Goal: Communication & Community: Share content

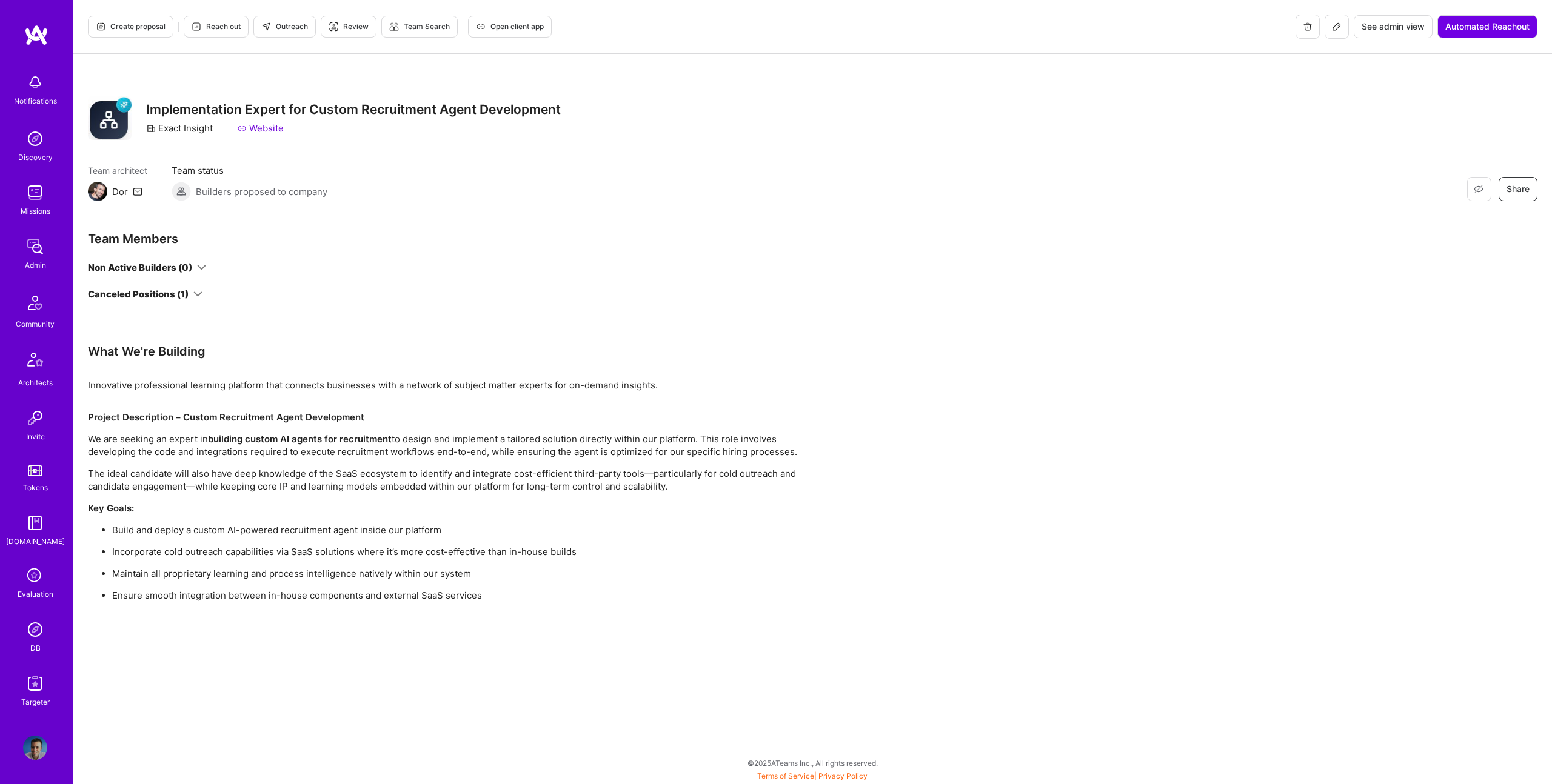
click at [189, 305] on div "Team Members Non Active Builders (0) Canceled Positions (1)" at bounding box center [364, 287] width 553 height 112
click at [189, 295] on div "Canceled Positions (1)" at bounding box center [145, 295] width 114 height 13
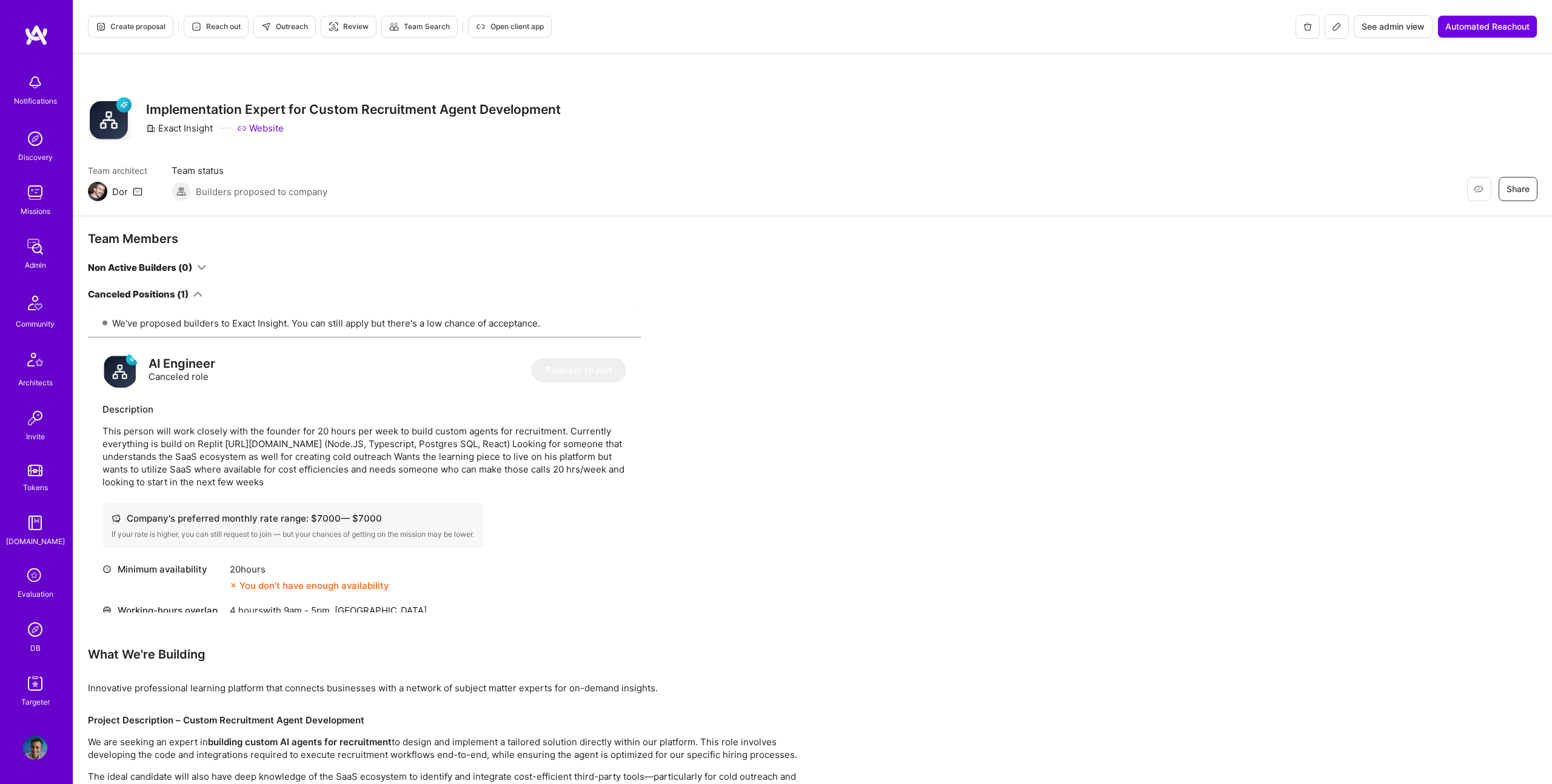
click at [1332, 24] on icon at bounding box center [1336, 26] width 10 height 10
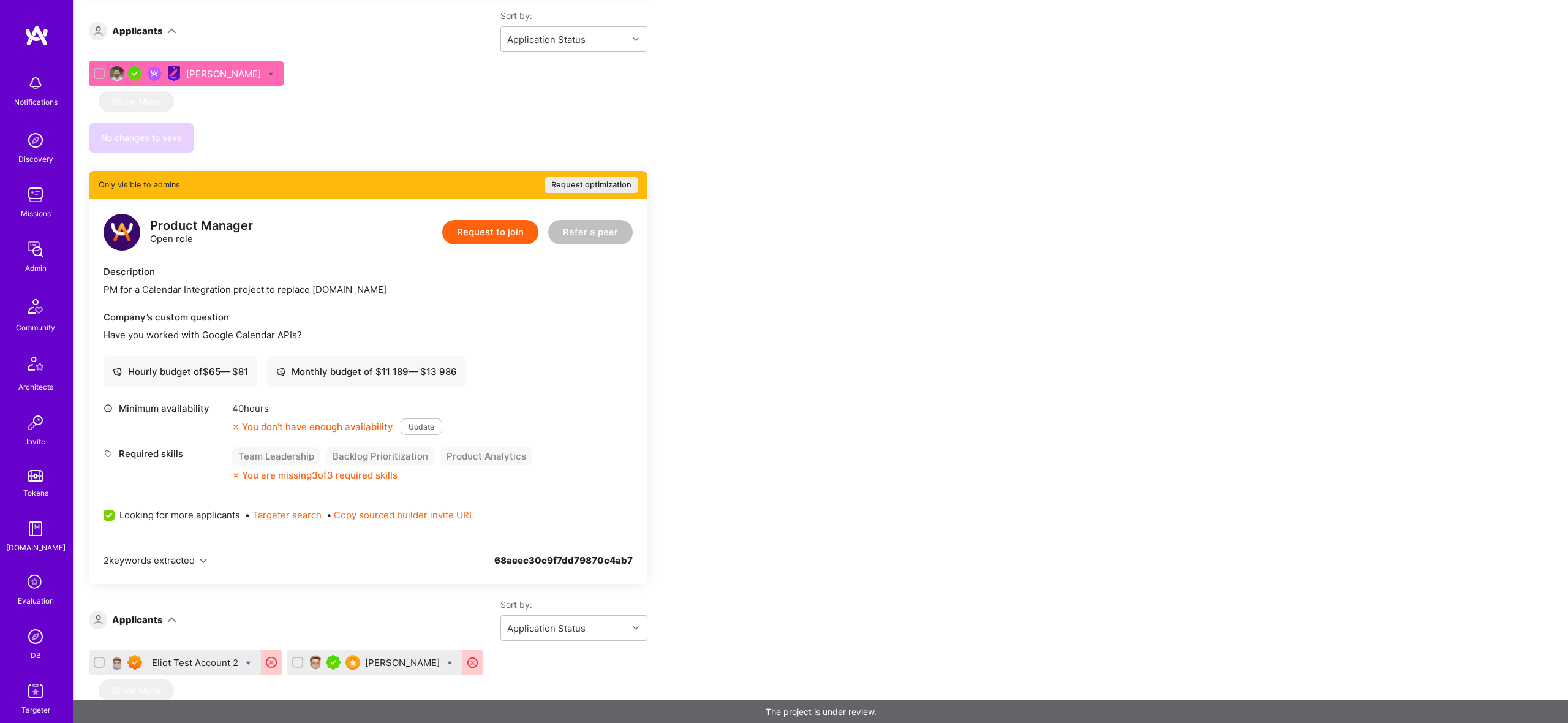
scroll to position [670, 0]
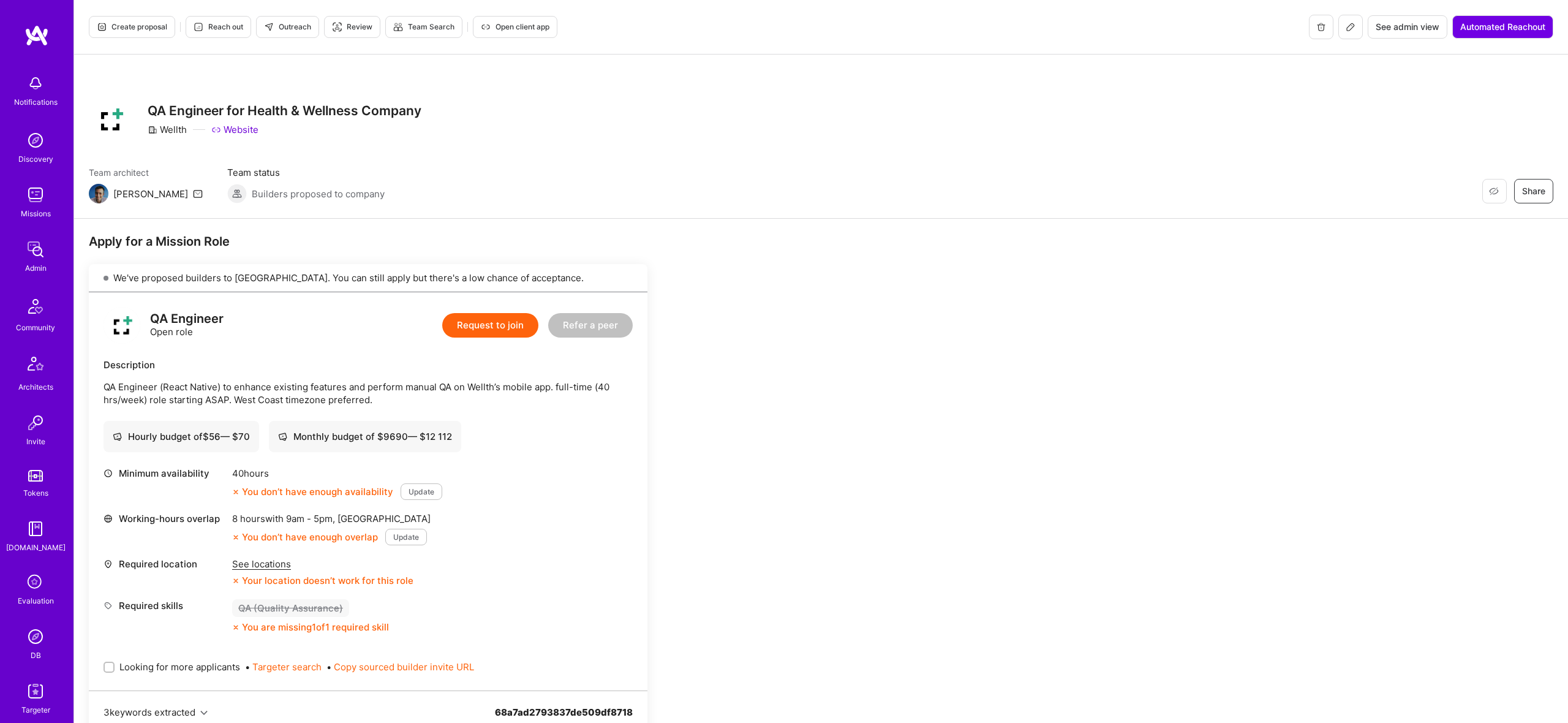
click at [1346, 25] on icon at bounding box center [1350, 27] width 10 height 10
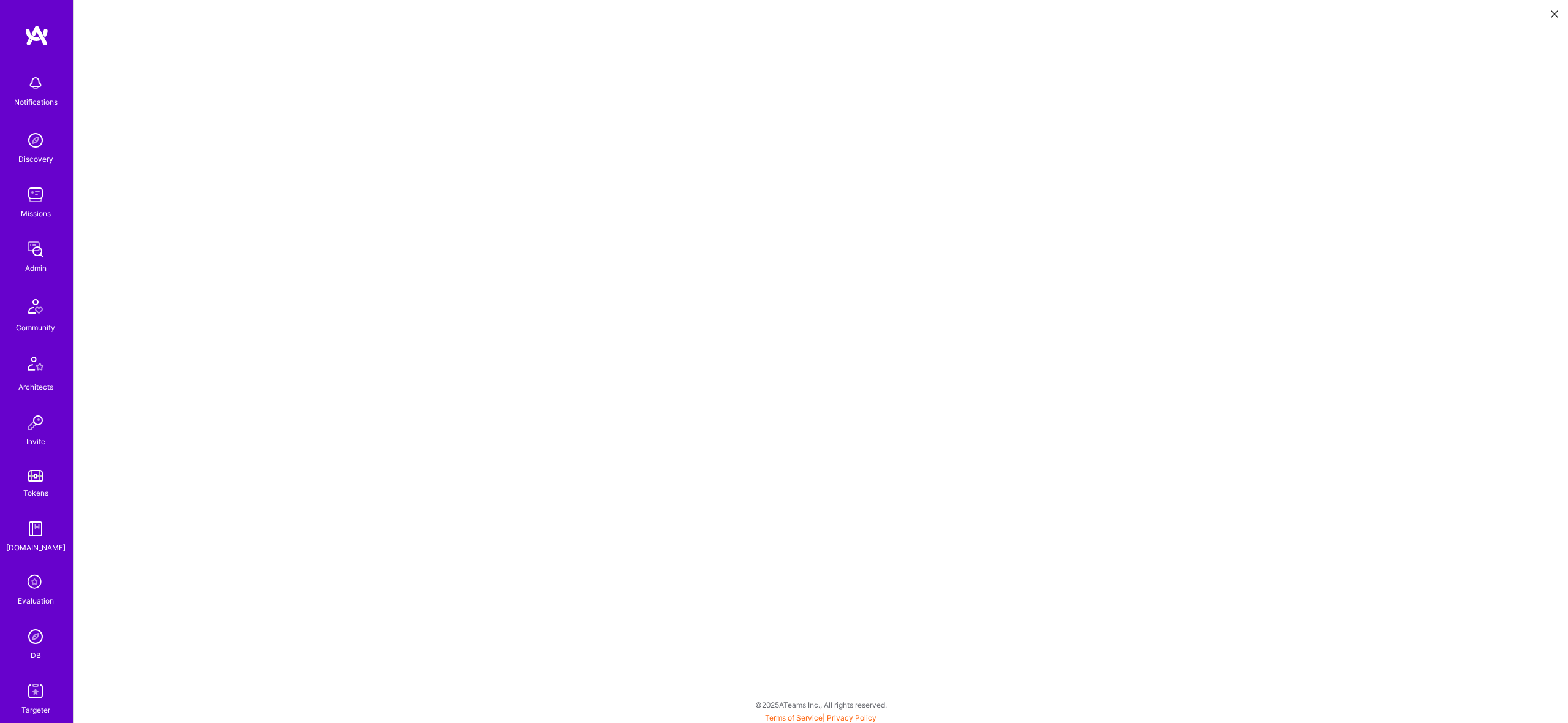
click at [1556, 15] on icon at bounding box center [1554, 14] width 7 height 7
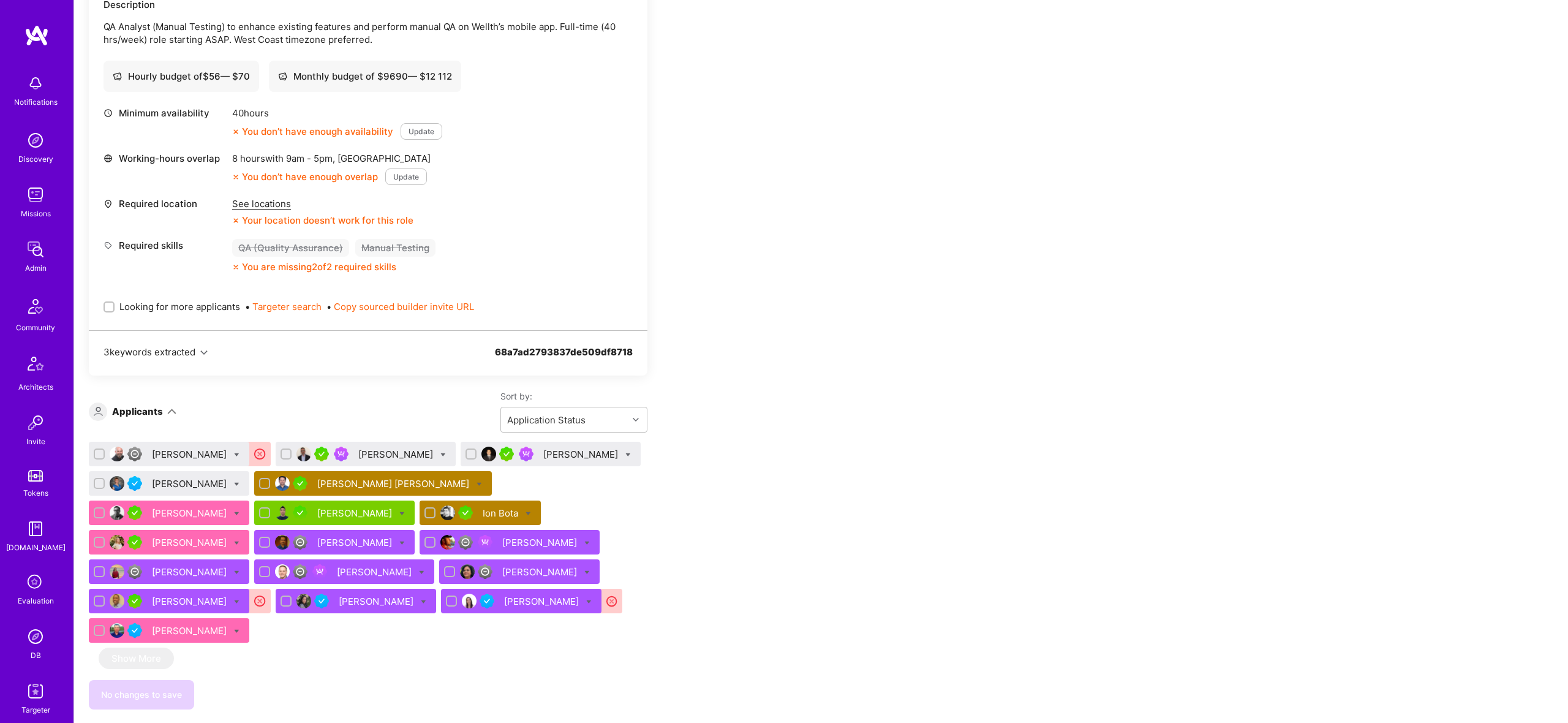
scroll to position [389, 0]
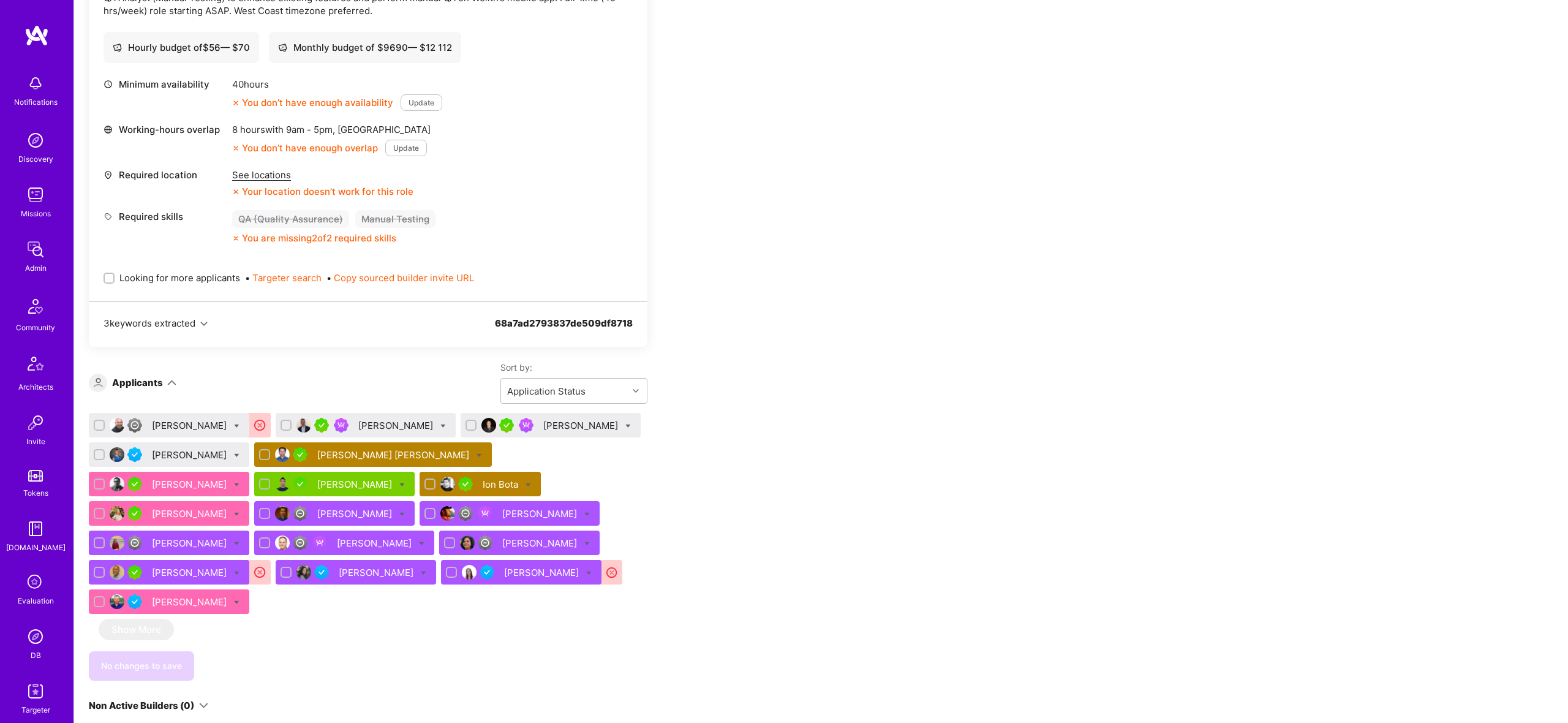
click at [544, 319] on div "68a7ad2793837de509df8718" at bounding box center [563, 331] width 137 height 27
copy div "68a7ad2793837de509df8718"
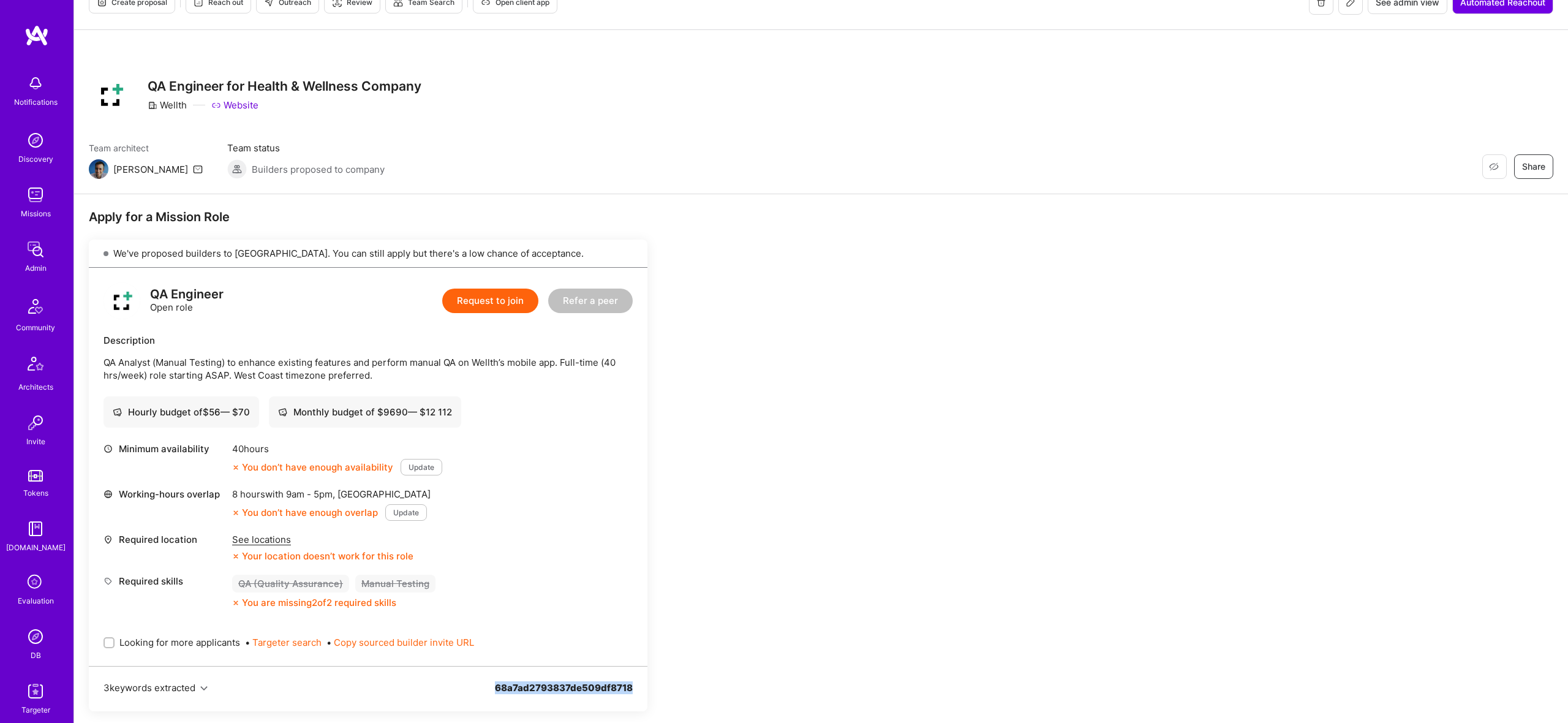
scroll to position [0, 0]
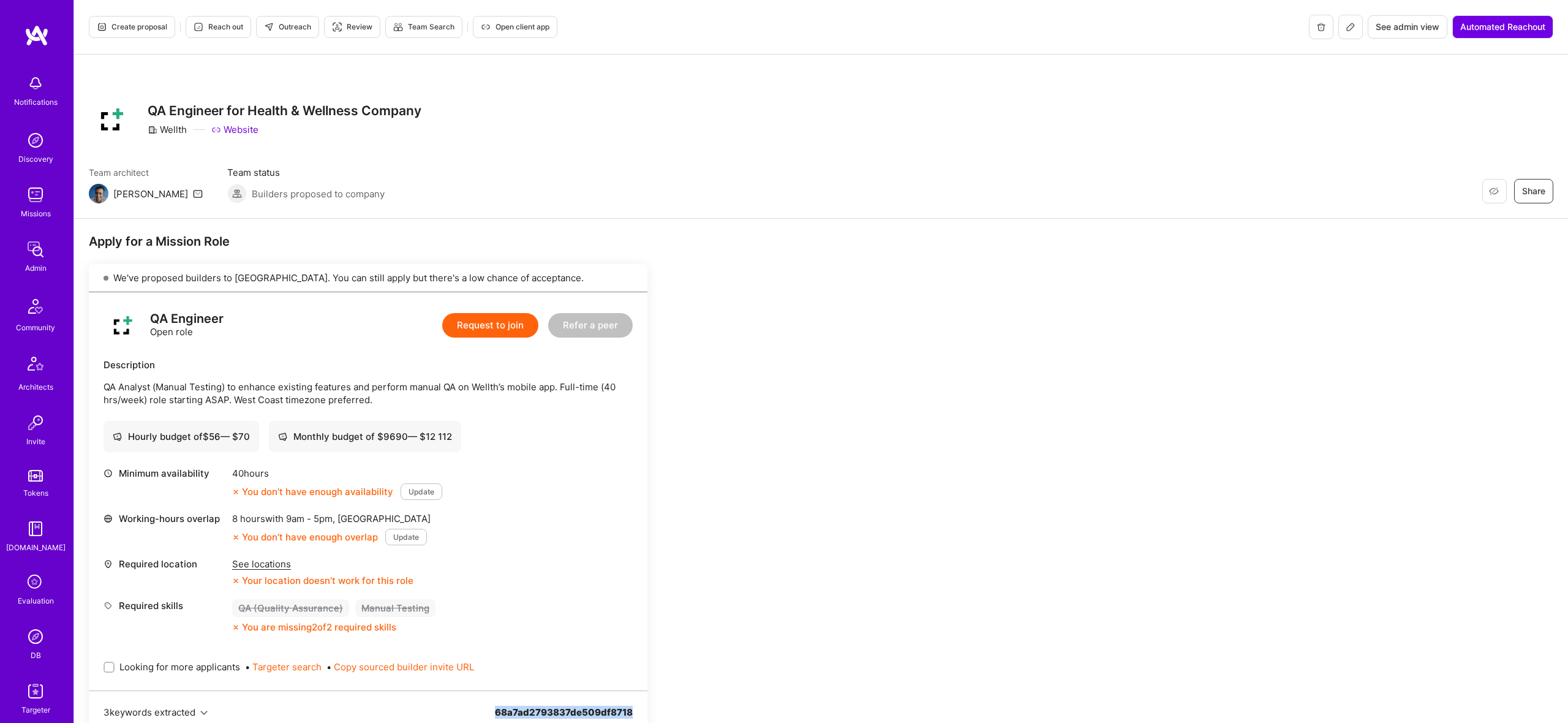
click at [1345, 28] on icon at bounding box center [1350, 27] width 10 height 10
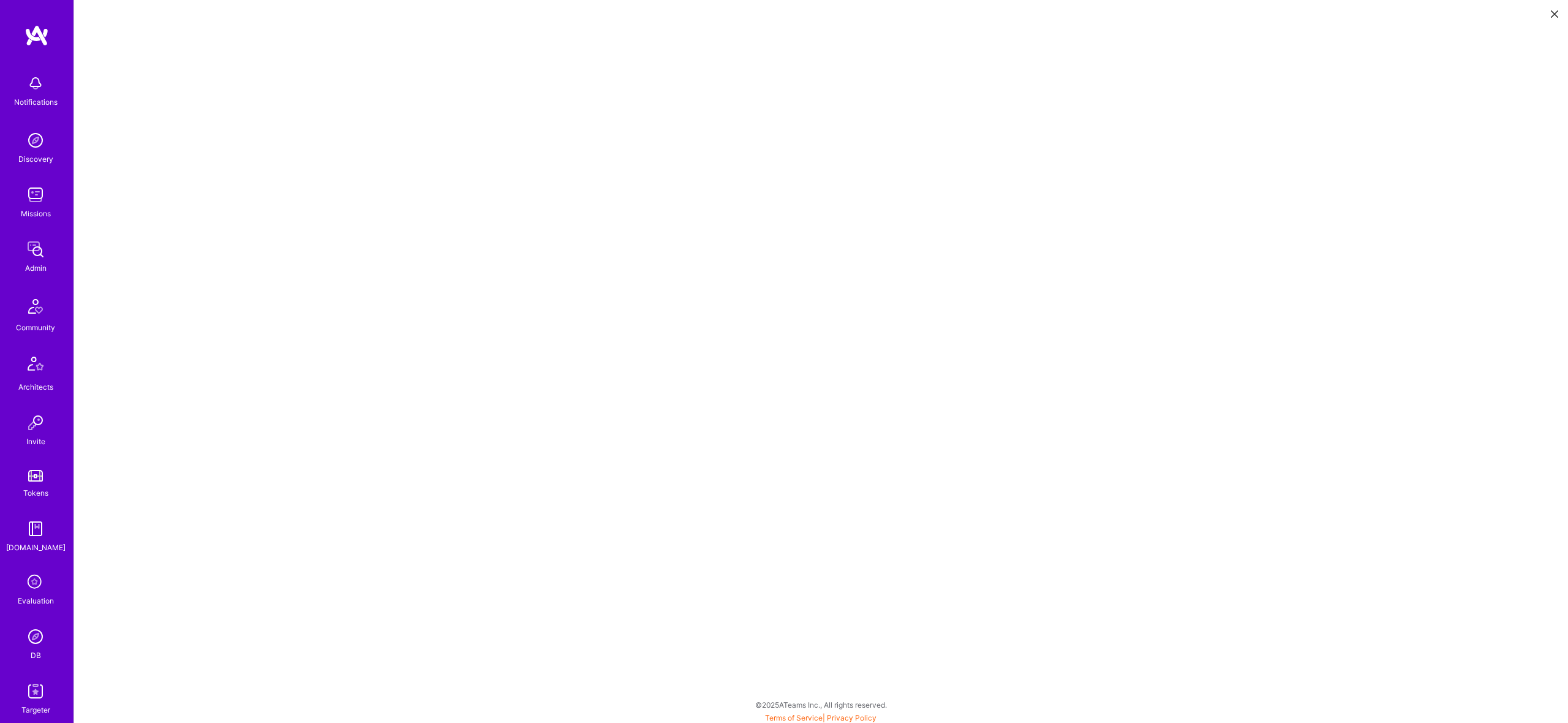
click at [1559, 15] on button at bounding box center [1554, 13] width 15 height 20
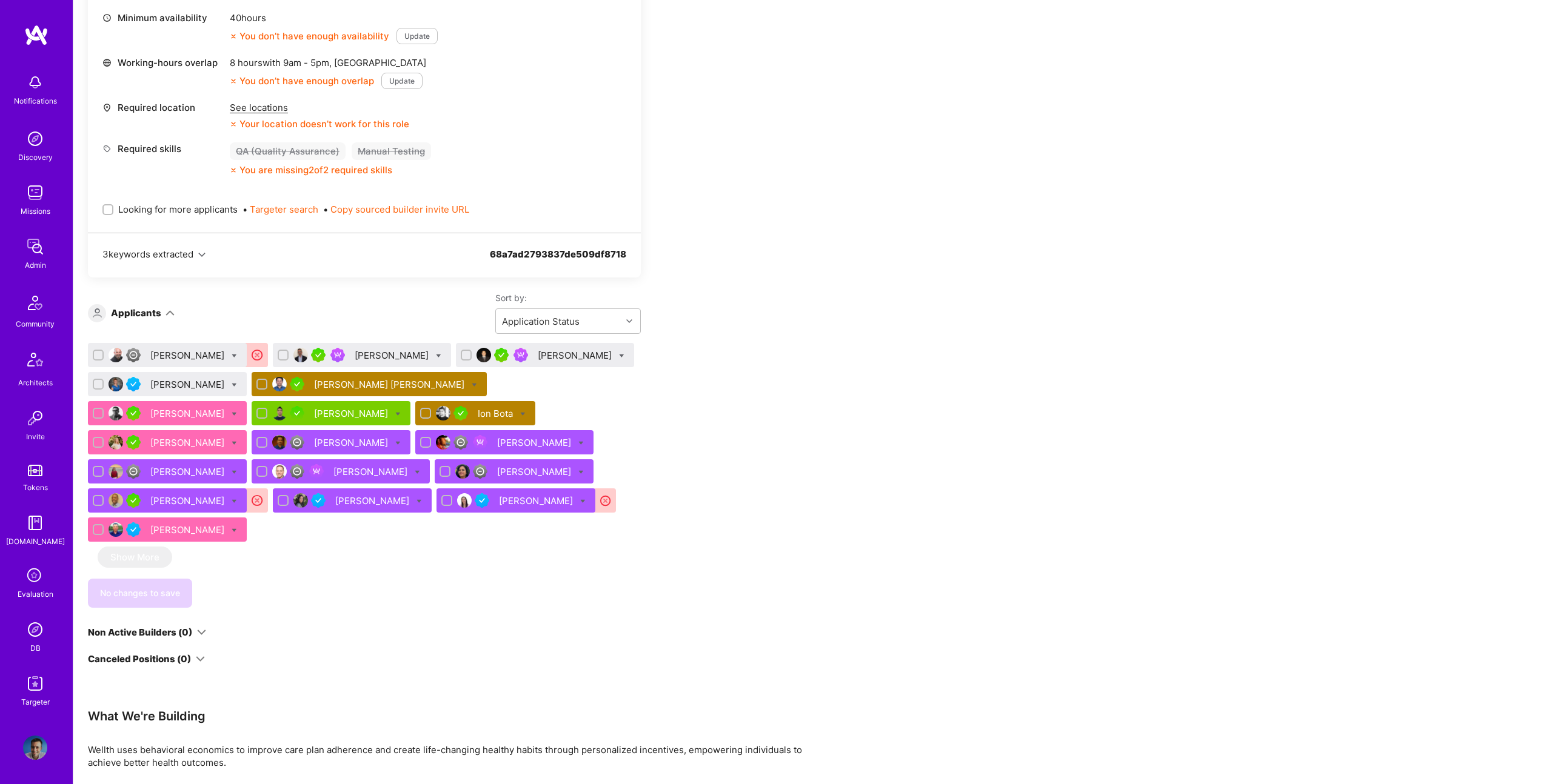
scroll to position [443, 0]
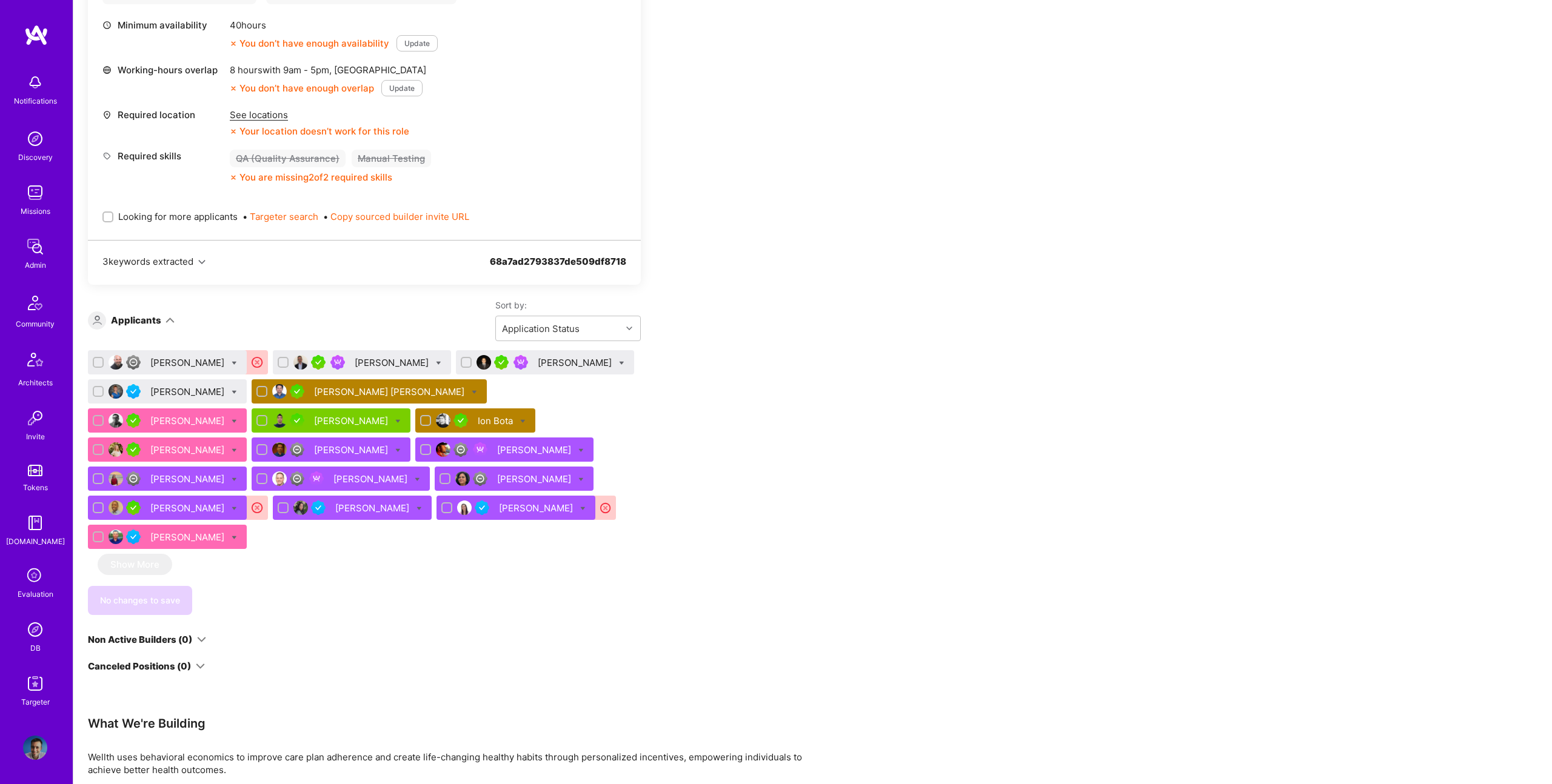
click at [214, 362] on div "Emmanuel Saccoccini" at bounding box center [189, 363] width 76 height 13
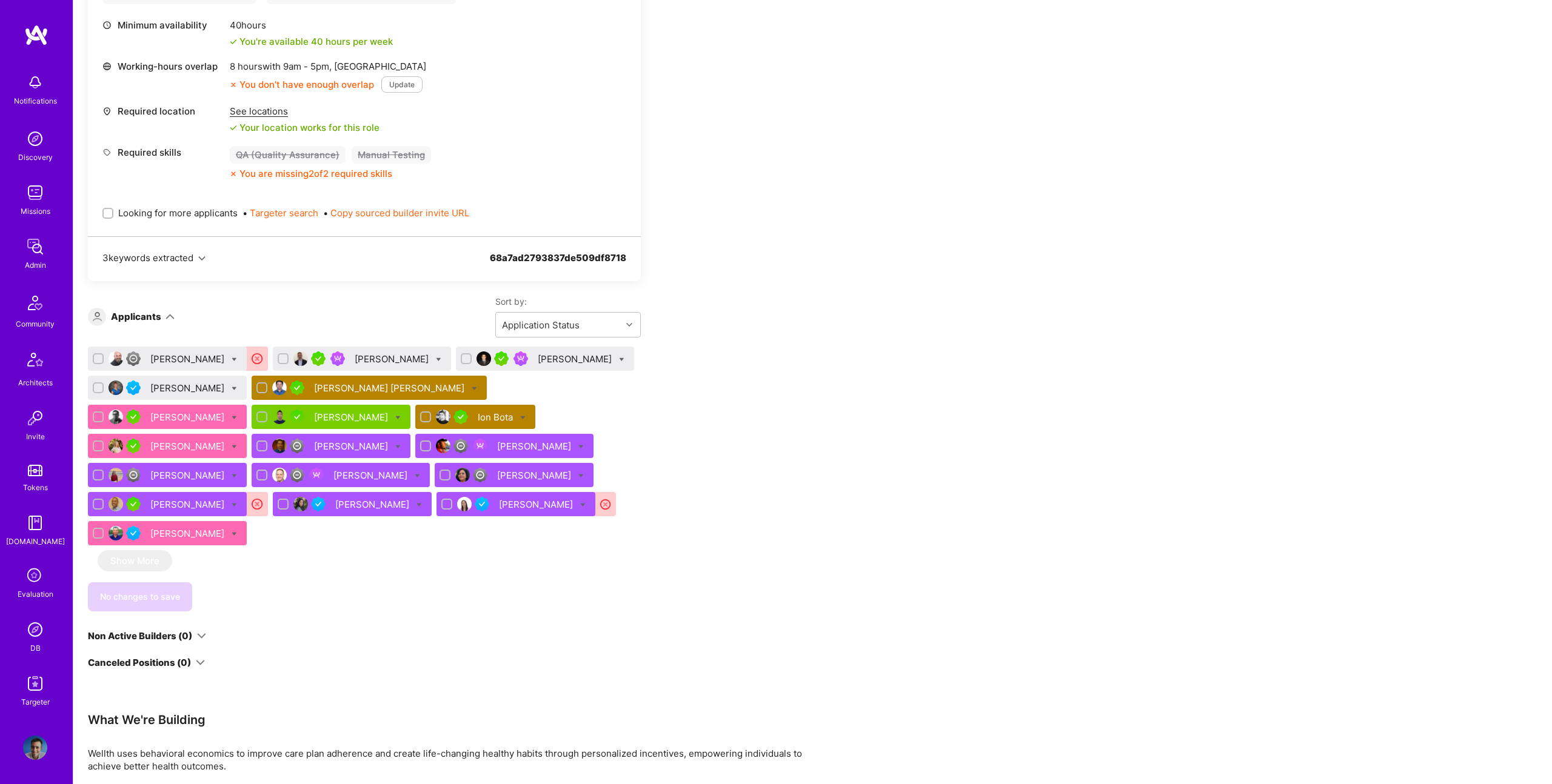
drag, startPoint x: 810, startPoint y: 395, endPoint x: 398, endPoint y: 436, distance: 414.0
click at [809, 395] on div "Apply for a Mission Role We've proposed builders to Wellth. You can still apply…" at bounding box center [451, 351] width 728 height 1127
click at [688, 486] on div "Apply for a Mission Role We've proposed builders to Wellth. You can still apply…" at bounding box center [451, 351] width 728 height 1127
click at [227, 411] on div "Aasim Syed" at bounding box center [189, 417] width 76 height 13
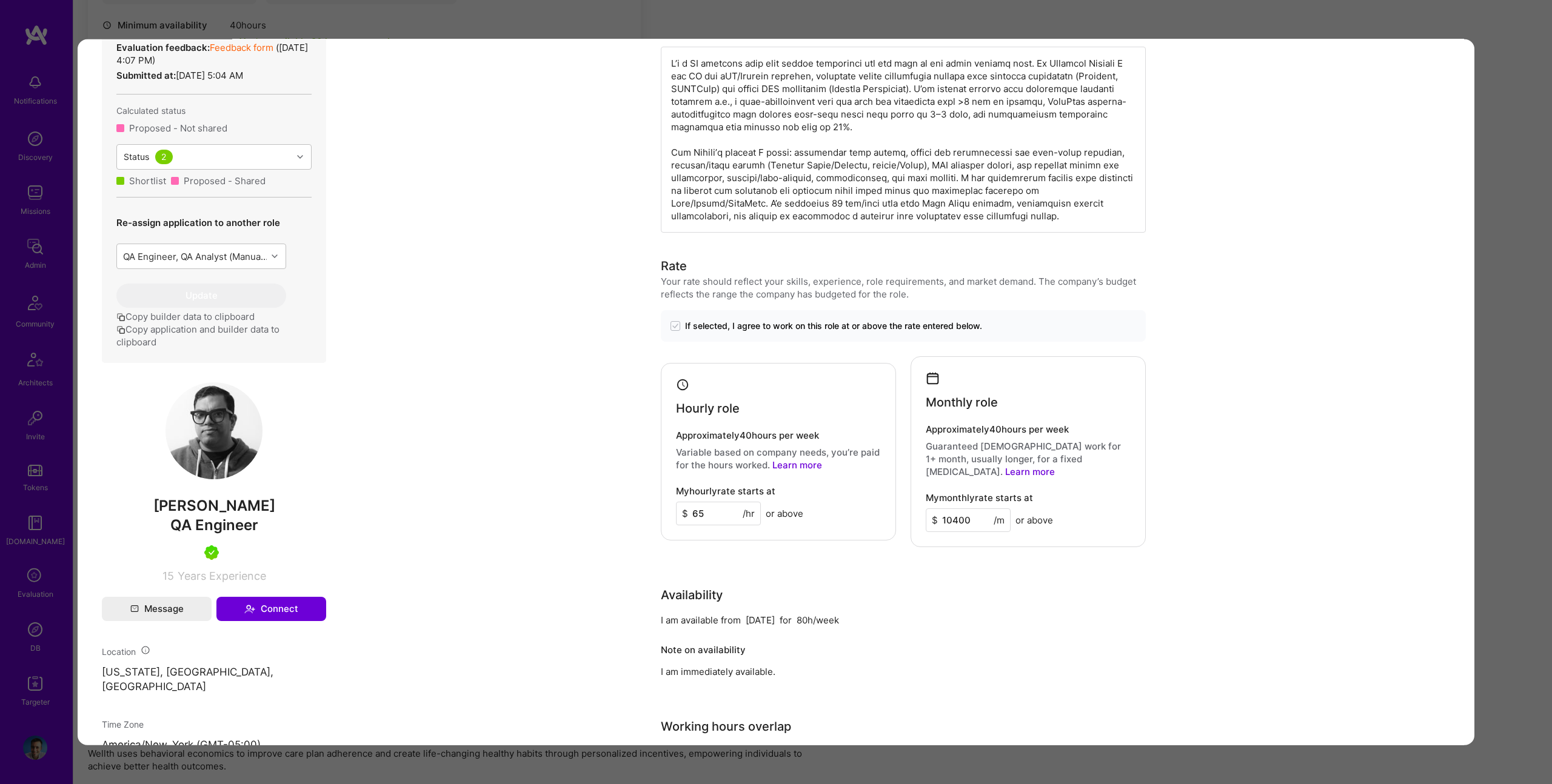
scroll to position [502, 0]
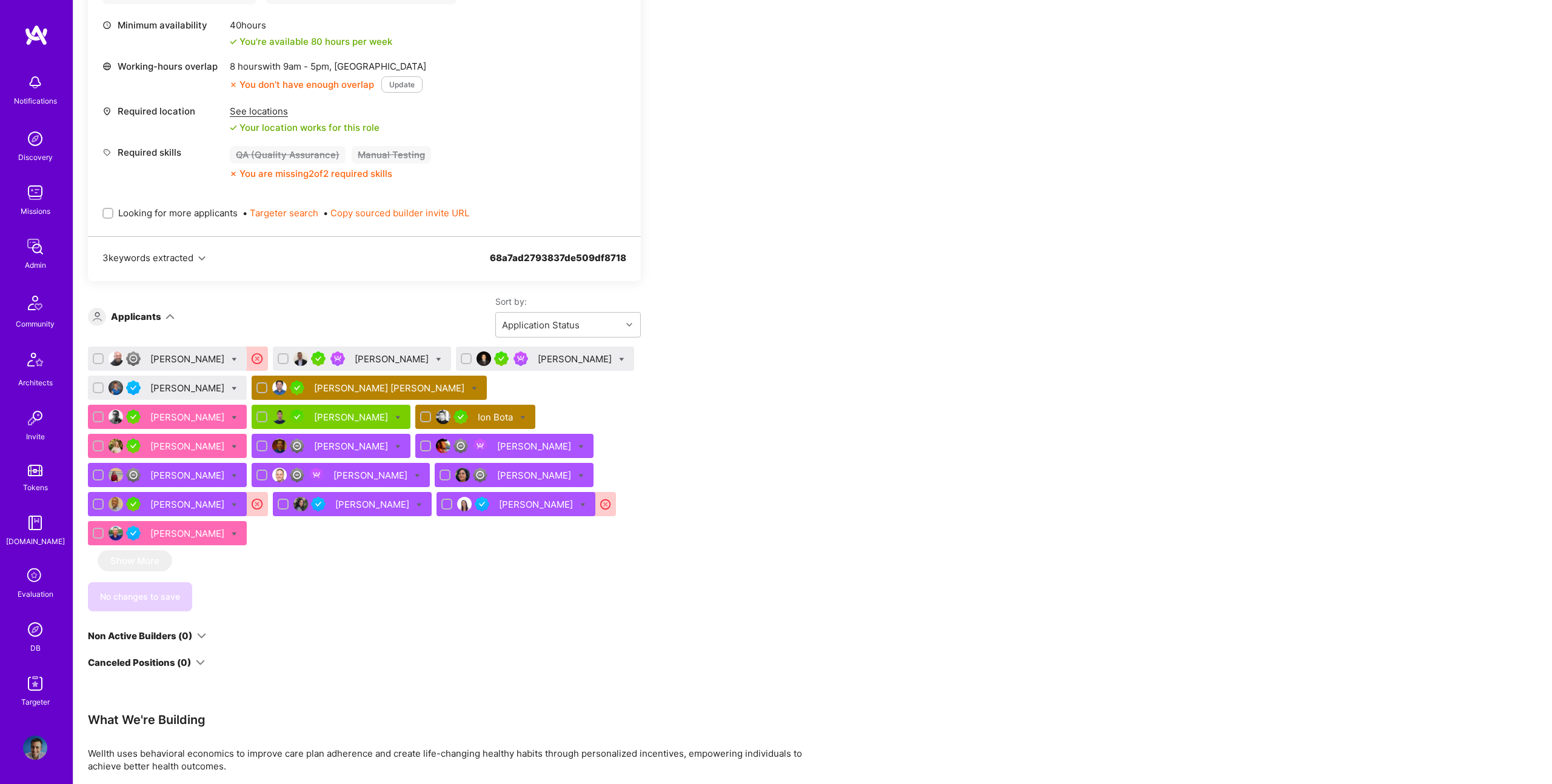
click at [380, 388] on div "Vijay Kumar Thummala" at bounding box center [390, 388] width 153 height 13
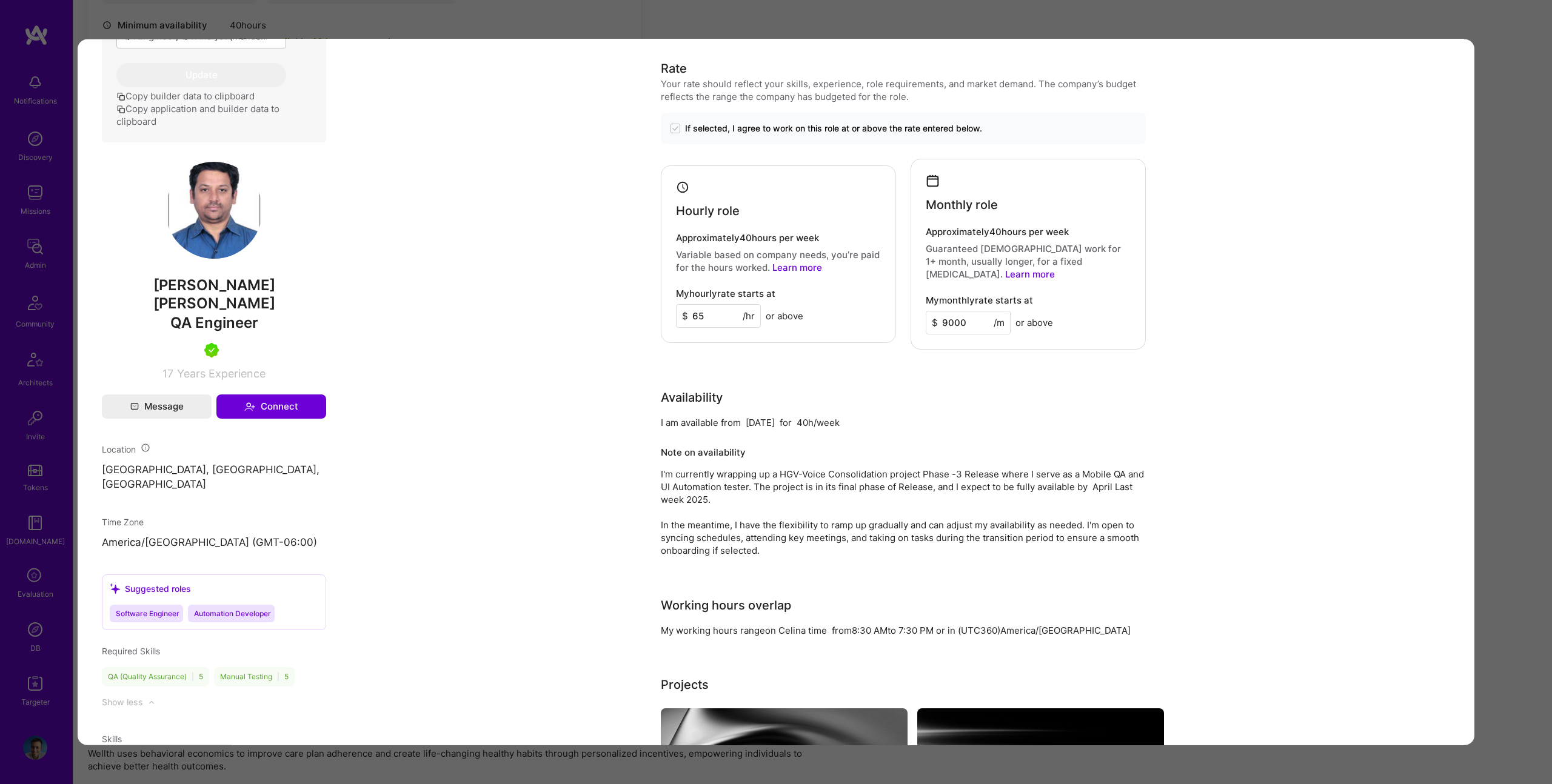
scroll to position [637, 0]
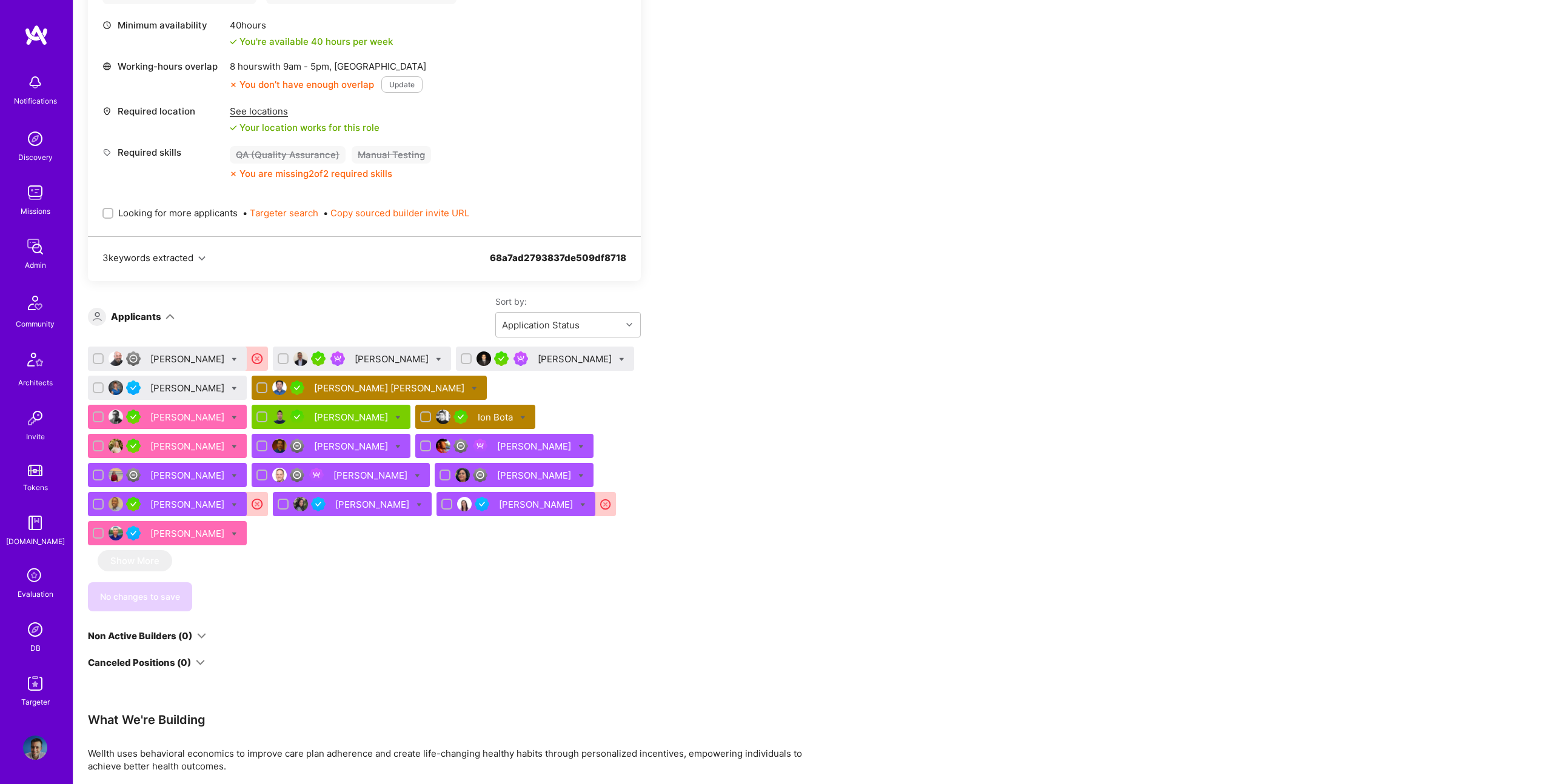
scroll to position [440, 0]
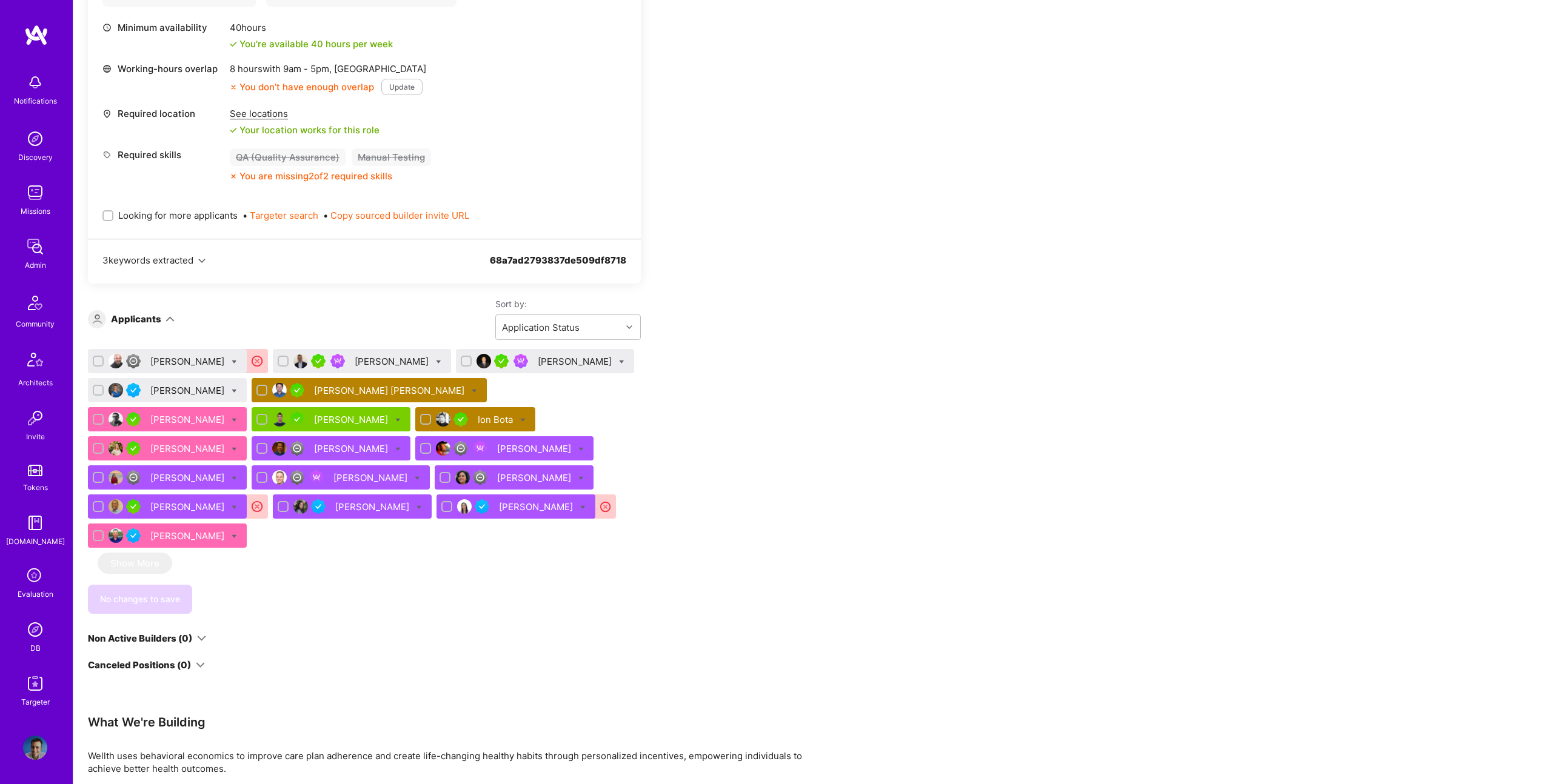
click at [227, 442] on div "Katerina Ostrovskaya" at bounding box center [189, 449] width 76 height 13
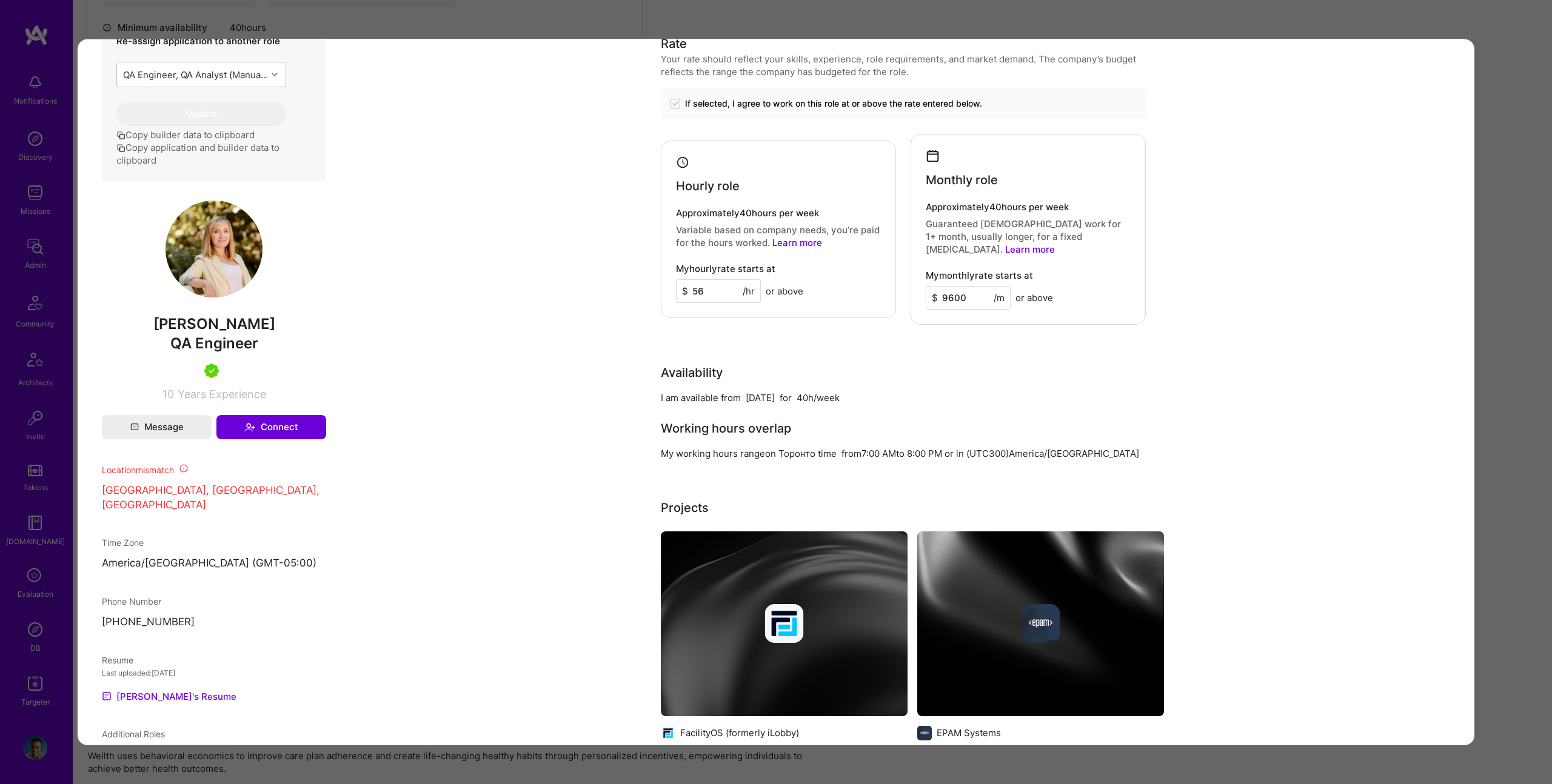
scroll to position [779, 0]
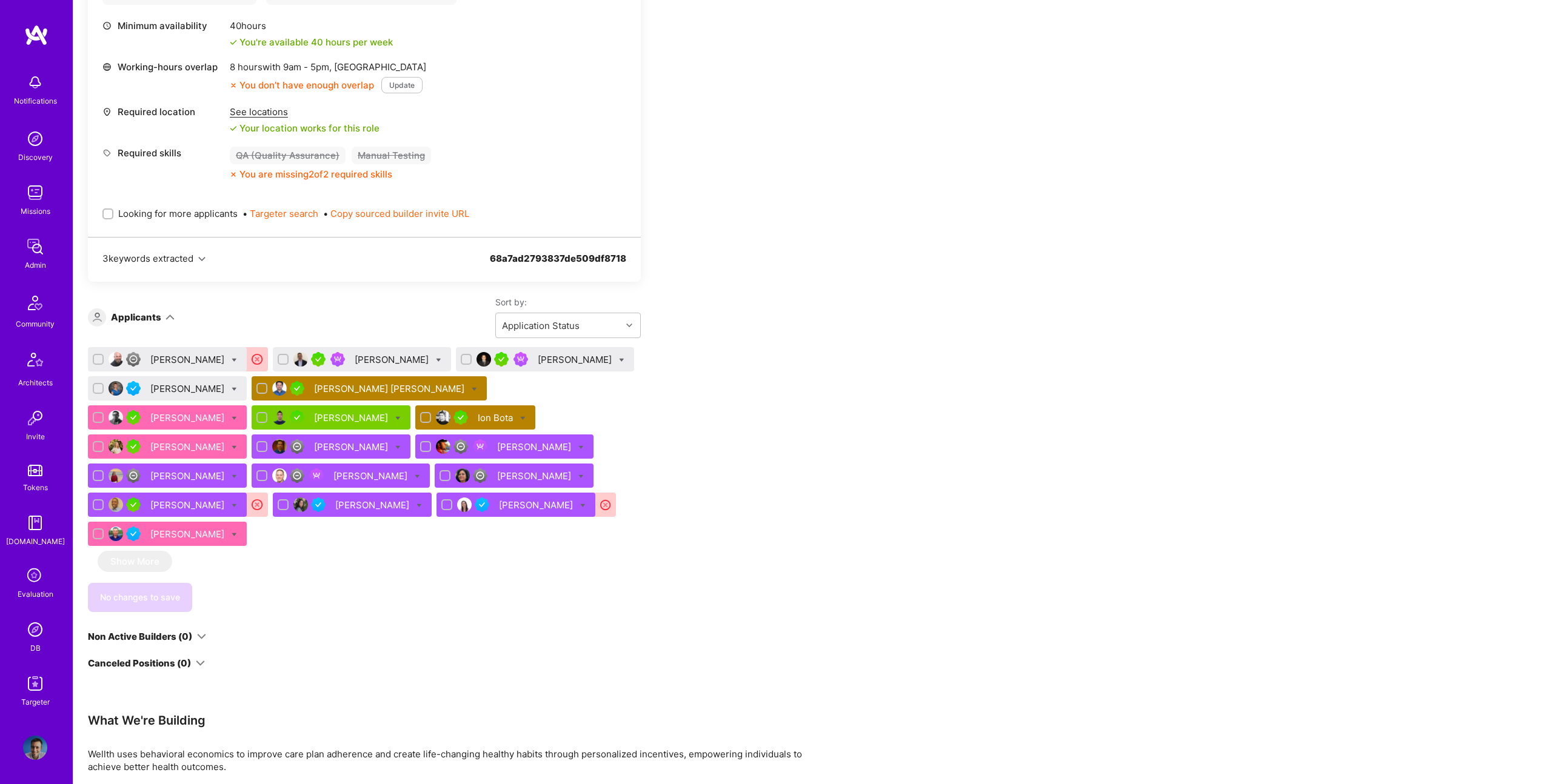
scroll to position [441, 0]
click at [497, 475] on div "Suchitra Vinjamuri" at bounding box center [535, 478] width 76 height 13
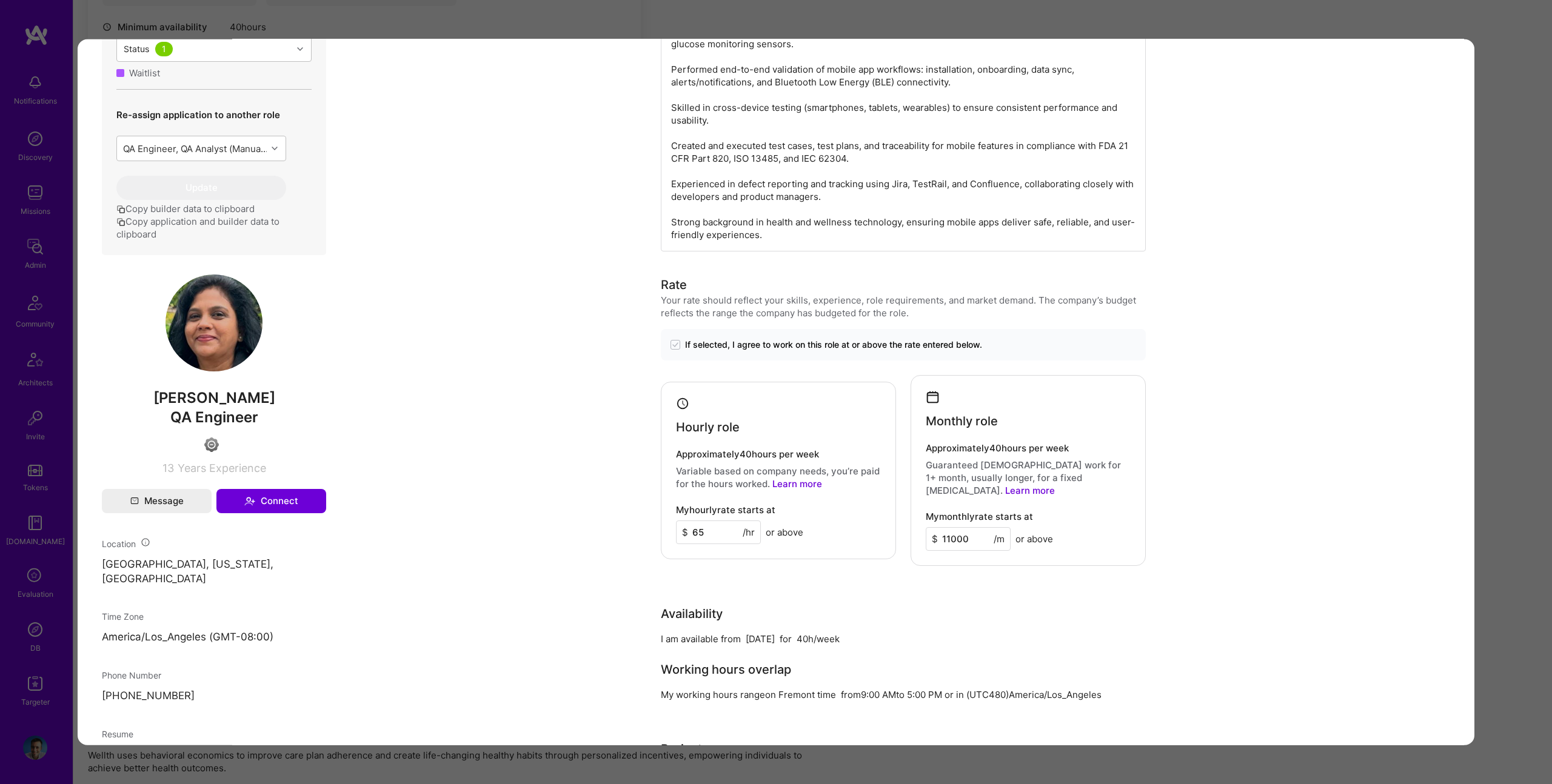
scroll to position [576, 0]
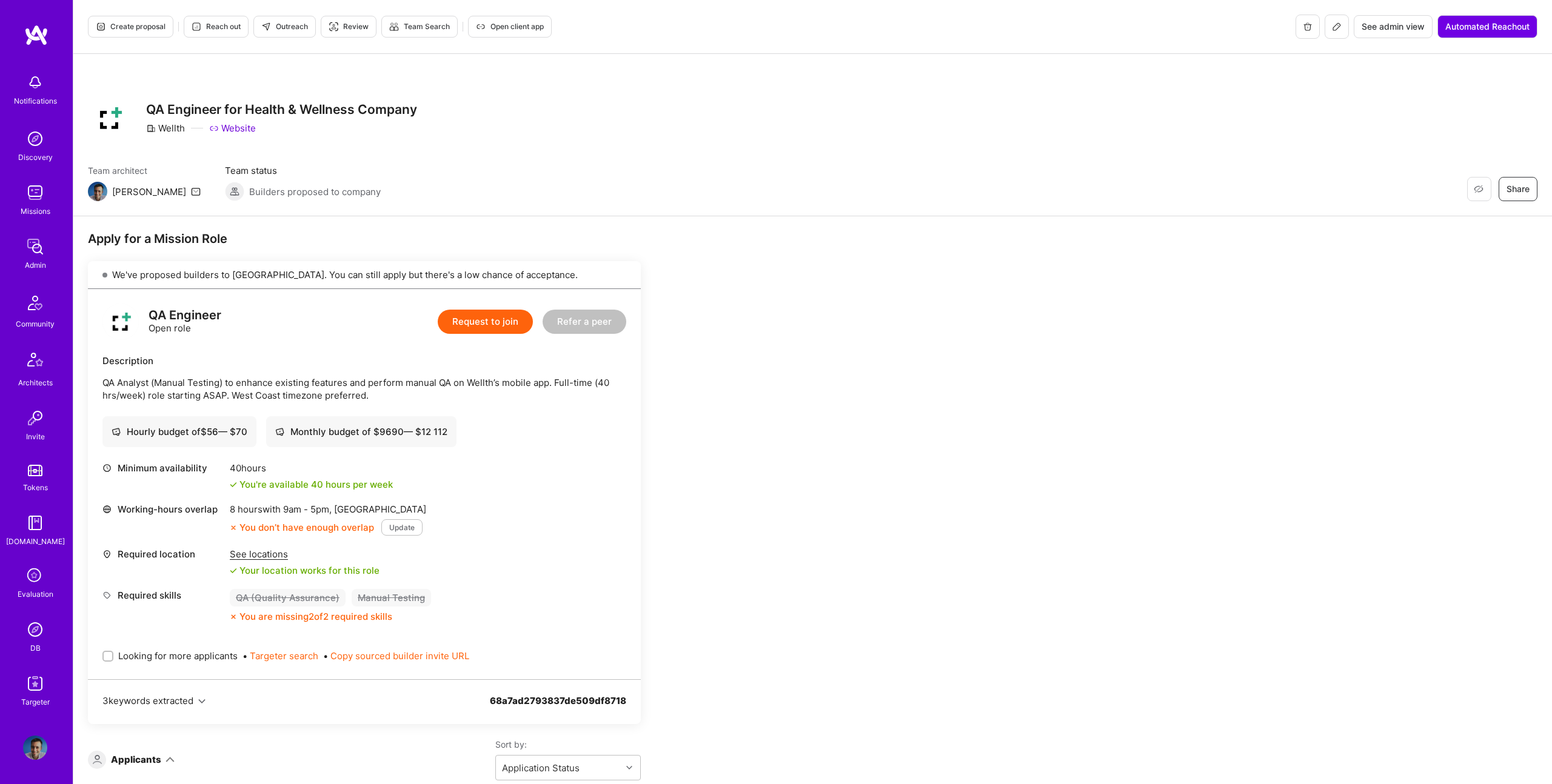
click at [149, 29] on span "Create proposal" at bounding box center [131, 26] width 70 height 11
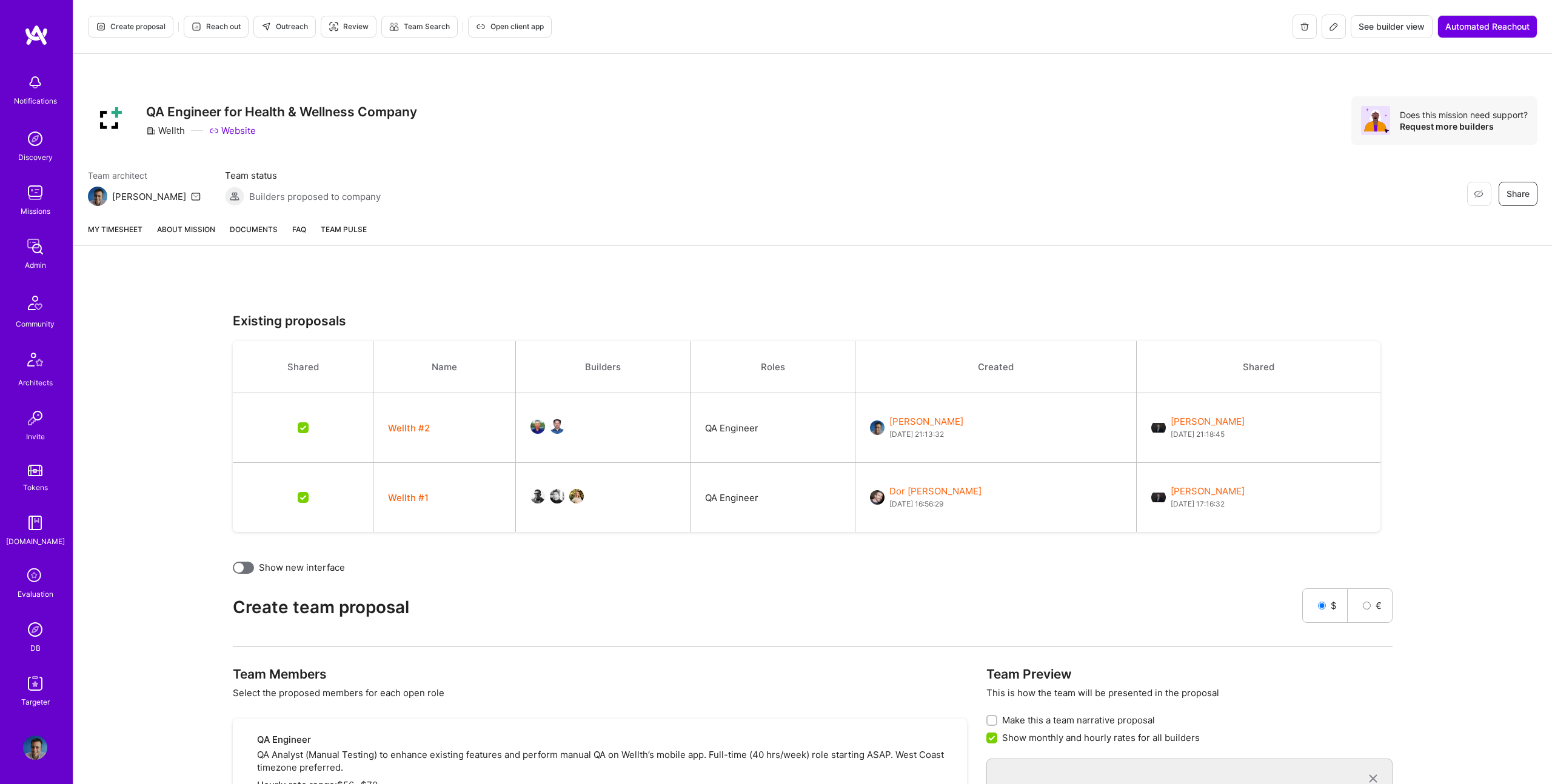
scroll to position [357, 0]
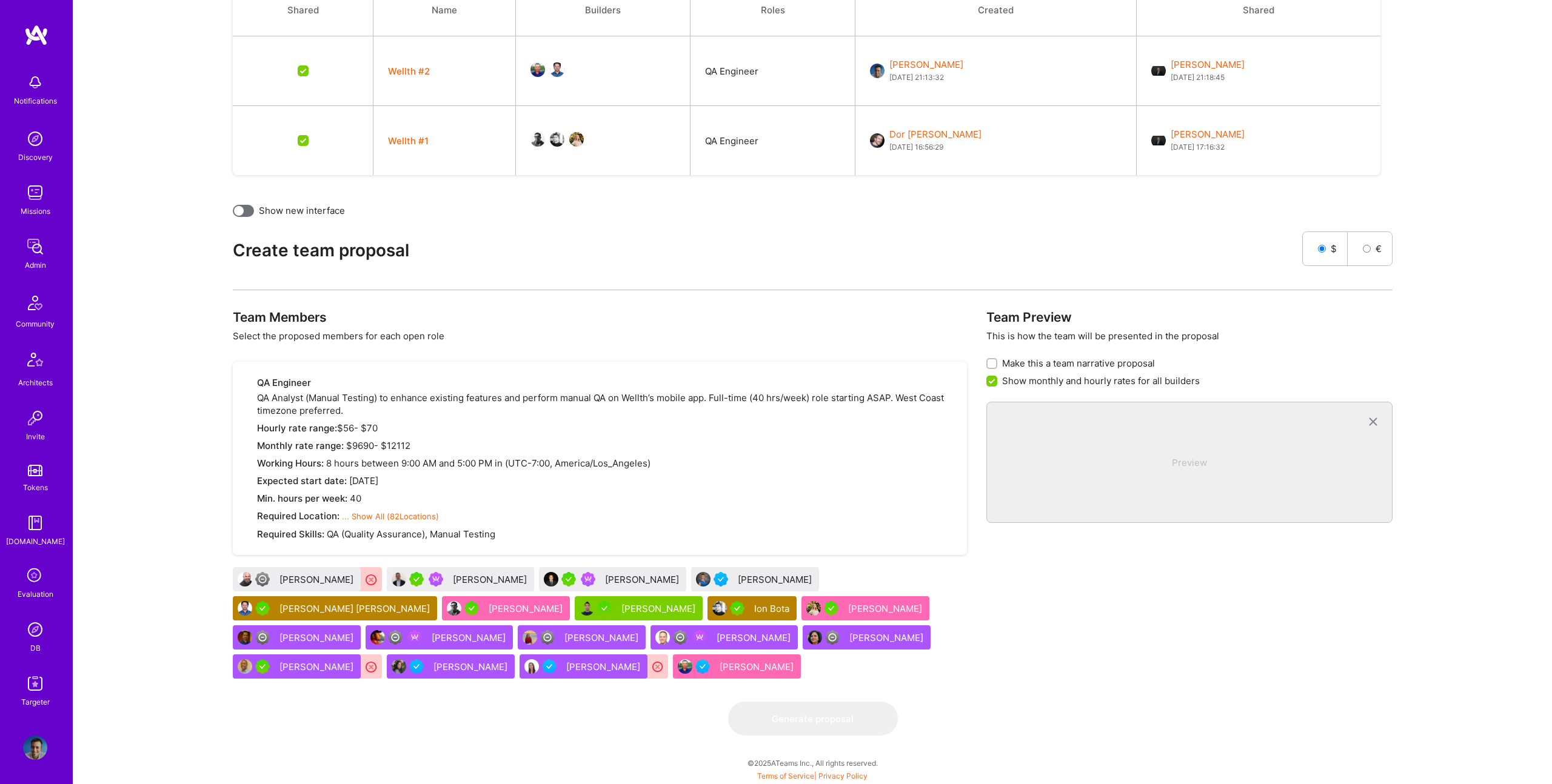
click at [969, 678] on div "Team Members Select the proposed members for each open role QA Engineer QA Anal…" at bounding box center [812, 506] width 1159 height 392
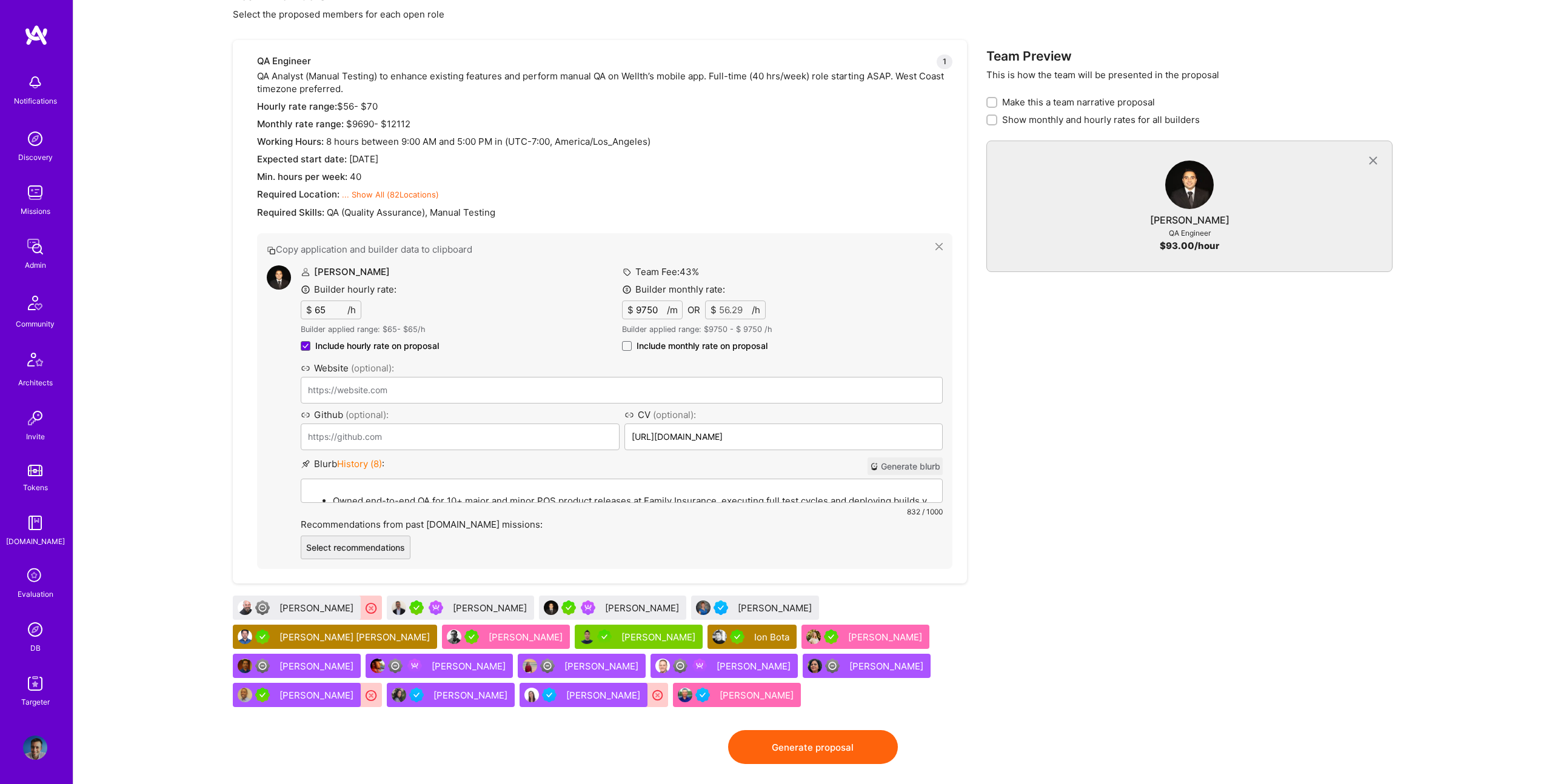
scroll to position [707, 0]
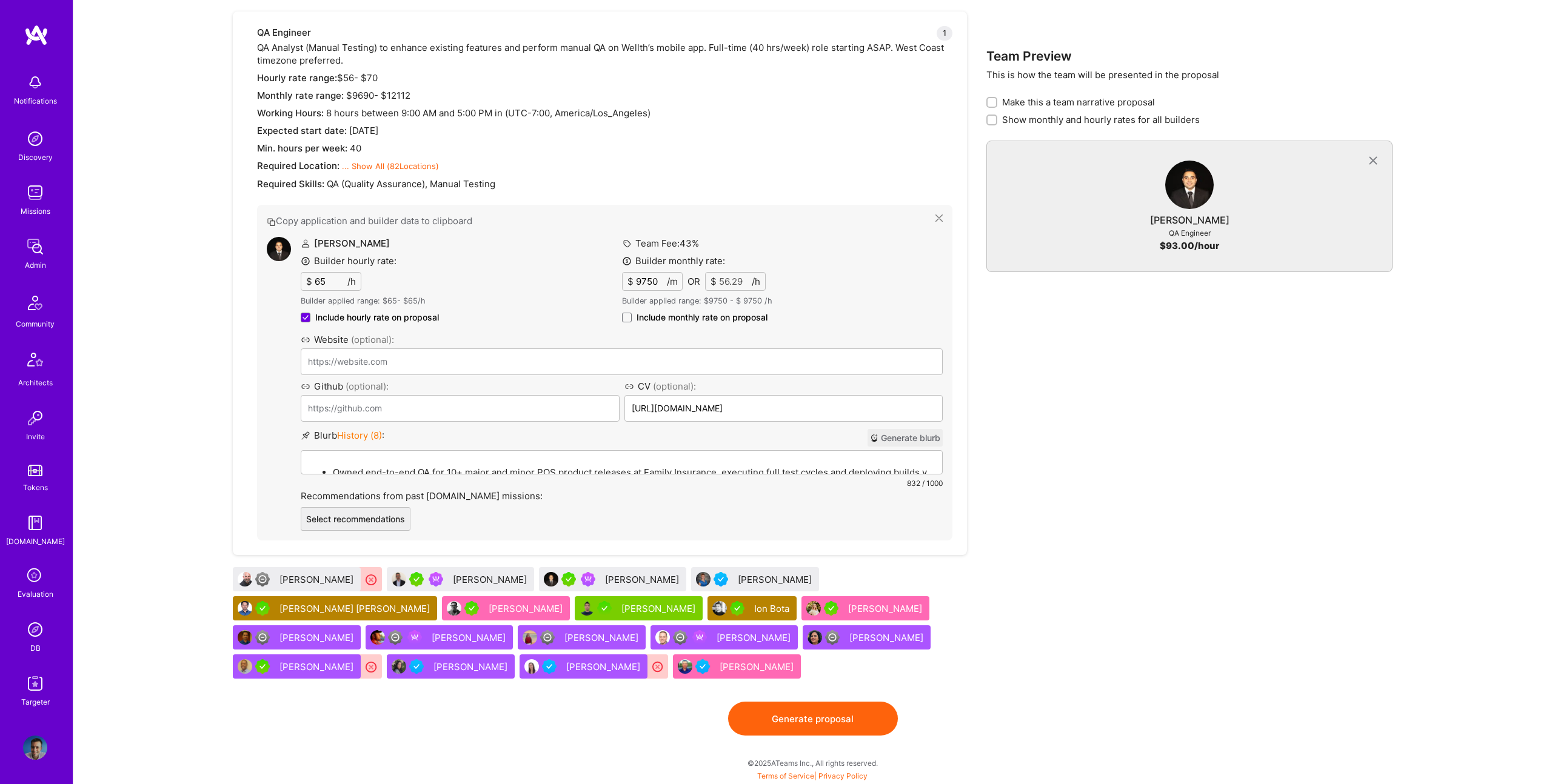
click at [707, 318] on span "Include monthly rate on proposal" at bounding box center [702, 317] width 131 height 12
click at [0, 0] on input "Include monthly rate on proposal" at bounding box center [0, 0] width 0 height 0
click at [501, 585] on div "Igor Grinberg" at bounding box center [491, 580] width 76 height 13
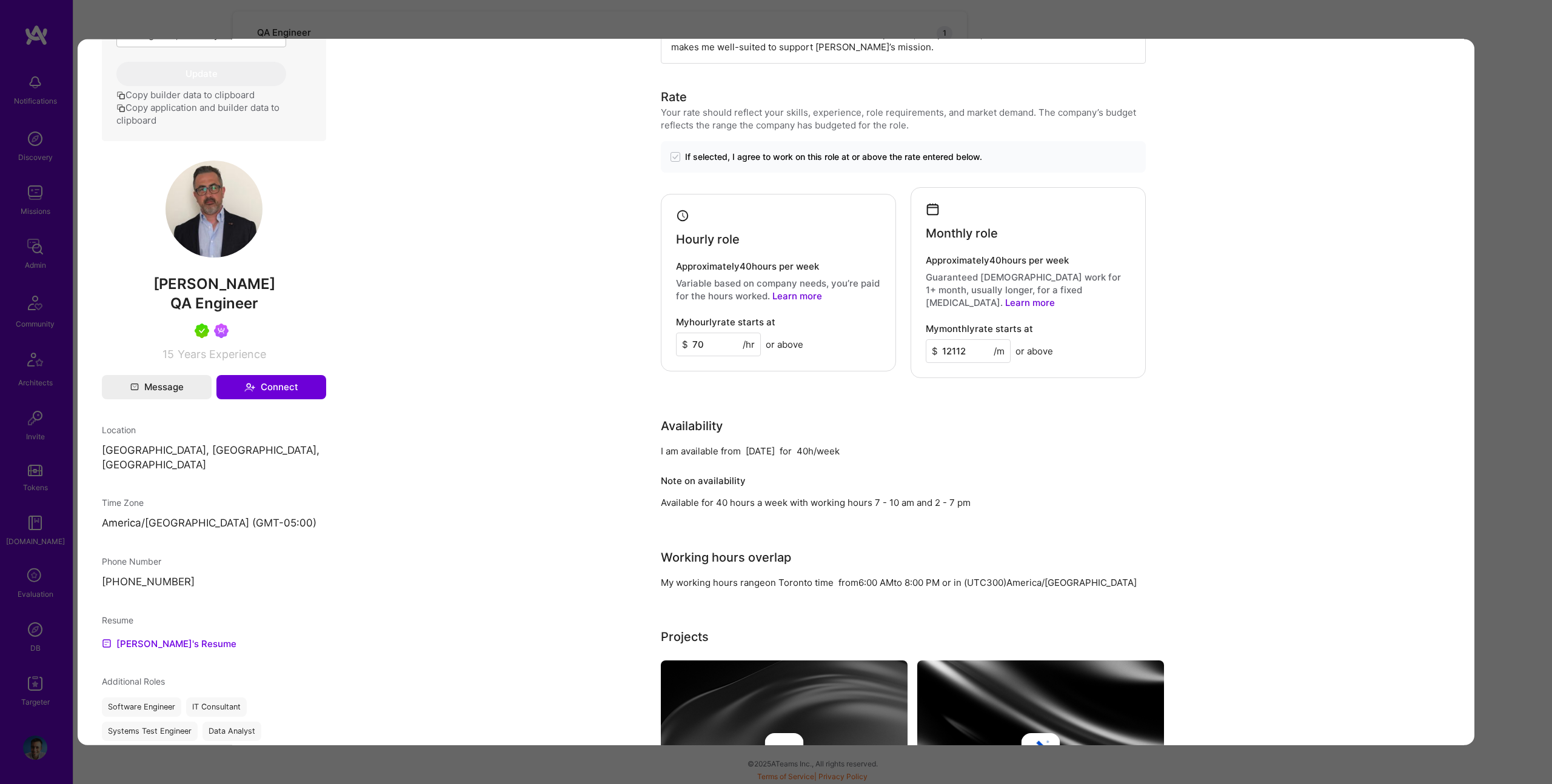
scroll to position [634, 0]
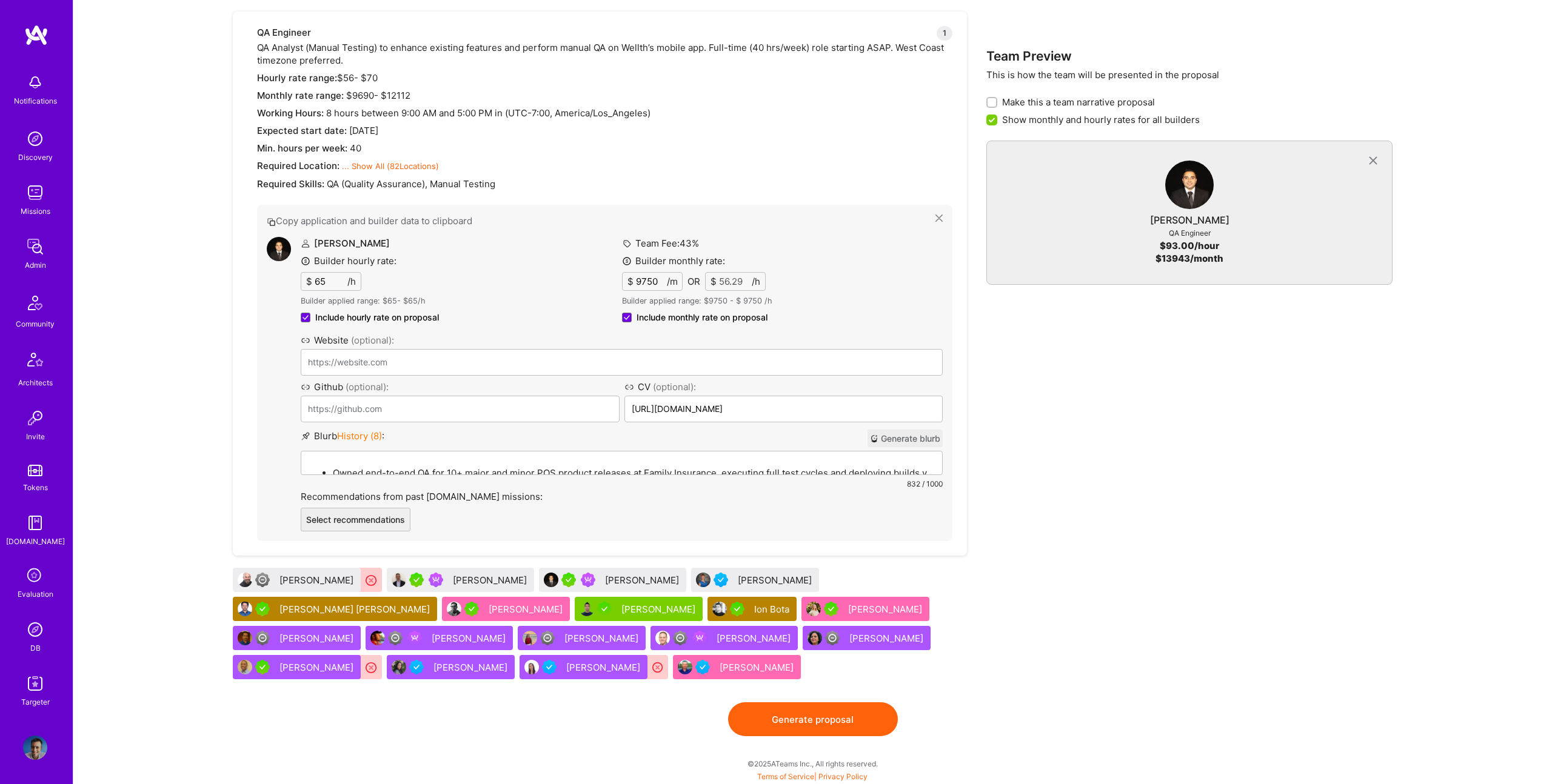
click at [749, 576] on div "Savannah Ehrlich" at bounding box center [776, 580] width 76 height 13
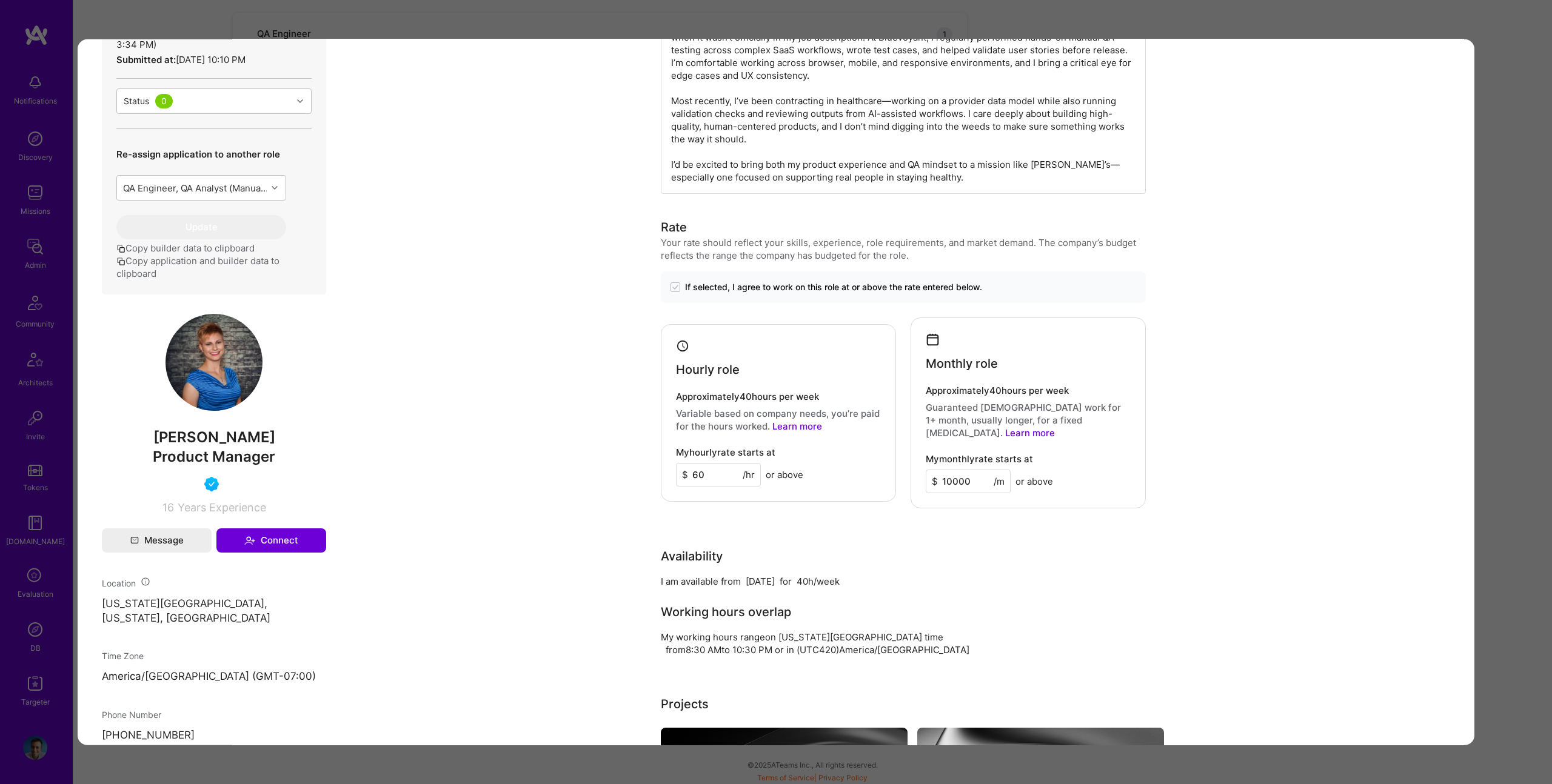
scroll to position [382, 0]
click at [592, 24] on div "Evaluation scores Expertise level Good Interpersonal skills Excellent English p…" at bounding box center [776, 392] width 1552 height 784
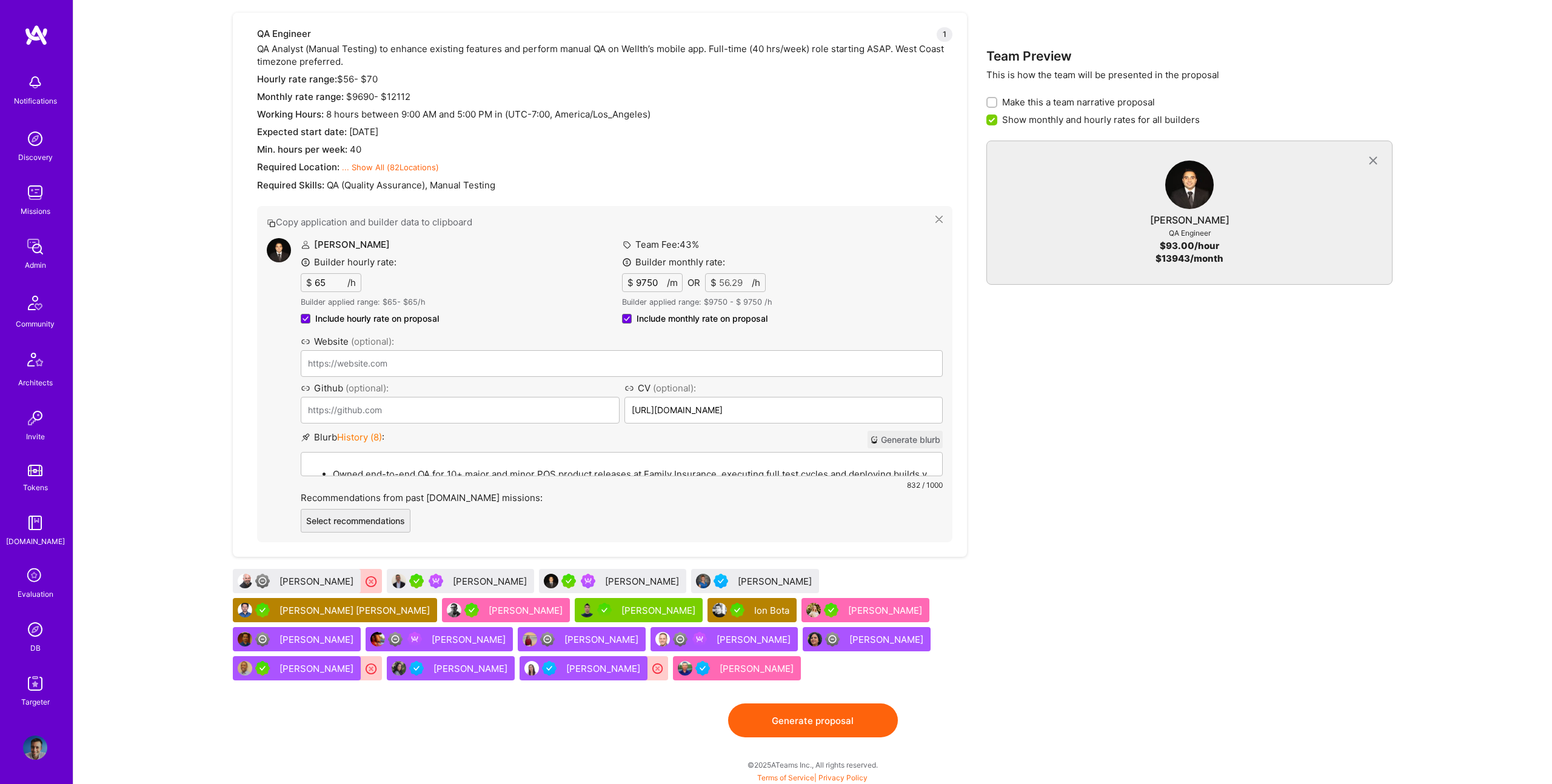
click at [332, 579] on div "Emmanuel Saccoccini" at bounding box center [317, 582] width 76 height 13
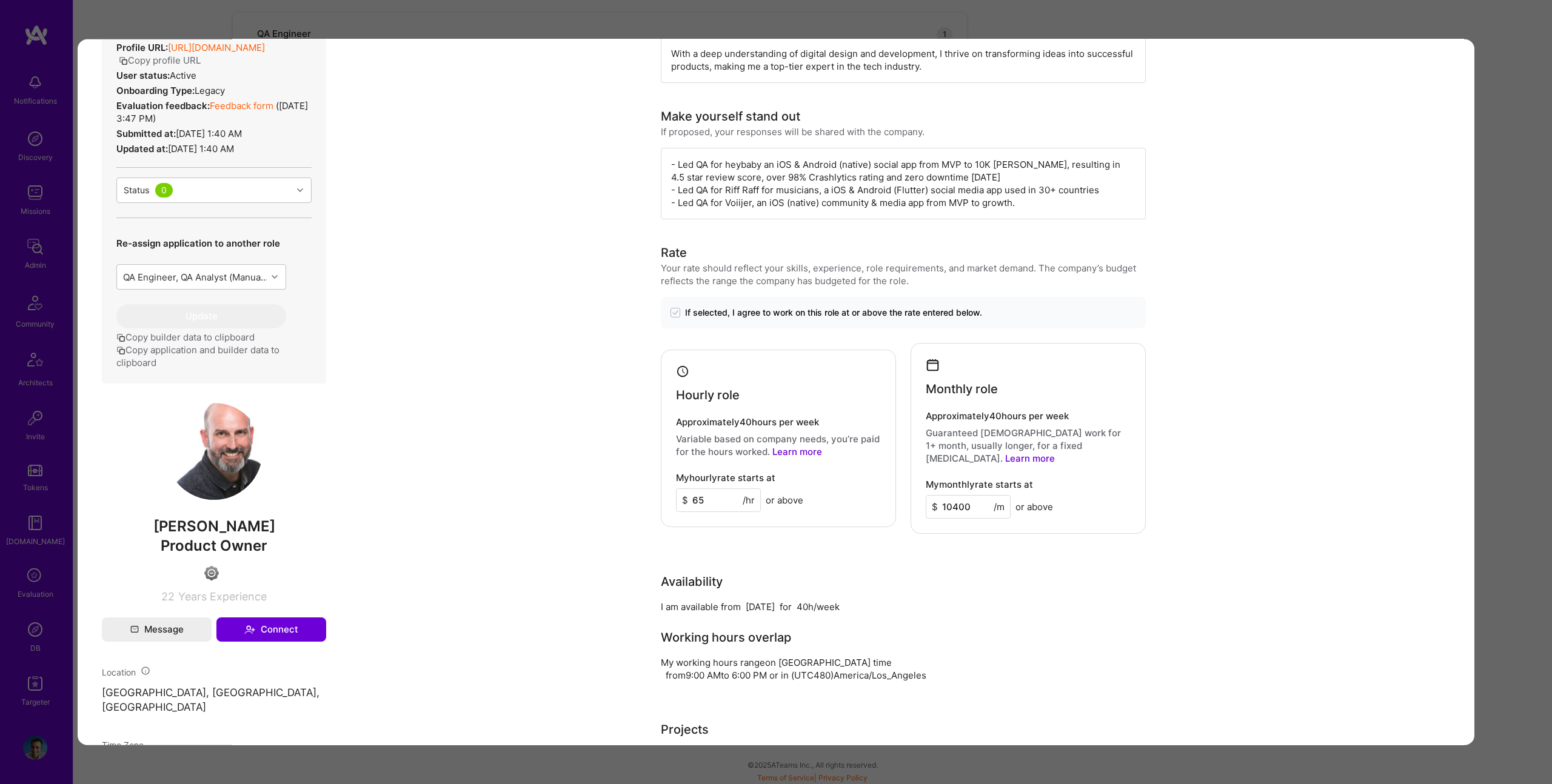
scroll to position [392, 0]
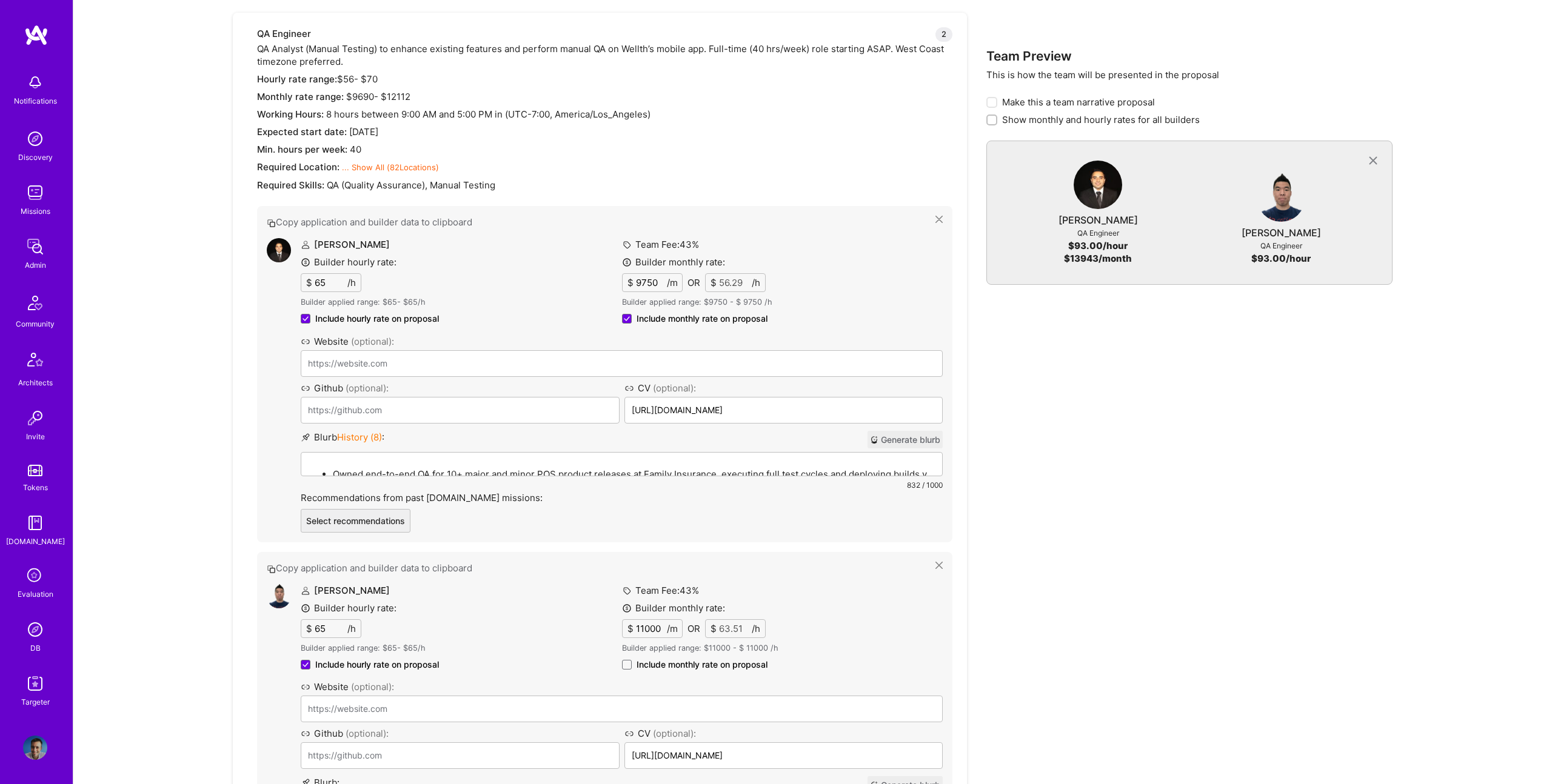
click at [681, 664] on span "Include monthly rate on proposal" at bounding box center [702, 664] width 131 height 12
click at [0, 0] on input "Include monthly rate on proposal" at bounding box center [0, 0] width 0 height 0
checkbox input "true"
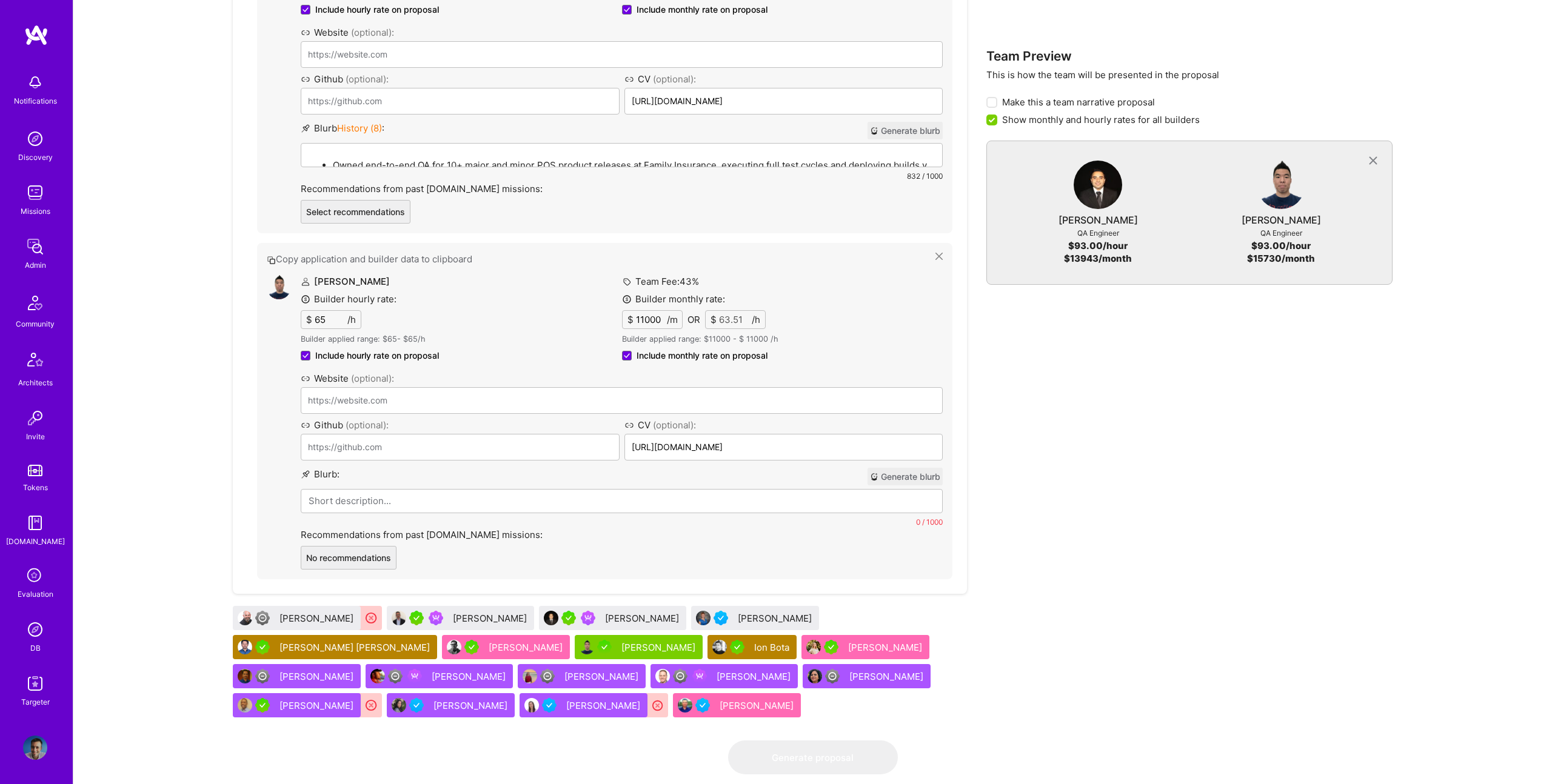
scroll to position [1054, 0]
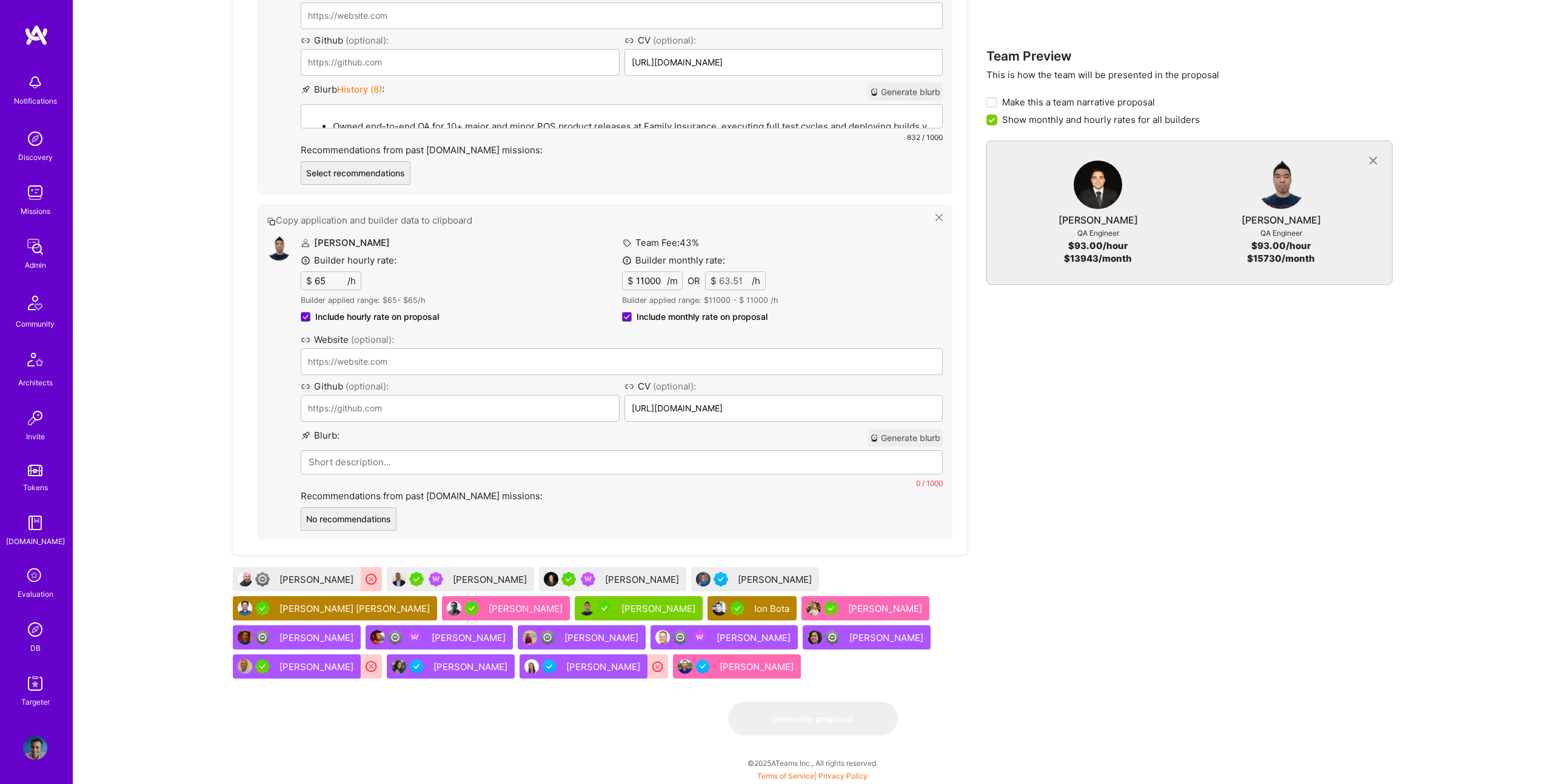
click at [447, 458] on p at bounding box center [621, 462] width 626 height 13
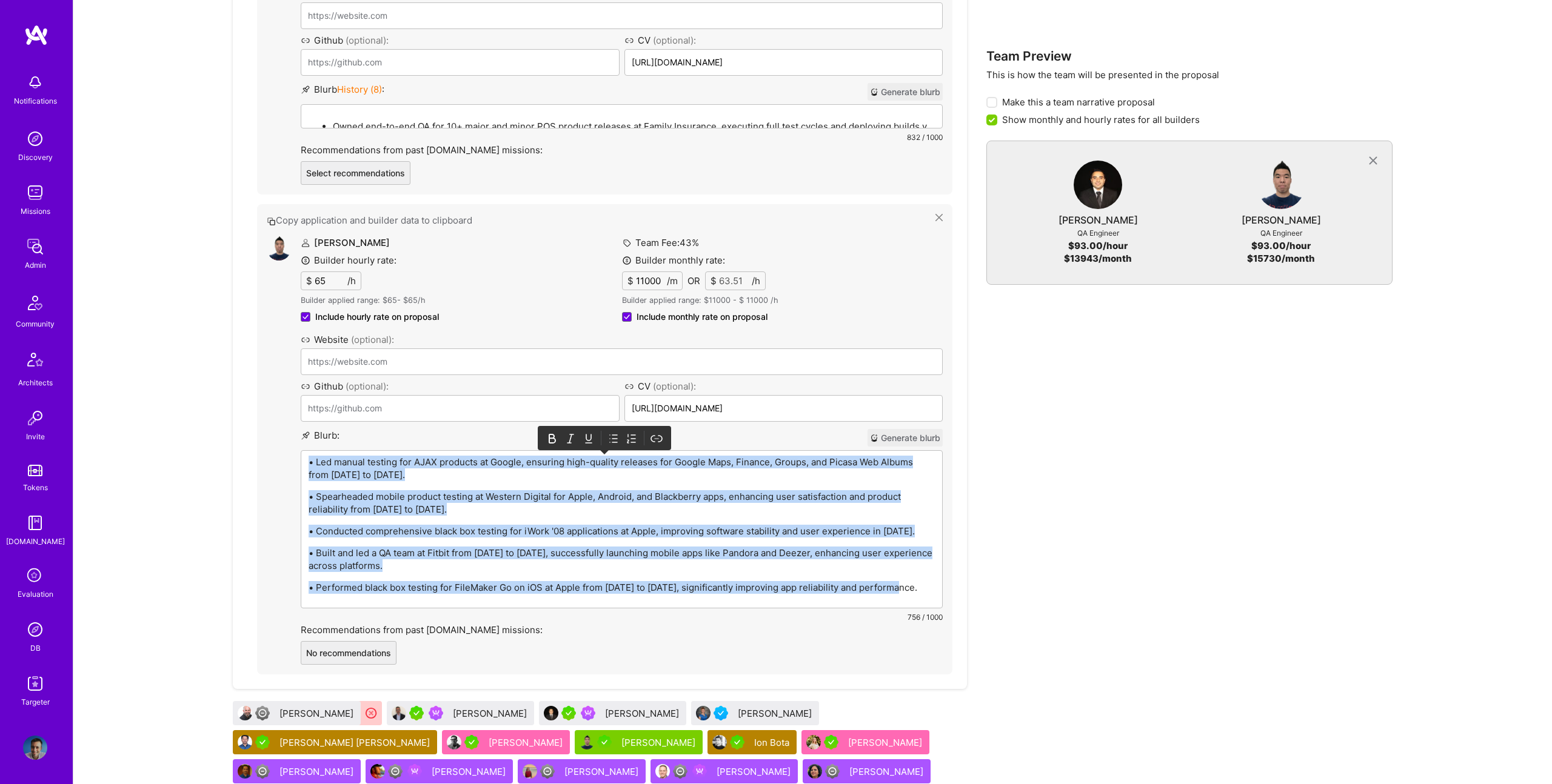
click at [613, 437] on icon at bounding box center [613, 438] width 12 height 12
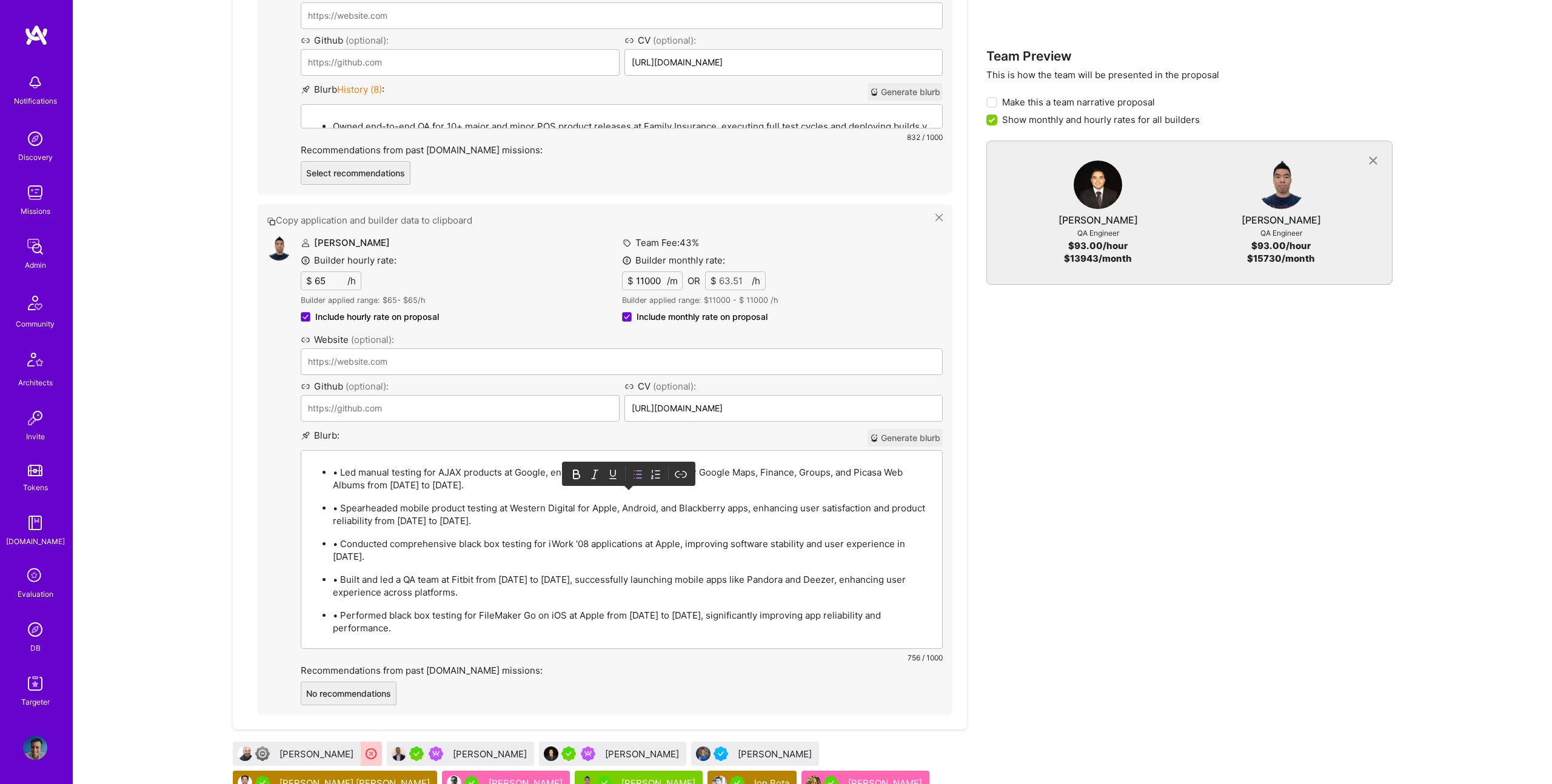
click at [341, 473] on p "• Led manual testing for AJAX products at Google, ensuring high-quality release…" at bounding box center [634, 479] width 602 height 25
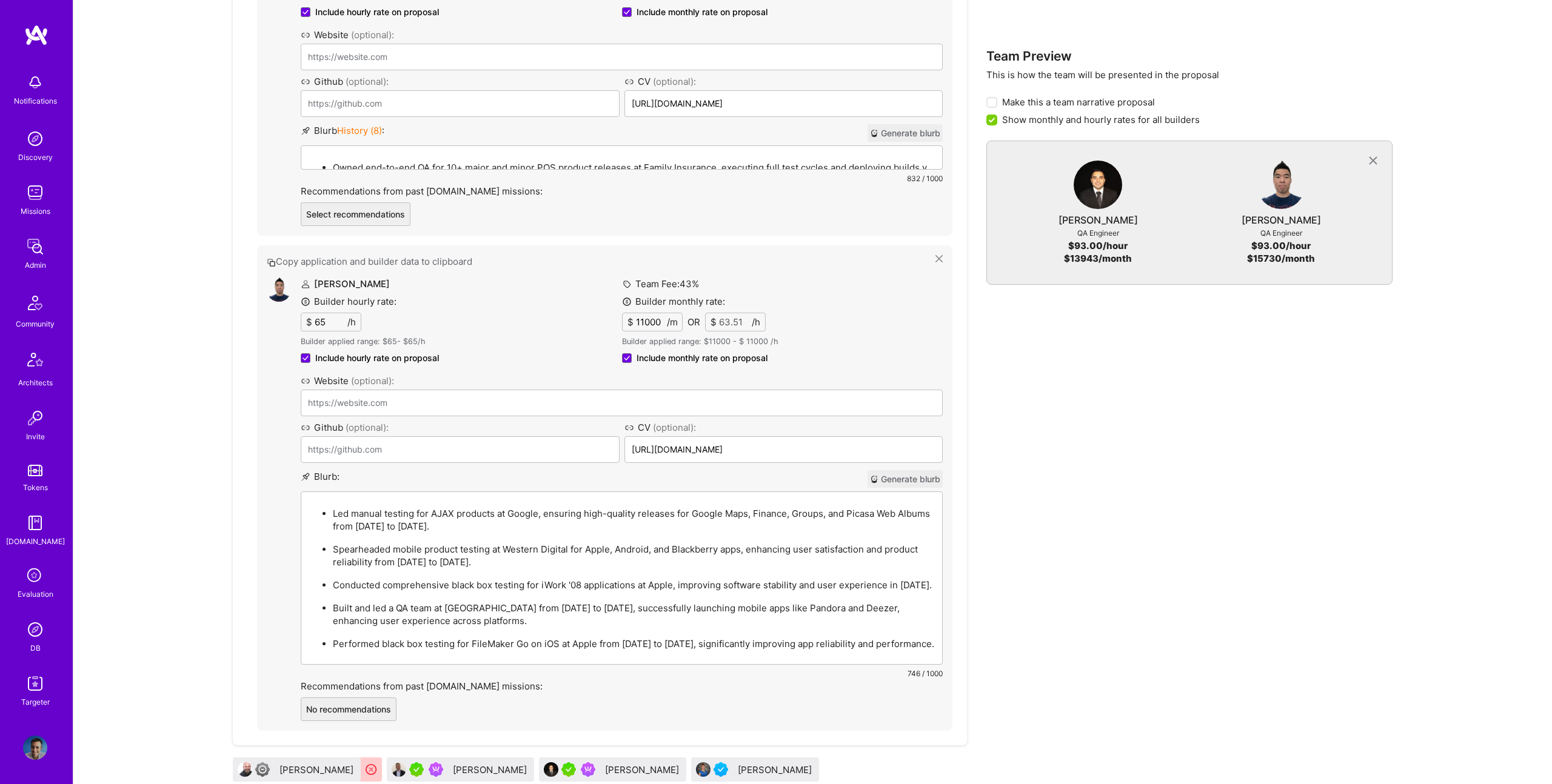
scroll to position [983, 0]
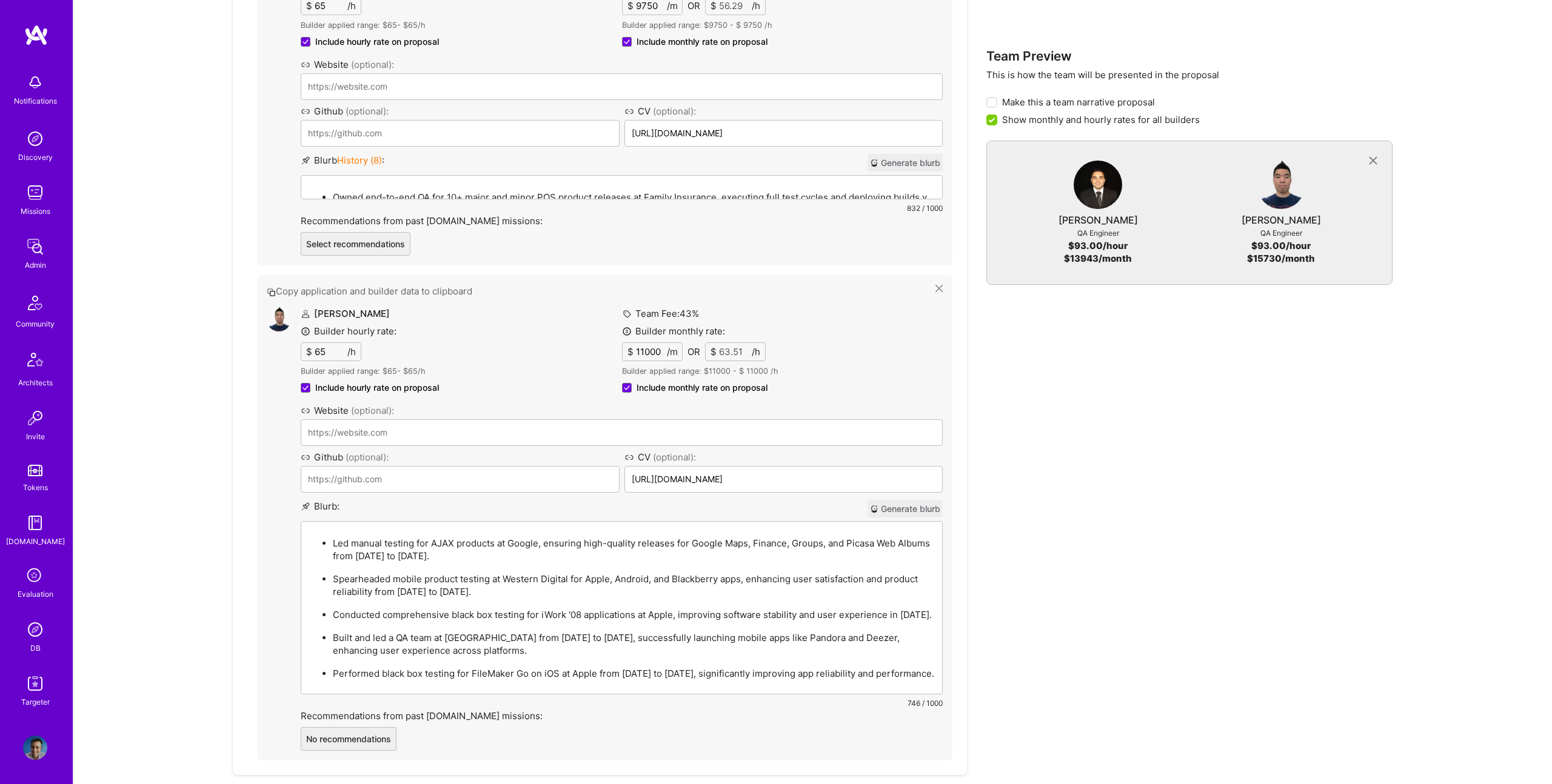
click at [423, 186] on div "Owned end-to-end QA for 10+ major and minor POS product releases at Family Insu…" at bounding box center [621, 243] width 641 height 134
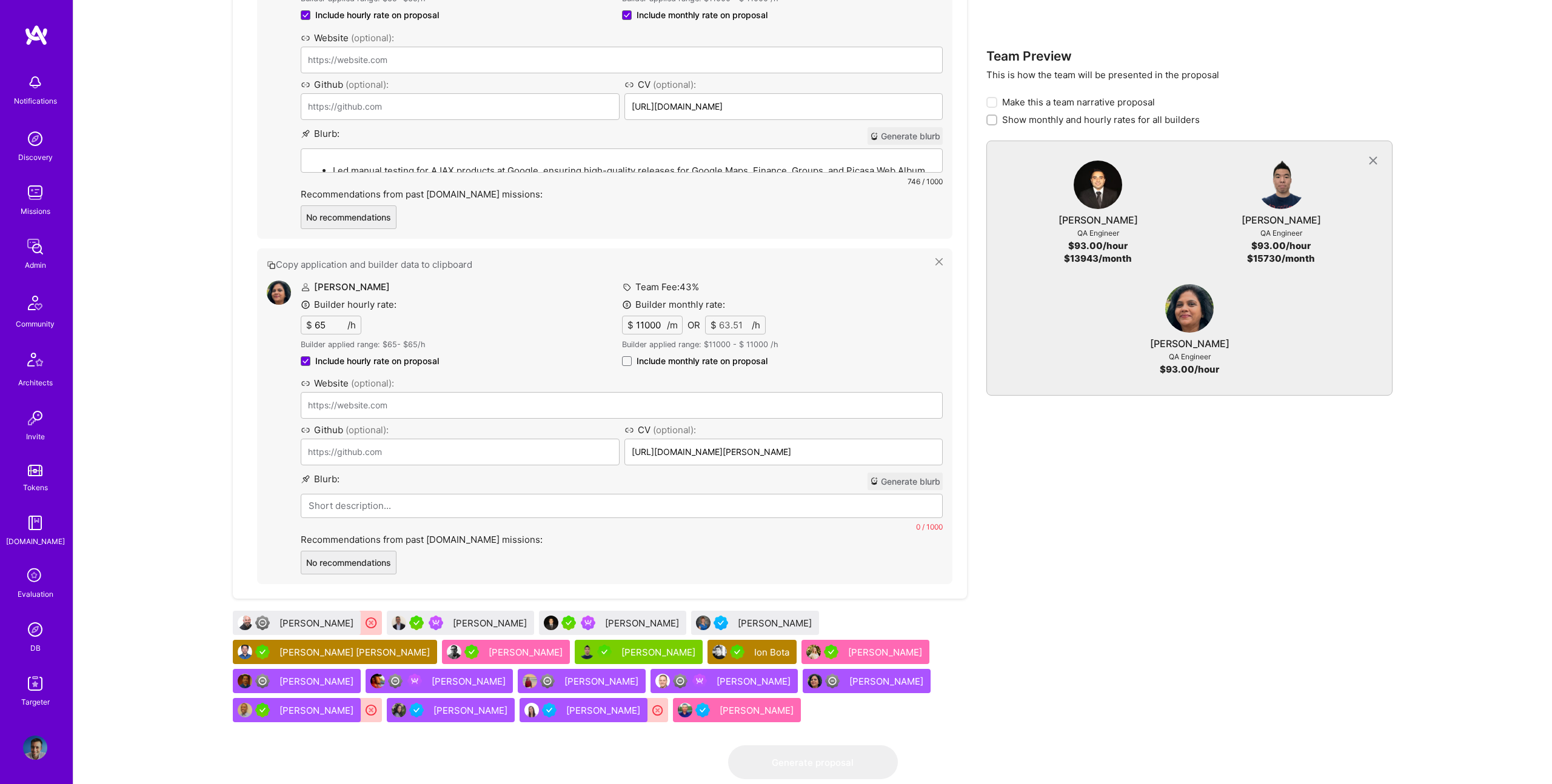
scroll to position [1357, 0]
click at [707, 354] on span "Include monthly rate on proposal" at bounding box center [702, 360] width 131 height 12
click at [0, 0] on input "Include monthly rate on proposal" at bounding box center [0, 0] width 0 height 0
checkbox input "true"
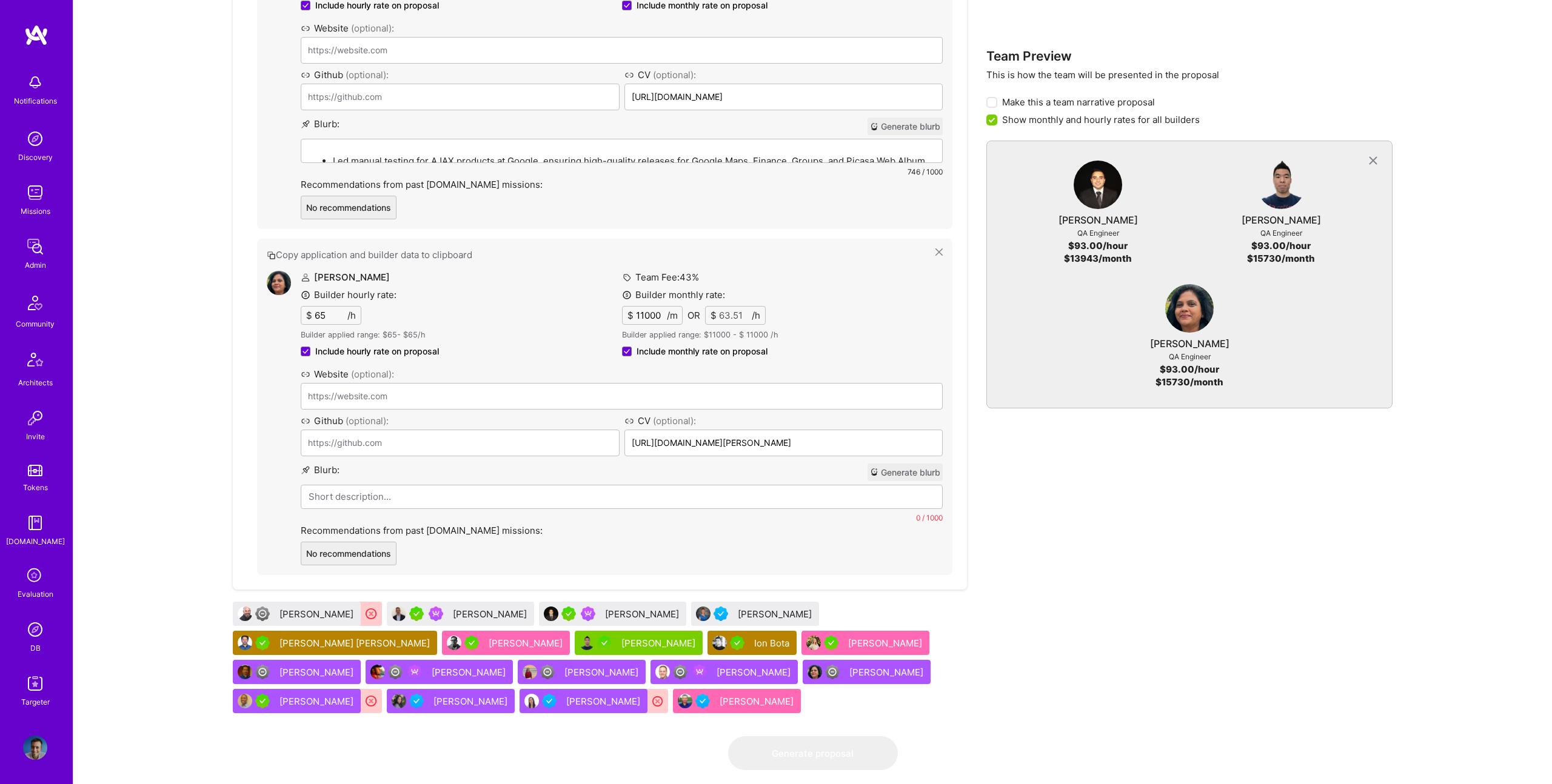
scroll to position [1368, 0]
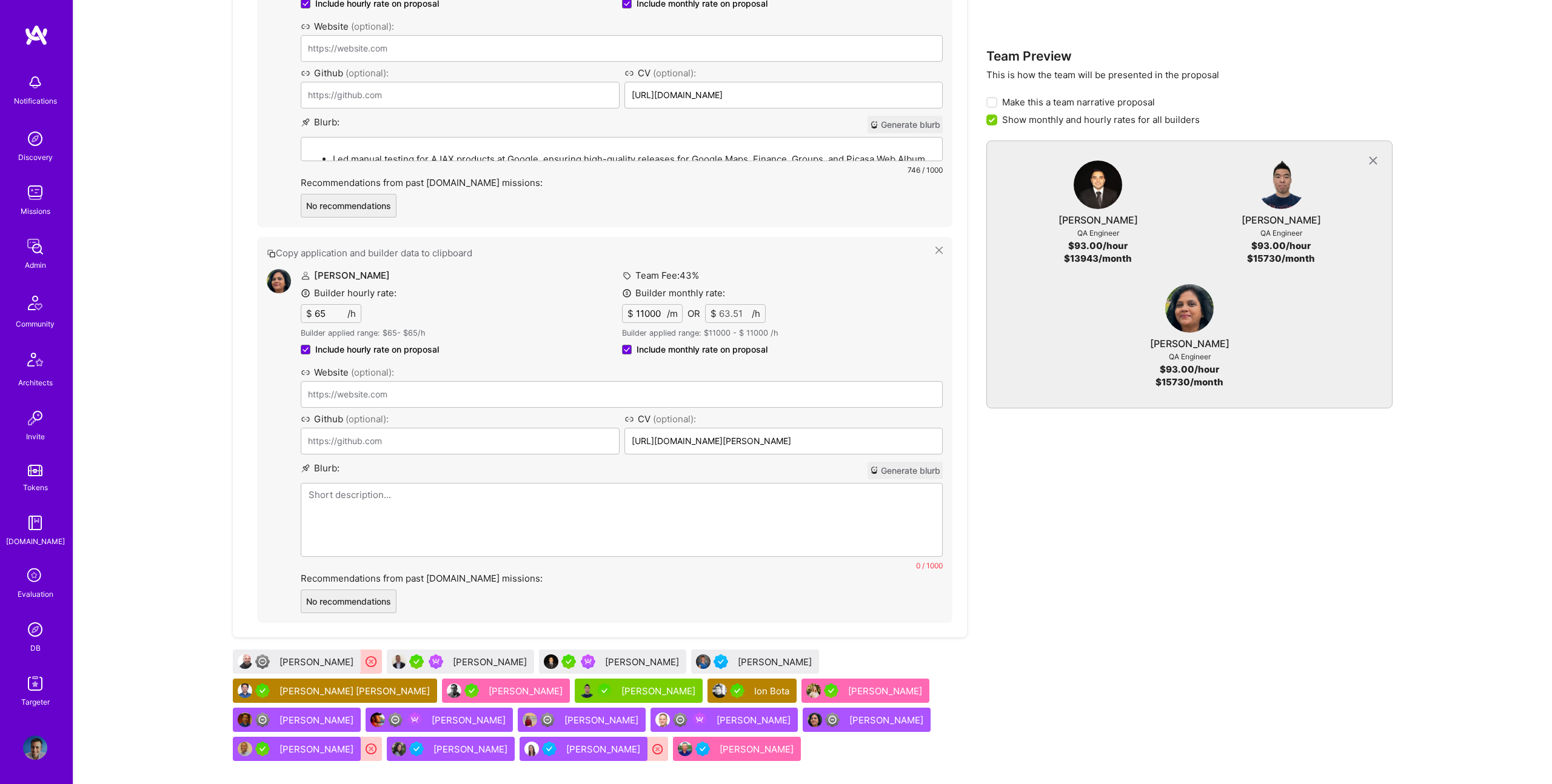
click at [494, 496] on p at bounding box center [621, 495] width 626 height 13
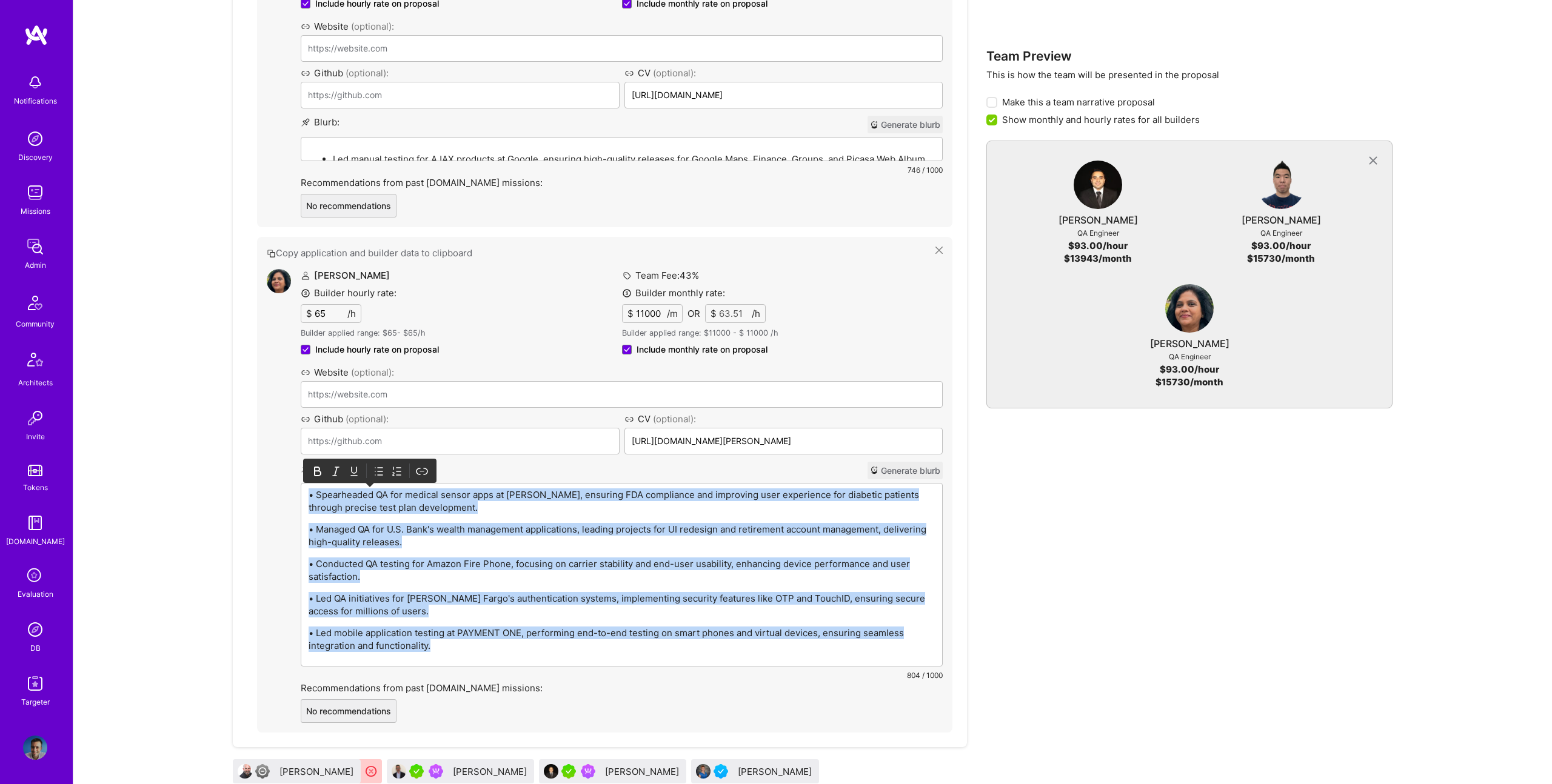
click at [376, 469] on icon at bounding box center [378, 471] width 12 height 12
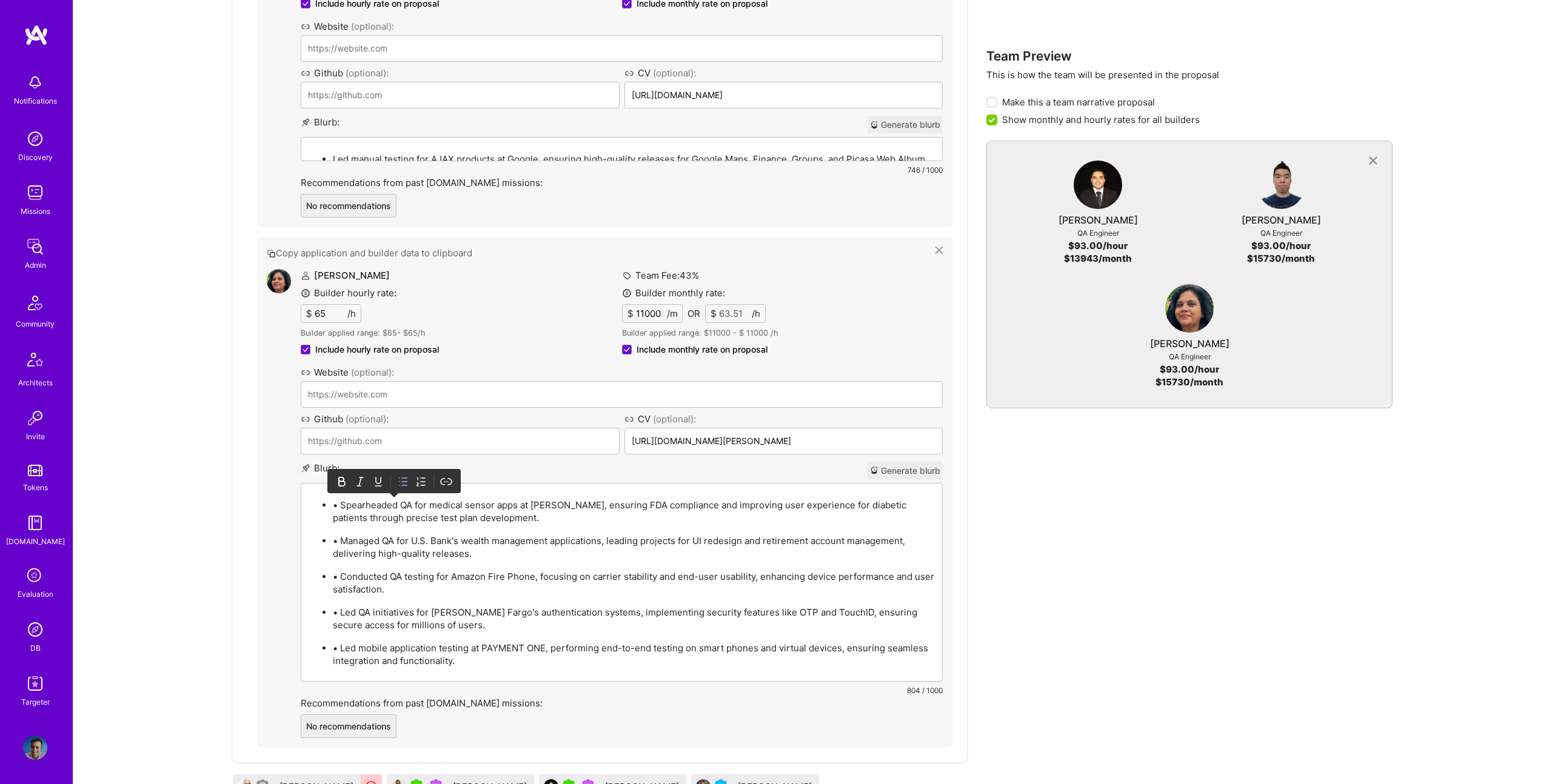
click at [342, 504] on p "• Spearheaded QA for medical sensor apps at Abbott, ensuring FDA compliance and…" at bounding box center [634, 511] width 602 height 25
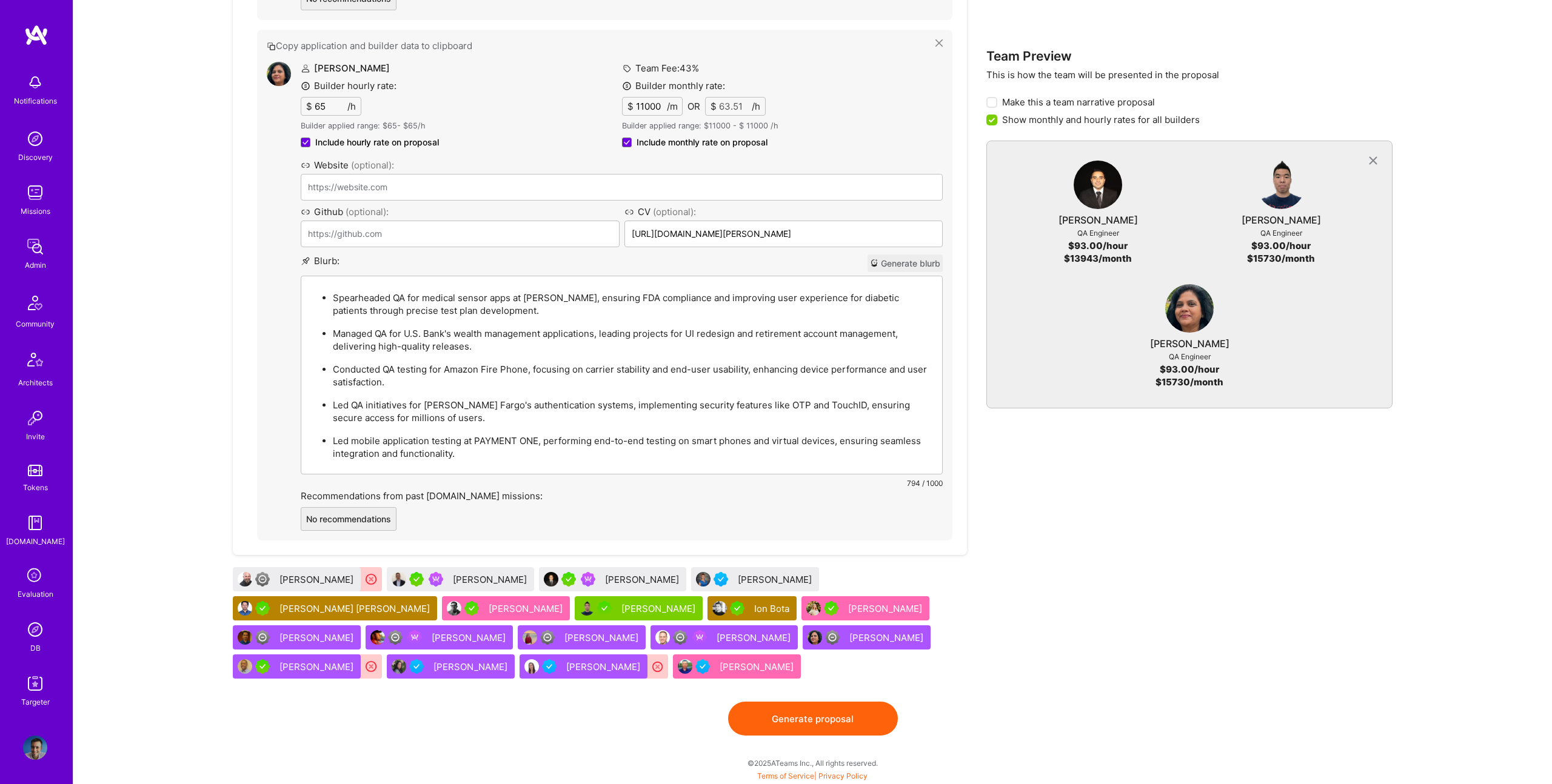
click at [829, 702] on button "Generate proposal" at bounding box center [812, 718] width 170 height 34
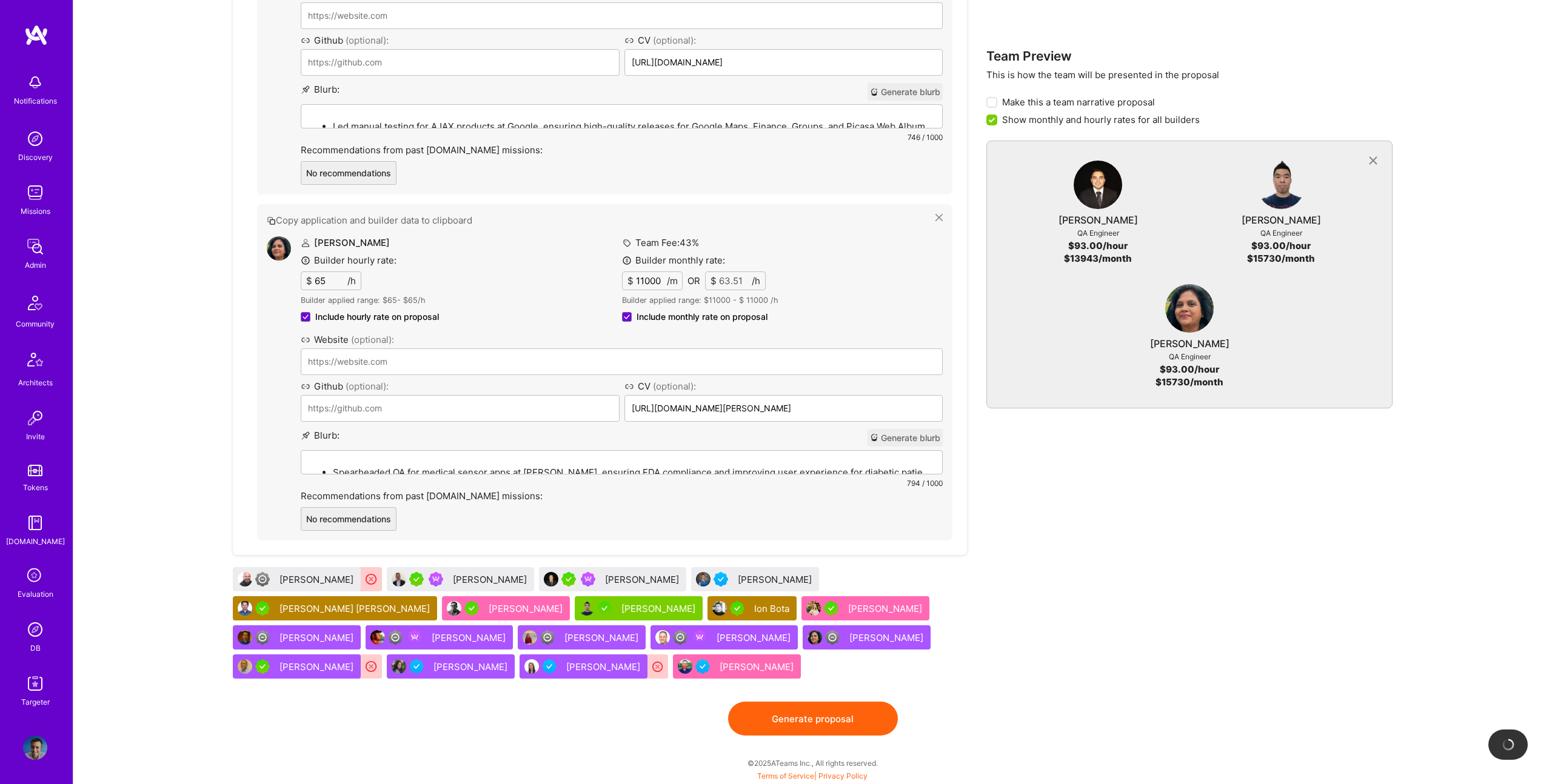
drag, startPoint x: 862, startPoint y: 711, endPoint x: 868, endPoint y: 708, distance: 6.7
click at [862, 711] on button "Generate proposal" at bounding box center [812, 718] width 170 height 34
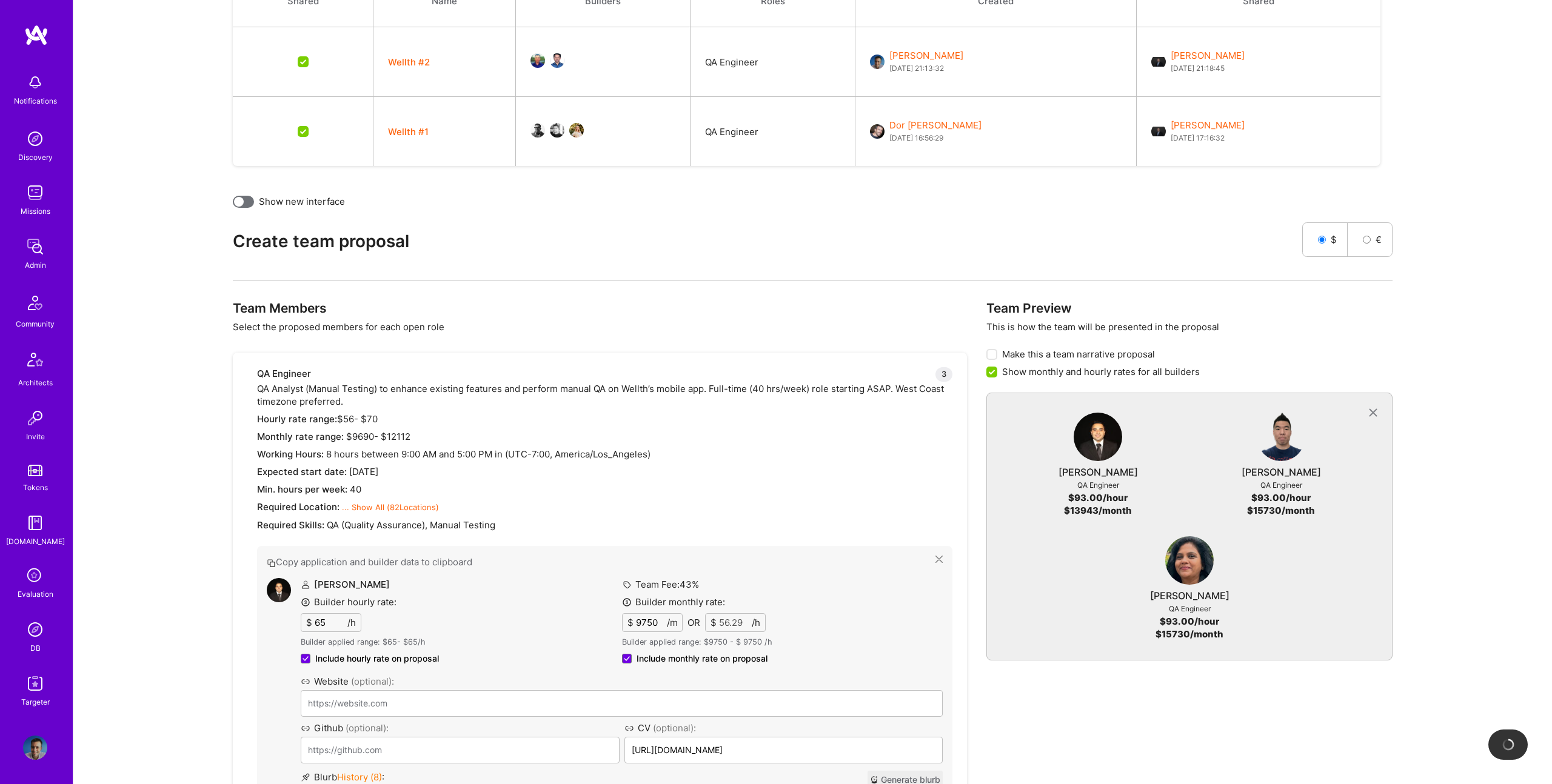
scroll to position [0, 0]
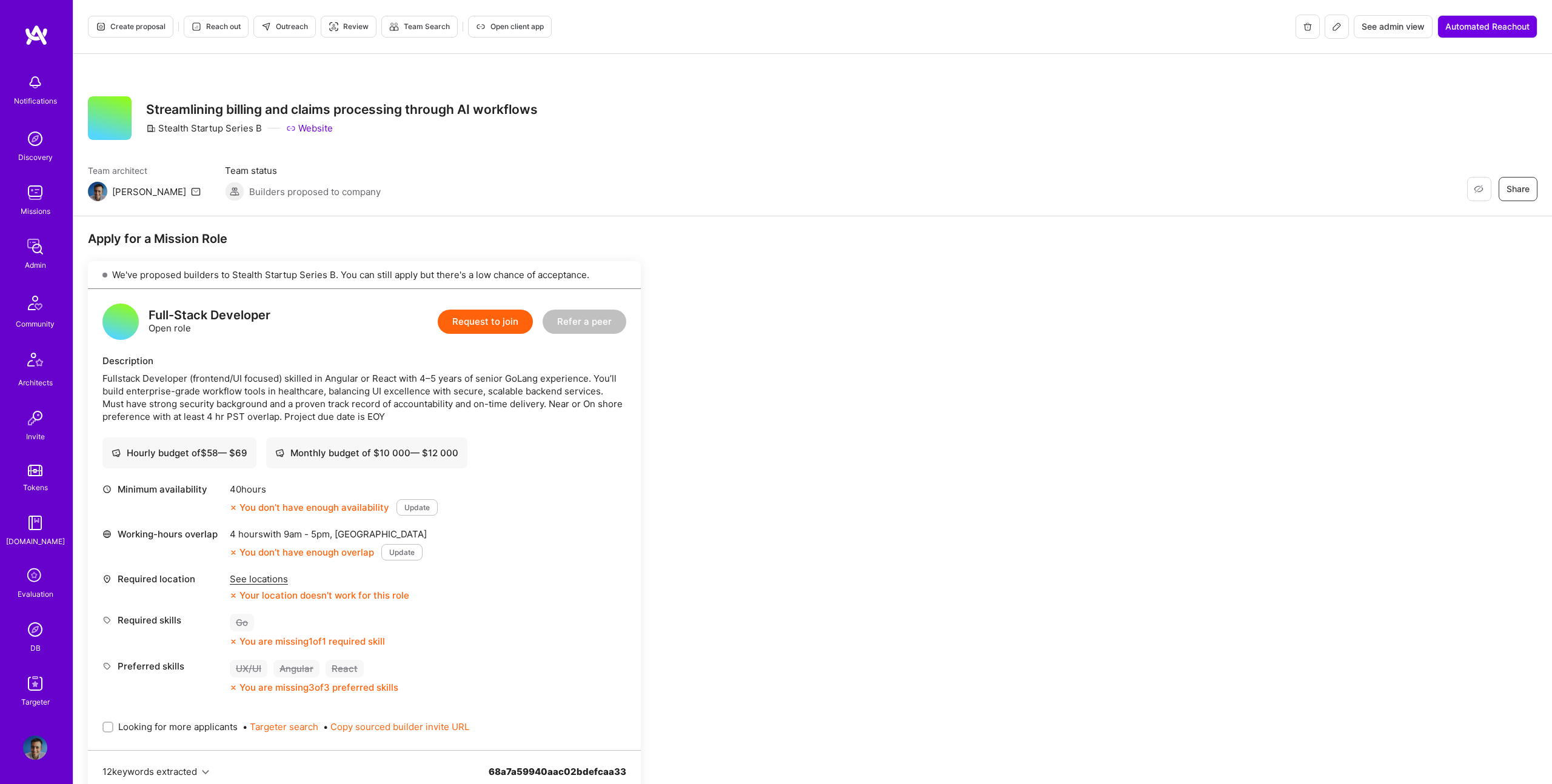
click at [279, 26] on span "Outreach" at bounding box center [284, 26] width 46 height 11
click at [549, 411] on div "Fullstack Developer (frontend/UI focused) skilled in Angular or React with 4–5 …" at bounding box center [364, 398] width 524 height 51
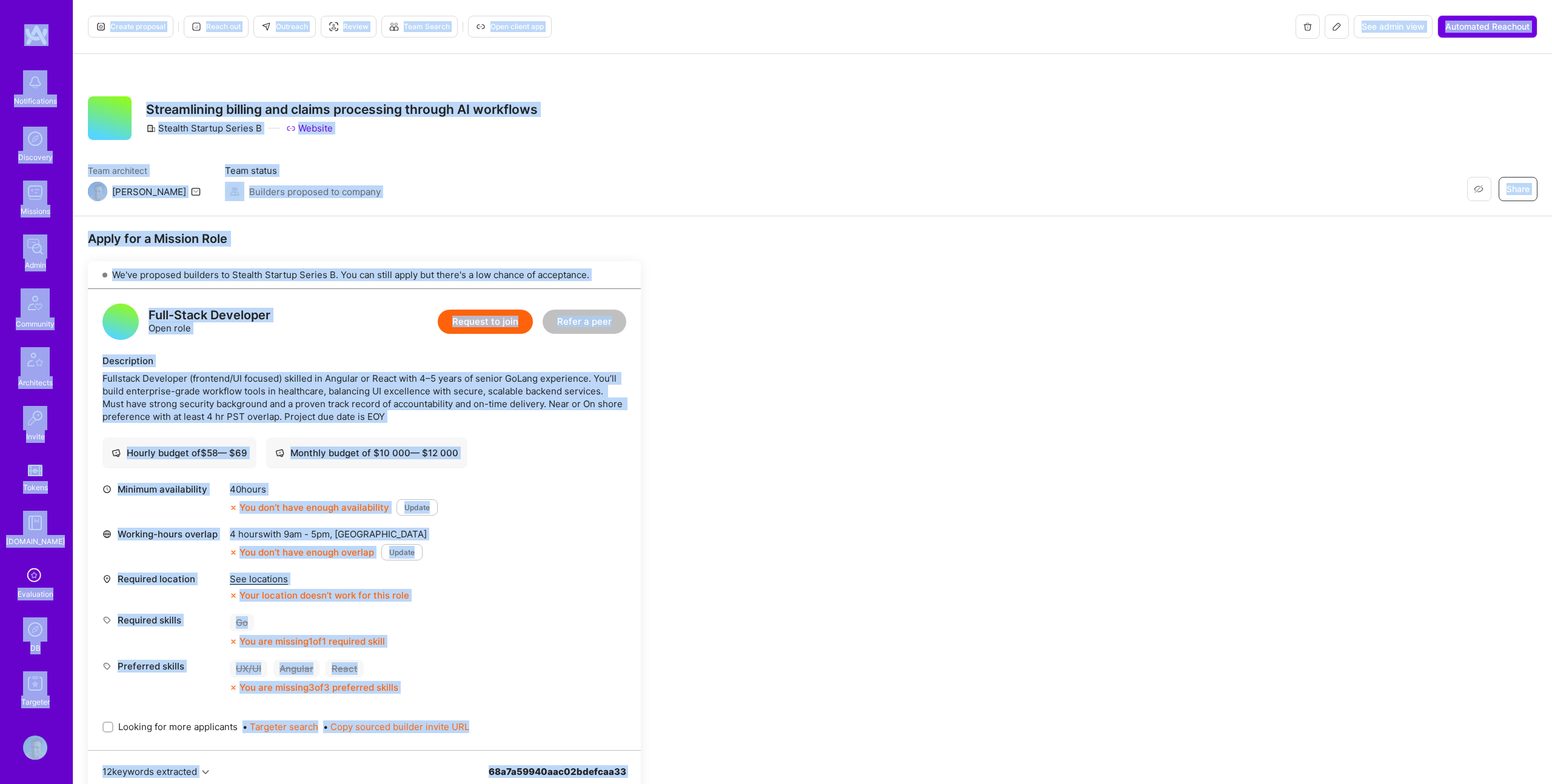
copy div "Notifications Discovery Missions Admin Community Architects Invite Tokens A.Gui…"
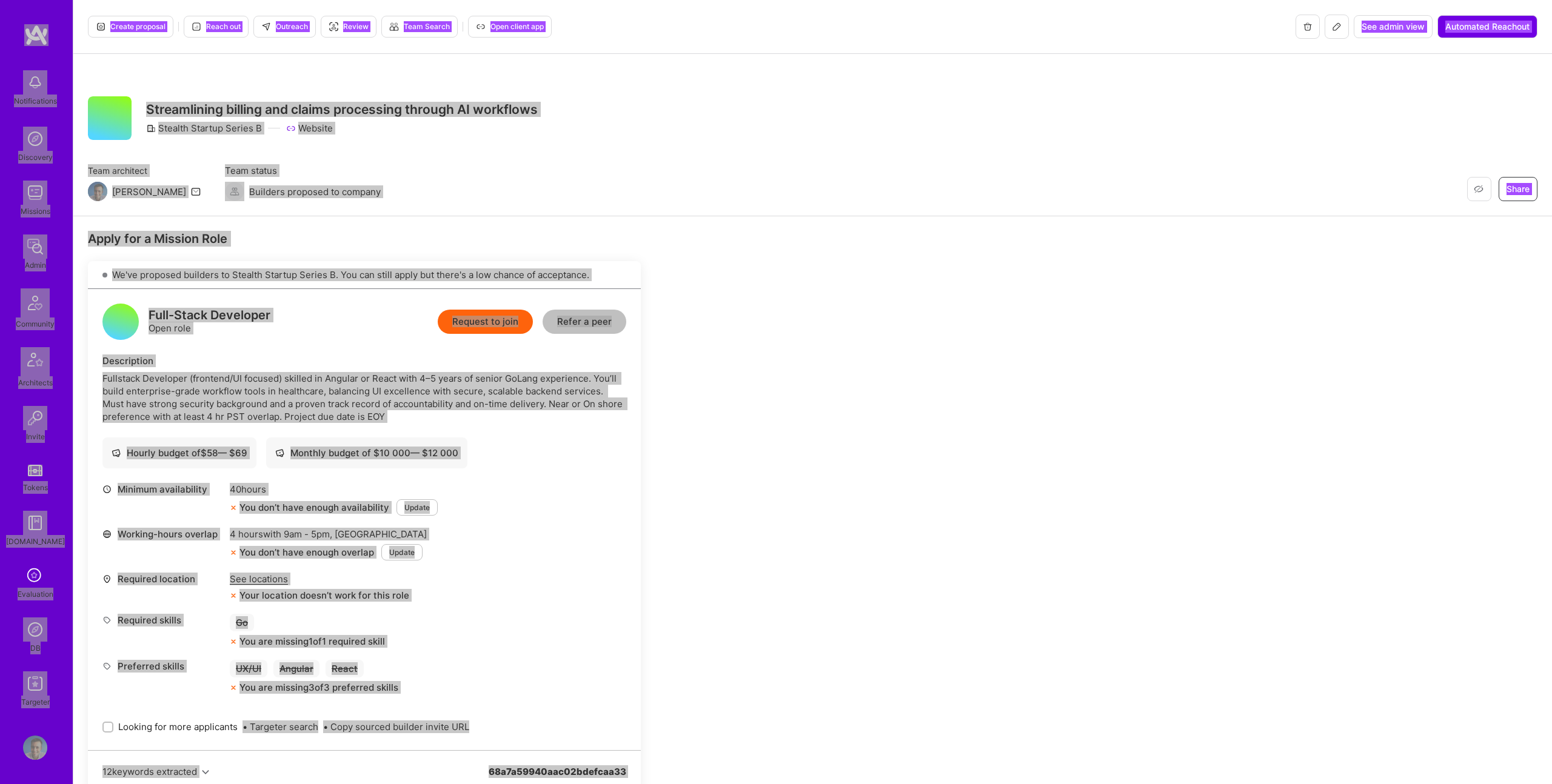
copy div "Notifications Discovery Missions Admin Community Architects Invite Tokens A.Gui…"
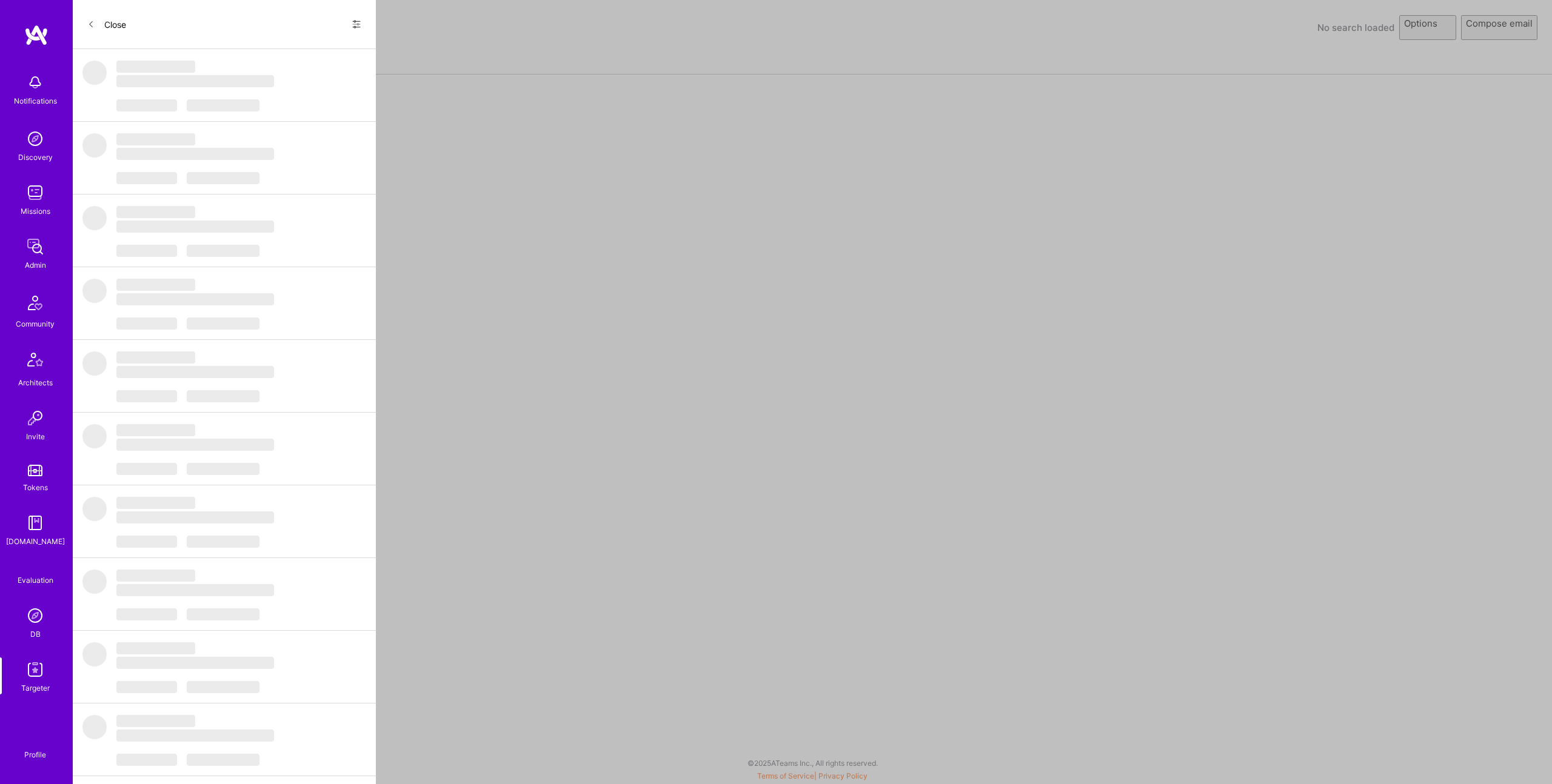
select select "rich-reachout"
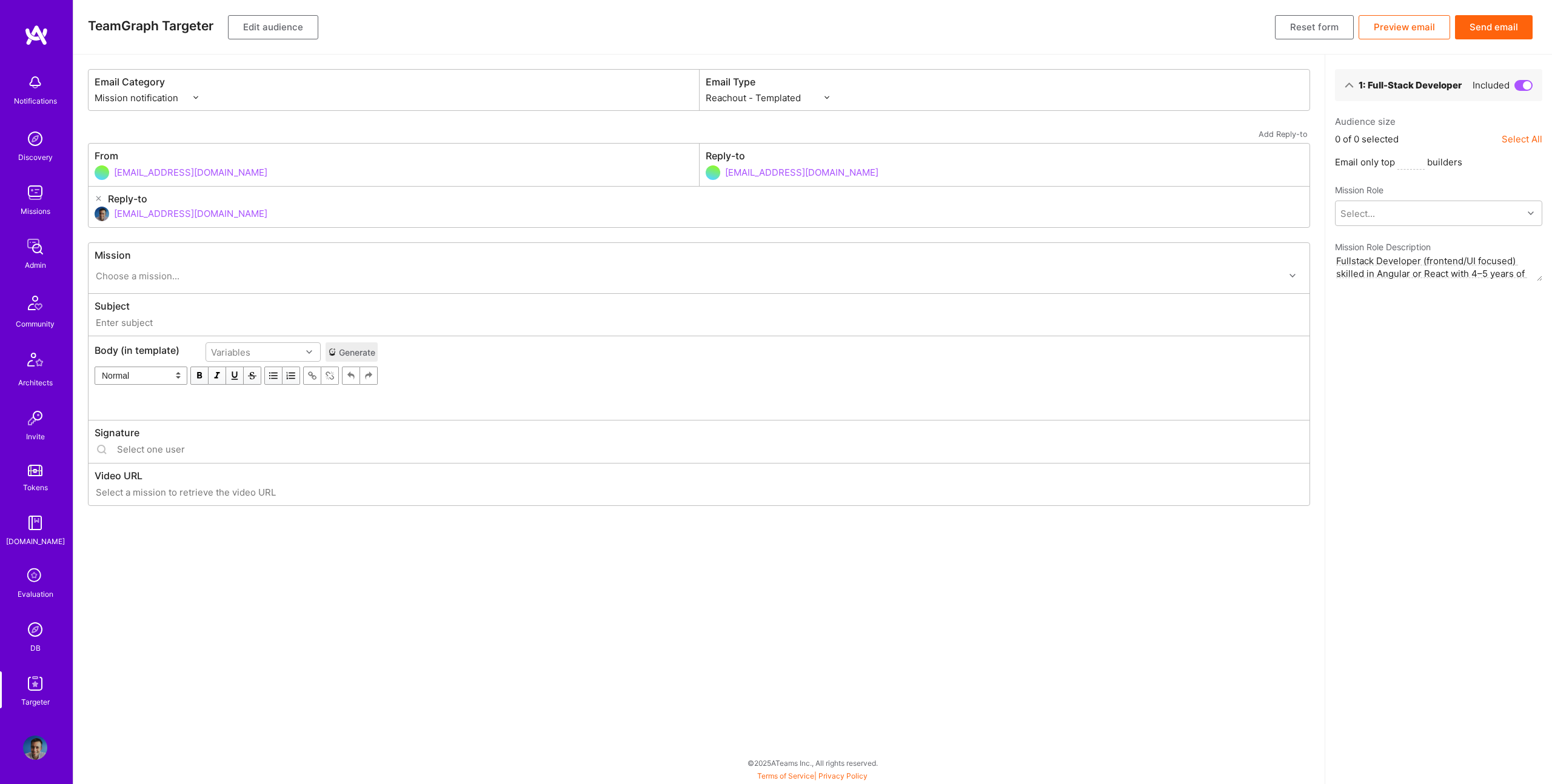
click at [267, 27] on button "Edit audience" at bounding box center [273, 27] width 91 height 24
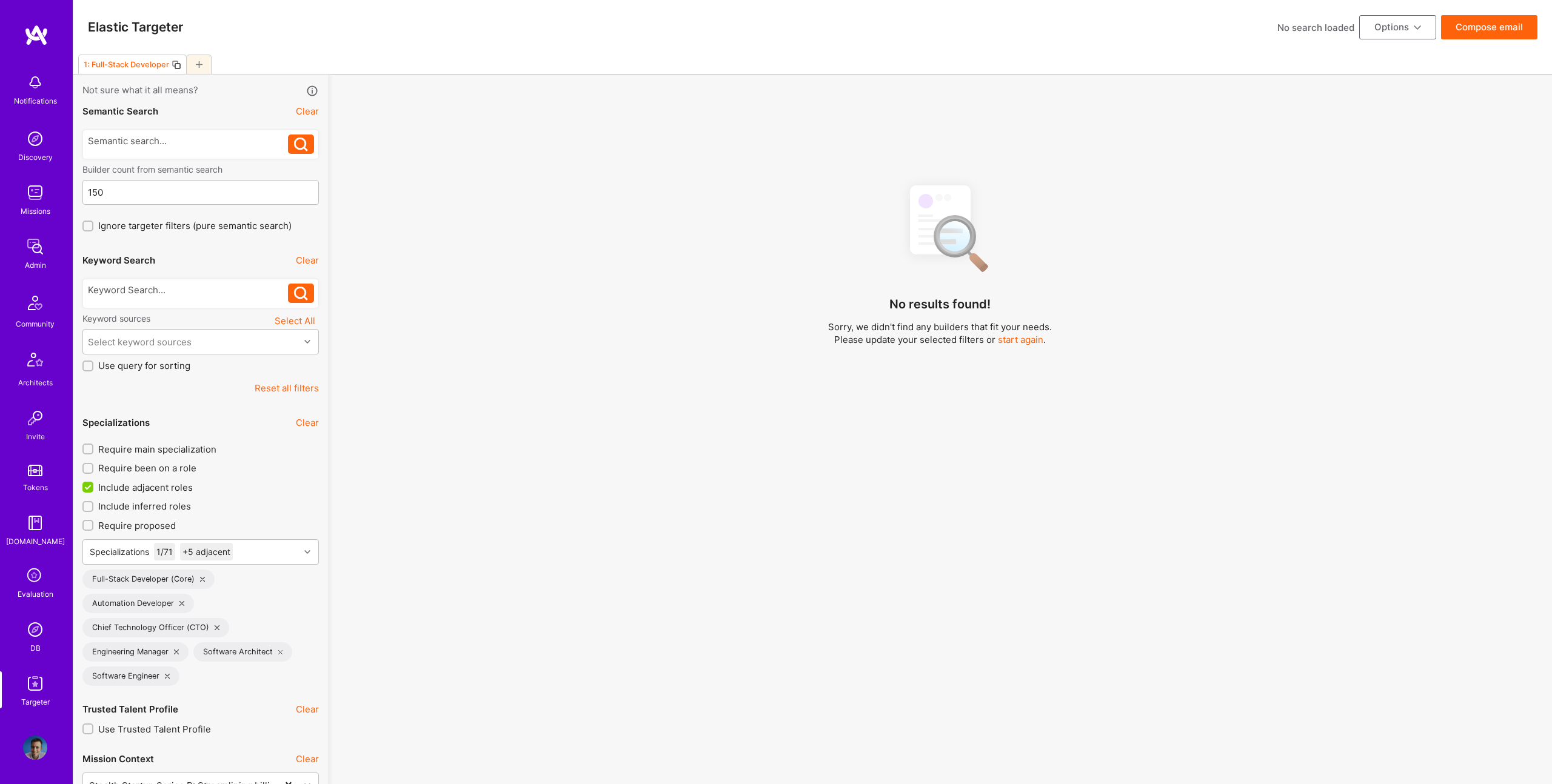
click at [668, 286] on div "No results found! Sorry, we didn't find any builders that fit your needs. Pleas…" at bounding box center [940, 489] width 1206 height 627
click at [267, 545] on div "Specializations 1 / 71 +5 adjacent" at bounding box center [191, 552] width 217 height 24
click at [92, 591] on input "checkbox" at bounding box center [96, 590] width 11 height 11
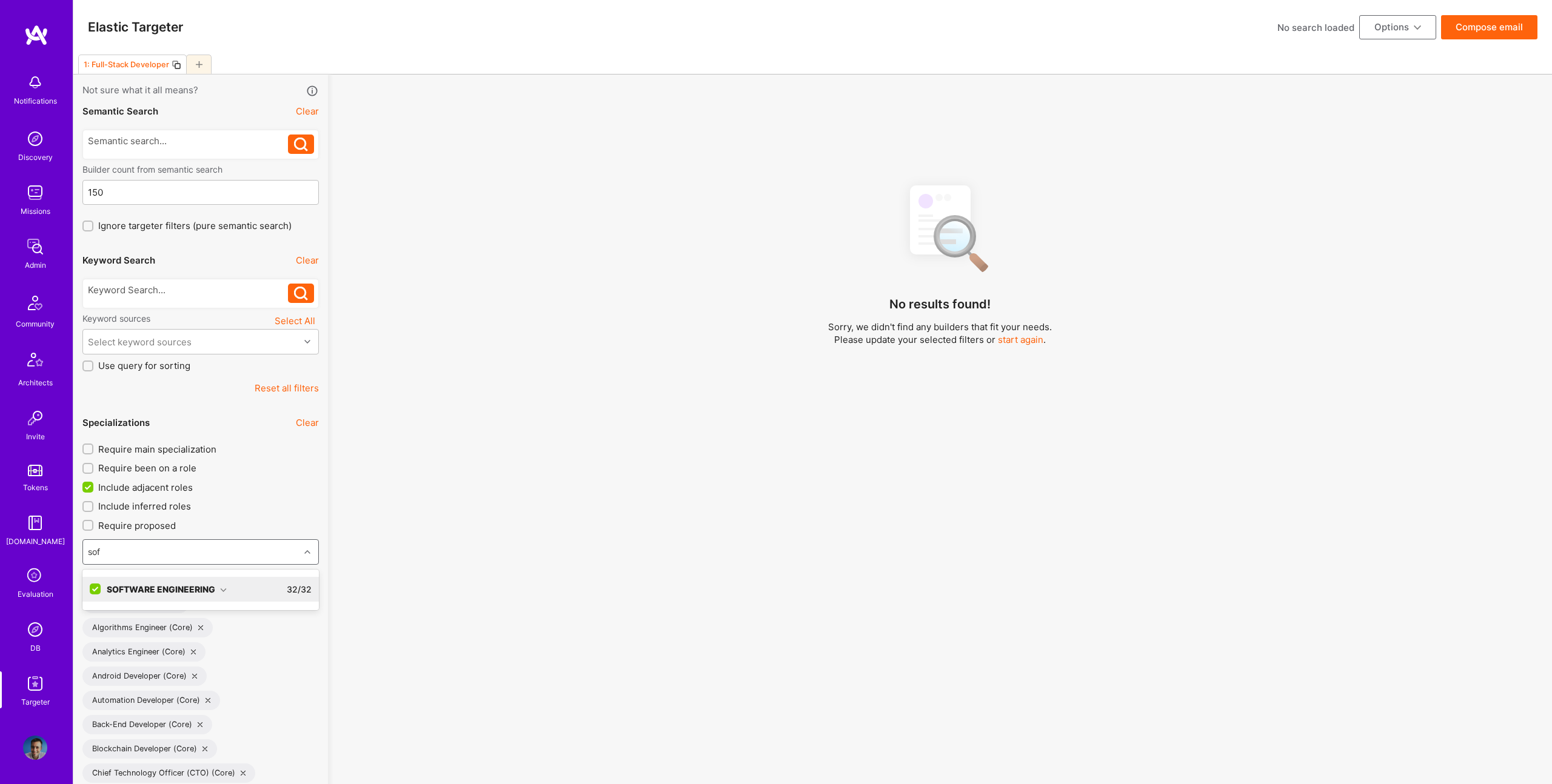
type input "sof"
click at [640, 536] on div "No results found! Sorry, we didn't find any builders that fit your needs. Pleas…" at bounding box center [940, 489] width 1206 height 627
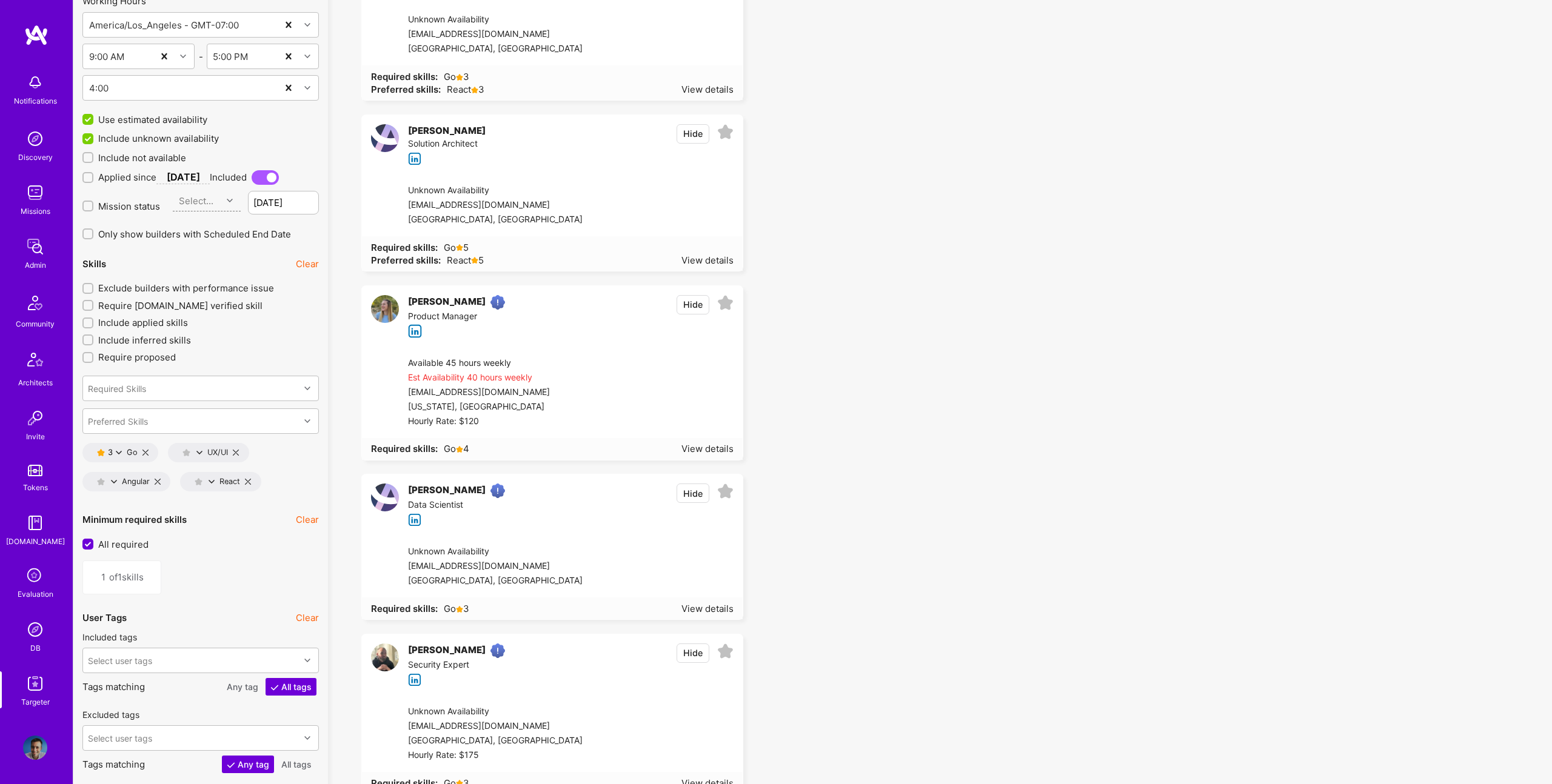
scroll to position [2096, 0]
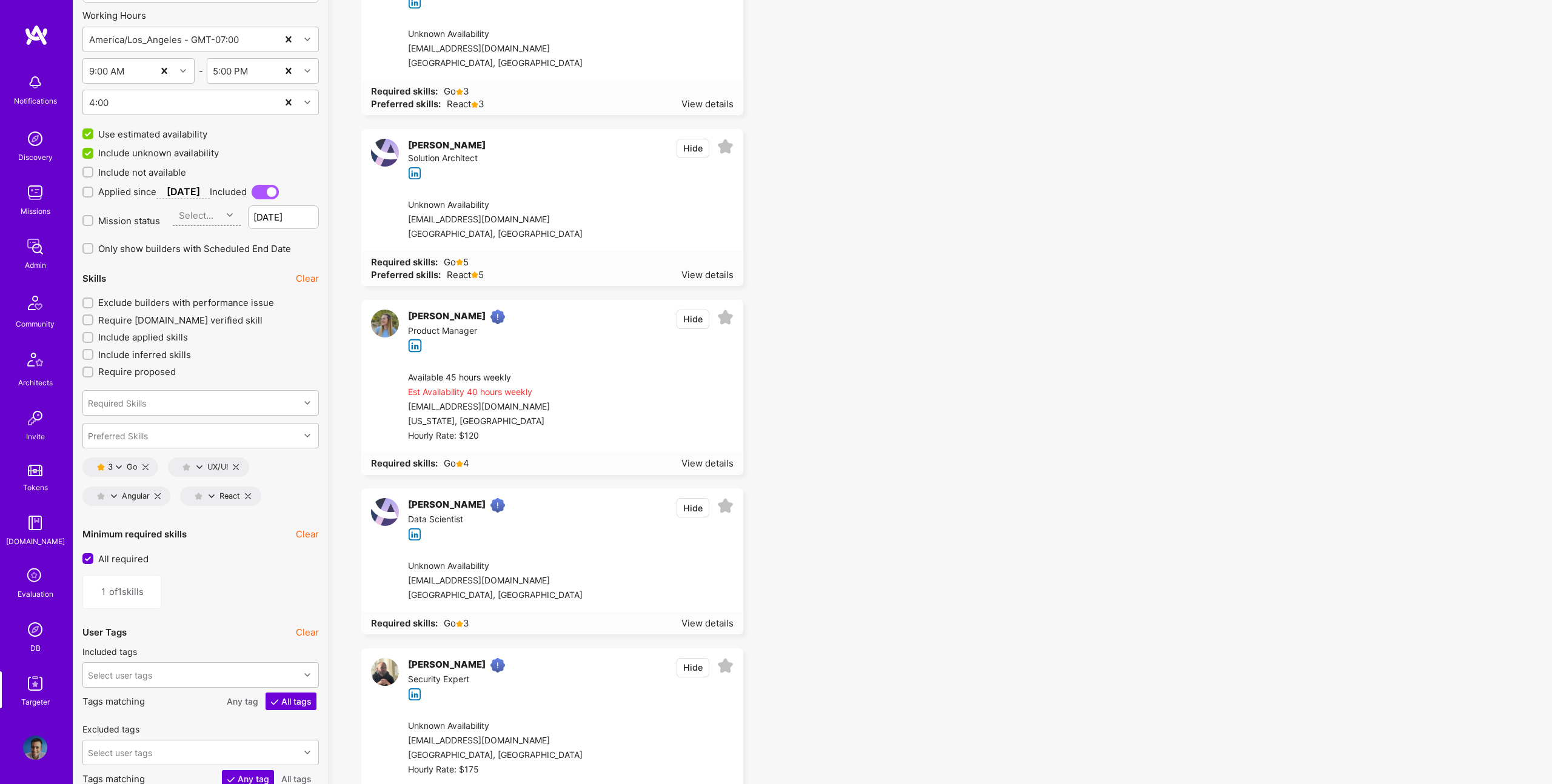
click at [113, 467] on div "3" at bounding box center [112, 467] width 8 height 9
drag, startPoint x: 153, startPoint y: 498, endPoint x: 373, endPoint y: 460, distance: 223.3
click at [153, 498] on button "4 star s" at bounding box center [172, 500] width 91 height 25
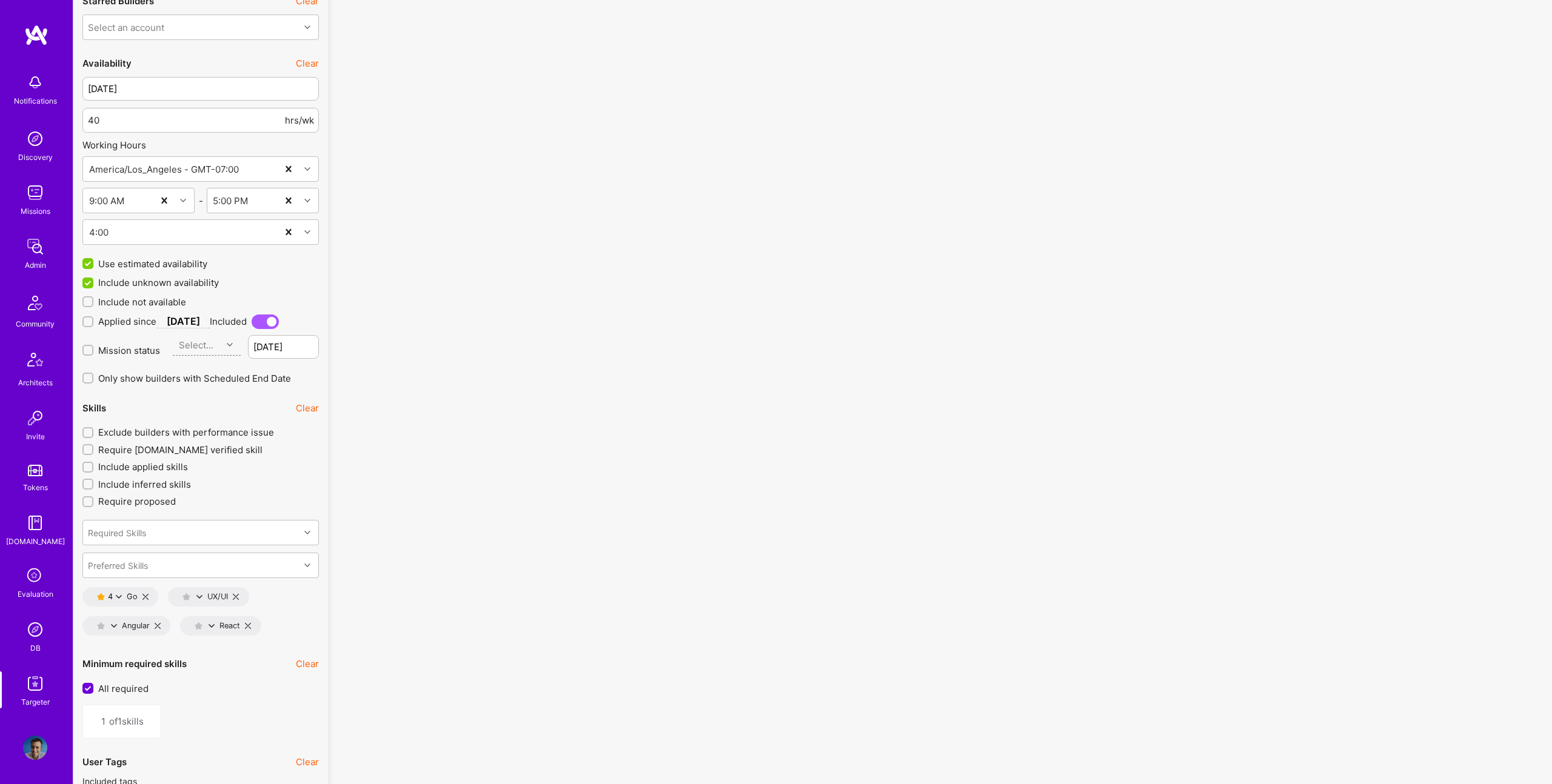
scroll to position [1964, 0]
drag, startPoint x: 138, startPoint y: 305, endPoint x: 315, endPoint y: 288, distance: 177.8
click at [315, 288] on div "Sep 24 40 hrs/wk Working Hours America/Los_Angeles - GMT-07:00 9:00 AM - 5:00 P…" at bounding box center [200, 194] width 237 height 231
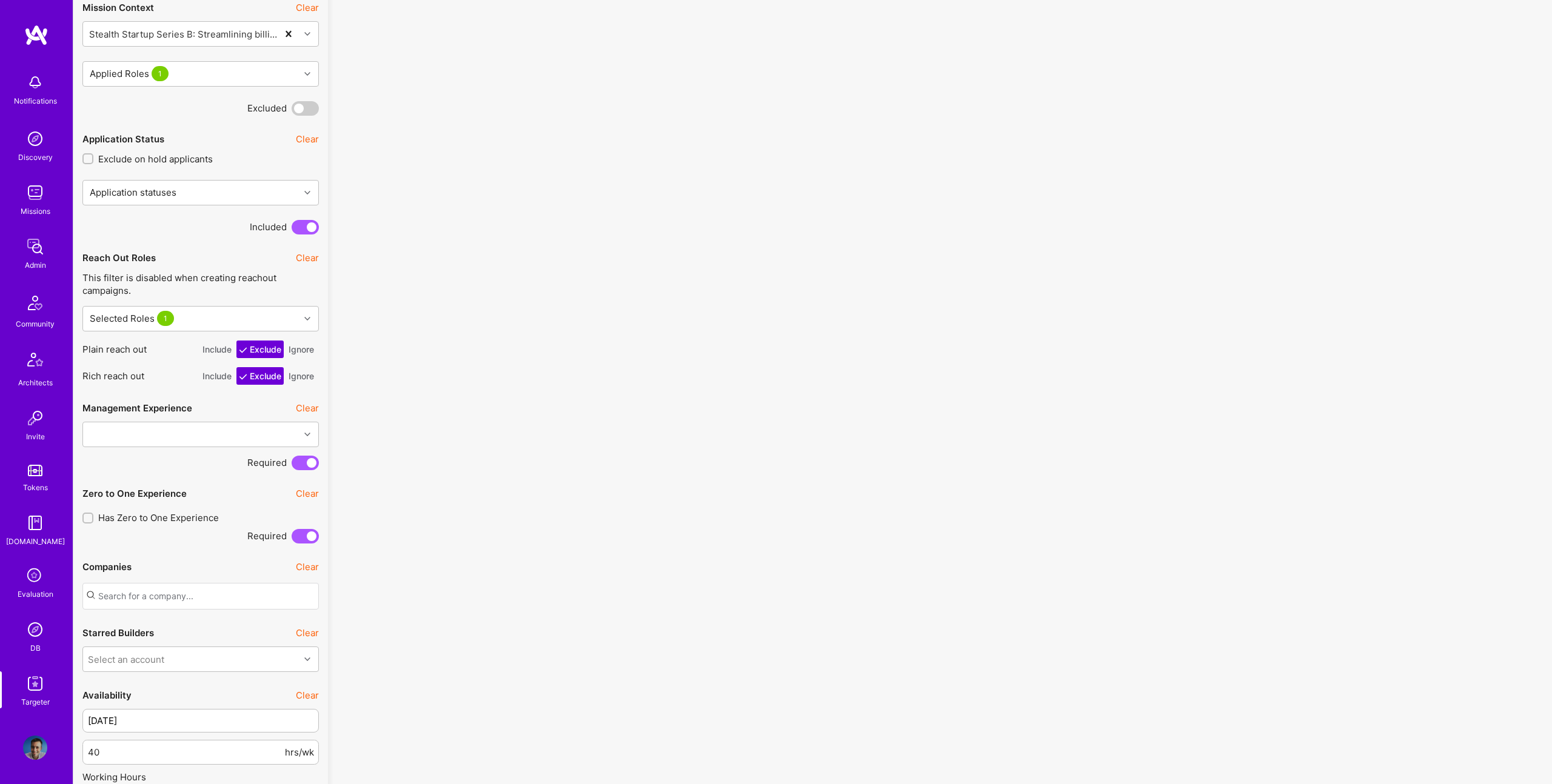
scroll to position [1333, 0]
click at [231, 318] on div "Selected Roles 1" at bounding box center [191, 319] width 217 height 24
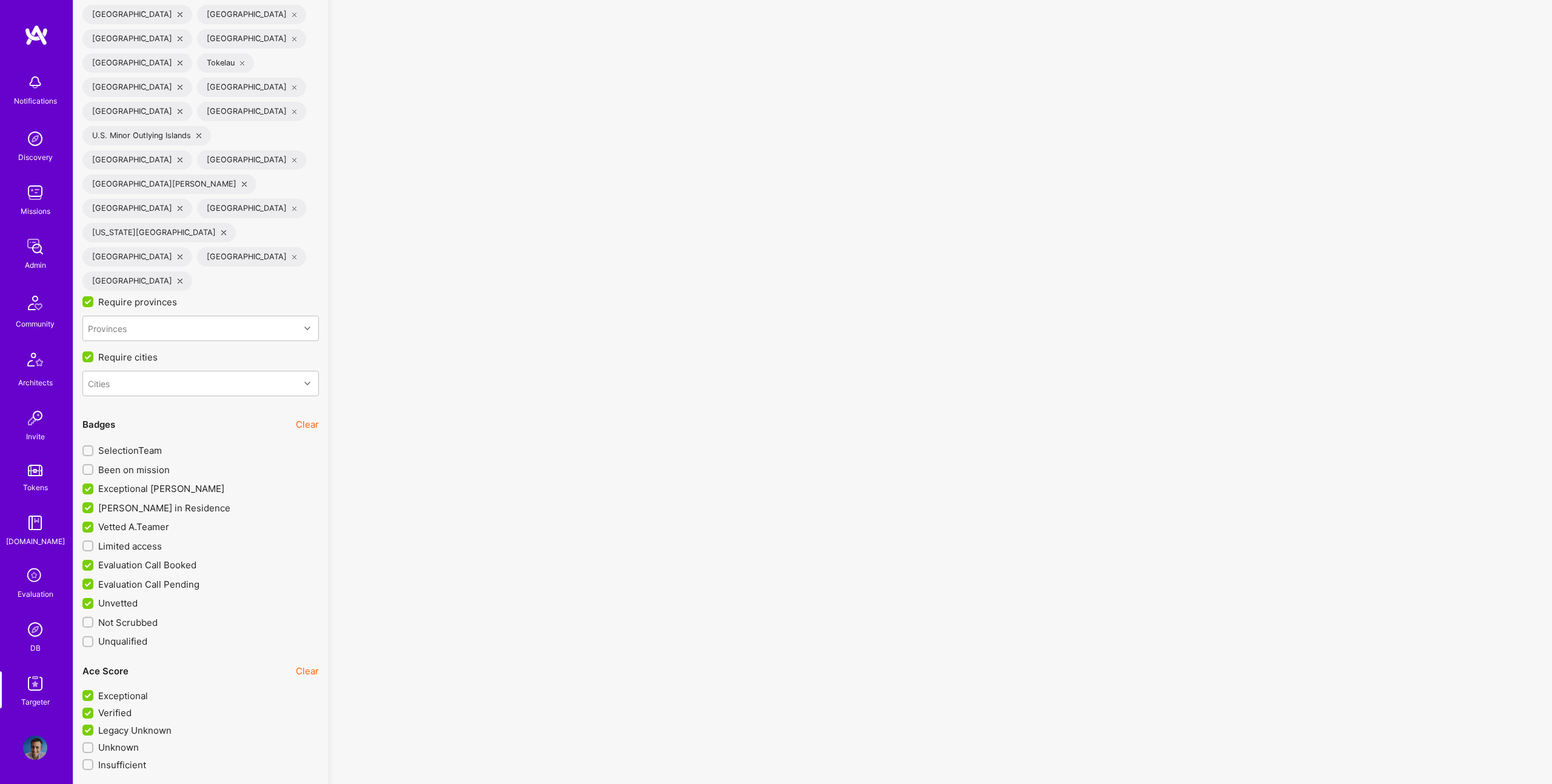
scroll to position [3961, 0]
click at [150, 543] on span "Limited access" at bounding box center [130, 549] width 63 height 13
click at [93, 546] on input "Limited access" at bounding box center [89, 549] width 8 height 8
checkbox input "true"
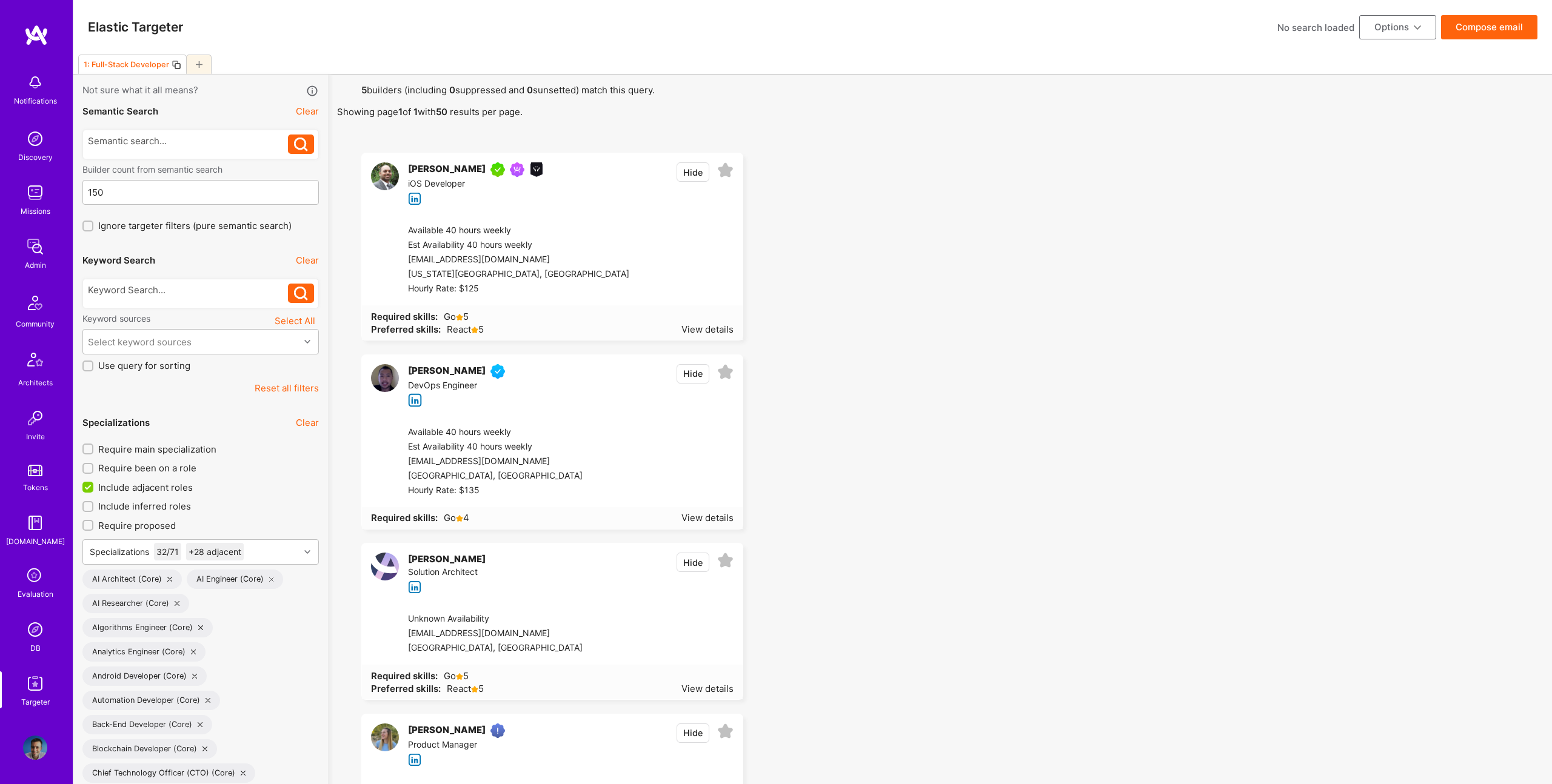
click at [167, 486] on span "Include adjacent roles" at bounding box center [145, 488] width 94 height 13
click at [94, 486] on input "Include adjacent roles" at bounding box center [89, 488] width 11 height 11
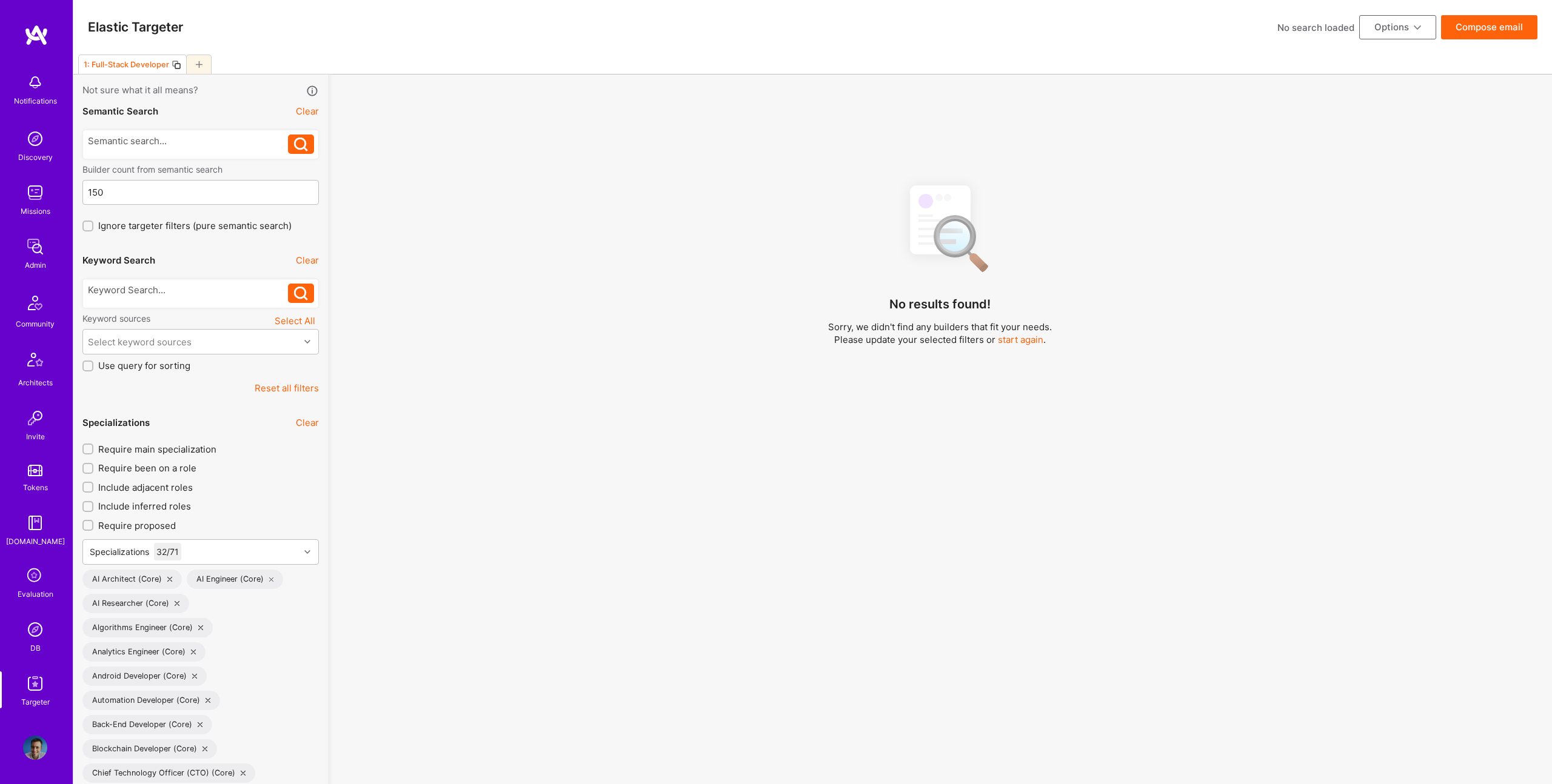
scroll to position [1, 0]
click at [165, 487] on span "Include adjacent roles" at bounding box center [145, 488] width 94 height 13
click at [93, 487] on input "Include adjacent roles" at bounding box center [89, 487] width 8 height 8
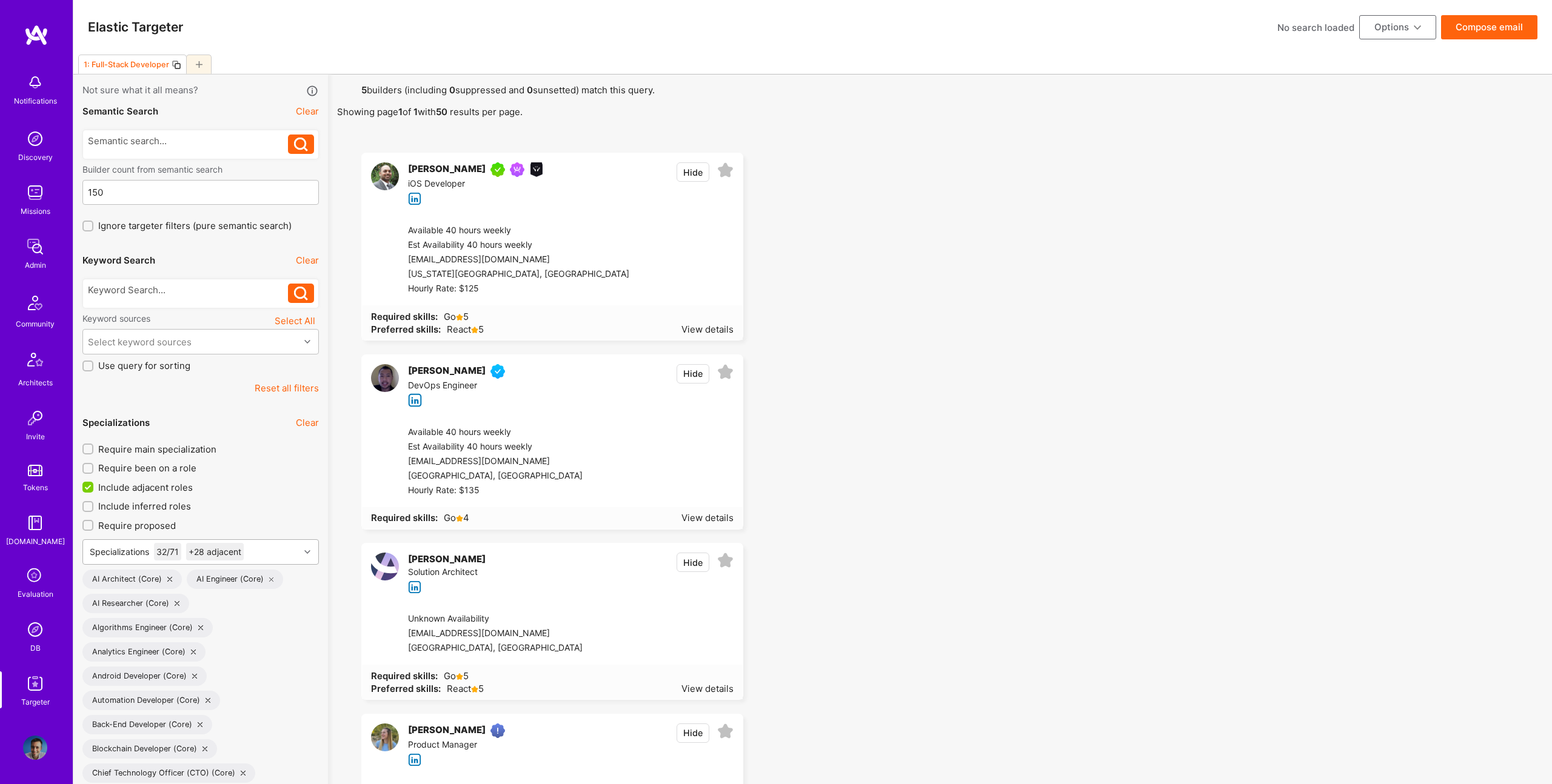
click at [266, 548] on div "Specializations 32 / 71 +28 adjacent" at bounding box center [191, 552] width 217 height 24
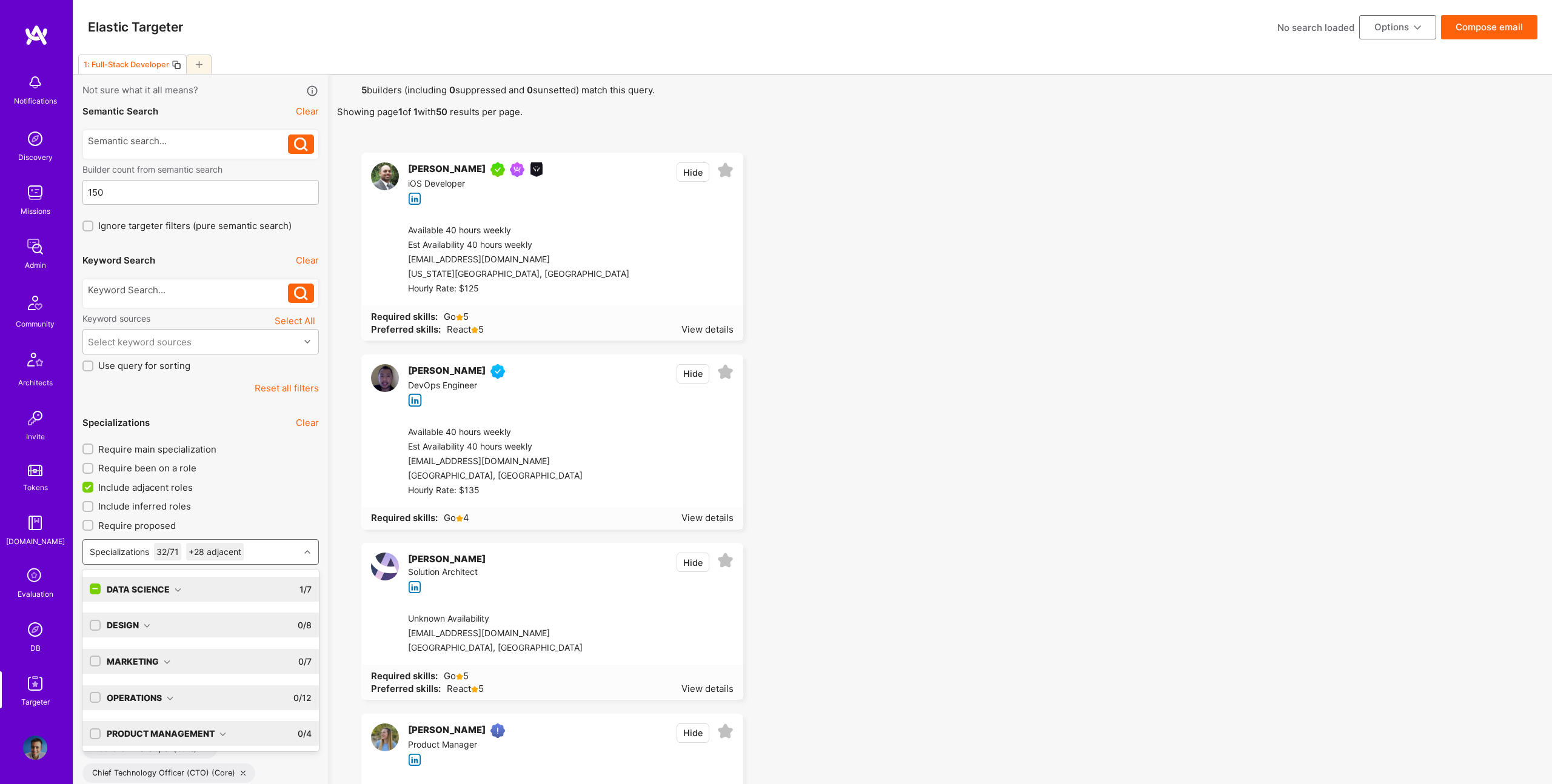
click at [86, 590] on div "Data Science 1 / 7" at bounding box center [200, 589] width 237 height 24
click at [89, 586] on div "Data Science 1 / 7" at bounding box center [200, 589] width 237 height 24
click at [98, 588] on input "checkbox" at bounding box center [96, 590] width 11 height 11
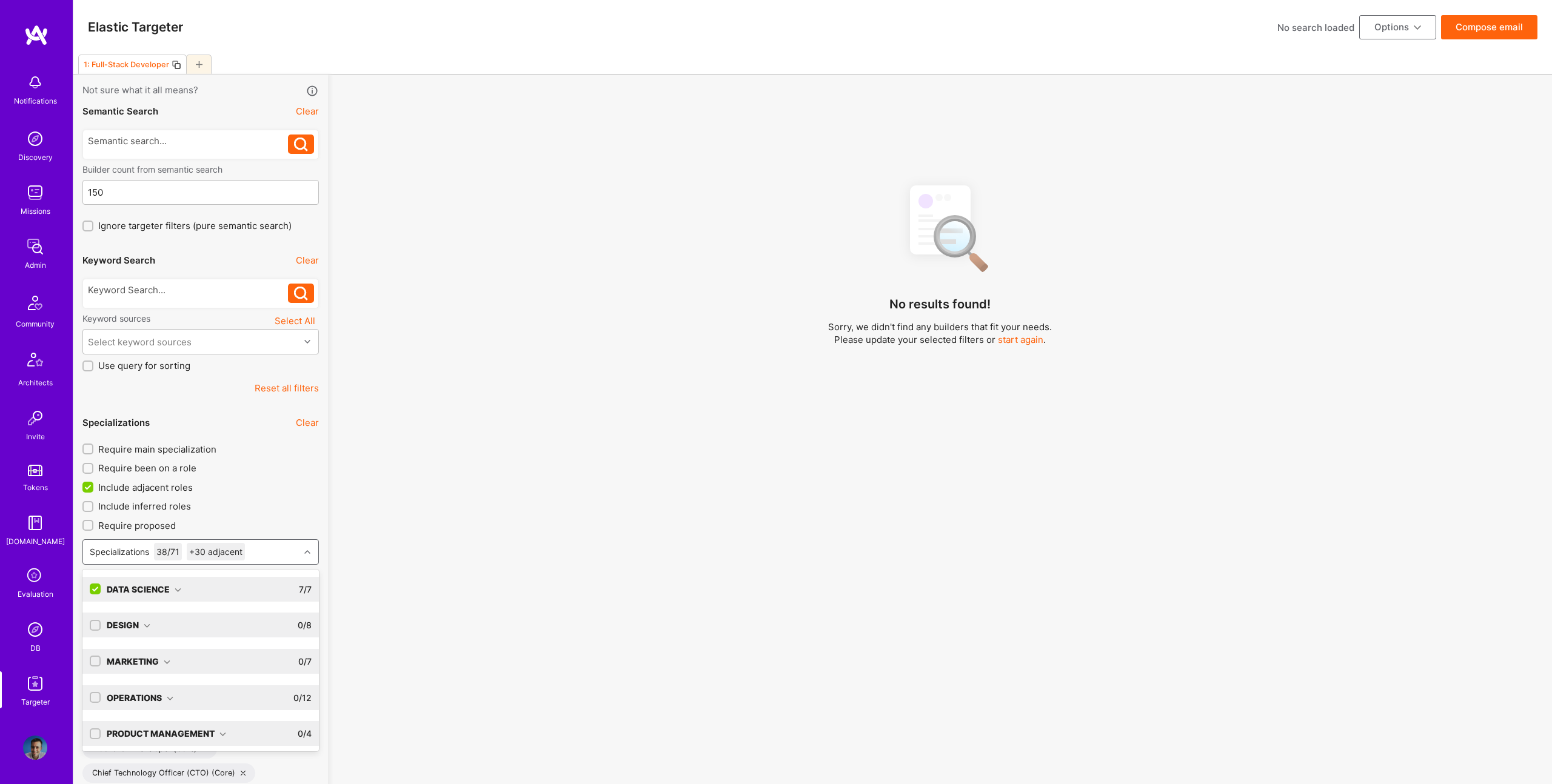
click at [100, 585] on input "checkbox" at bounding box center [96, 590] width 11 height 11
click at [254, 554] on div "Specializations 31 / 71 +30 adjacent" at bounding box center [191, 552] width 217 height 24
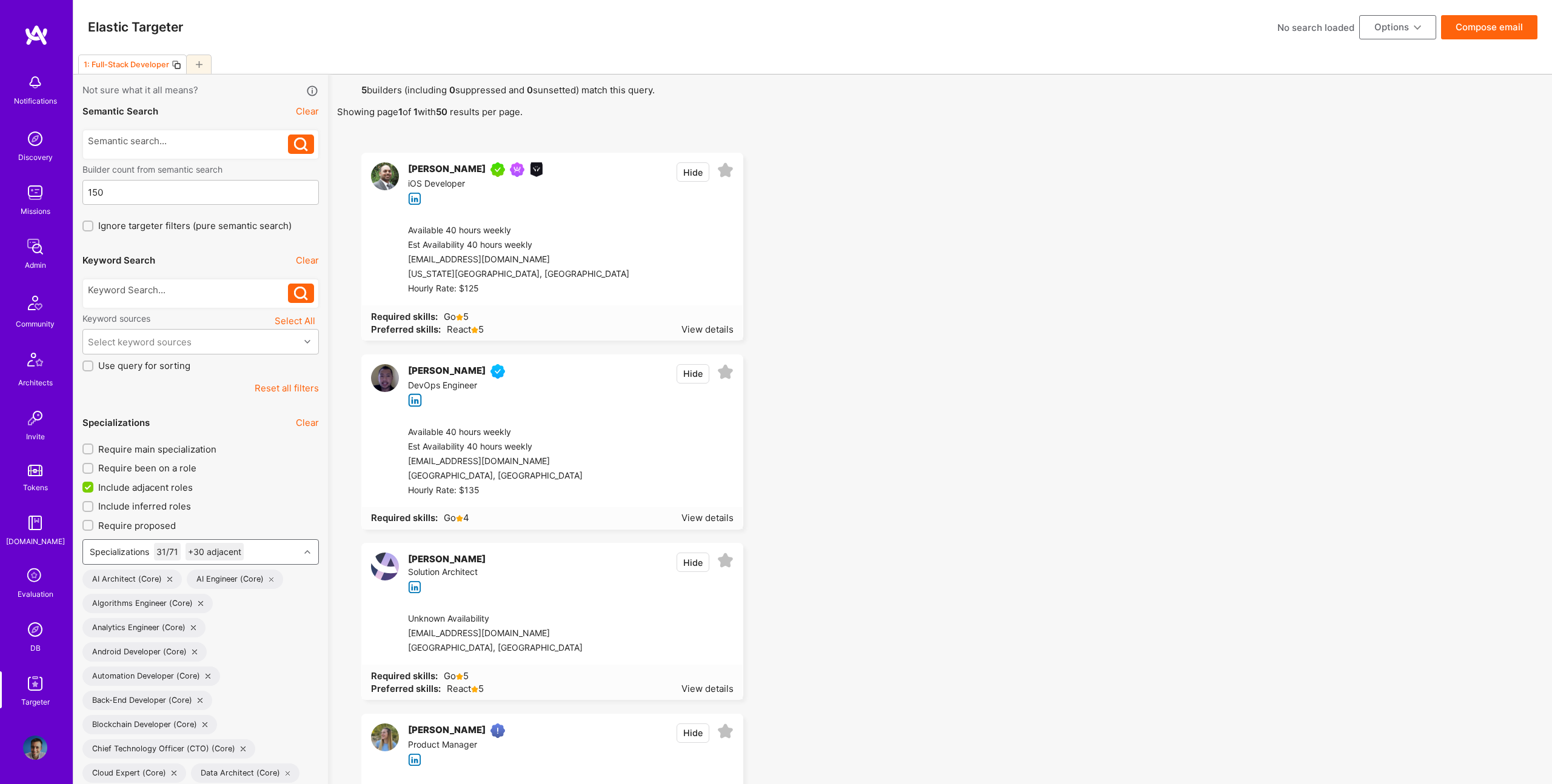
click at [256, 553] on div "Specializations 31 / 71 +30 adjacent" at bounding box center [191, 552] width 217 height 24
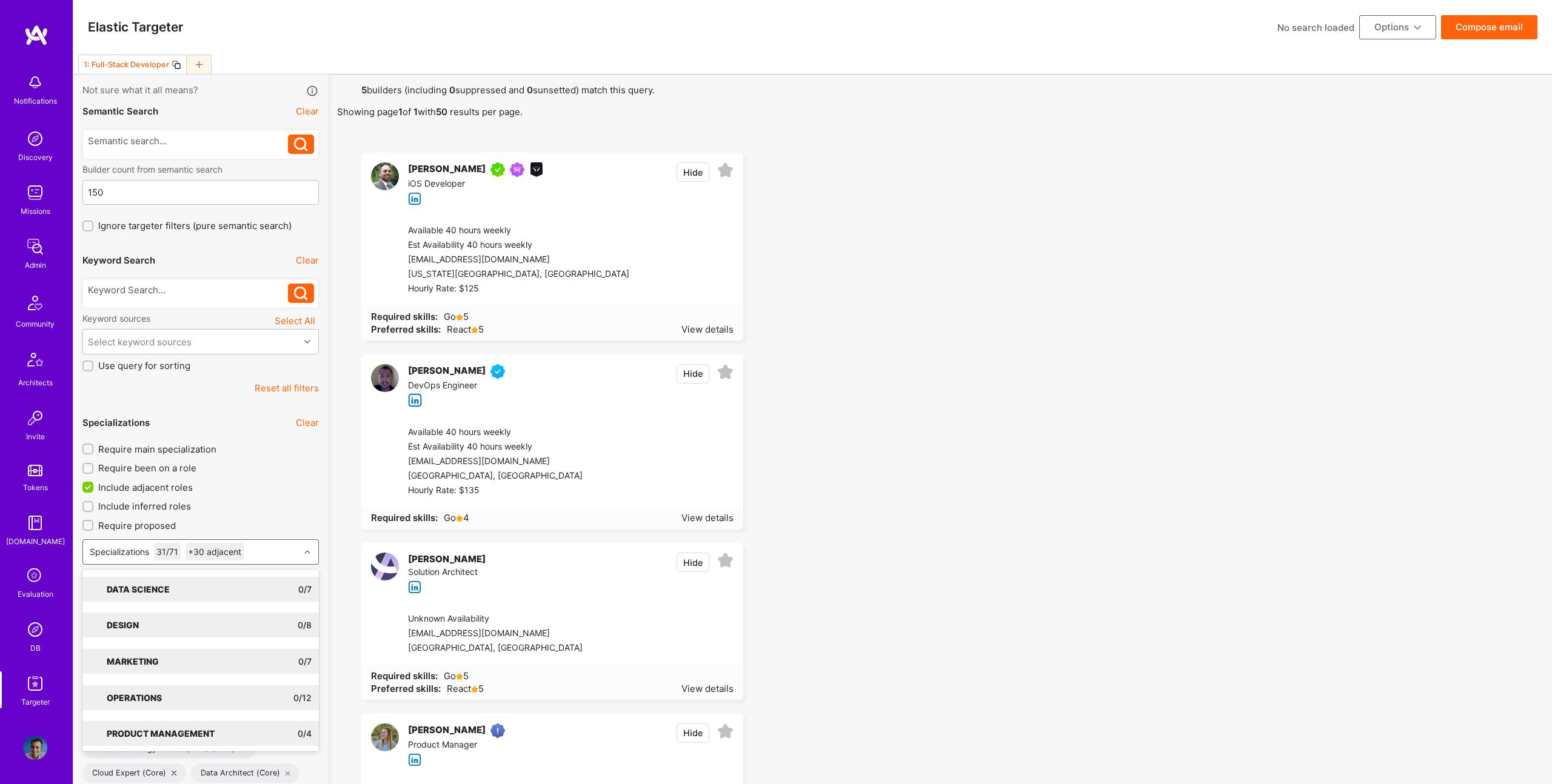
click at [128, 493] on span "Include adjacent roles" at bounding box center [145, 488] width 94 height 13
click at [94, 493] on input "Include adjacent roles" at bounding box center [89, 488] width 11 height 11
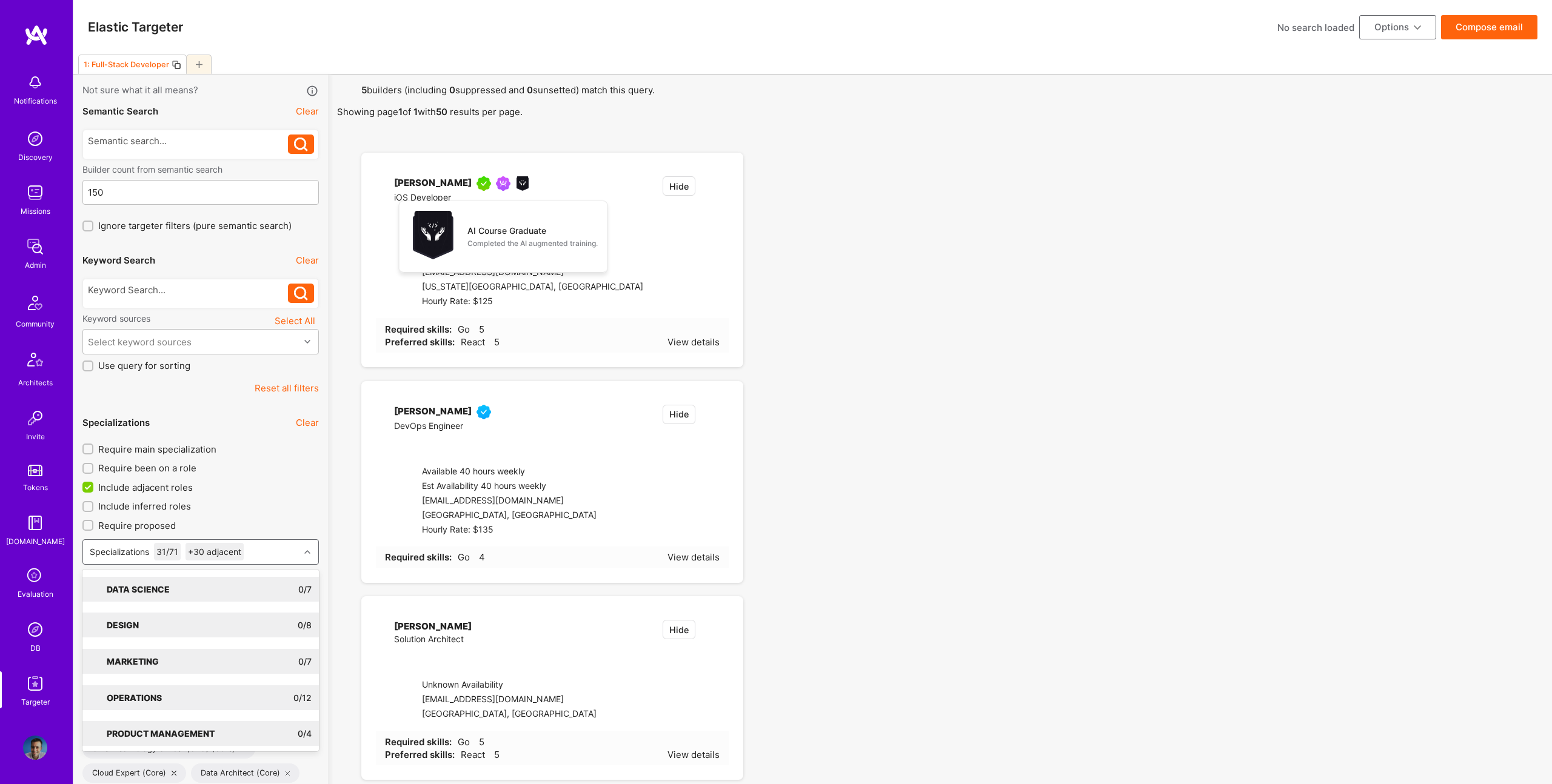
checkbox input "false"
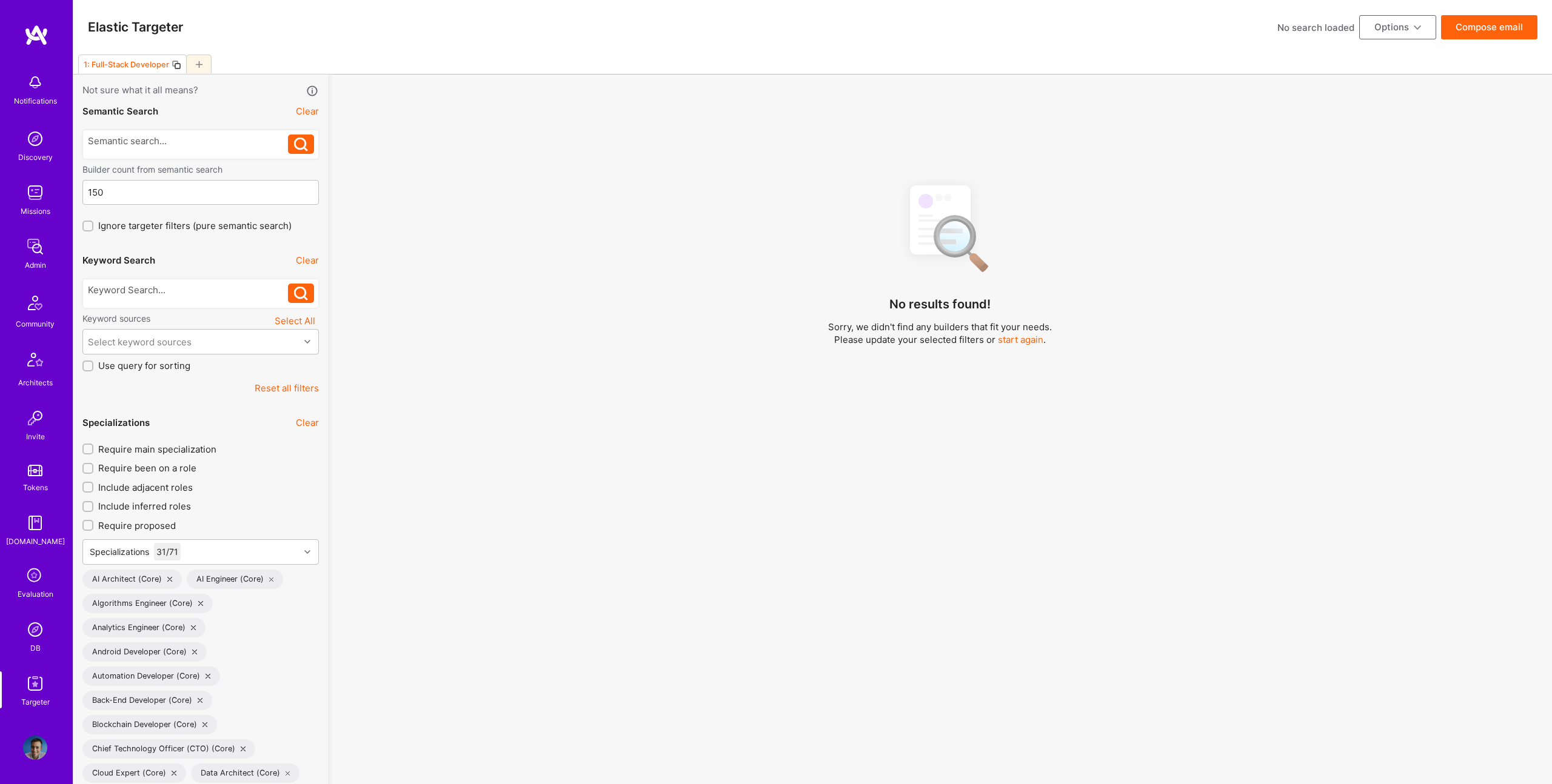
scroll to position [1, 0]
click at [217, 556] on div "Specializations 31 / 71" at bounding box center [191, 552] width 217 height 24
click at [218, 548] on div "Specializations 31 / 71" at bounding box center [191, 552] width 217 height 24
click at [197, 556] on div "Specializations 31 / 71" at bounding box center [191, 552] width 217 height 24
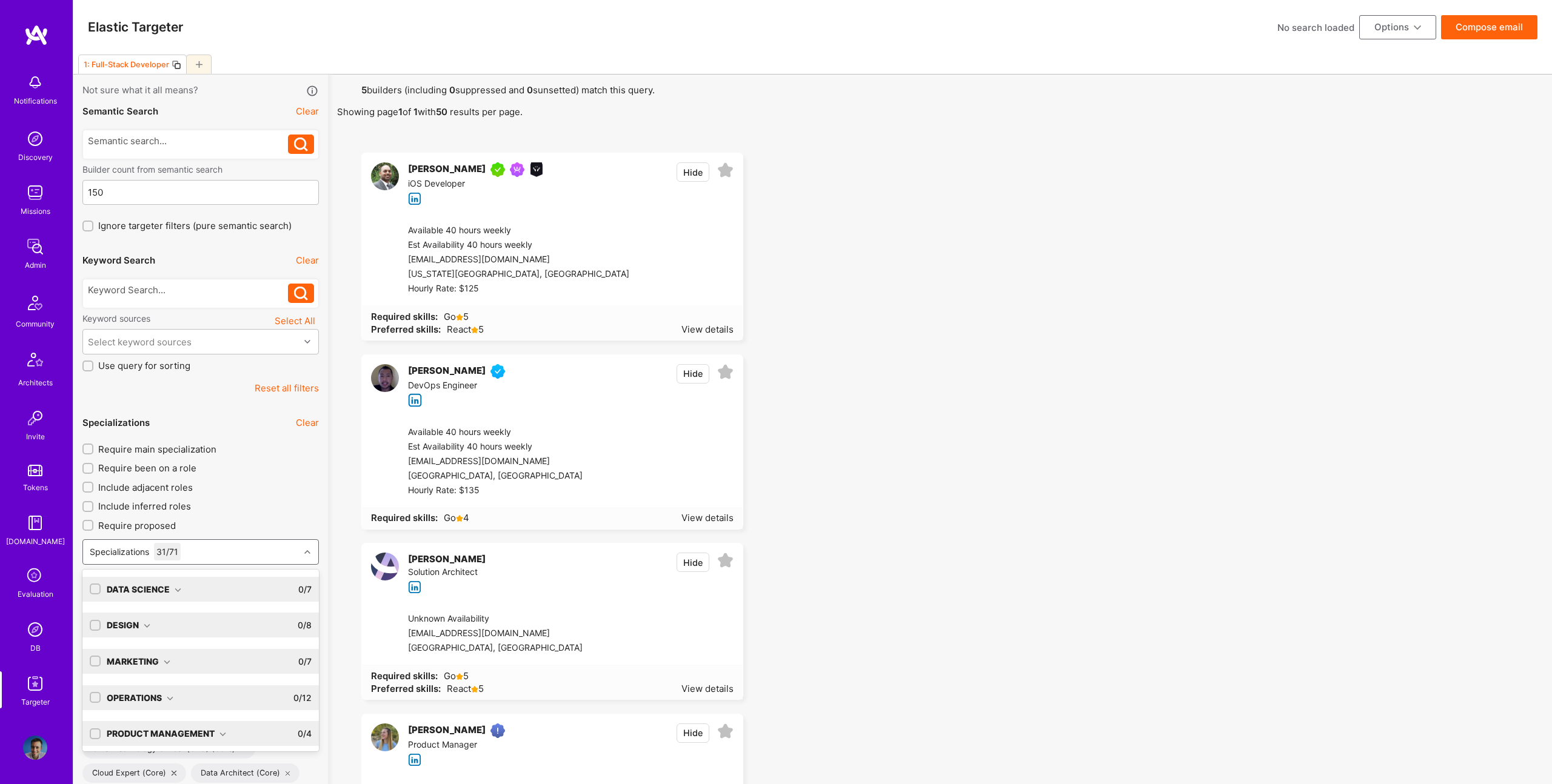
scroll to position [76, 0]
click at [99, 728] on input "checkbox" at bounding box center [96, 731] width 11 height 11
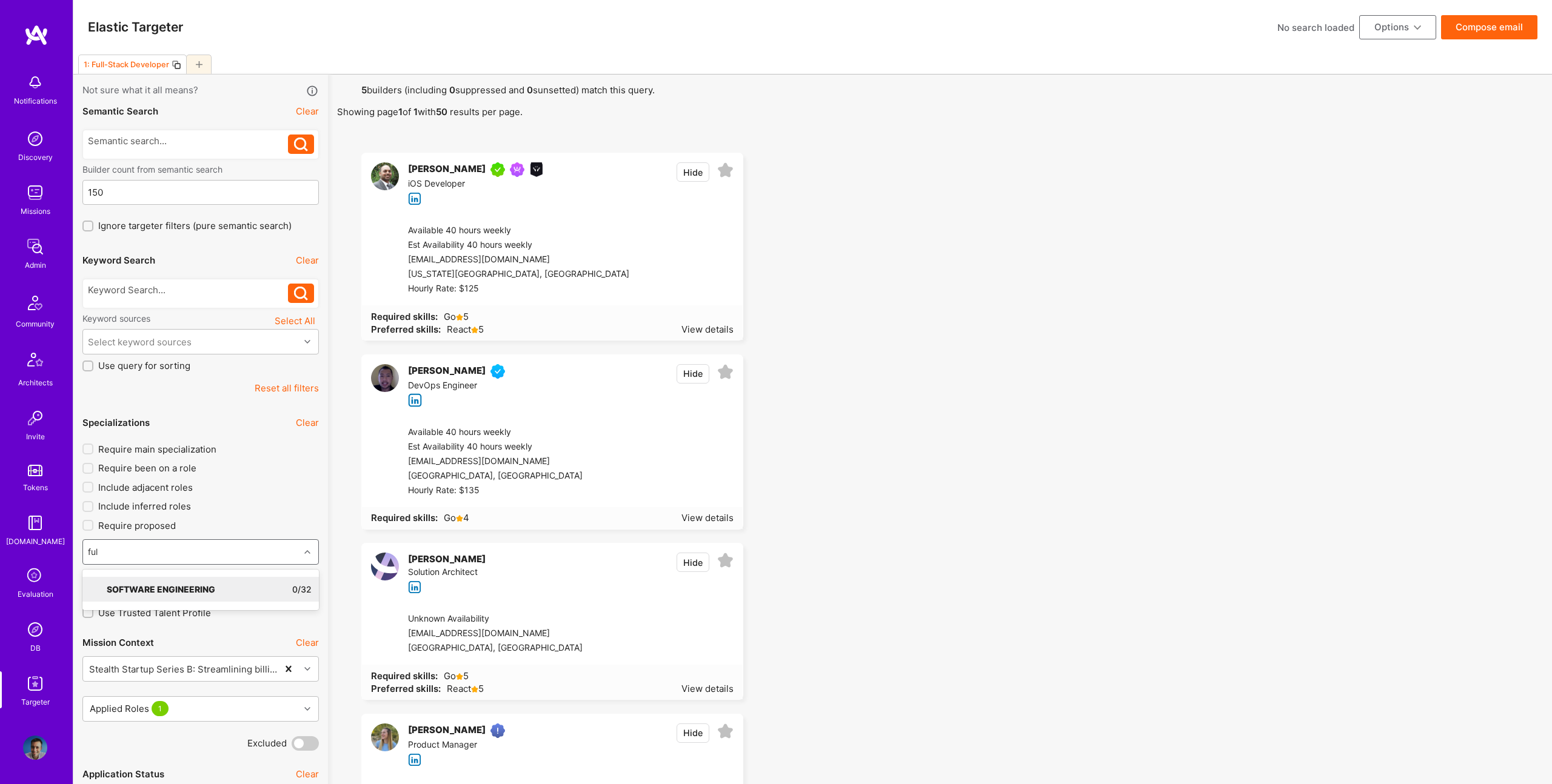
type input "full"
click at [200, 589] on div "Software Engineering" at bounding box center [167, 589] width 120 height 13
click at [164, 614] on div "Full-Stack Developer" at bounding box center [200, 615] width 222 height 13
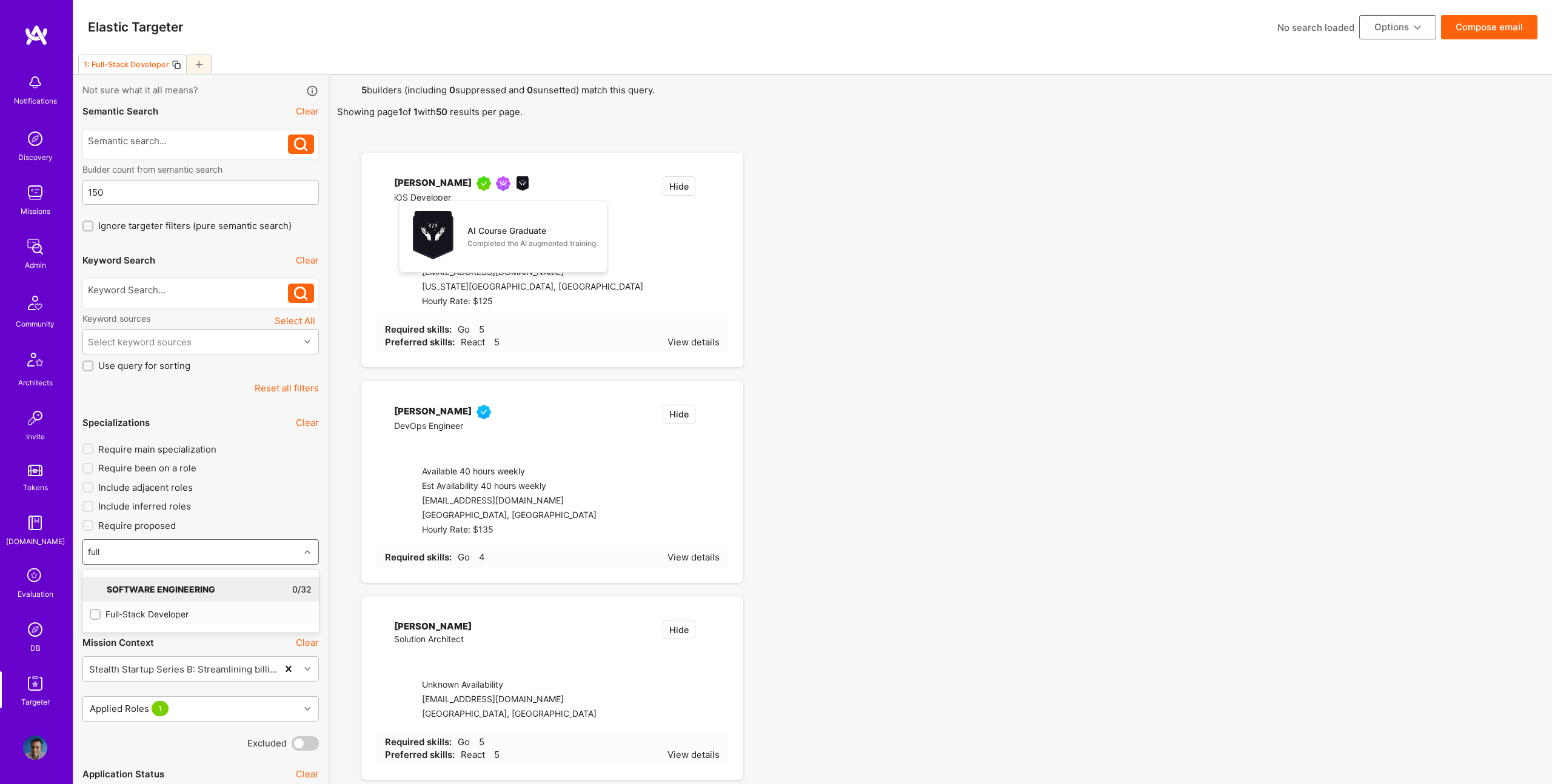
checkbox input "true"
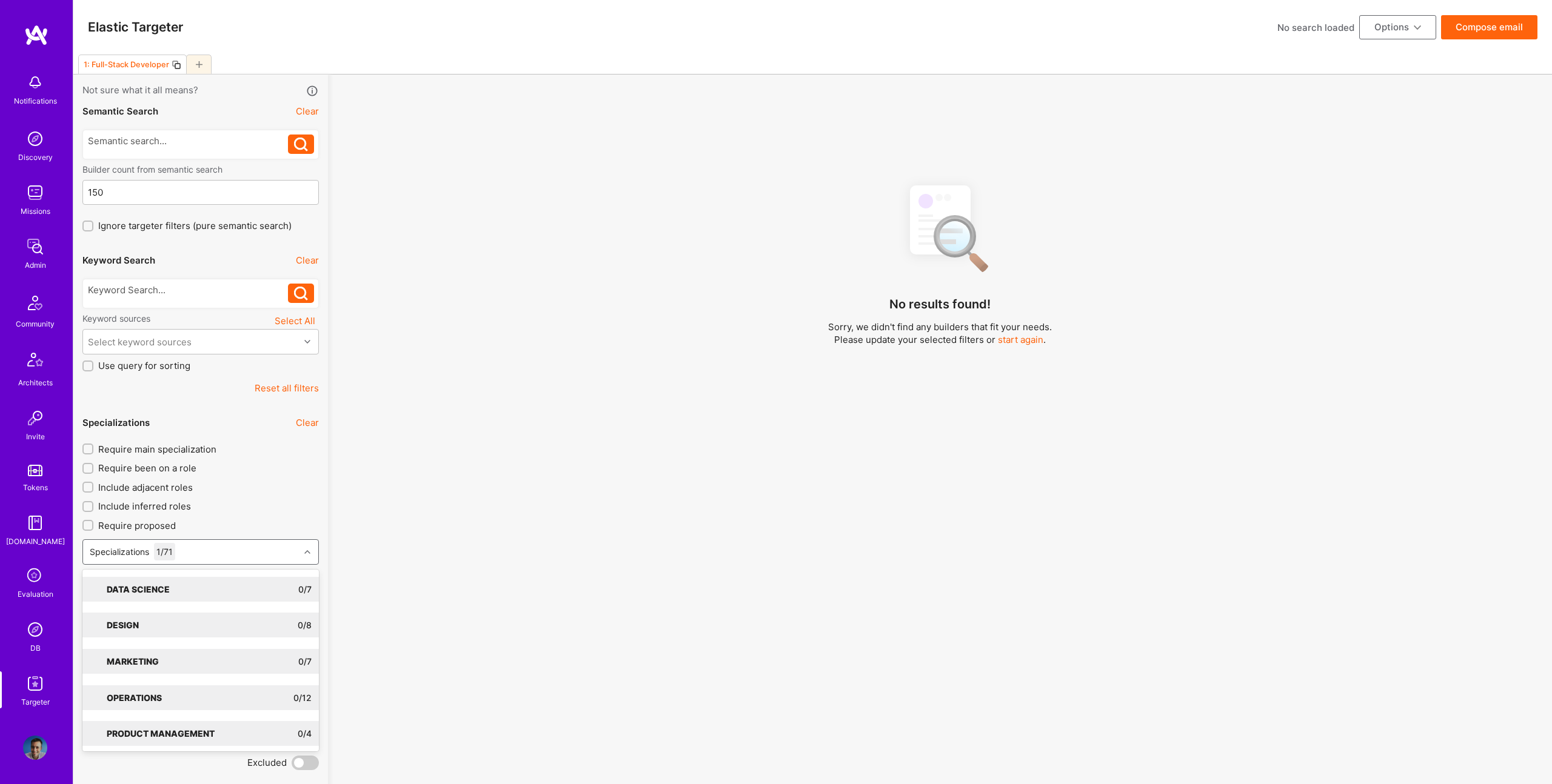
click at [912, 442] on div "No results found! Sorry, we didn't find any builders that fit your needs. Pleas…" at bounding box center [940, 489] width 1206 height 627
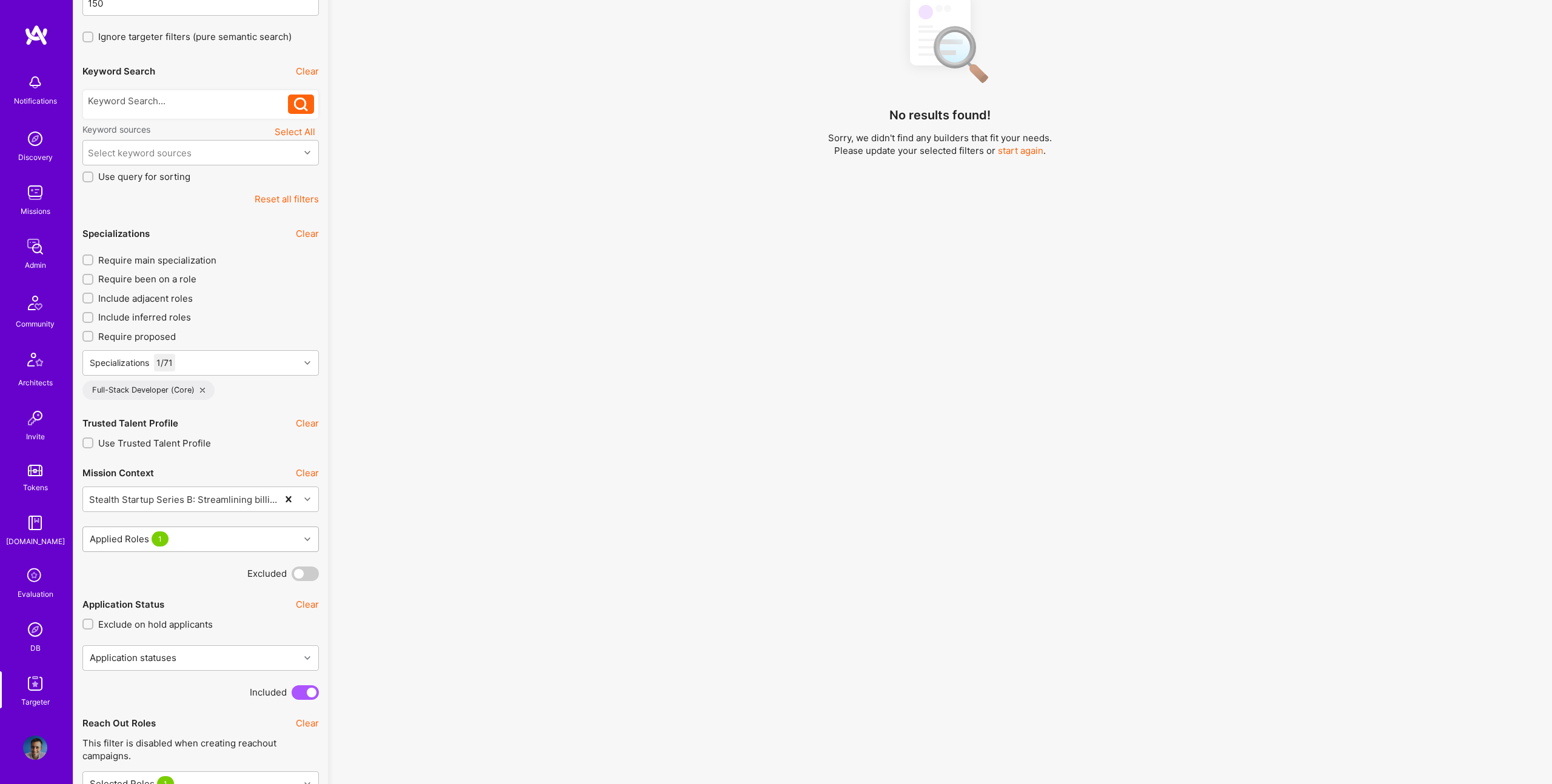
scroll to position [196, 0]
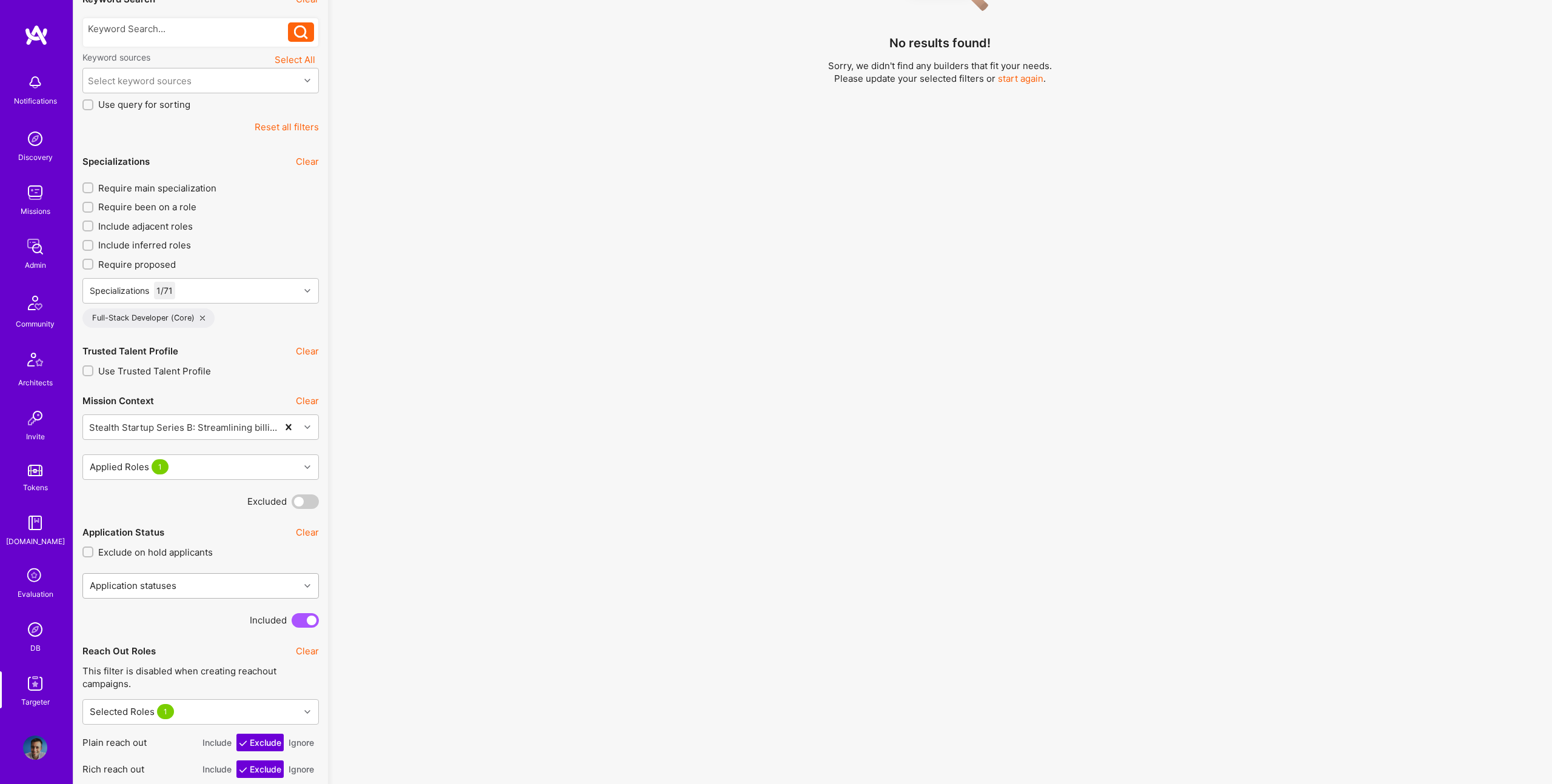
click at [248, 599] on div "Application statuses" at bounding box center [200, 586] width 237 height 25
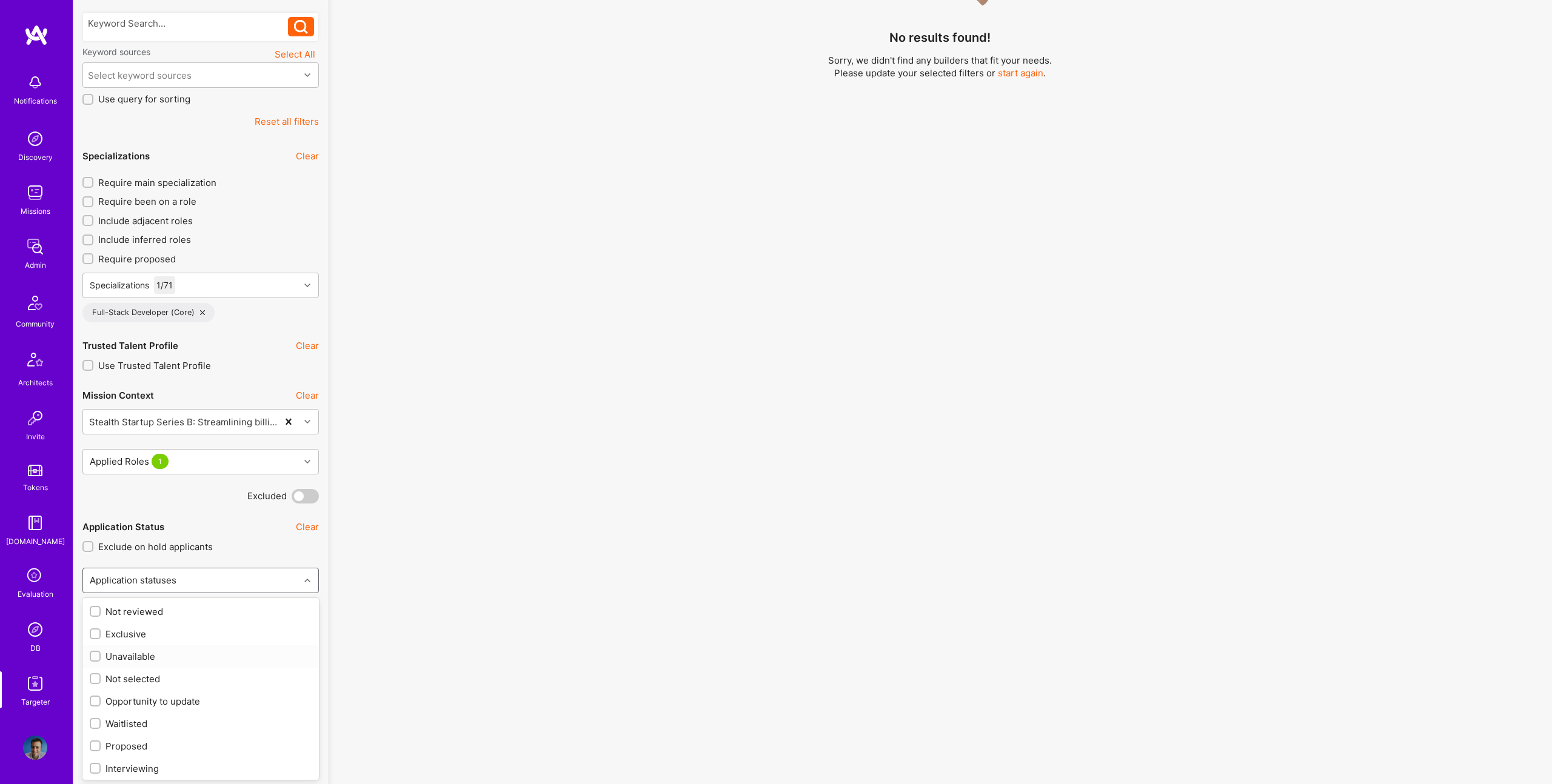
scroll to position [267, 0]
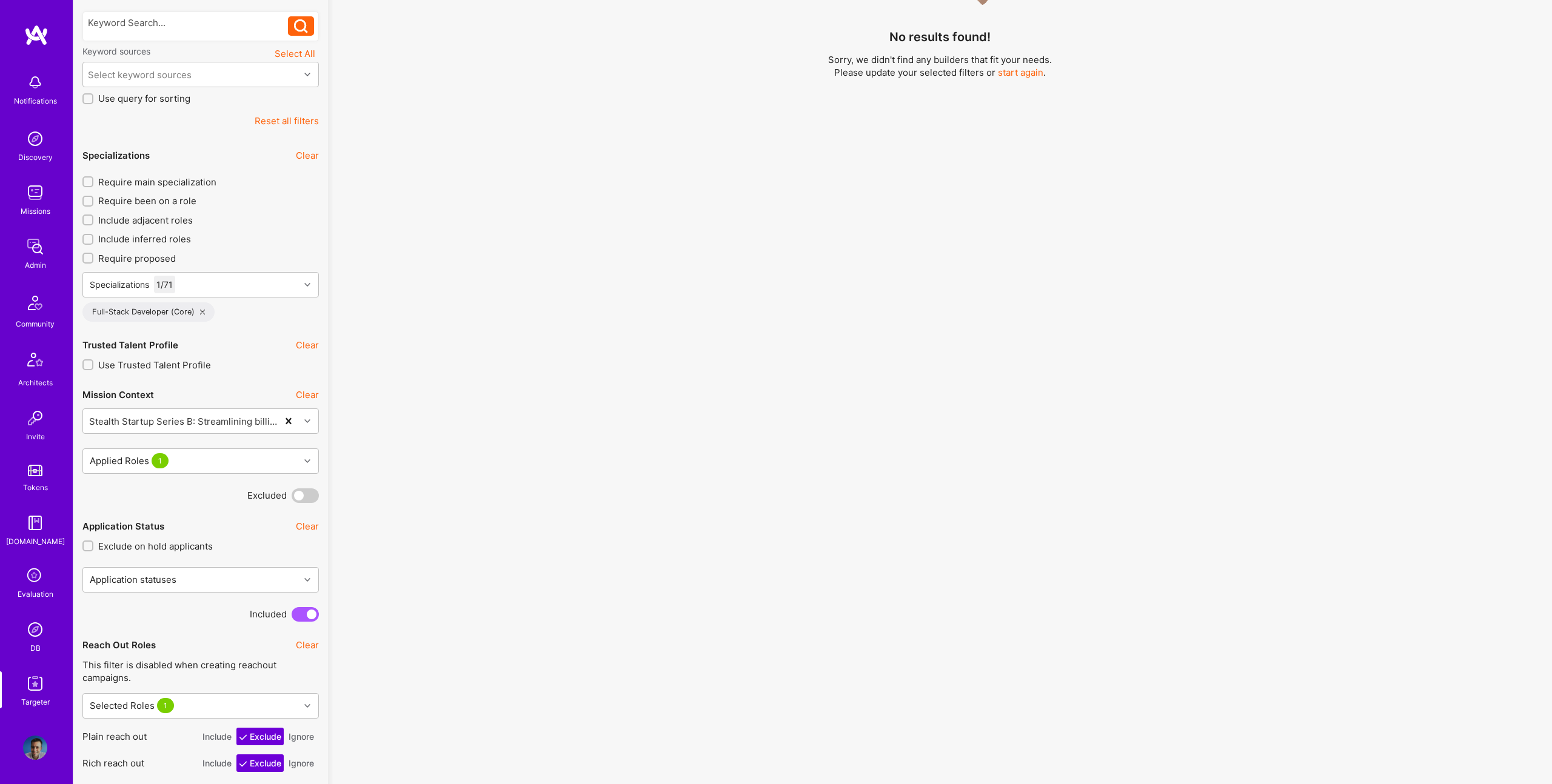
click at [308, 498] on span at bounding box center [306, 496] width 27 height 15
click at [294, 498] on input "checkbox" at bounding box center [294, 498] width 0 height 0
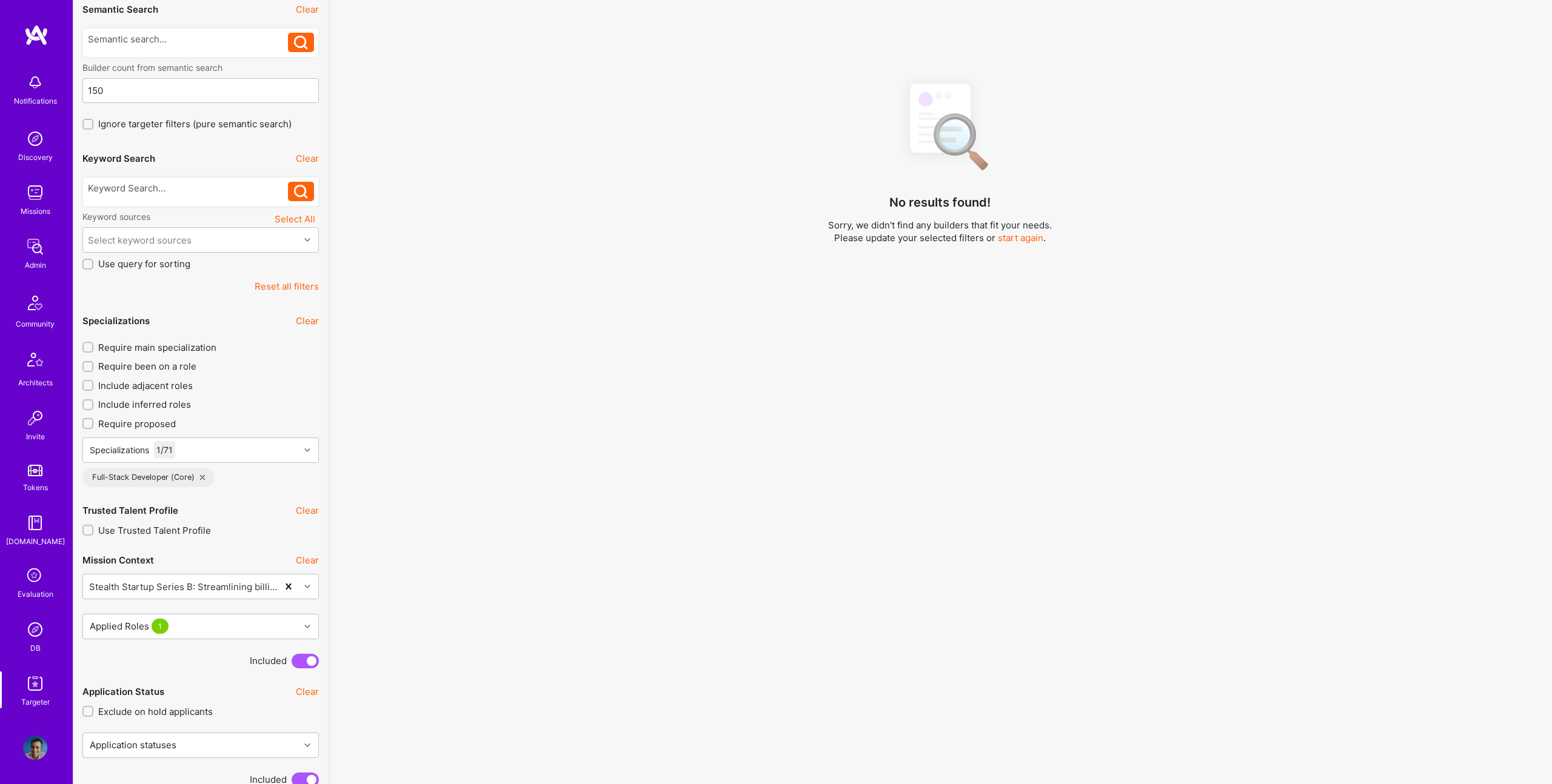
scroll to position [98, 0]
click at [299, 663] on span at bounding box center [306, 665] width 27 height 15
click at [294, 668] on input "checkbox" at bounding box center [294, 668] width 0 height 0
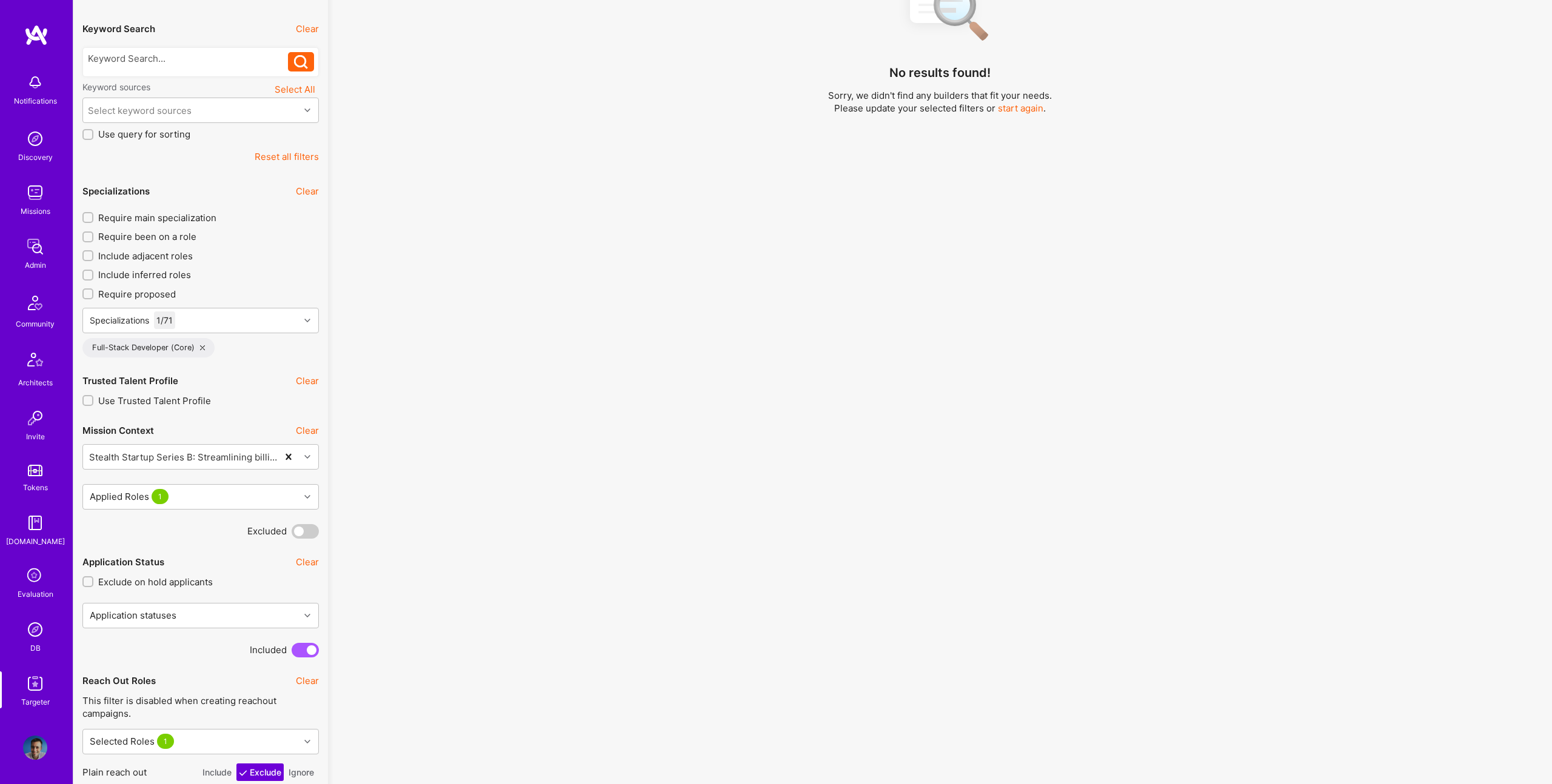
scroll to position [285, 0]
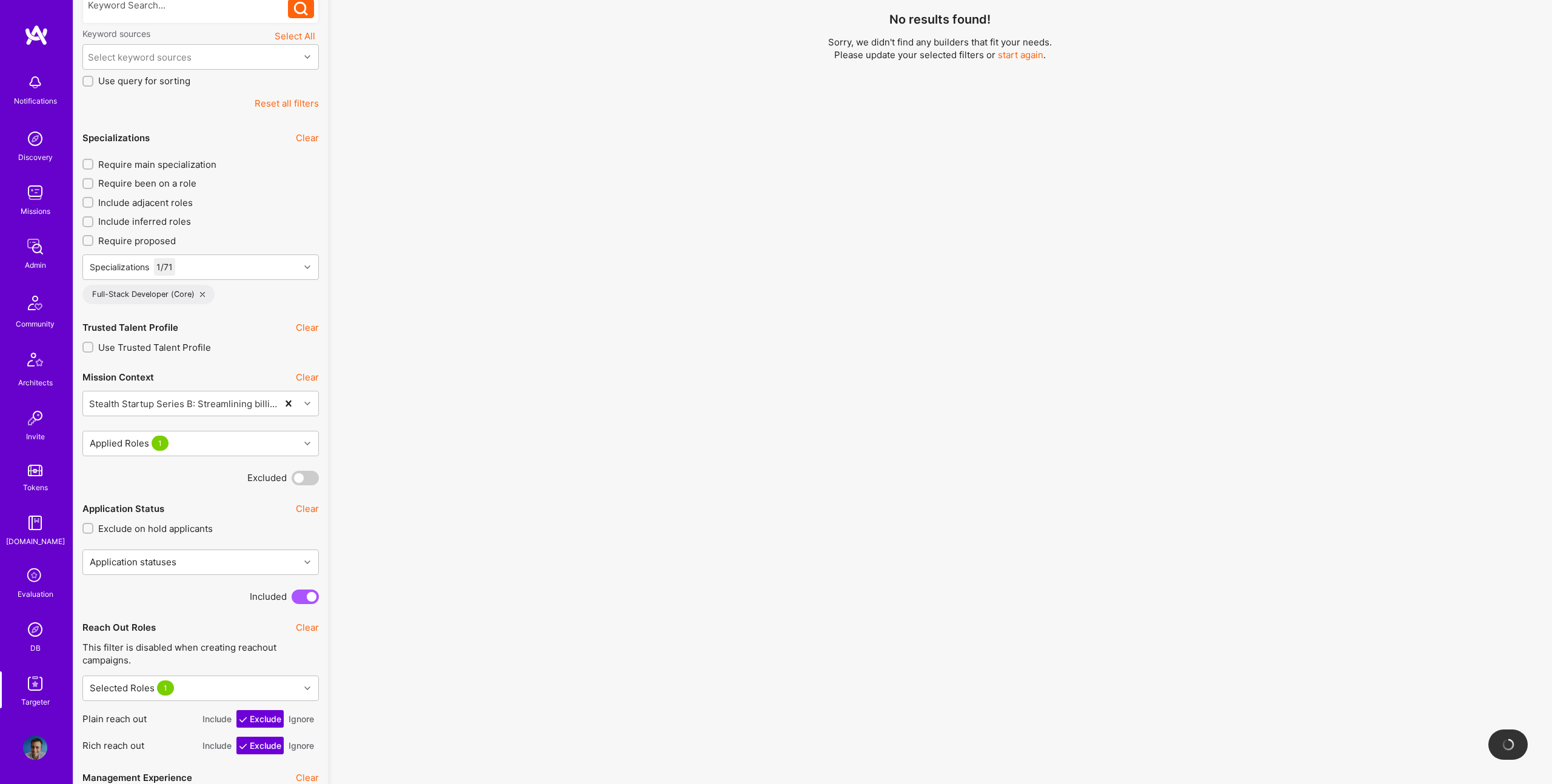
click at [297, 595] on span at bounding box center [306, 597] width 27 height 15
click at [294, 599] on input "checkbox" at bounding box center [294, 599] width 0 height 0
click at [298, 595] on span at bounding box center [306, 597] width 27 height 15
click at [294, 599] on input "checkbox" at bounding box center [294, 599] width 0 height 0
click at [308, 722] on button "Ignore" at bounding box center [301, 719] width 30 height 17
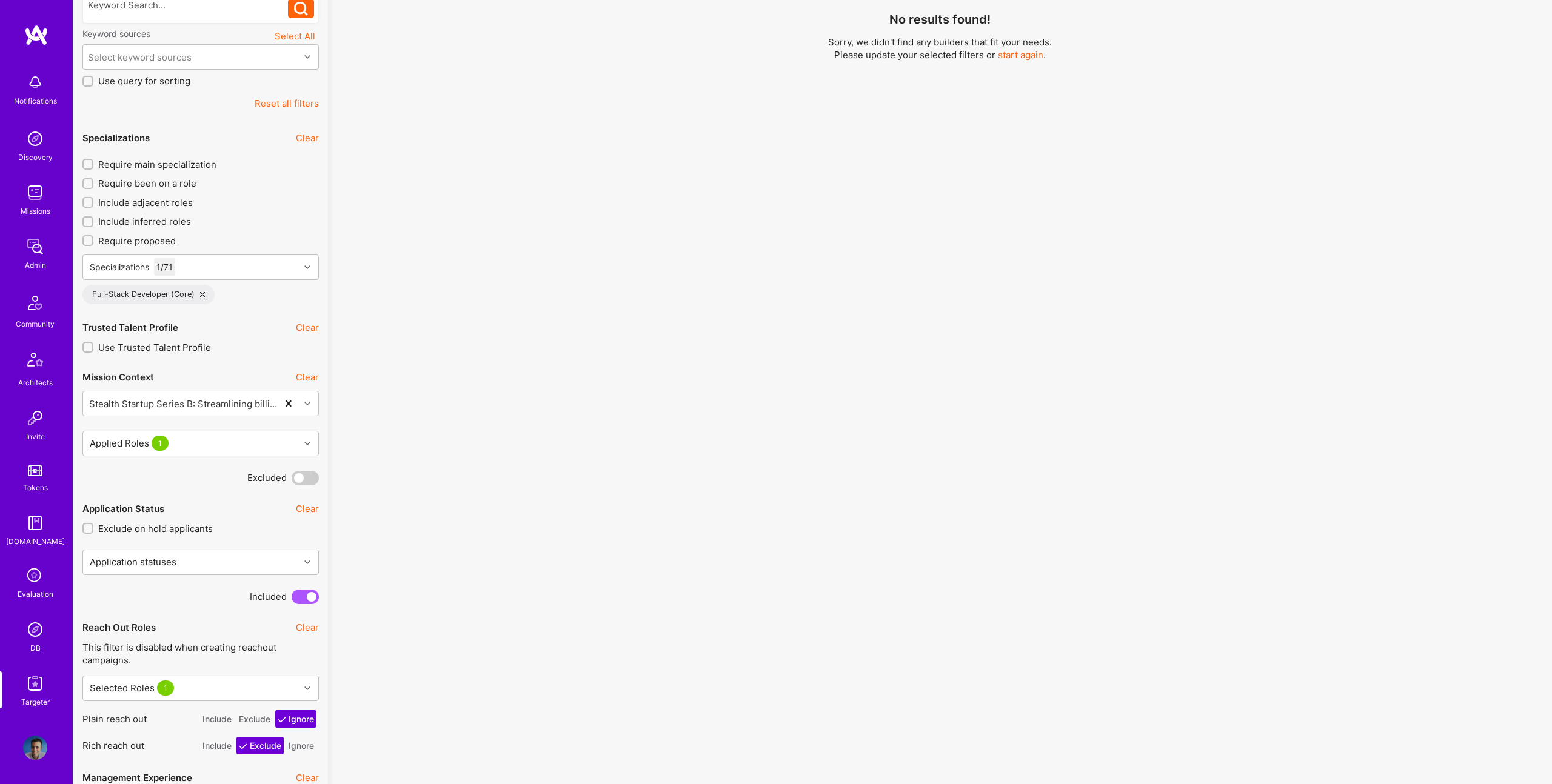
click at [306, 750] on button "Ignore" at bounding box center [301, 745] width 30 height 17
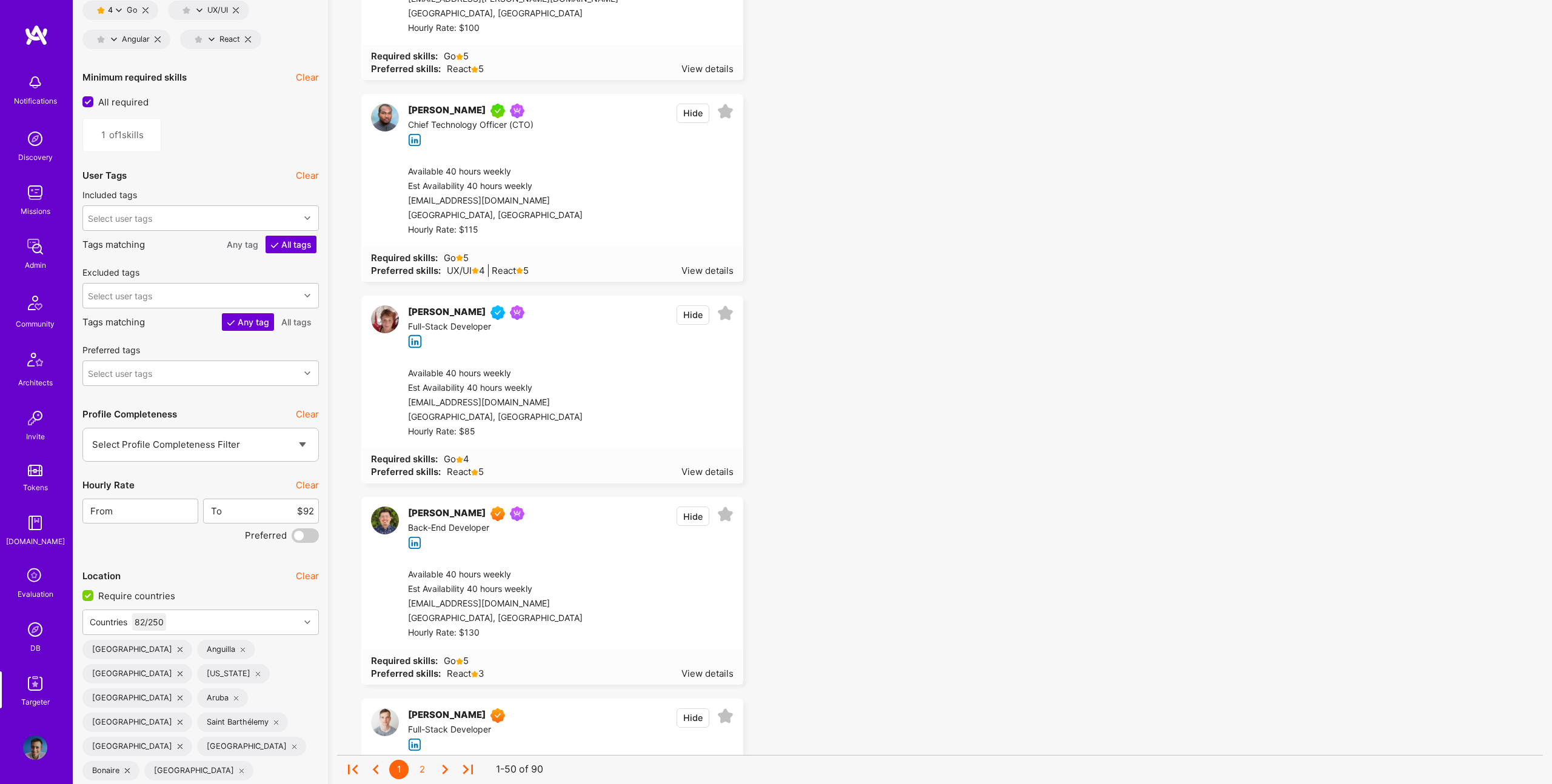
scroll to position [1879, 0]
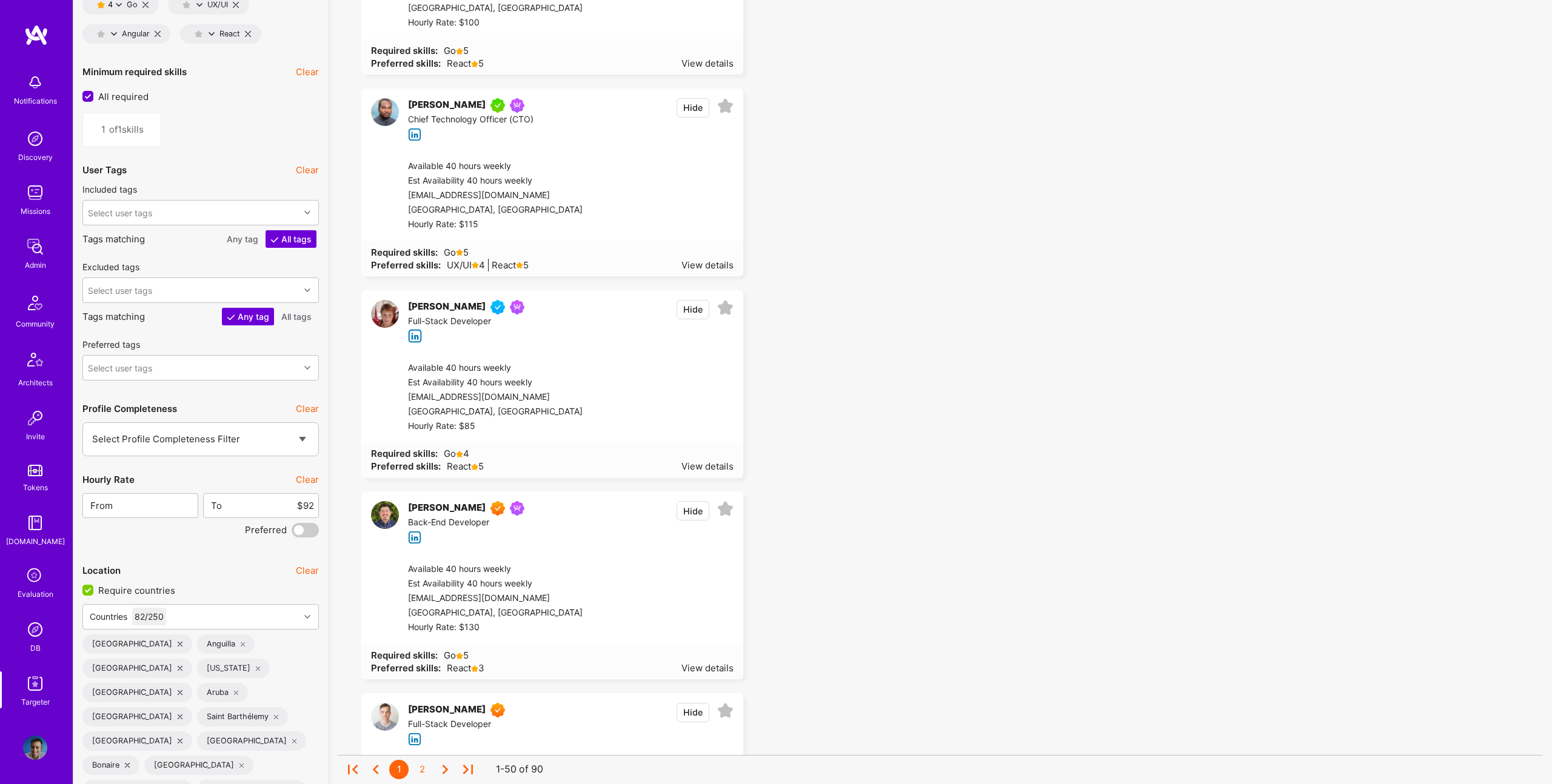
drag, startPoint x: 308, startPoint y: 532, endPoint x: 331, endPoint y: 528, distance: 23.3
click at [308, 532] on span at bounding box center [306, 530] width 27 height 15
click at [294, 533] on input "checkbox" at bounding box center [294, 533] width 0 height 0
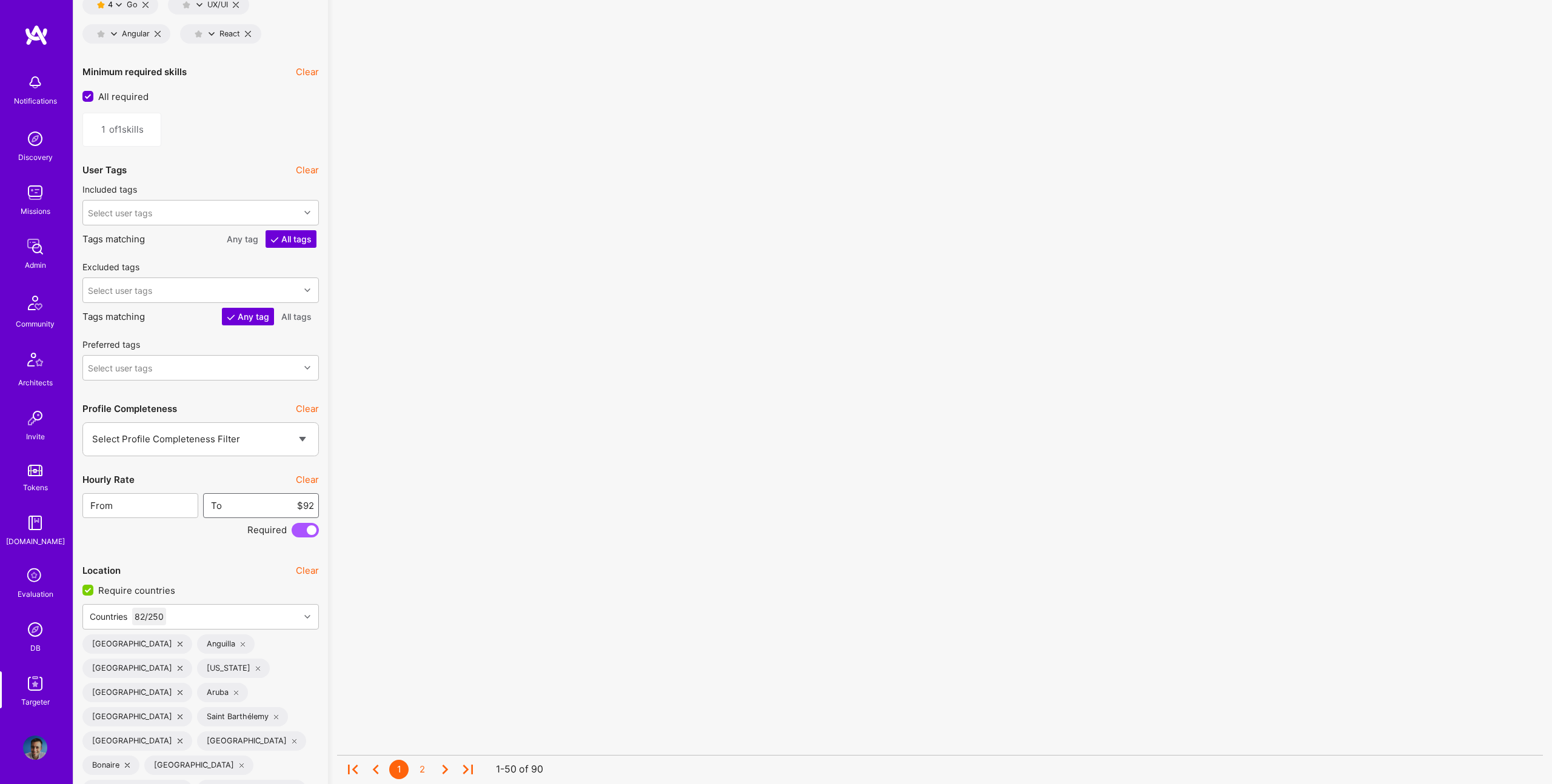
click at [300, 500] on input "$92" at bounding box center [267, 506] width 92 height 31
type input "80"
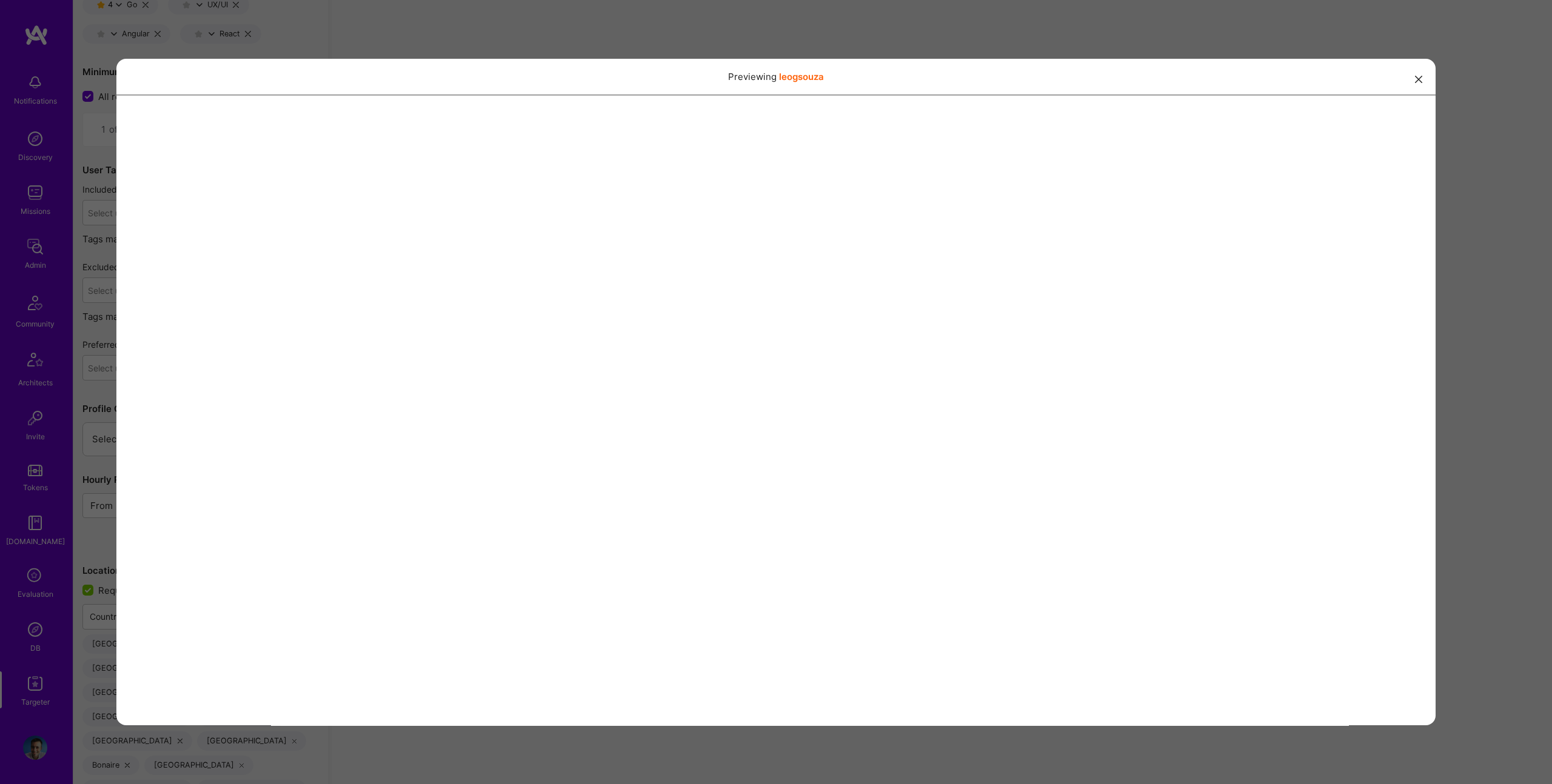
click at [1004, 34] on div "Previewing leogsouza" at bounding box center [776, 392] width 1552 height 784
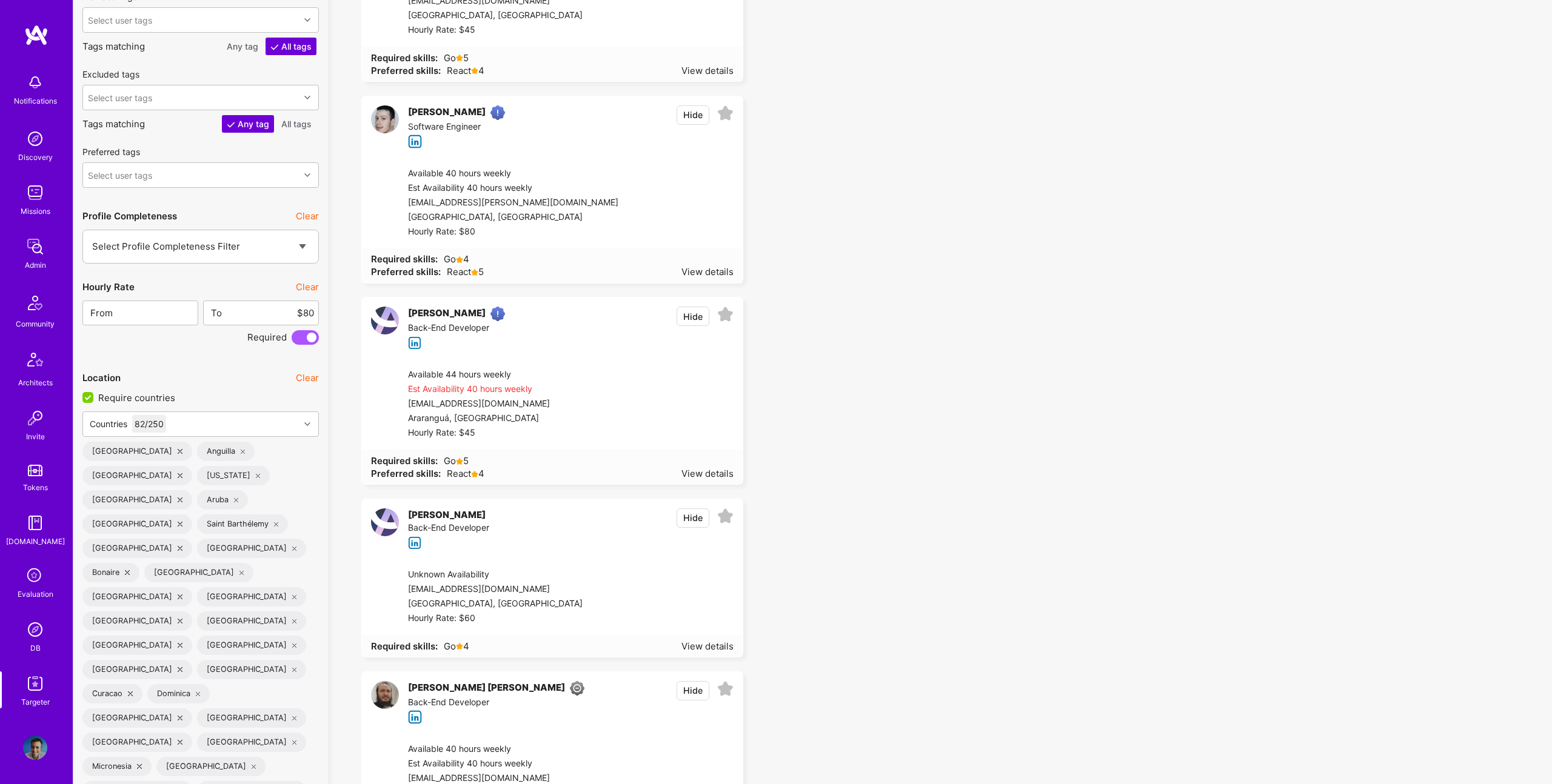
scroll to position [2074, 0]
click at [201, 414] on div "Countries 82 / 250" at bounding box center [191, 422] width 217 height 24
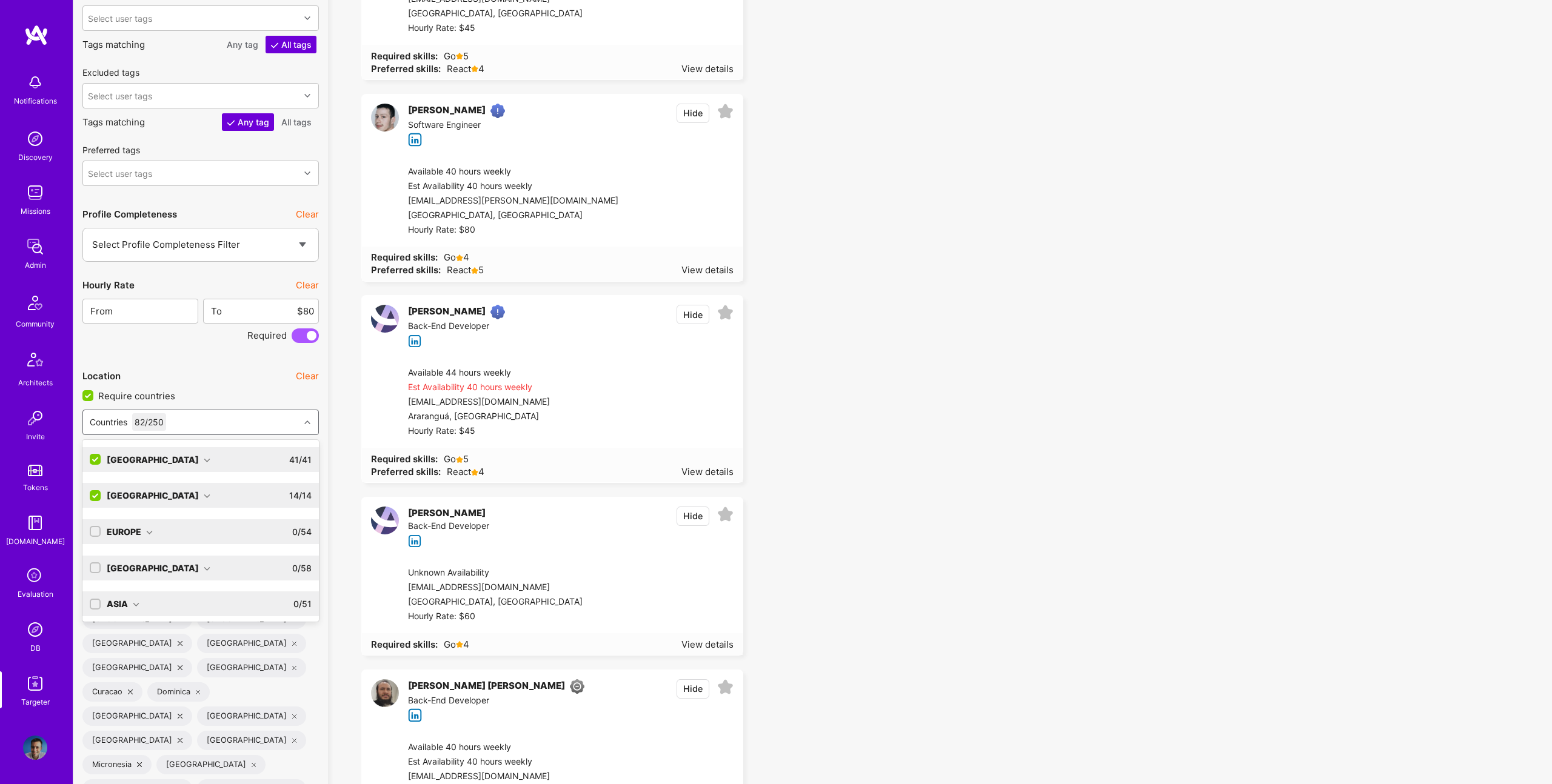
scroll to position [2076, 0]
click at [89, 531] on div "Europe 0 / 54" at bounding box center [200, 529] width 237 height 24
click at [96, 529] on input "checkbox" at bounding box center [96, 529] width 8 height 8
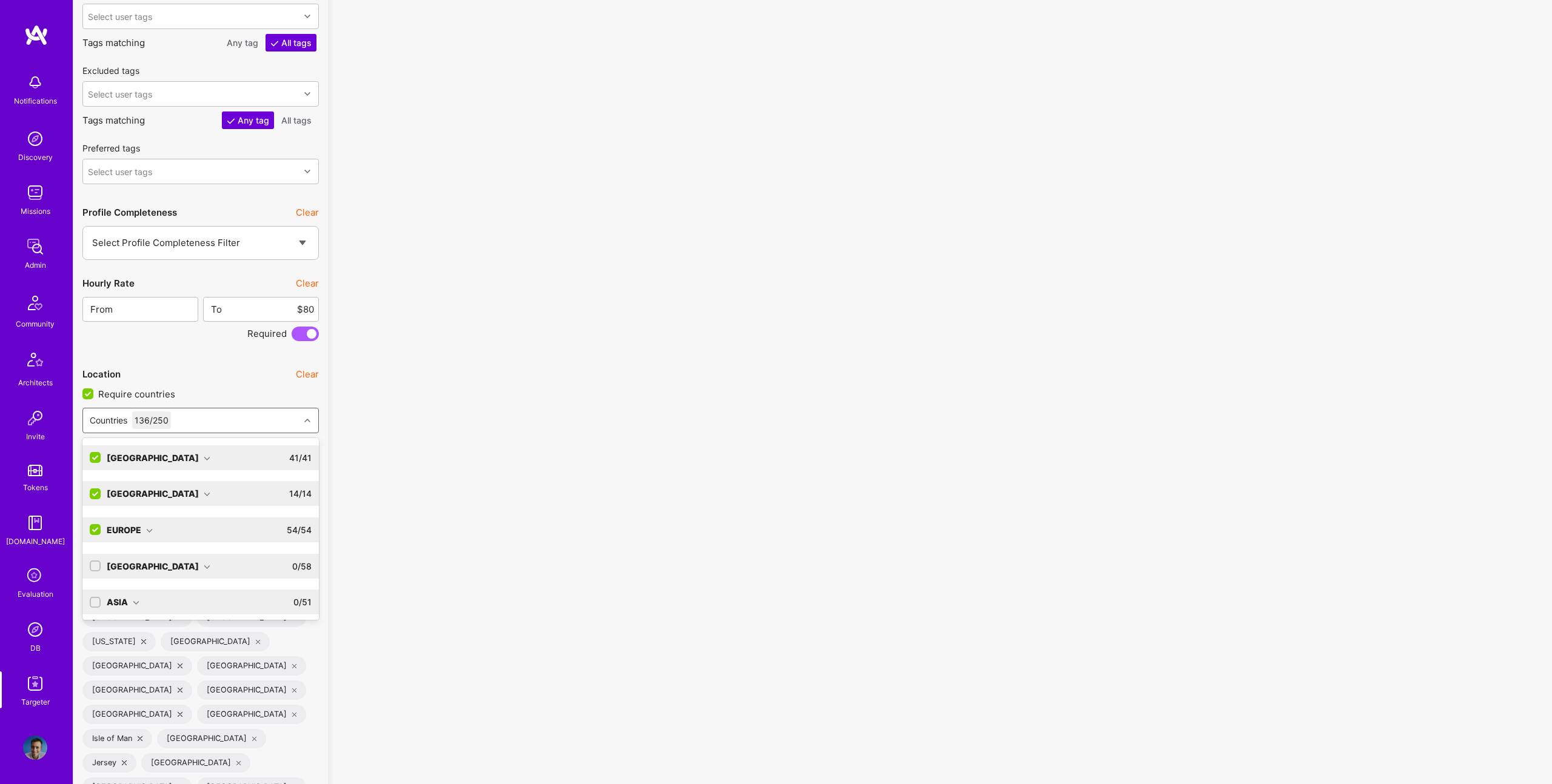
scroll to position [2076, 0]
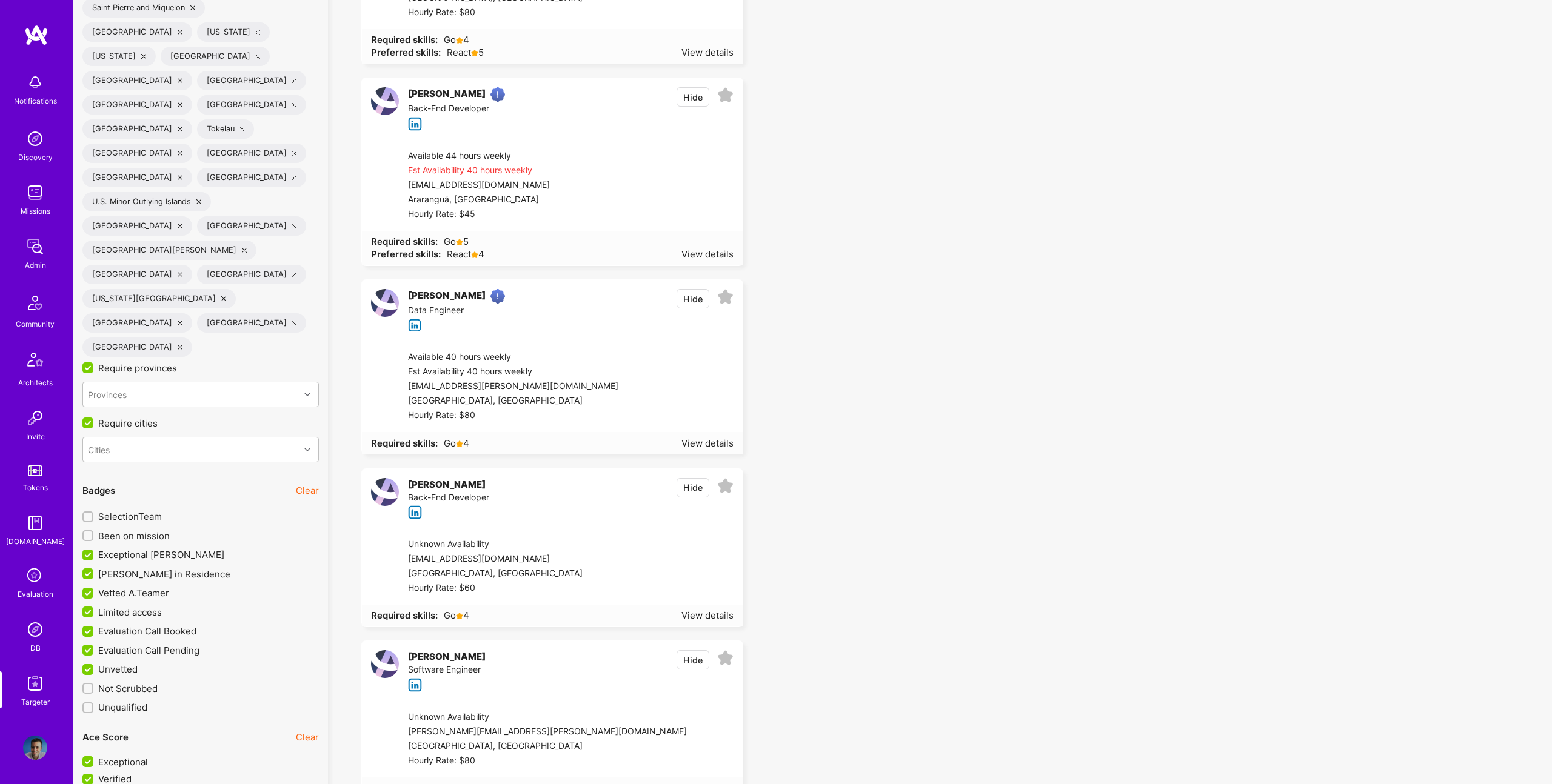
scroll to position [3871, 0]
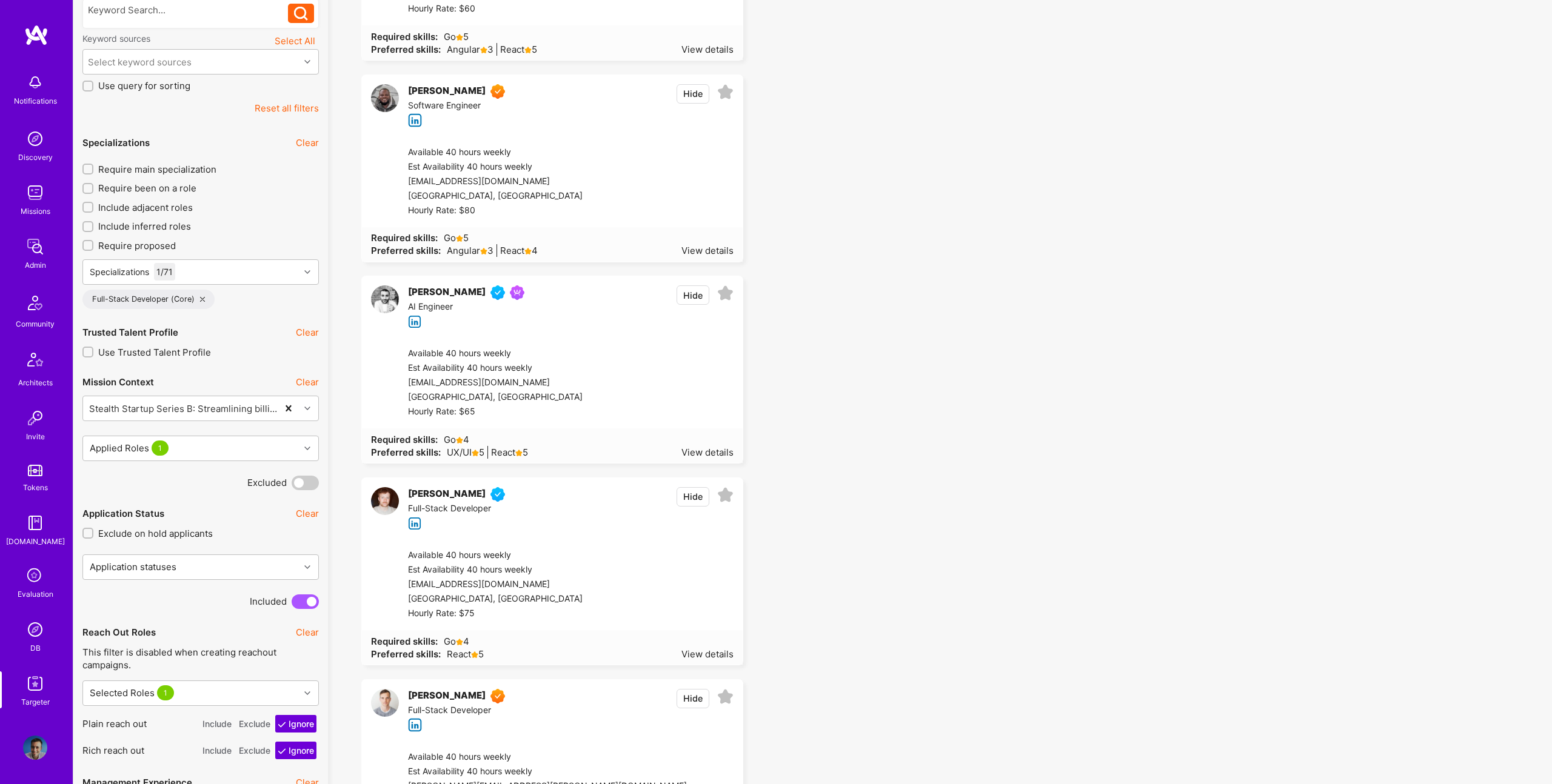
scroll to position [0, 0]
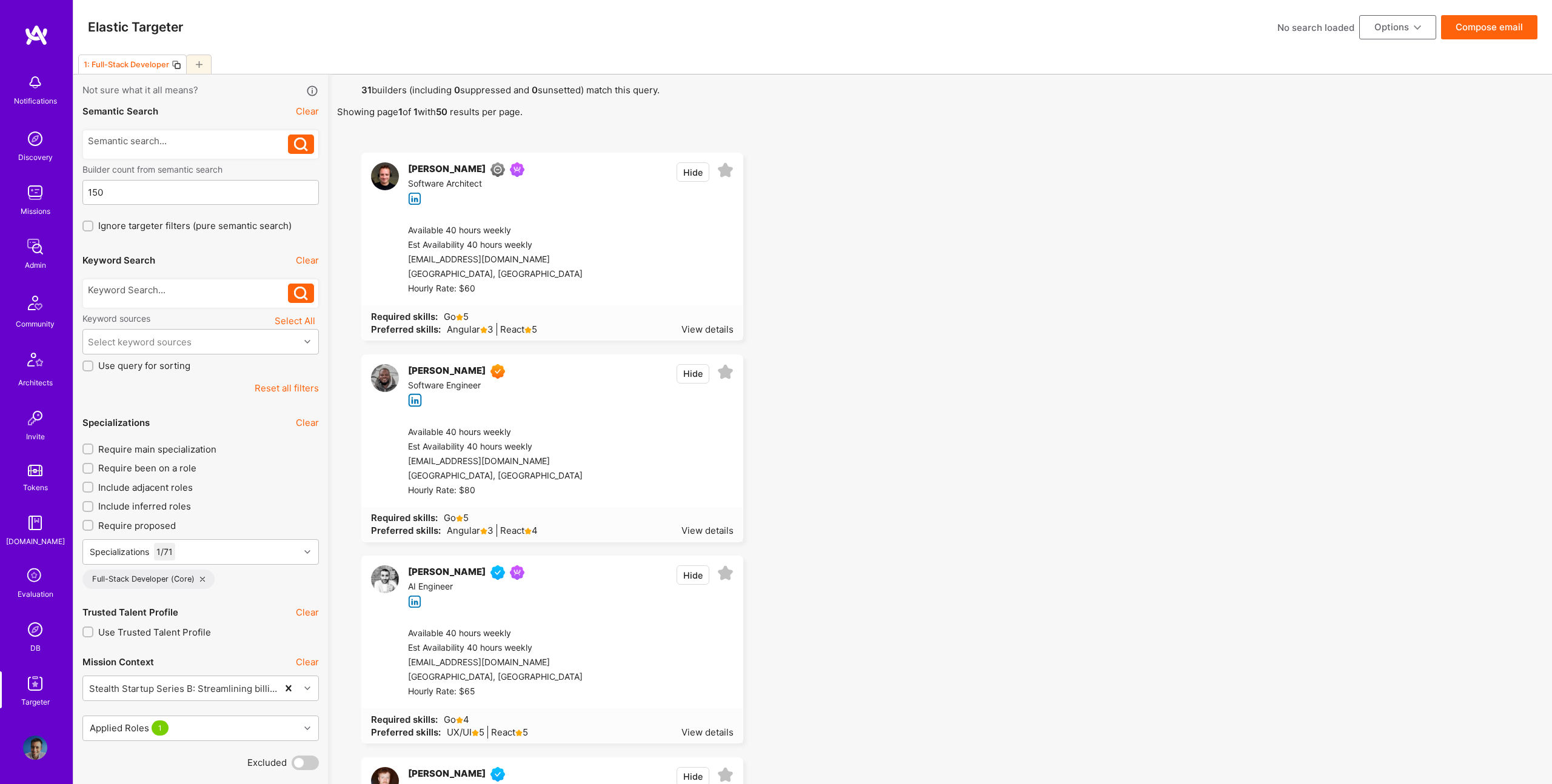
click at [1471, 17] on button "Compose email" at bounding box center [1489, 27] width 96 height 24
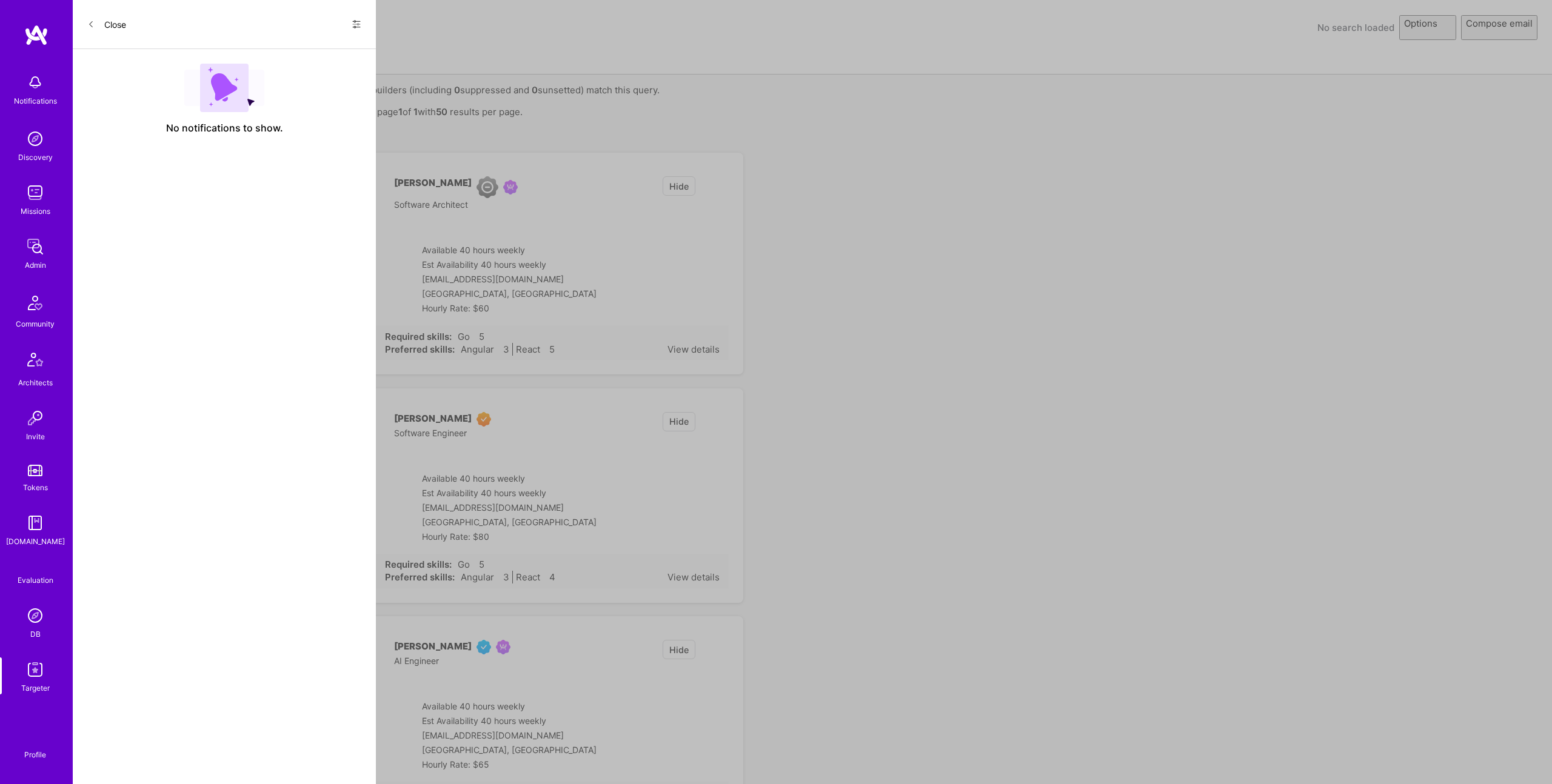
select select "rich-reachout"
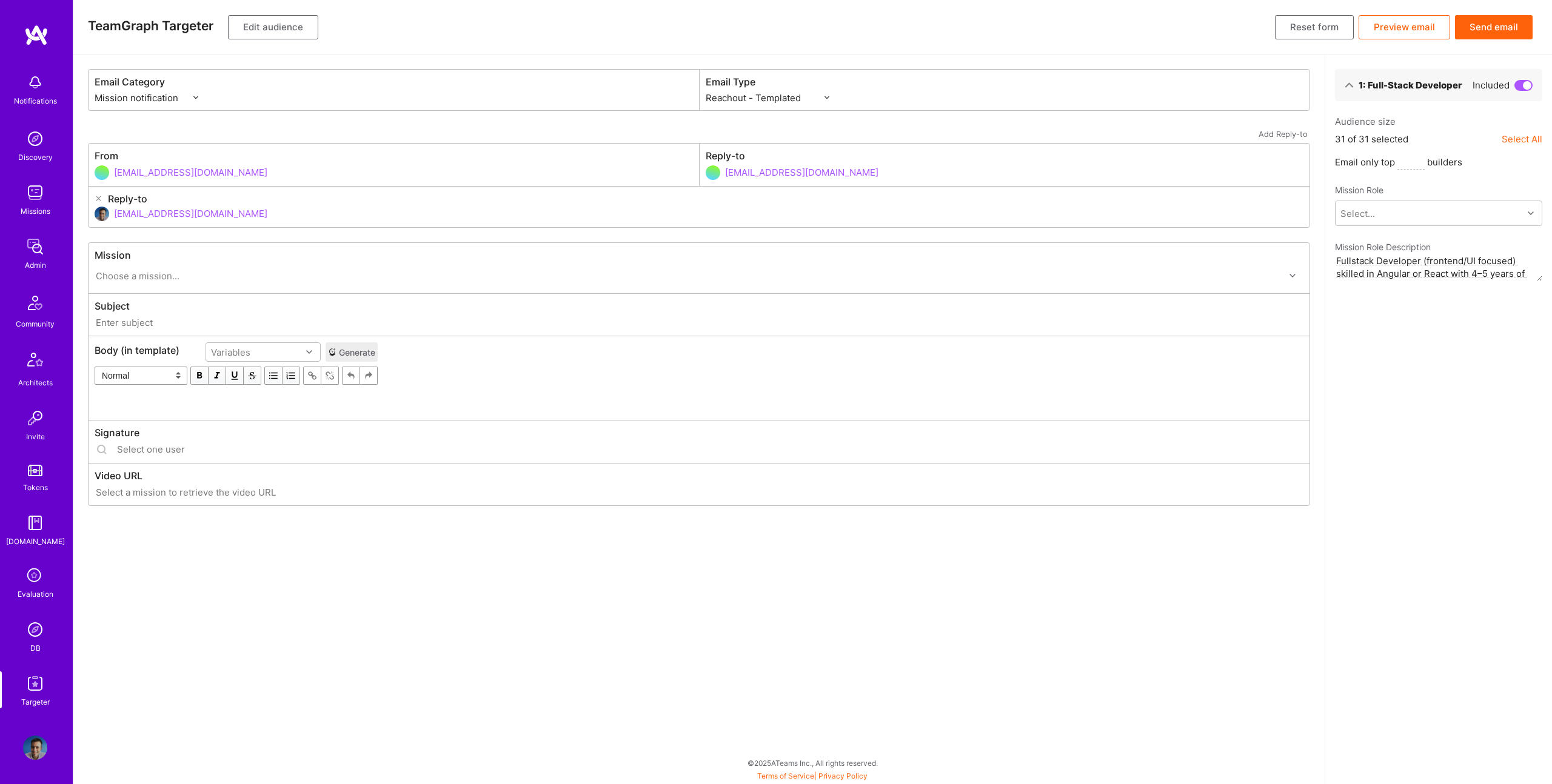
type input "A.Team // Stealth Startup Series B: Streamlining billing and claims processing …"
type input "luisteofilo@a.team"
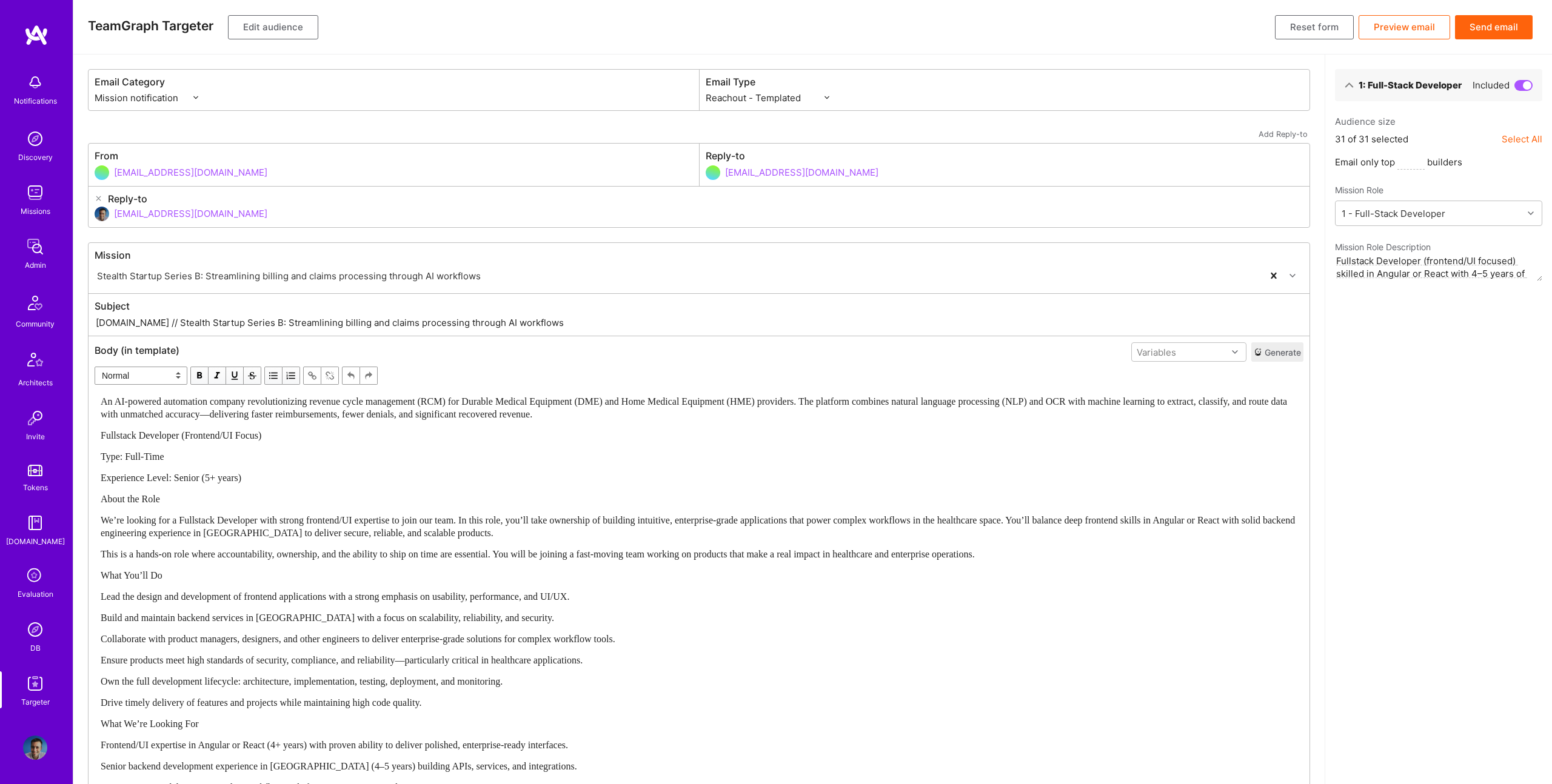
click at [543, 448] on div "An AI-powered automation company revolutionizing revenue cycle management (RCM)…" at bounding box center [699, 637] width 1197 height 484
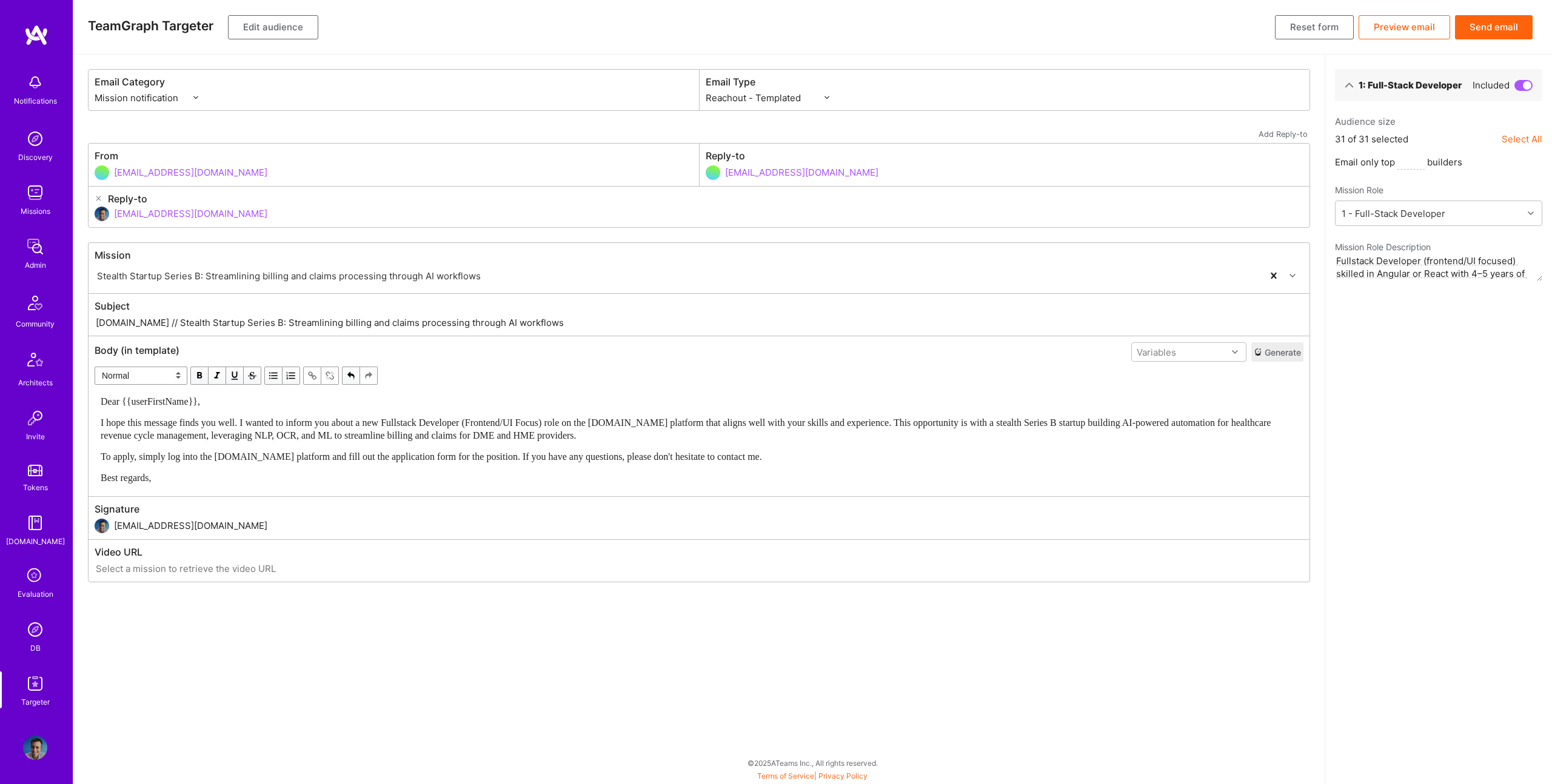
drag, startPoint x: 139, startPoint y: 323, endPoint x: 635, endPoint y: 321, distance: 496.0
click at [635, 321] on input "A.Team // Stealth Startup Series B: Streamlining billing and claims processing …" at bounding box center [698, 322] width 1208 height 14
paste input "New Fullstack Developer Role That Matches Your Expertise"
type input "A.Team // New Fullstack Developer Role That Matches Your Expertise"
click at [1093, 423] on span "I hope this message finds you well. I wanted to inform you about a new Fullstac…" at bounding box center [686, 429] width 1172 height 23
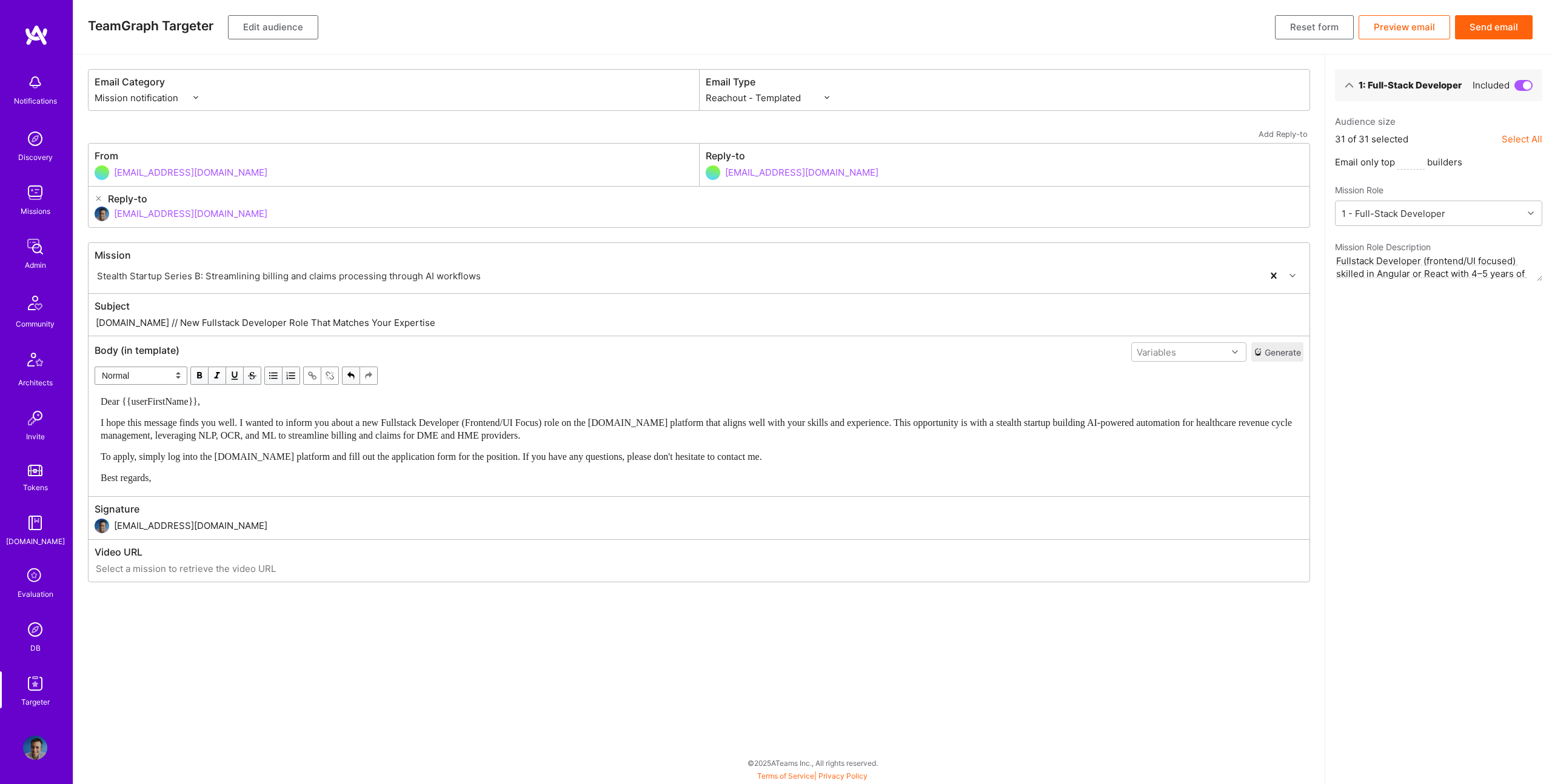
drag, startPoint x: 1167, startPoint y: 339, endPoint x: 1174, endPoint y: 349, distance: 12.2
click at [1167, 339] on div "Body (in template) Variables Generate Normal Heading Large Heading Medium Headi…" at bounding box center [699, 416] width 1221 height 160
click at [1174, 349] on div "Variables" at bounding box center [1156, 353] width 39 height 13
click at [1189, 402] on div "userFirstName" at bounding box center [1188, 400] width 115 height 23
click at [171, 405] on span "Dear {{userFirstName}}," at bounding box center [150, 401] width 100 height 10
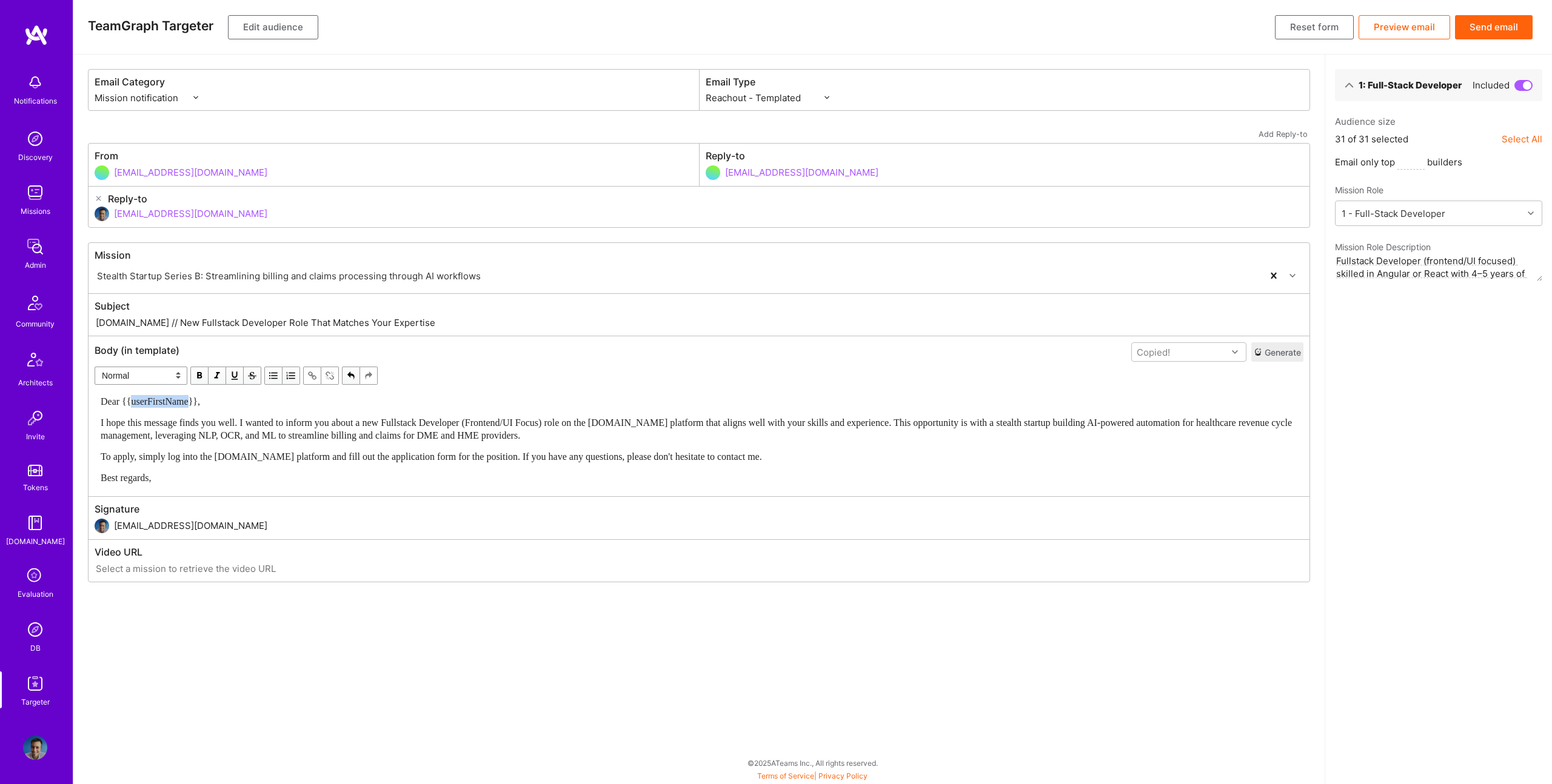
click at [171, 405] on span "Dear {{userFirstName}}," at bounding box center [150, 401] width 100 height 10
drag, startPoint x: 205, startPoint y: 400, endPoint x: 125, endPoint y: 403, distance: 80.1
click at [125, 403] on span "Dear {{userFirstName}}," at bounding box center [150, 401] width 100 height 10
click at [1477, 35] on button "Send email" at bounding box center [1494, 27] width 78 height 24
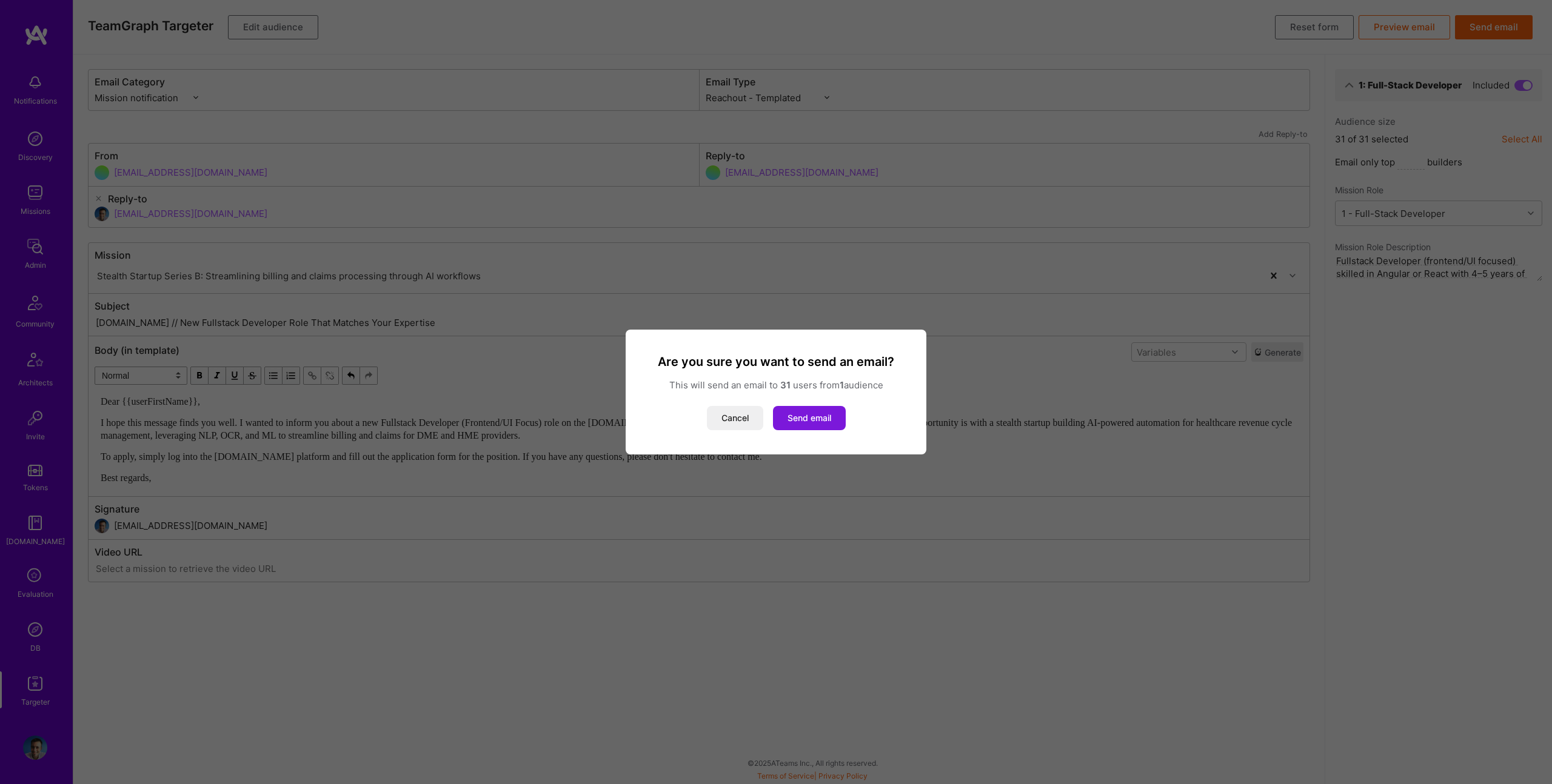
click at [806, 416] on button "Send email" at bounding box center [810, 418] width 73 height 24
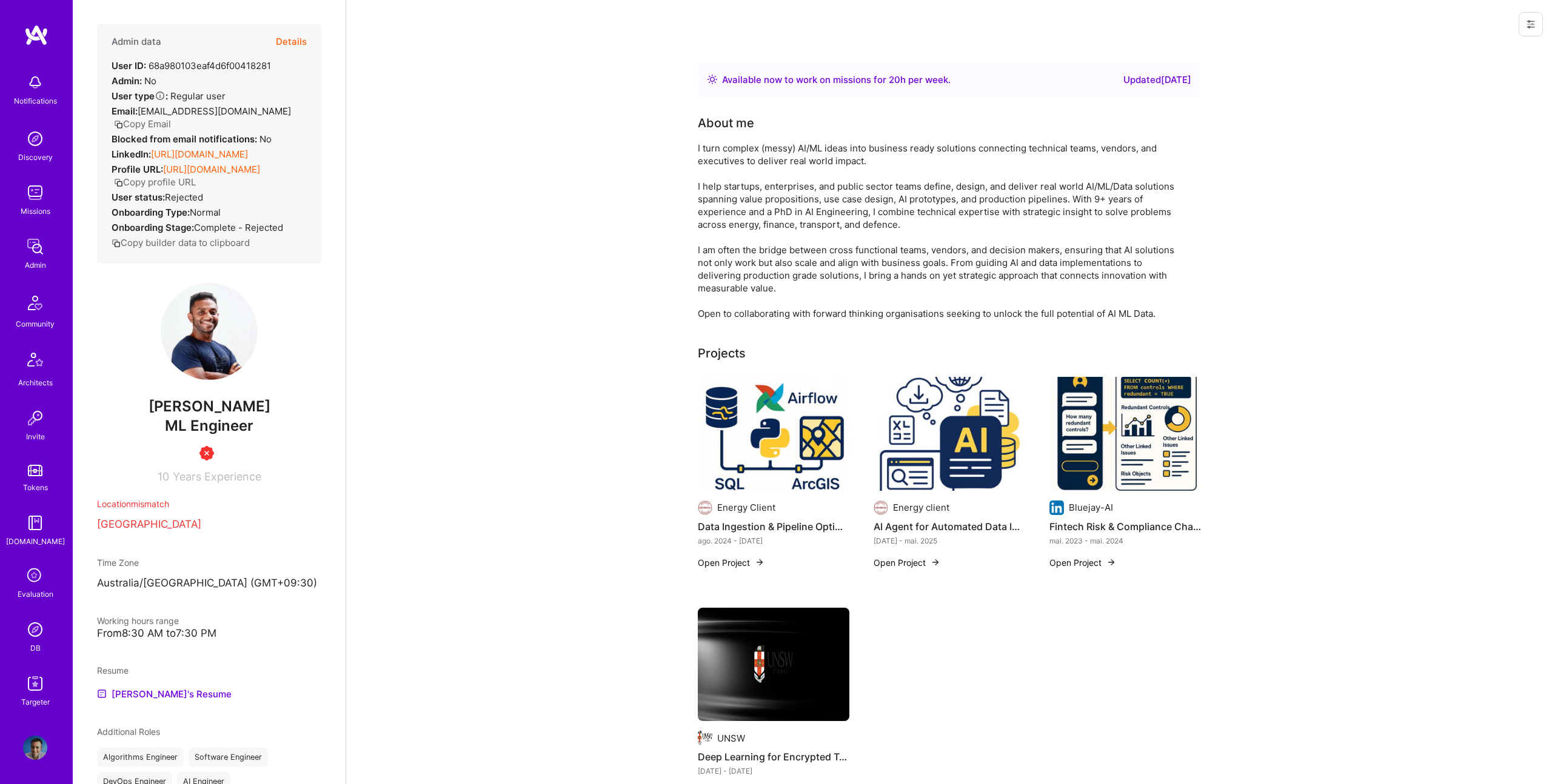
click at [233, 149] on link "https://linkedin.com/in/malith-ranaweera" at bounding box center [199, 154] width 97 height 12
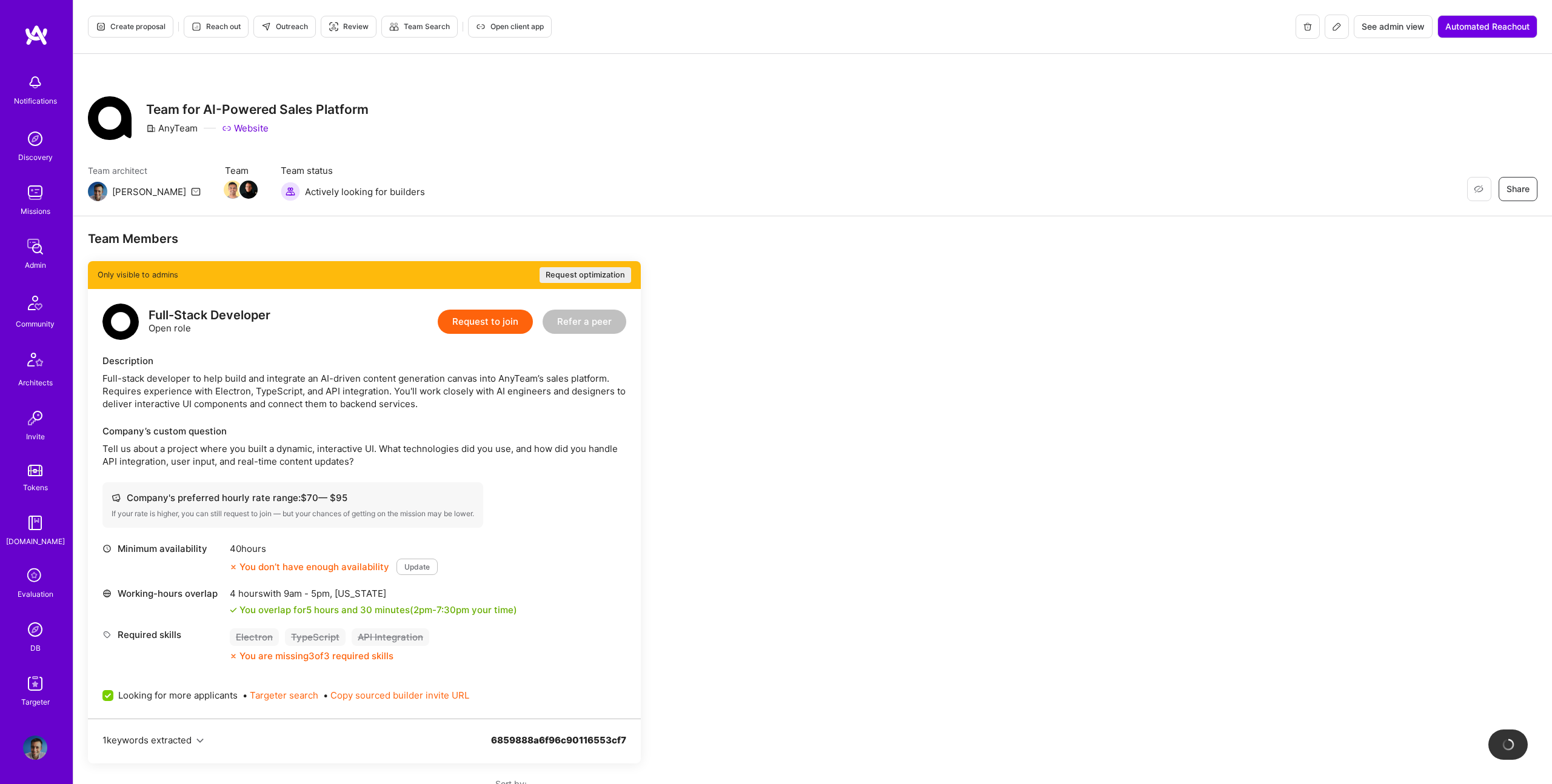
click at [1337, 24] on icon at bounding box center [1336, 26] width 10 height 10
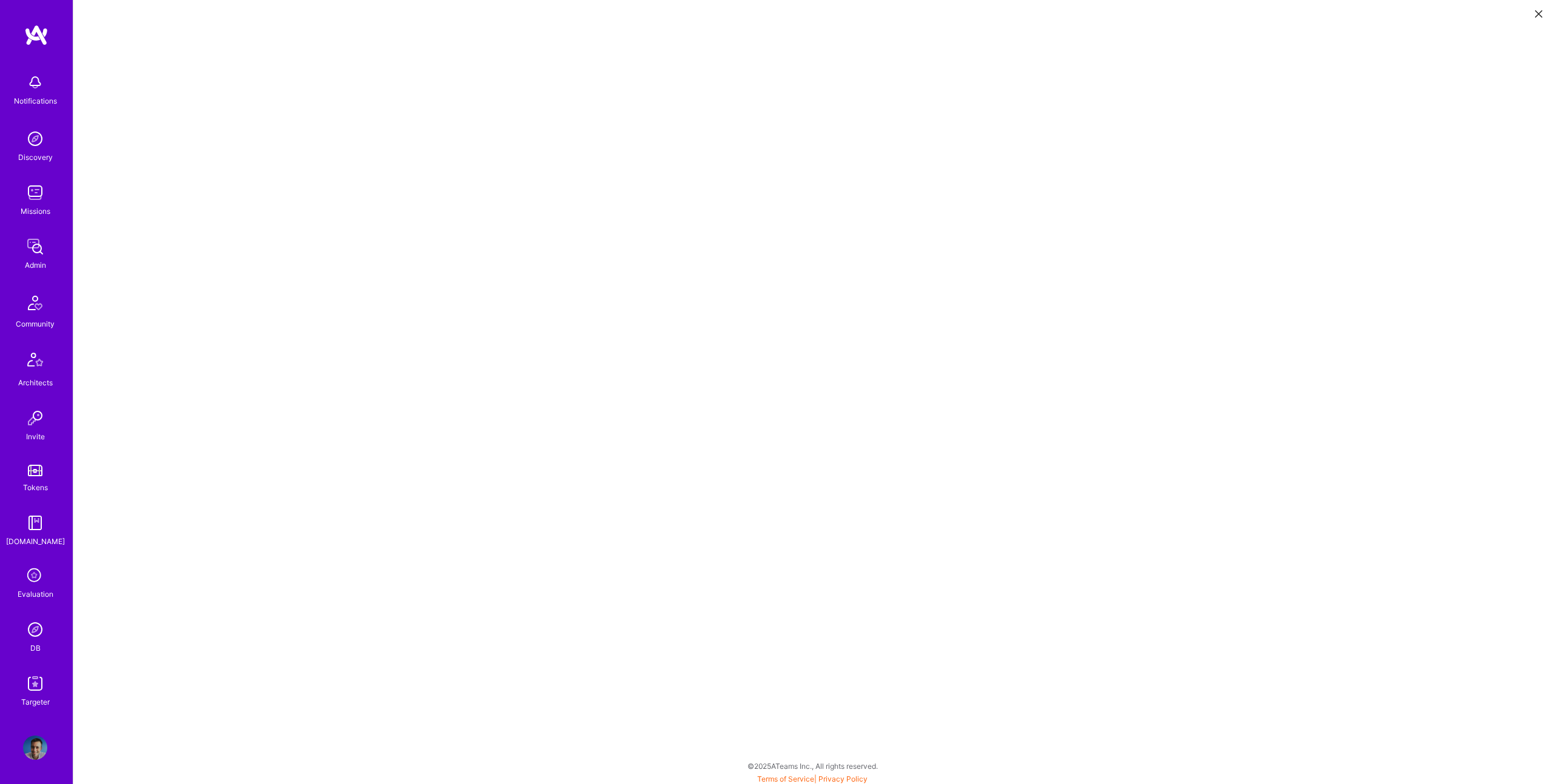
click at [1531, 16] on button at bounding box center [1538, 13] width 15 height 20
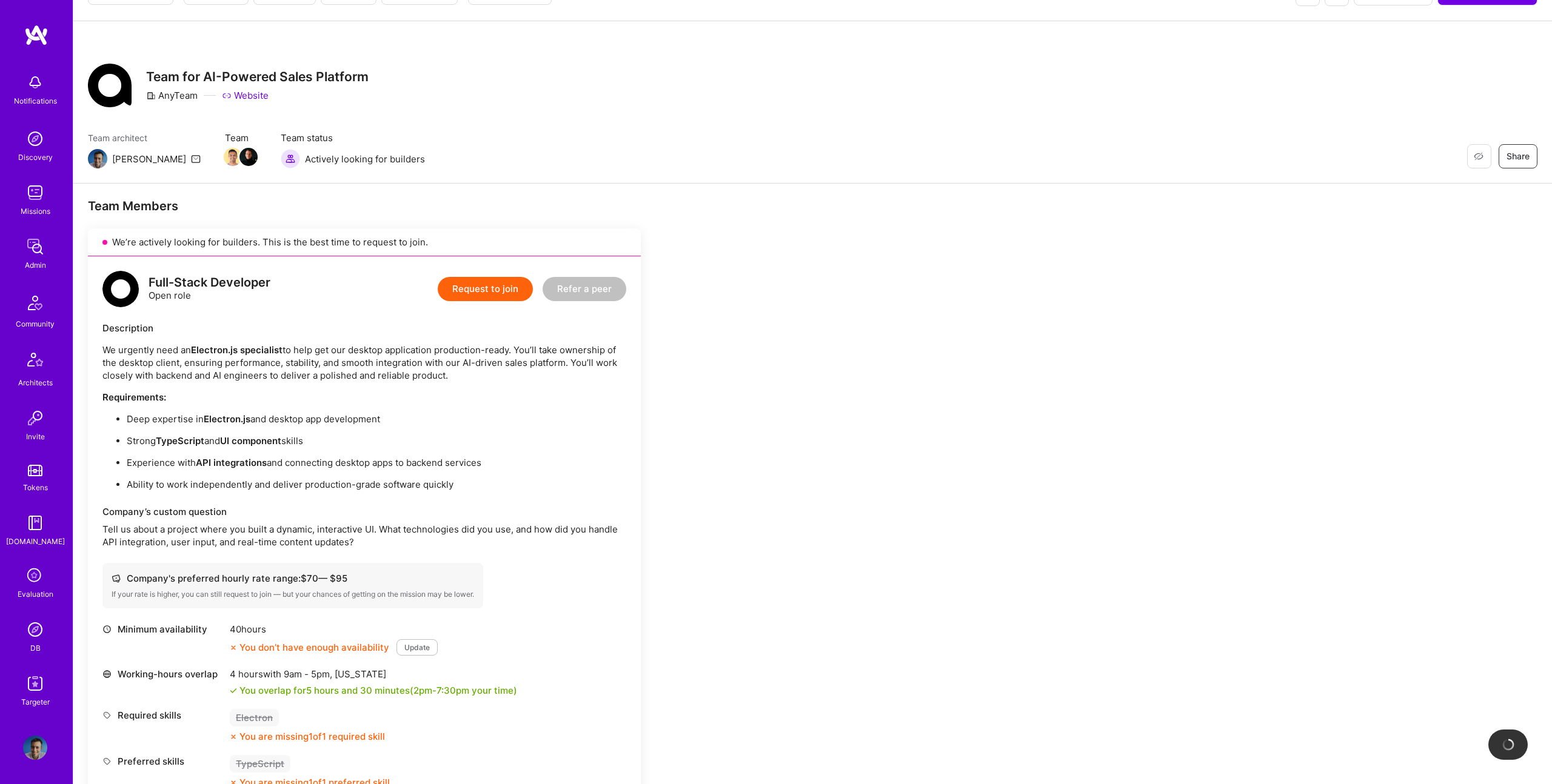
click at [478, 479] on p "Ability to work independently and deliver production-grade software quickly" at bounding box center [376, 485] width 500 height 13
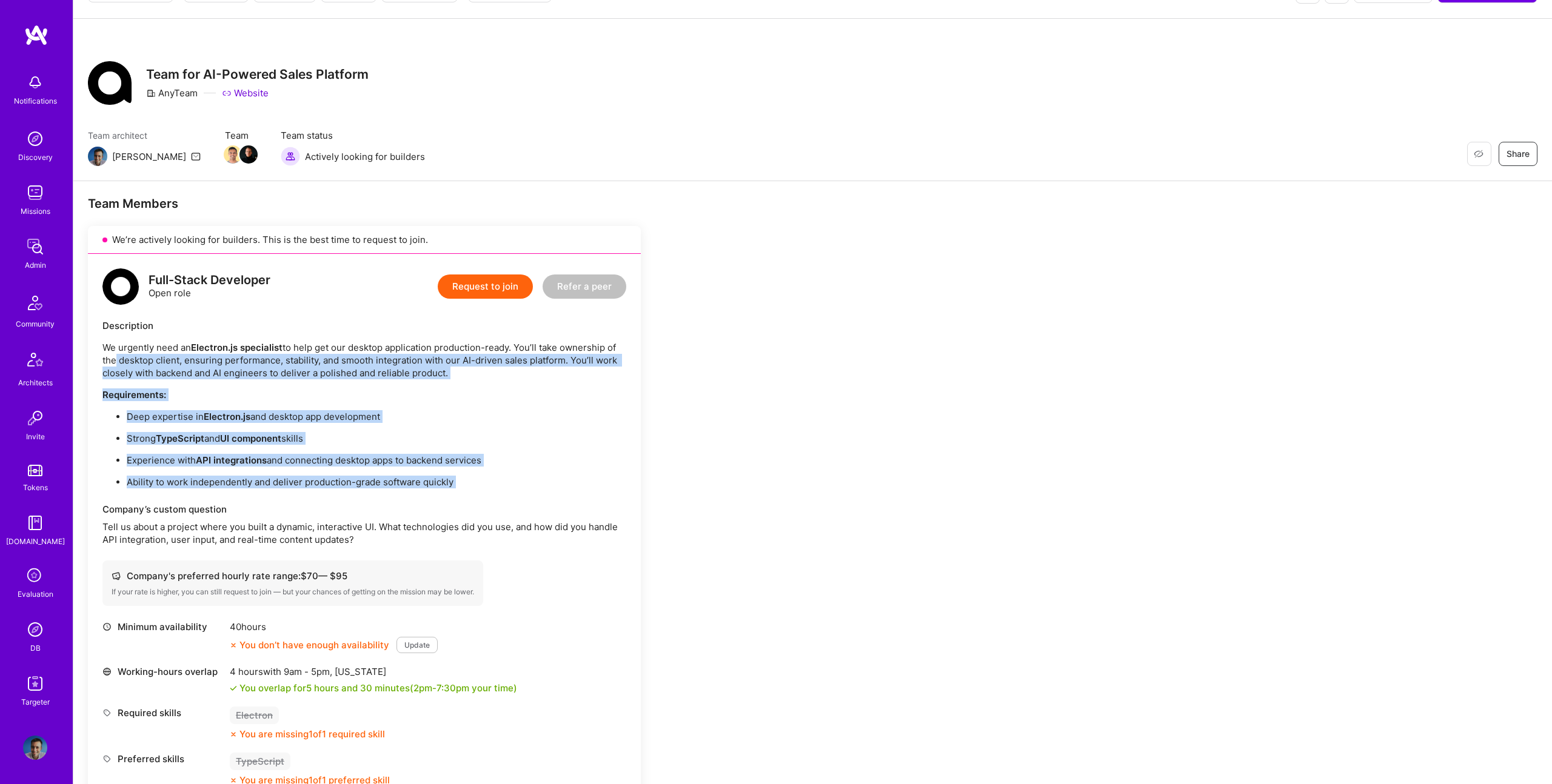
scroll to position [32, 0]
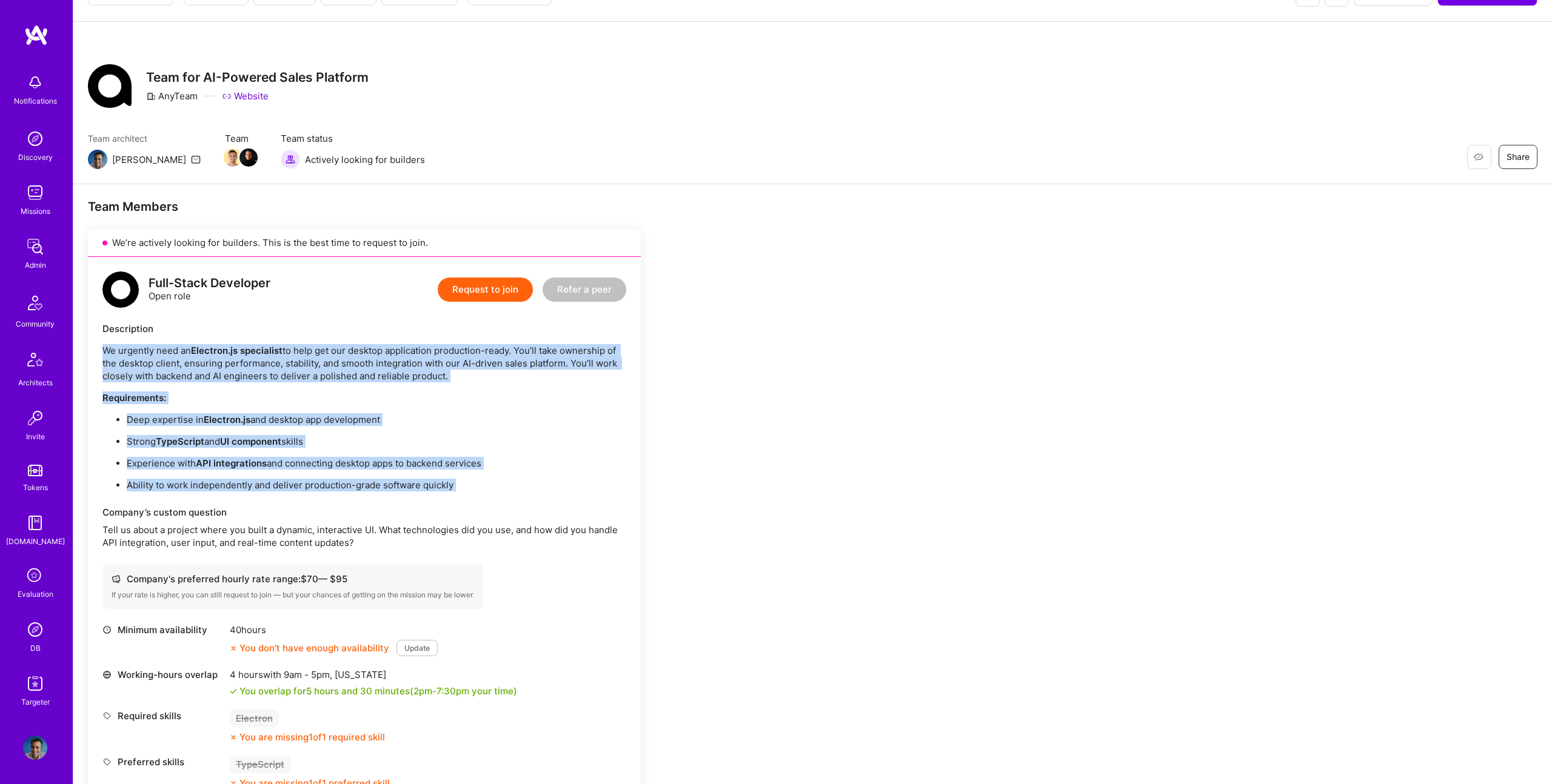
drag, startPoint x: 488, startPoint y: 498, endPoint x: 104, endPoint y: 351, distance: 411.2
click at [104, 351] on div "Full-Stack Developer Open role Request to join Refer a peer Description We urge…" at bounding box center [364, 552] width 553 height 589
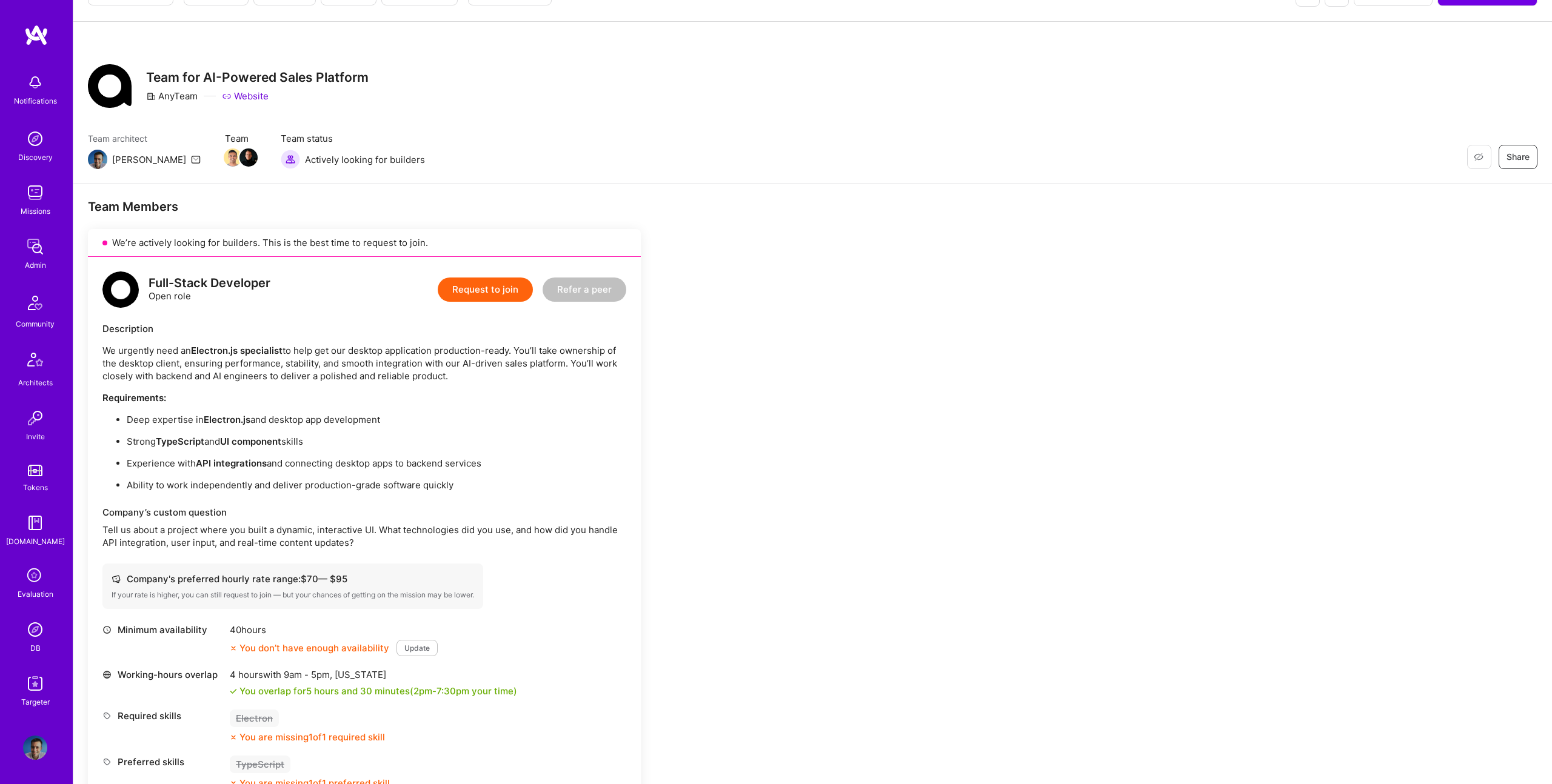
click at [236, 286] on div "Full-Stack Developer" at bounding box center [209, 284] width 121 height 13
drag, startPoint x: 236, startPoint y: 286, endPoint x: 1437, endPoint y: 217, distance: 1203.0
click at [236, 286] on div "Full-Stack Developer" at bounding box center [209, 284] width 121 height 13
copy div "Full-Stack Developer"
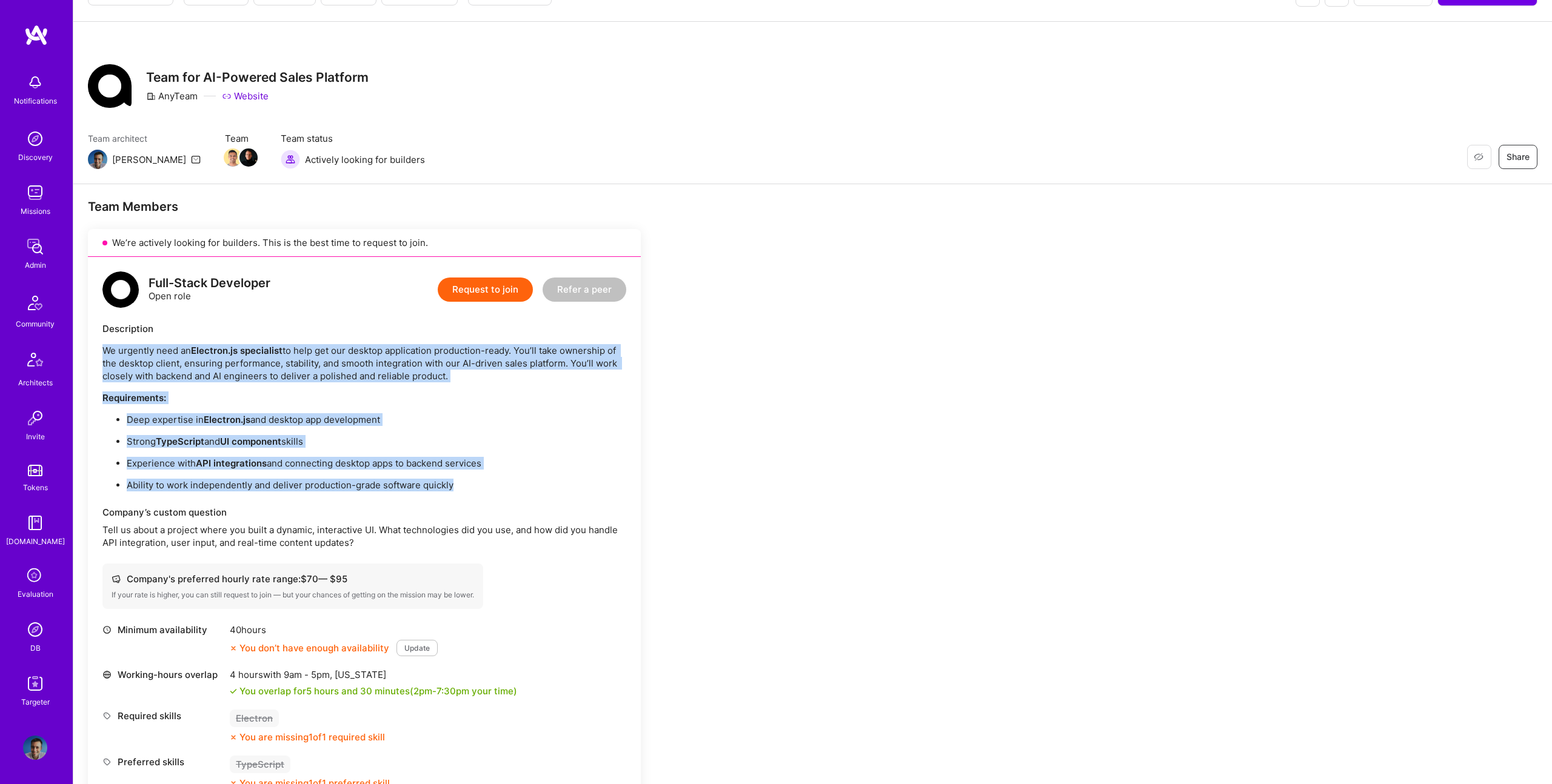
drag, startPoint x: 464, startPoint y: 485, endPoint x: 87, endPoint y: 351, distance: 400.1
copy div "We urgently need an Electron.js specialist to help get our desktop application …"
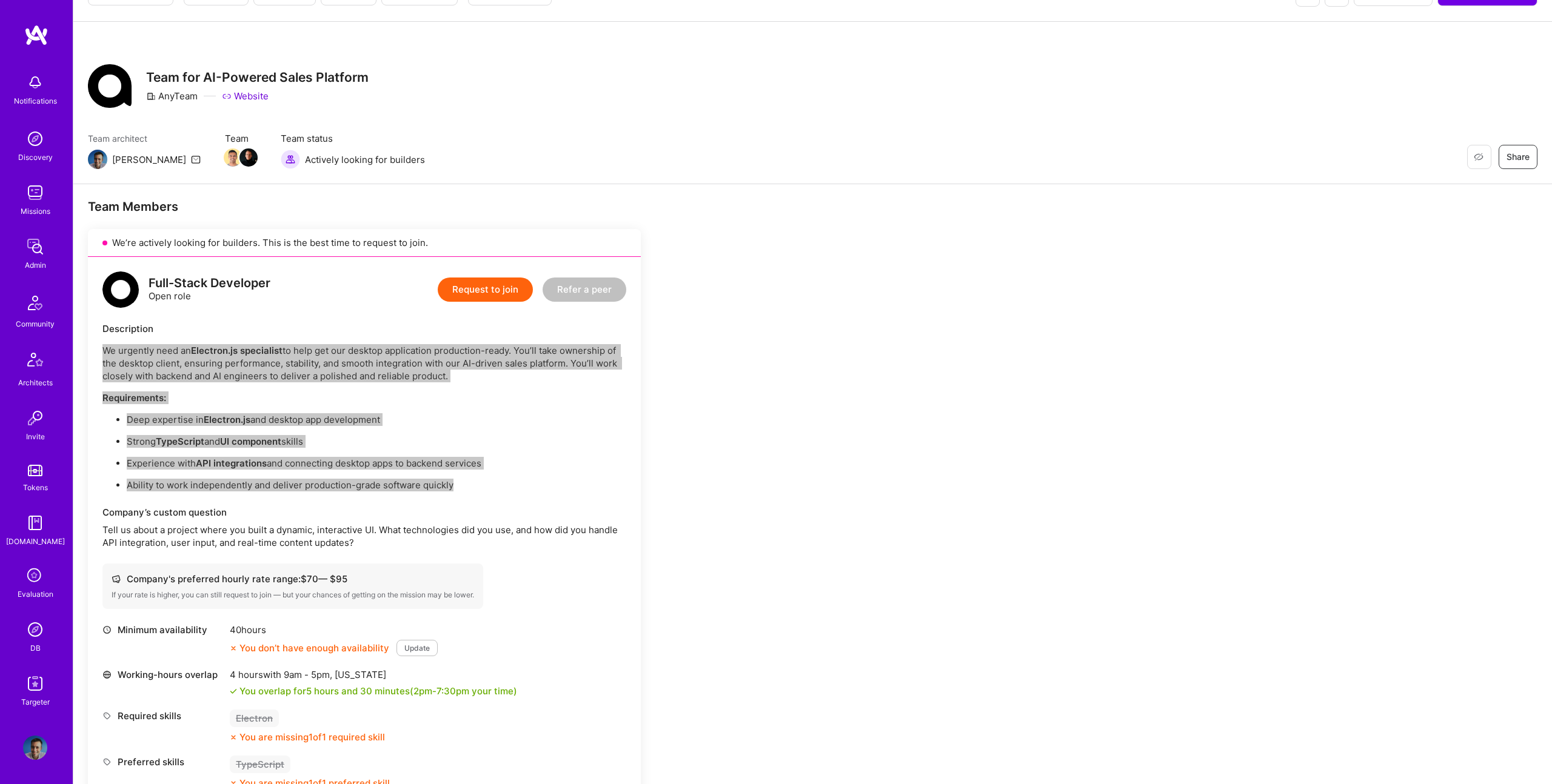
scroll to position [0, 0]
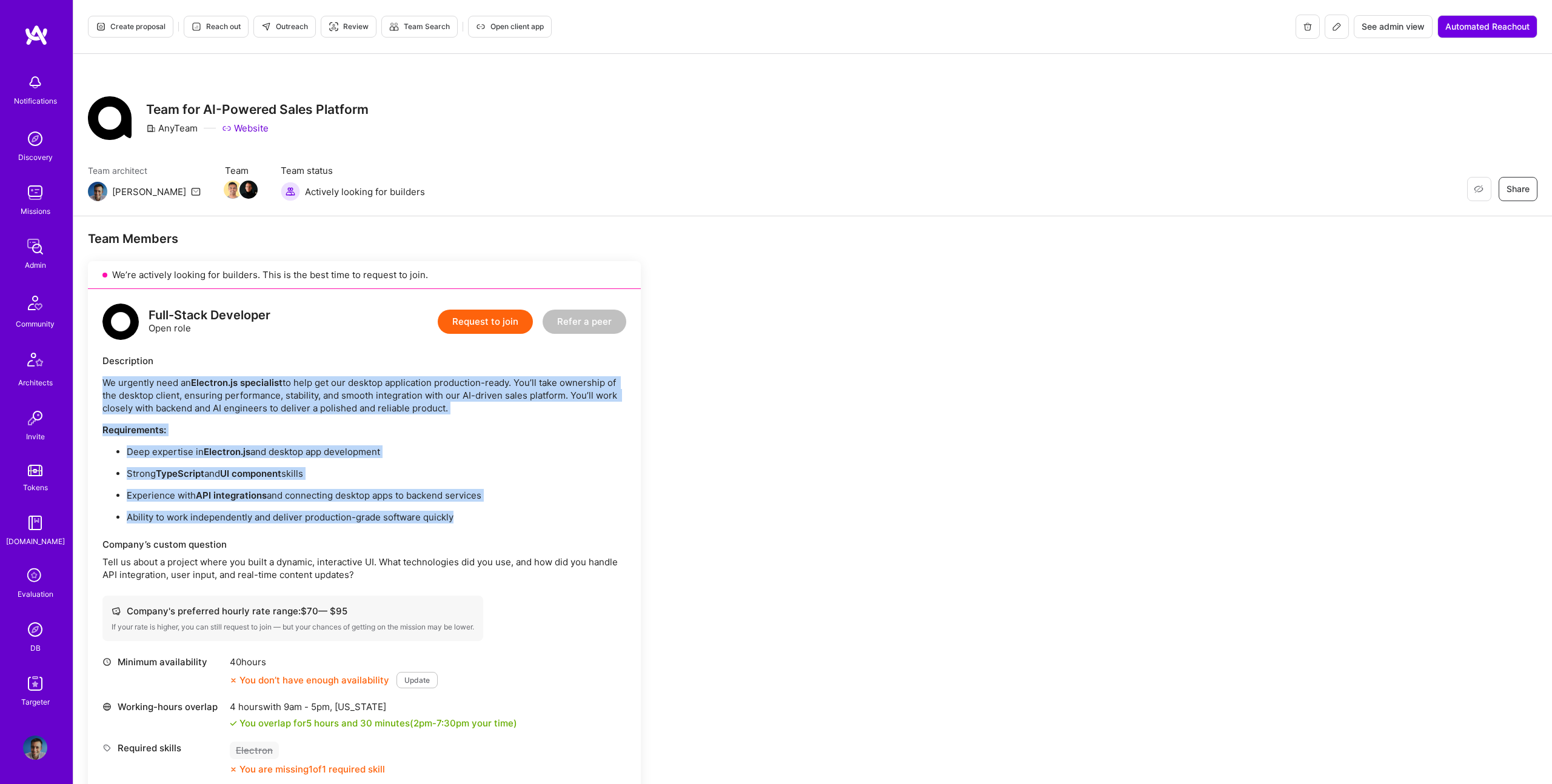
click at [1327, 23] on button at bounding box center [1336, 26] width 24 height 24
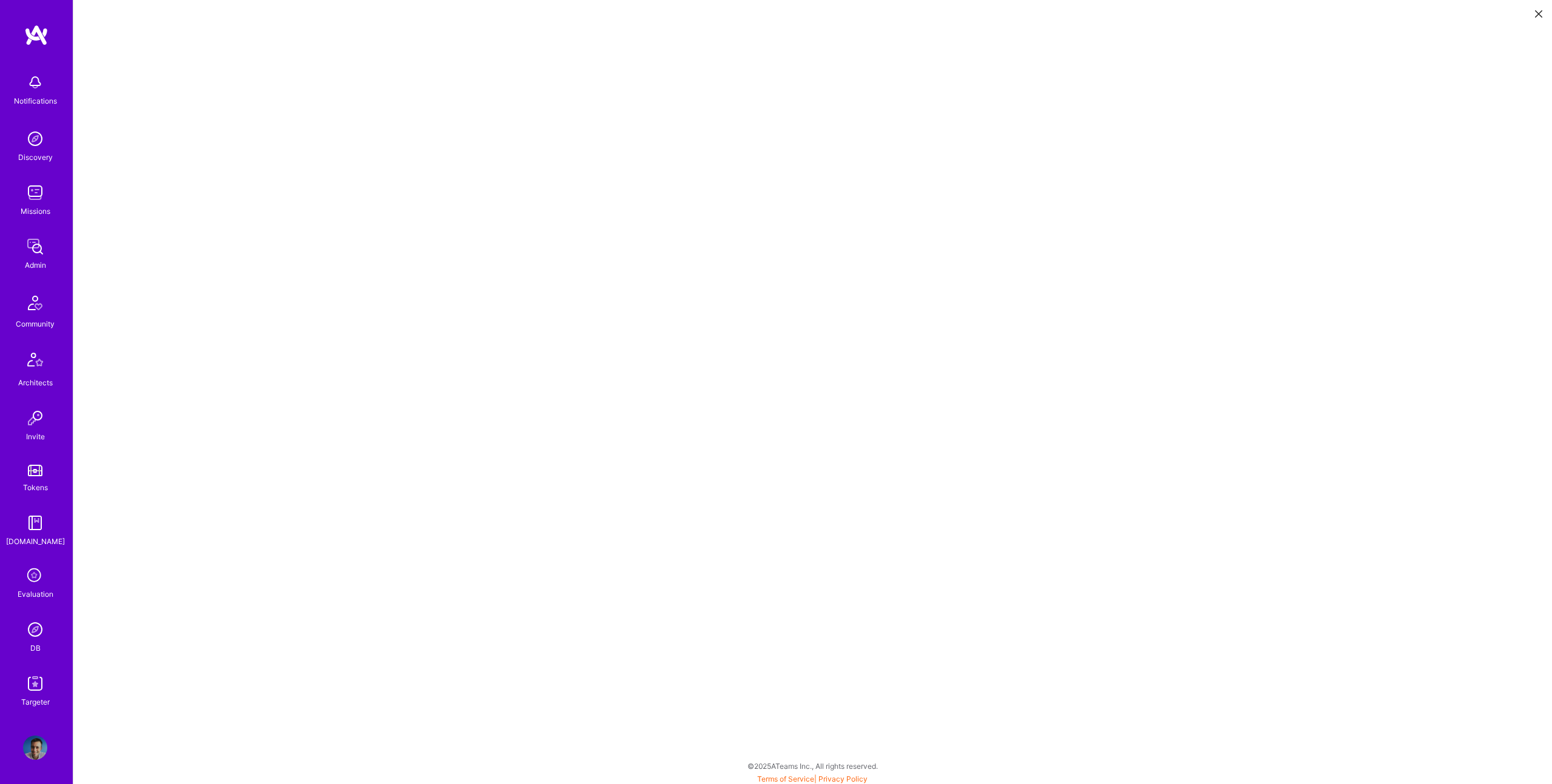
click at [1544, 14] on button at bounding box center [1538, 13] width 15 height 20
click at [1538, 16] on icon at bounding box center [1538, 14] width 7 height 7
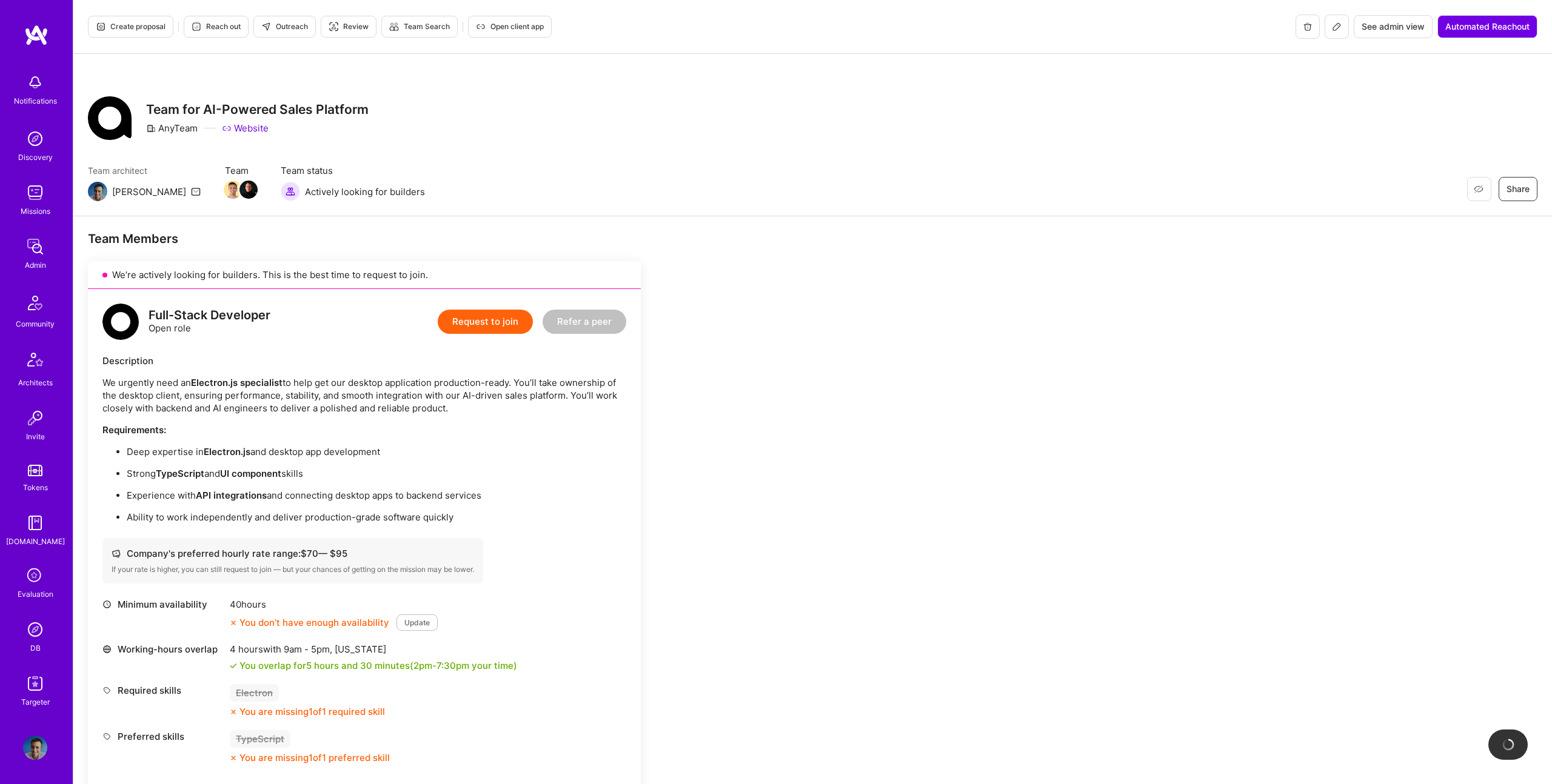
click at [288, 30] on span "Outreach" at bounding box center [284, 26] width 46 height 11
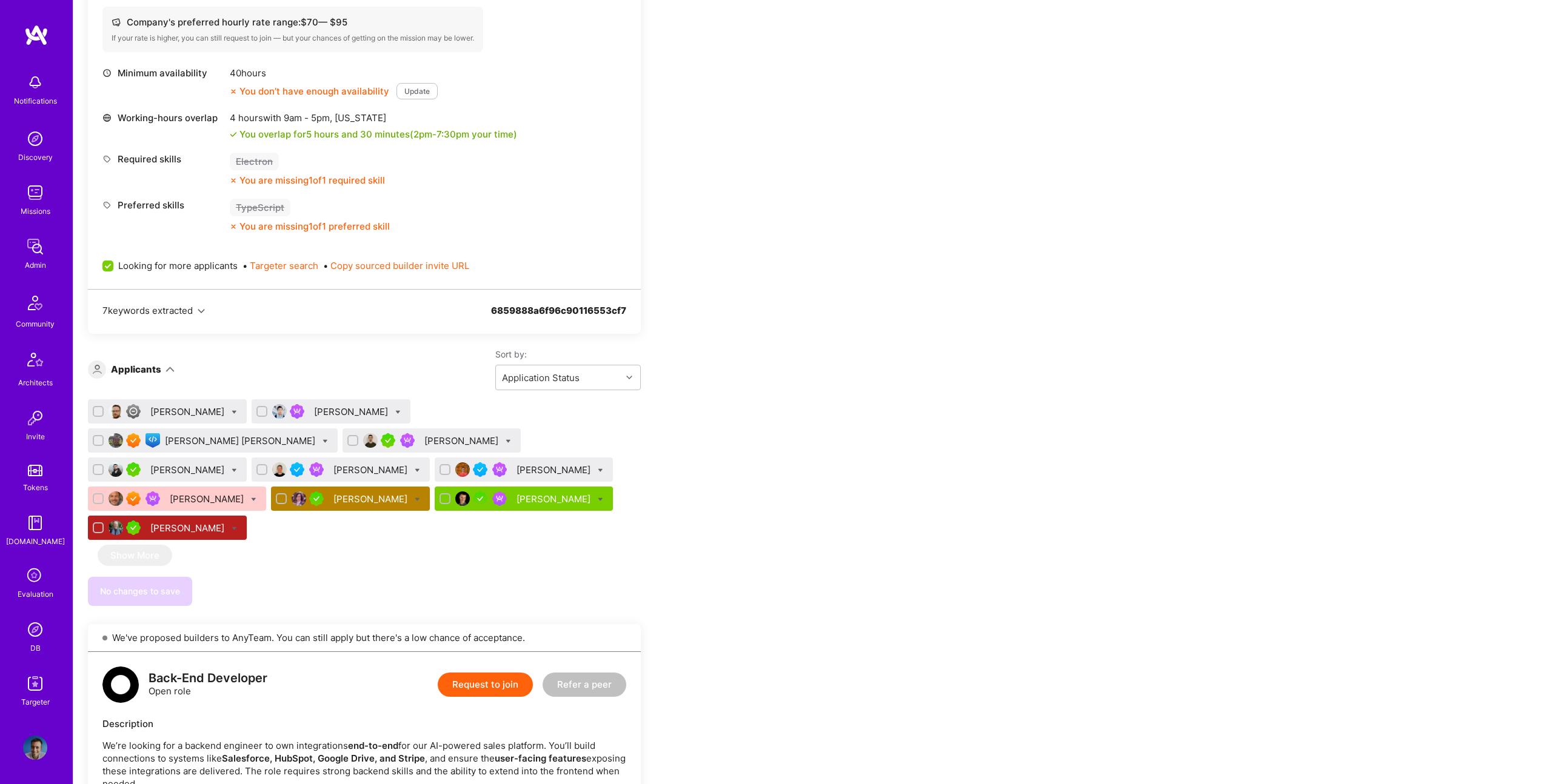
scroll to position [534, 0]
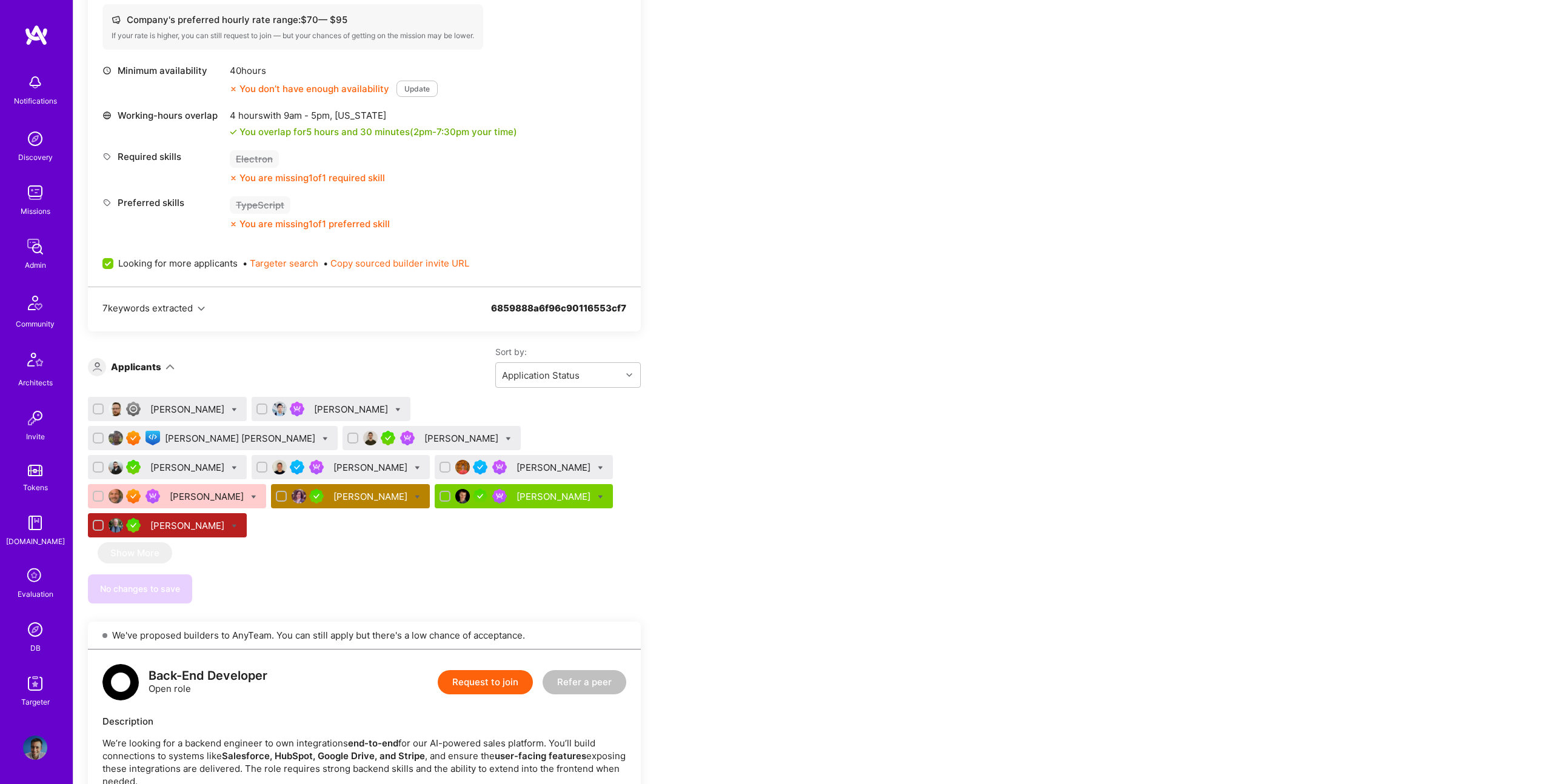
click at [420, 495] on icon at bounding box center [417, 498] width 5 height 5
checkbox input "true"
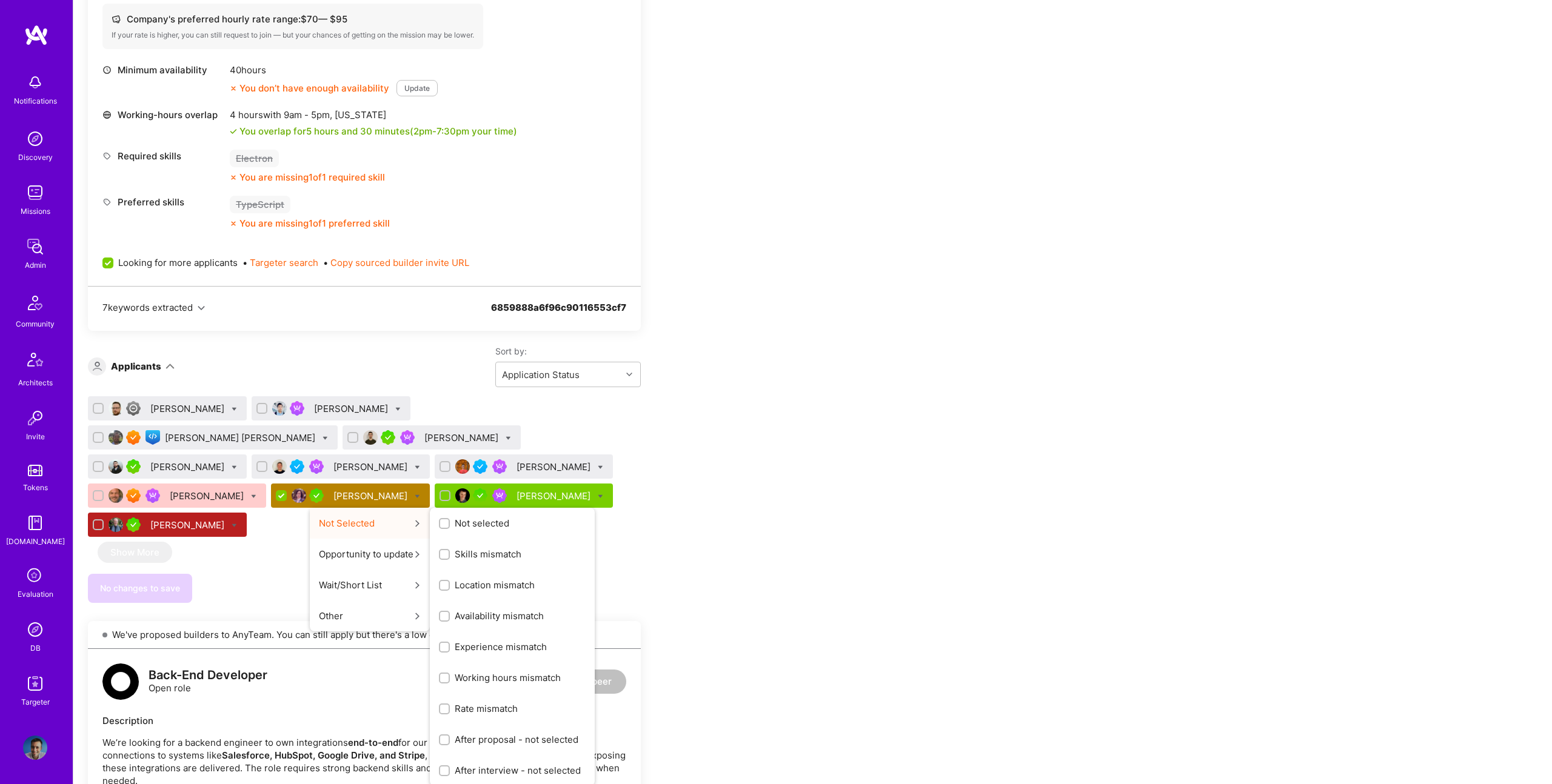
scroll to position [532, 0]
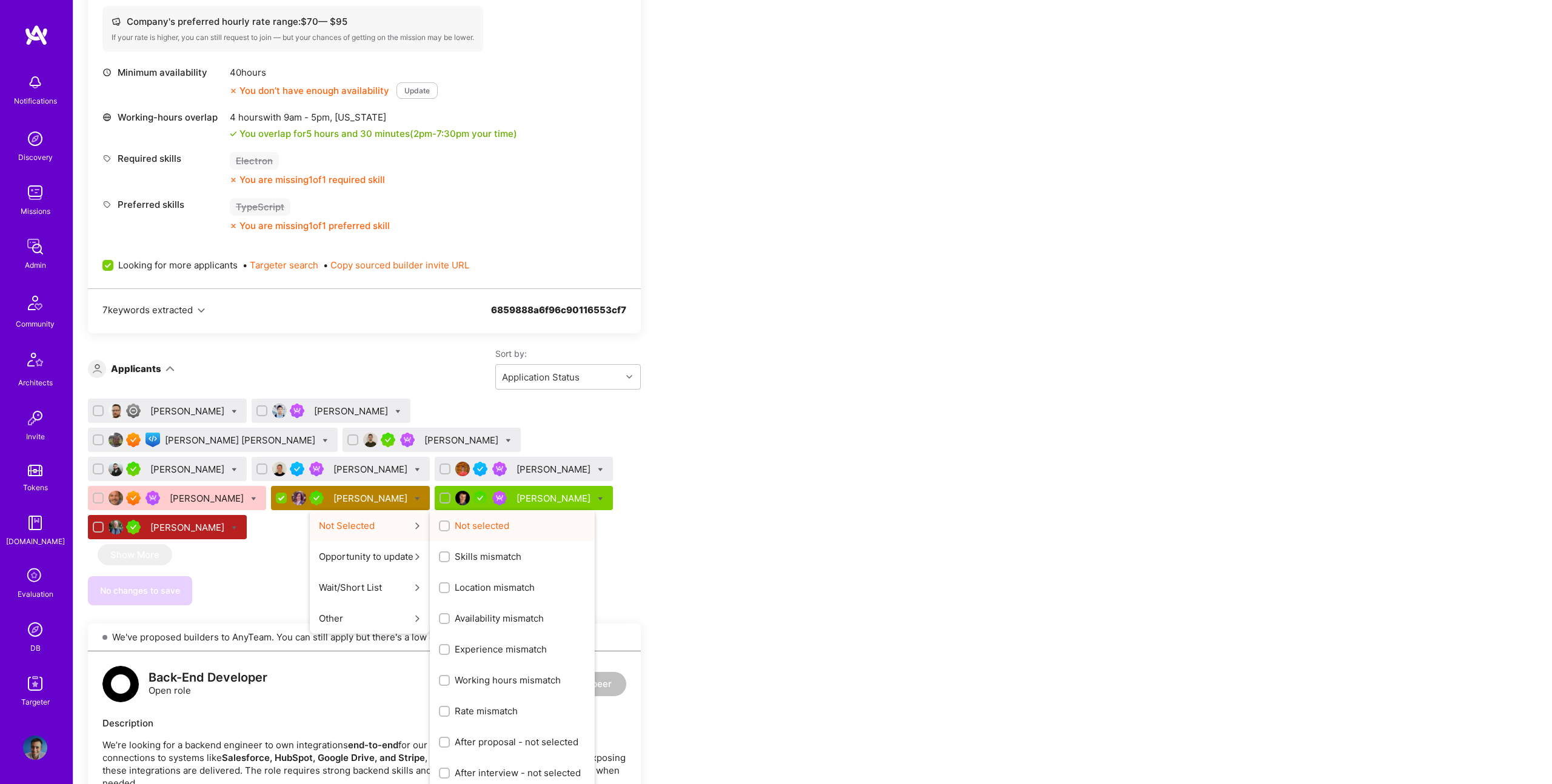
click at [509, 519] on span "Not selected" at bounding box center [482, 526] width 54 height 13
click at [450, 522] on input "Not selected" at bounding box center [445, 526] width 8 height 8
checkbox input "true"
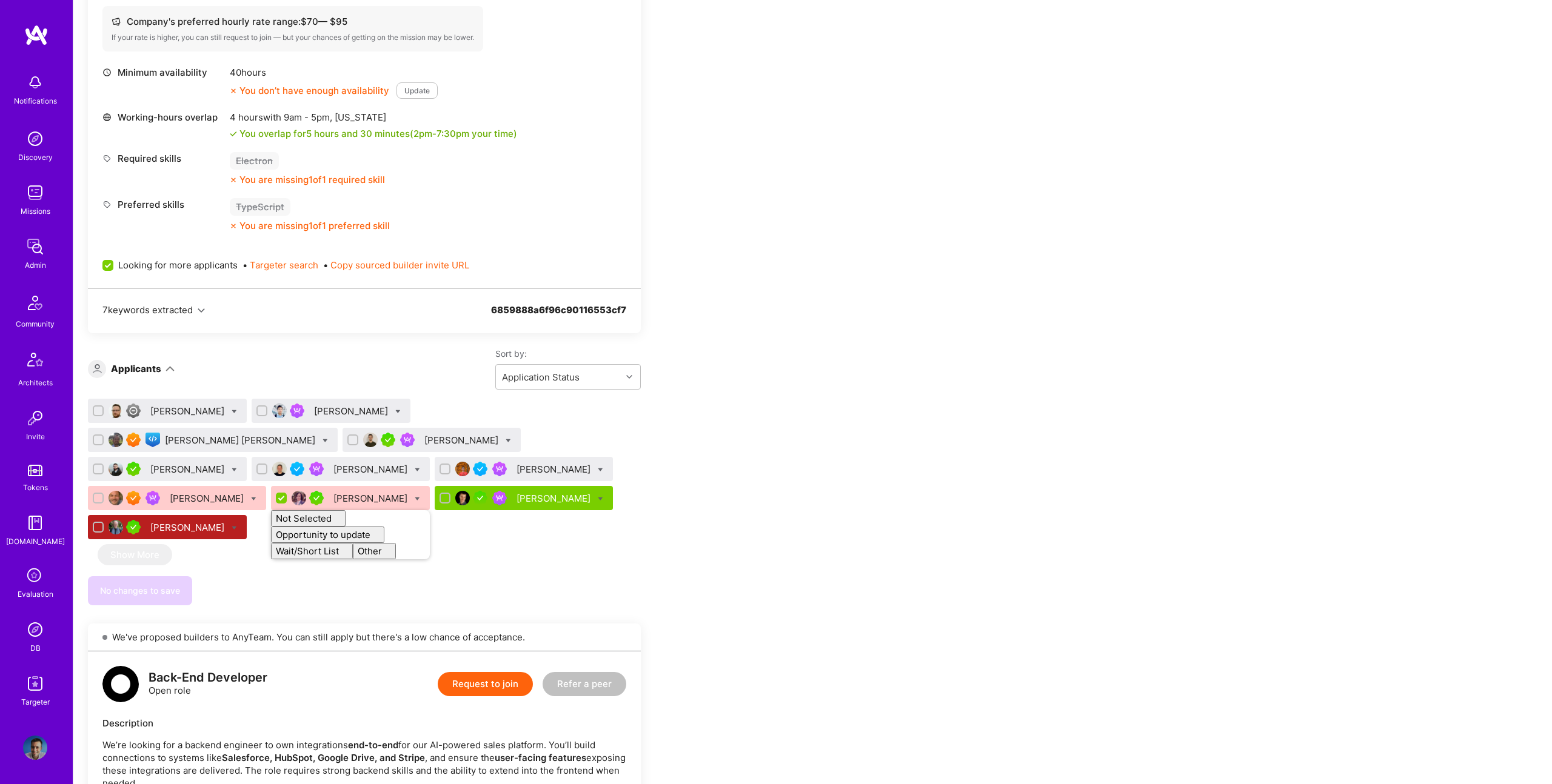
checkbox input "false"
click at [284, 576] on div "No changes to save" at bounding box center [364, 591] width 553 height 29
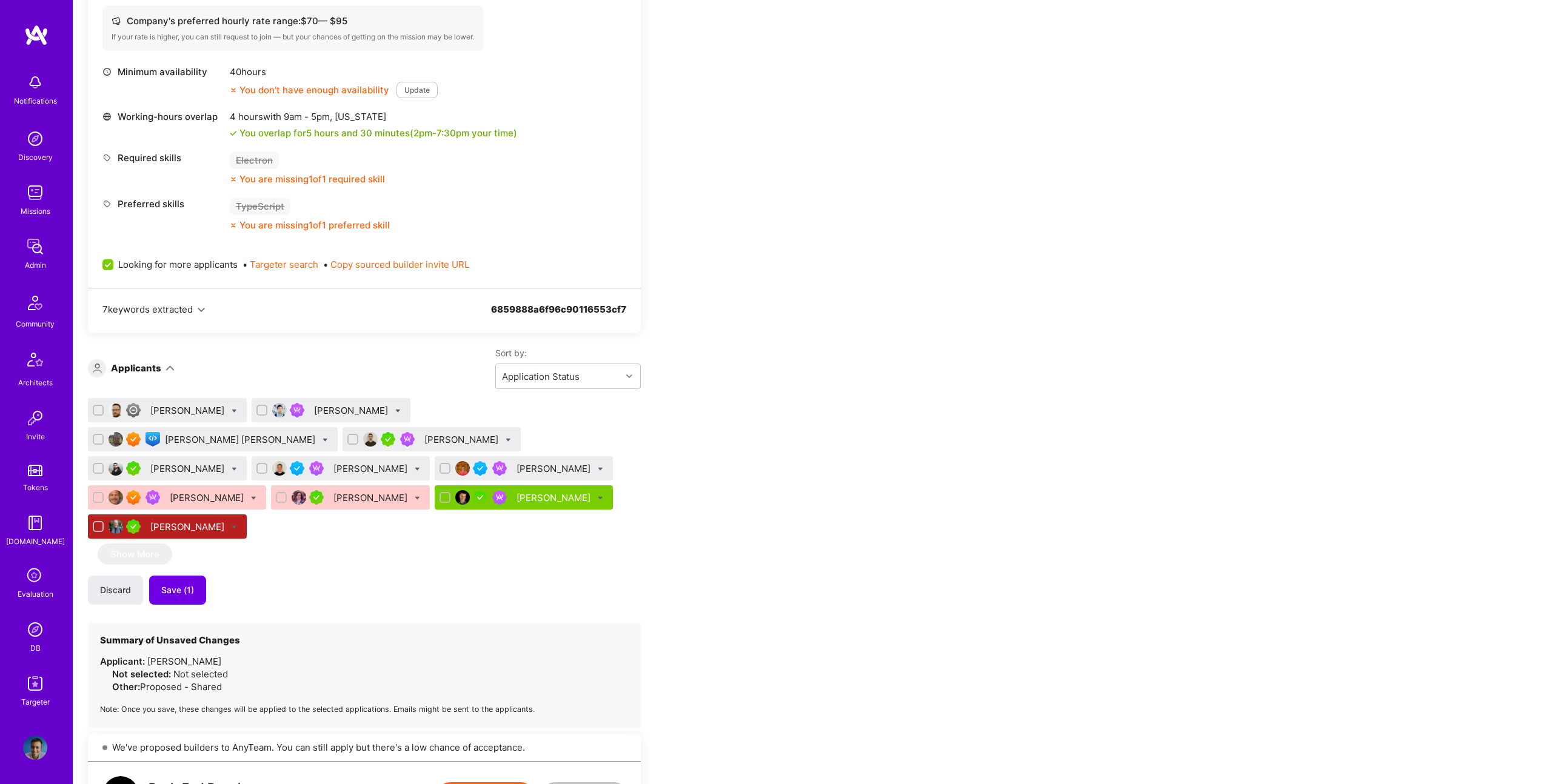
scroll to position [534, 0]
click at [200, 576] on button "Save (1)" at bounding box center [178, 590] width 57 height 29
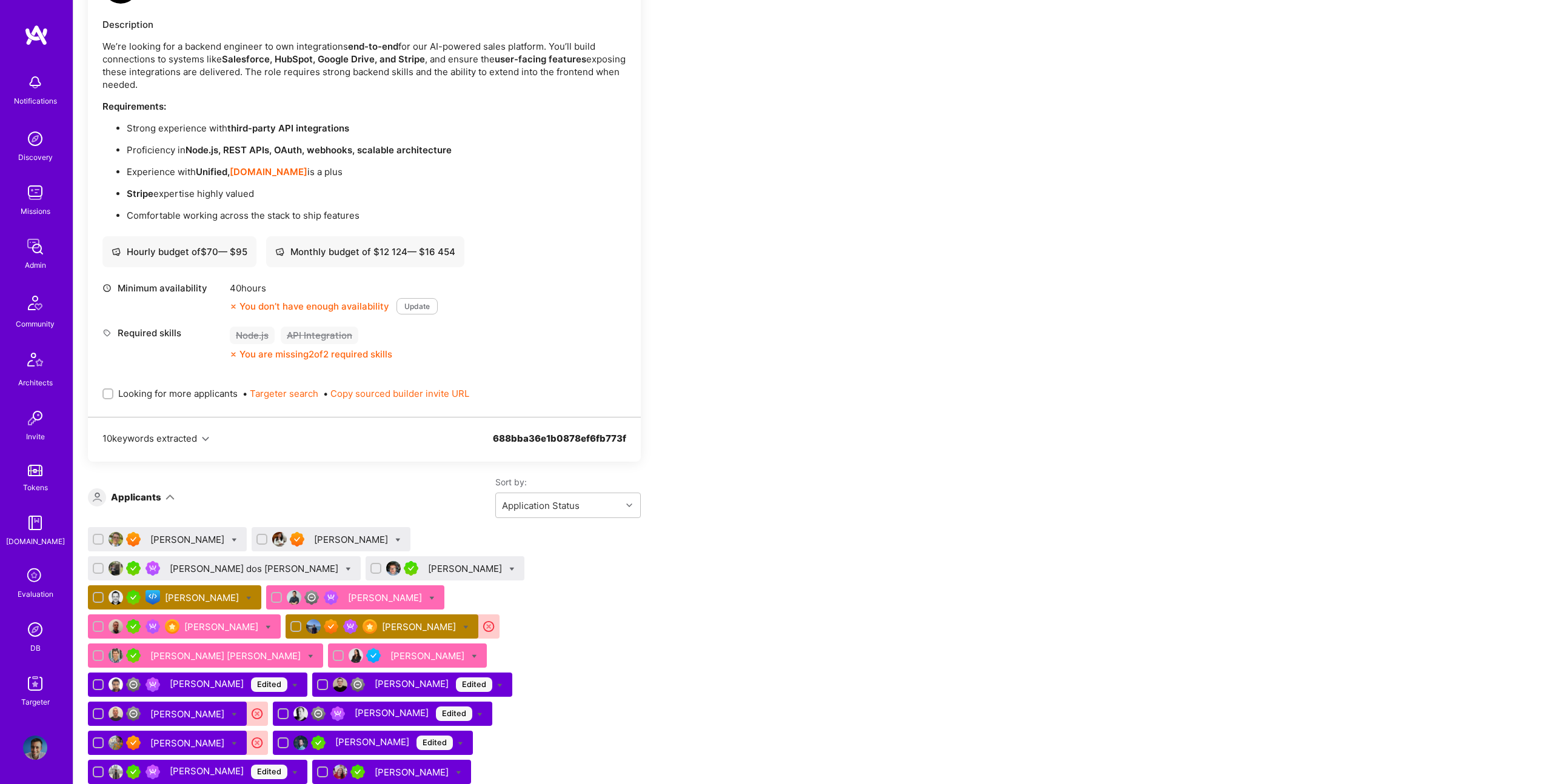
scroll to position [1232, 0]
click at [463, 624] on icon at bounding box center [466, 627] width 5 height 5
checkbox input "true"
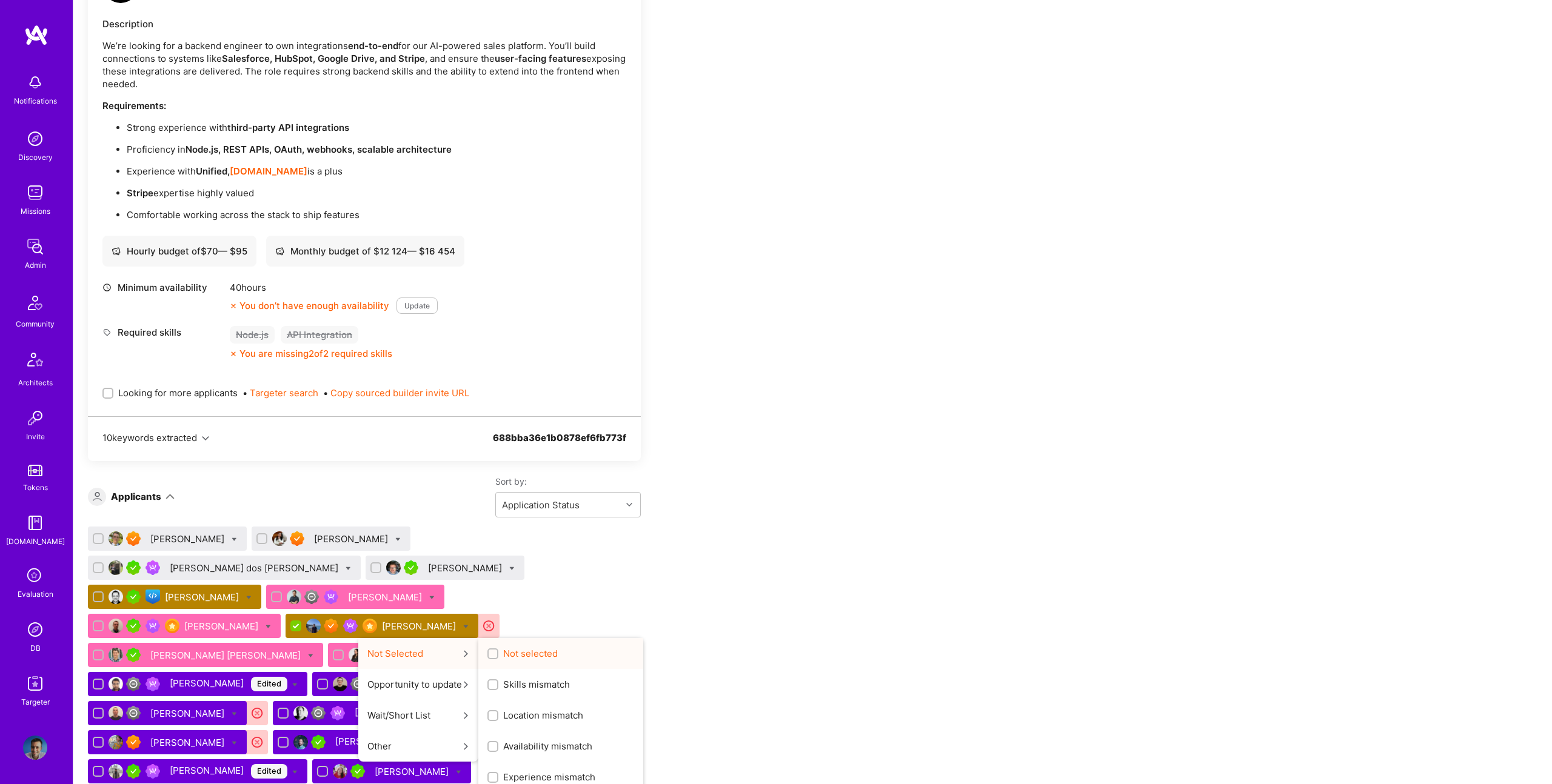
click at [503, 647] on span "Not selected" at bounding box center [530, 653] width 54 height 13
click at [490, 651] on input "Not selected" at bounding box center [493, 654] width 8 height 8
checkbox input "true"
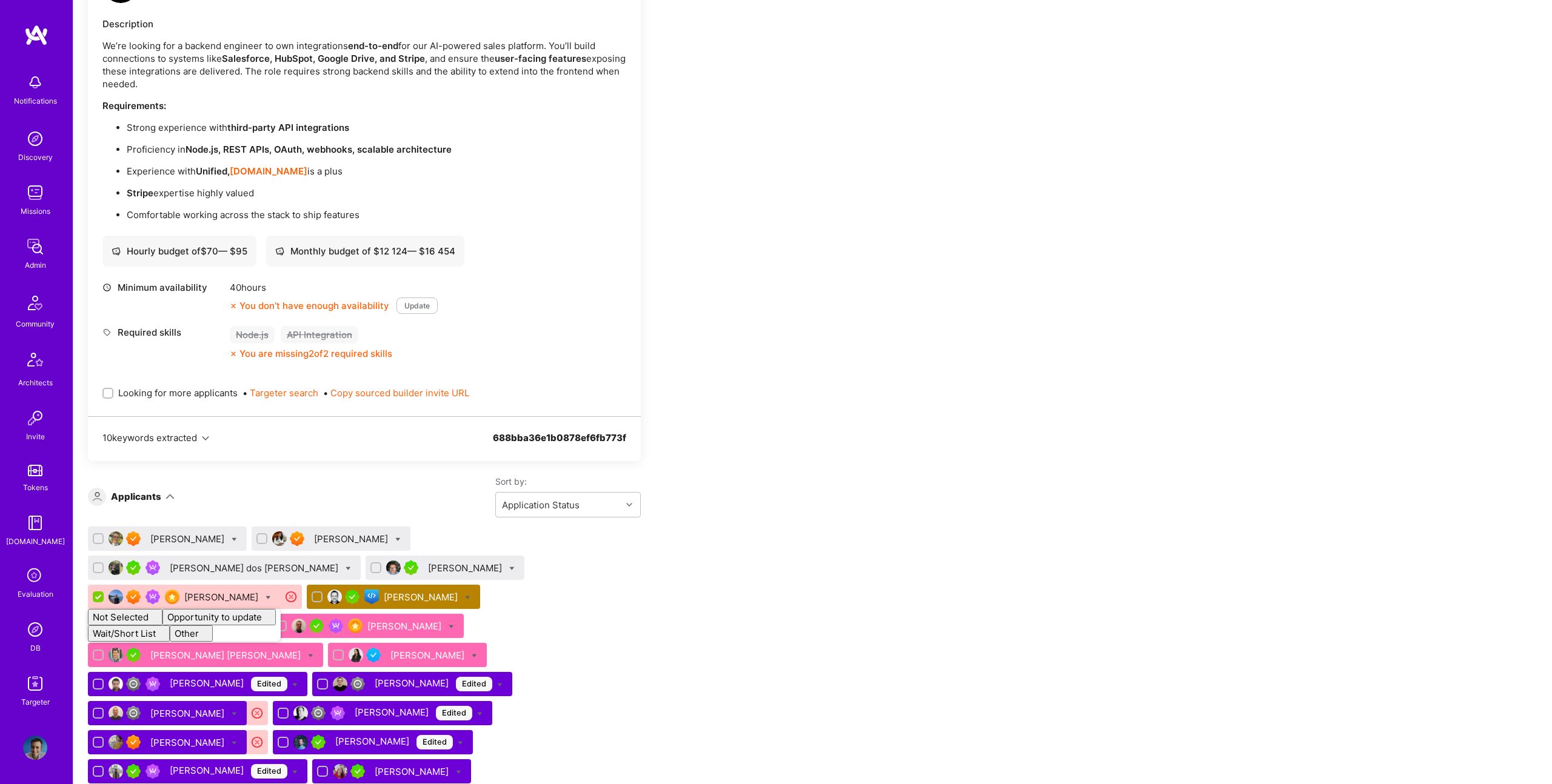
checkbox input "false"
drag, startPoint x: 822, startPoint y: 589, endPoint x: 567, endPoint y: 577, distance: 255.3
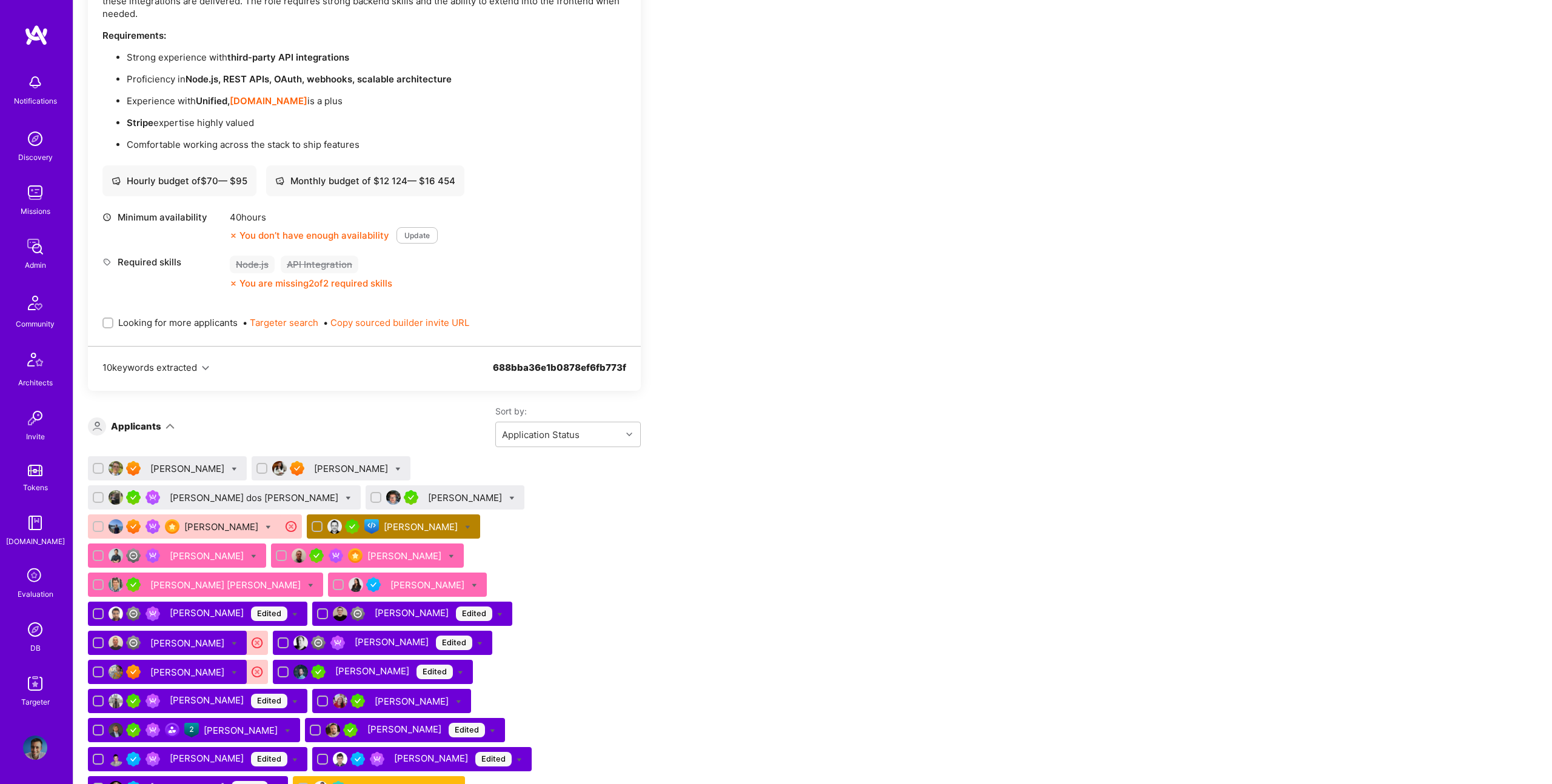
click at [471, 579] on div at bounding box center [474, 586] width 5 height 13
checkbox input "true"
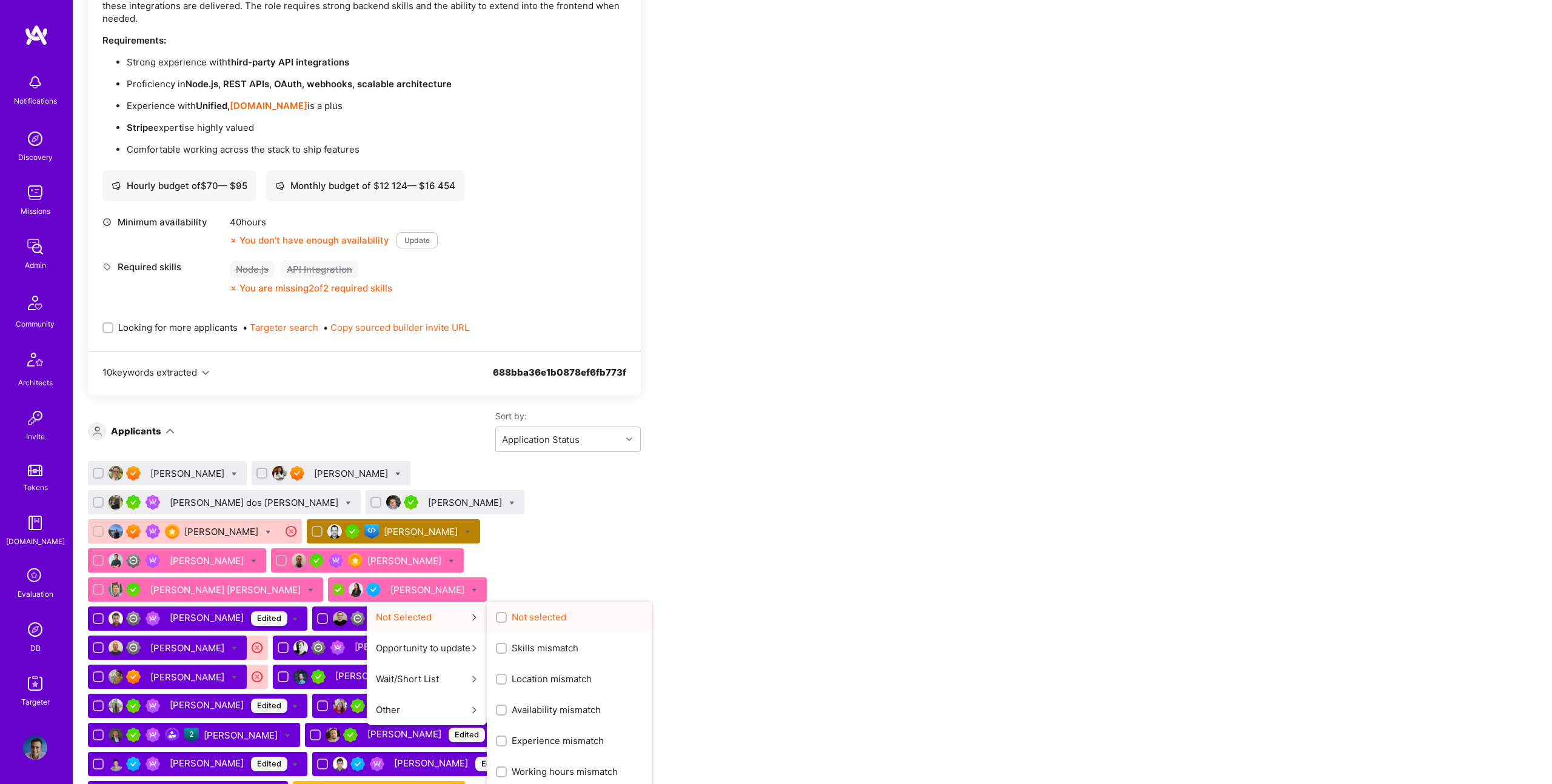
click at [511, 611] on span "Not selected" at bounding box center [538, 617] width 54 height 13
click at [499, 614] on input "Not selected" at bounding box center [502, 617] width 8 height 8
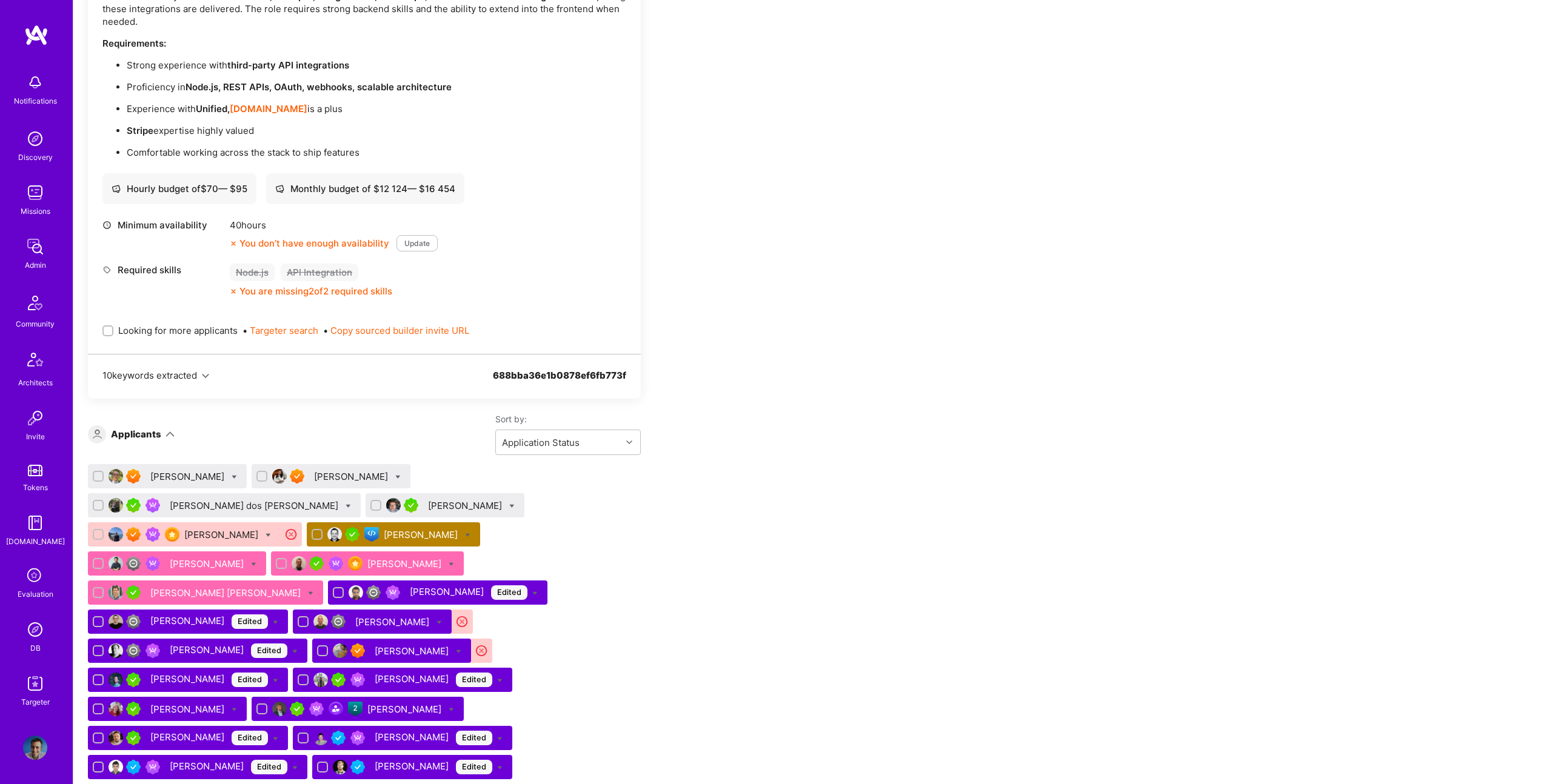
checkbox input "false"
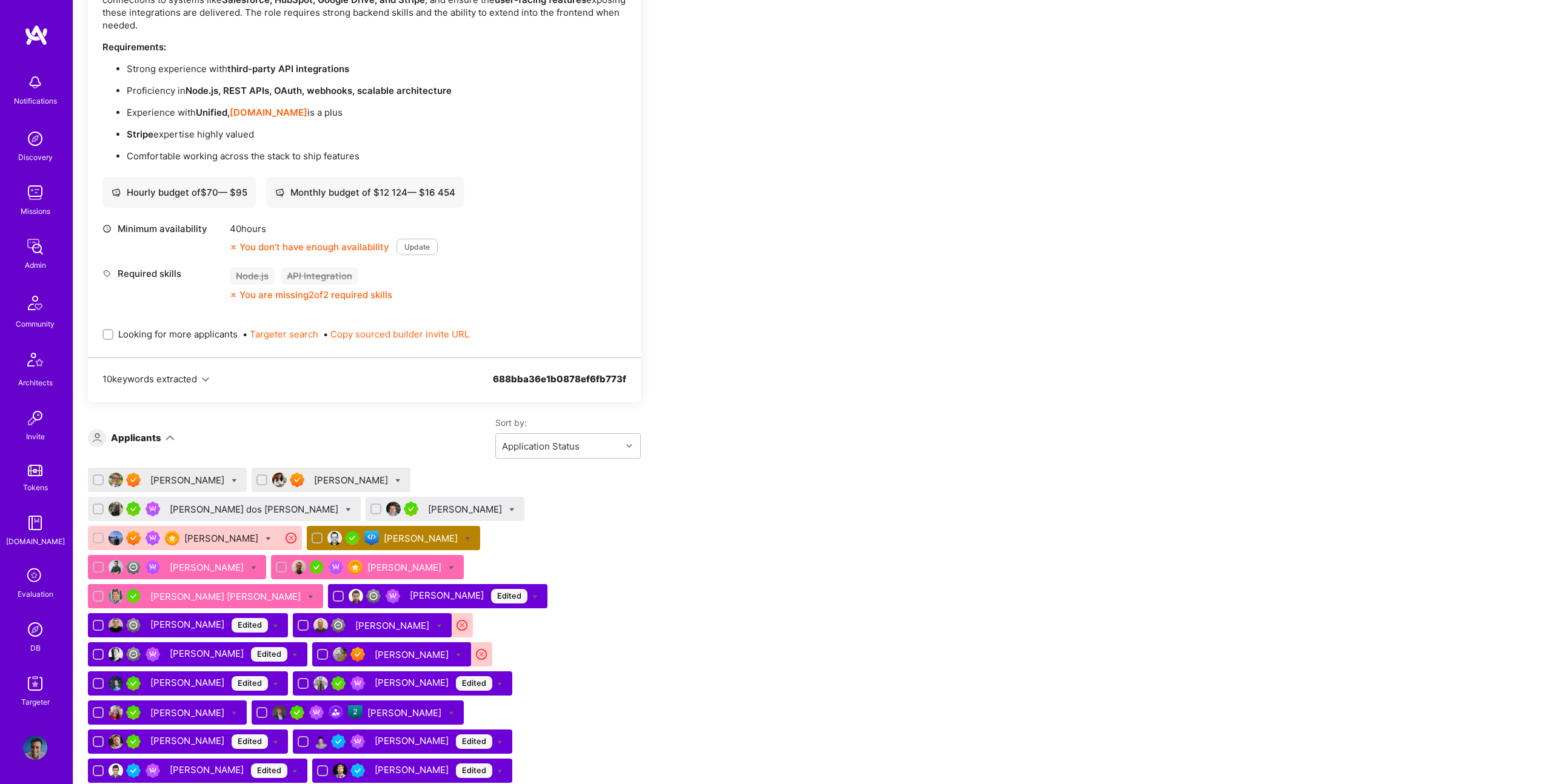
click at [251, 561] on div at bounding box center [254, 567] width 5 height 13
checkbox input "true"
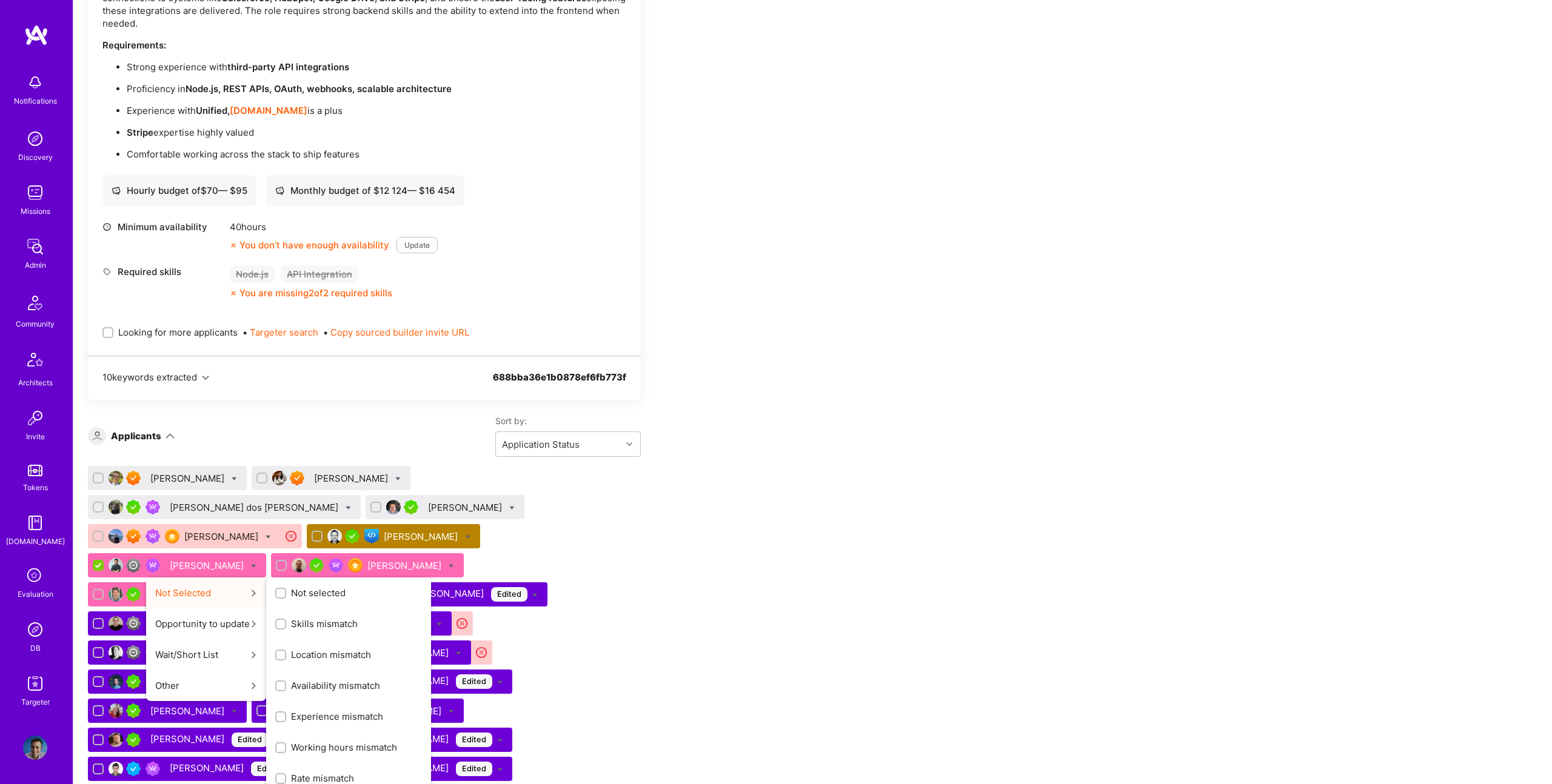
click at [208, 577] on button "Not Selected Not selected Skills mismatch Location mismatch Availability mismat…" at bounding box center [206, 593] width 120 height 31
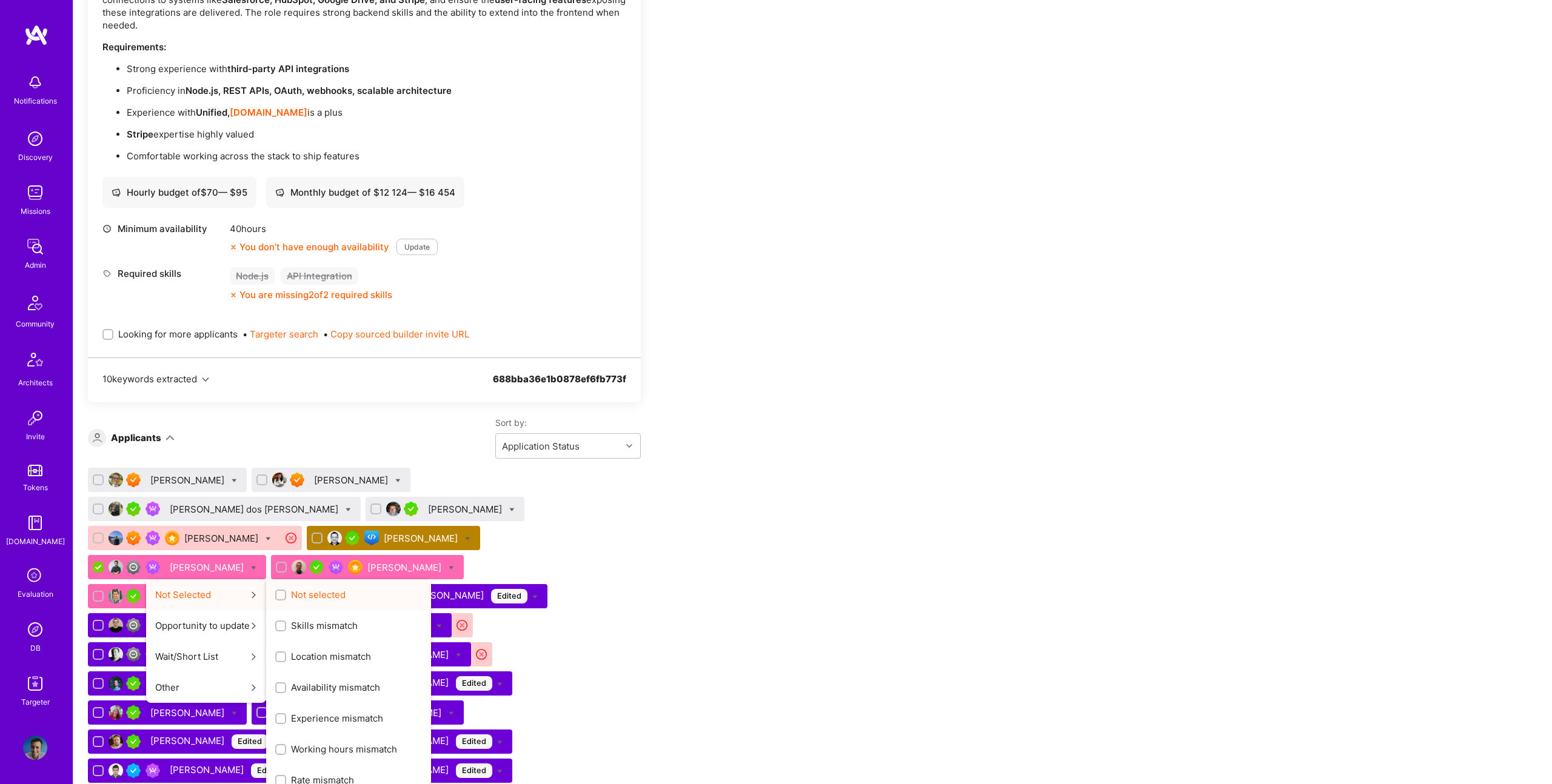
click at [304, 588] on span "Not selected" at bounding box center [318, 595] width 54 height 13
click at [286, 592] on input "Not selected" at bounding box center [281, 595] width 8 height 8
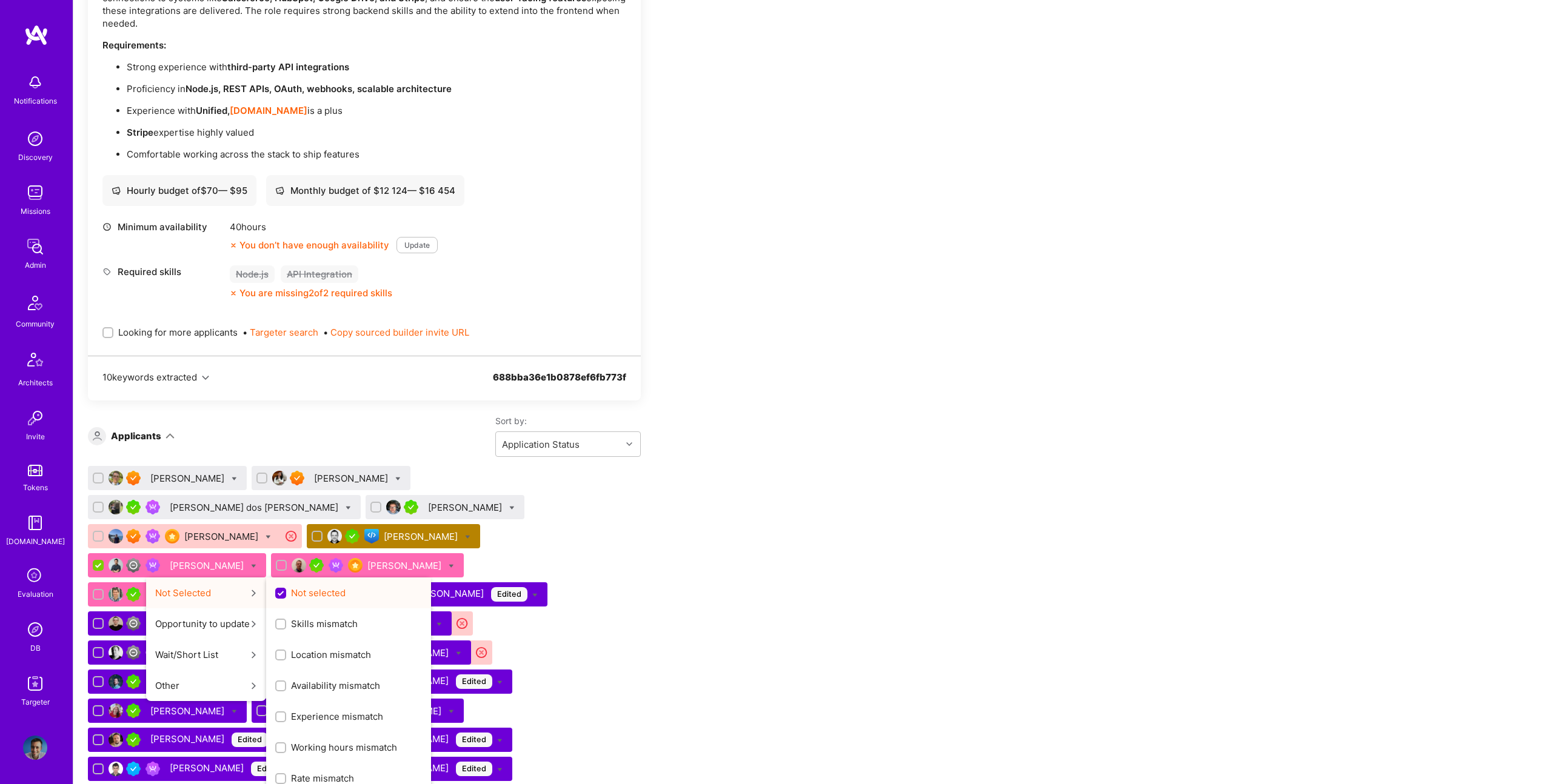
scroll to position [0, 0]
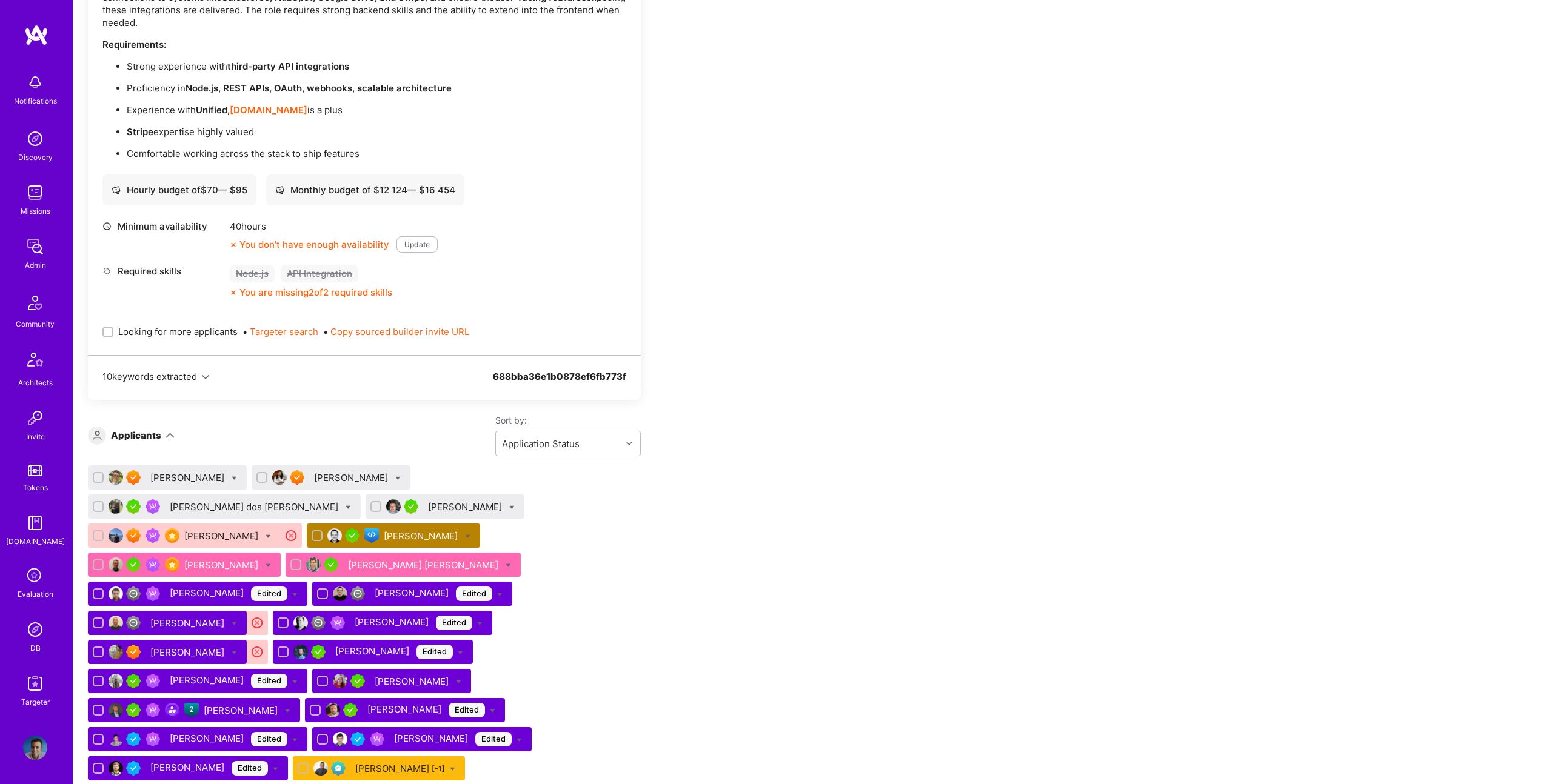
checkbox input "false"
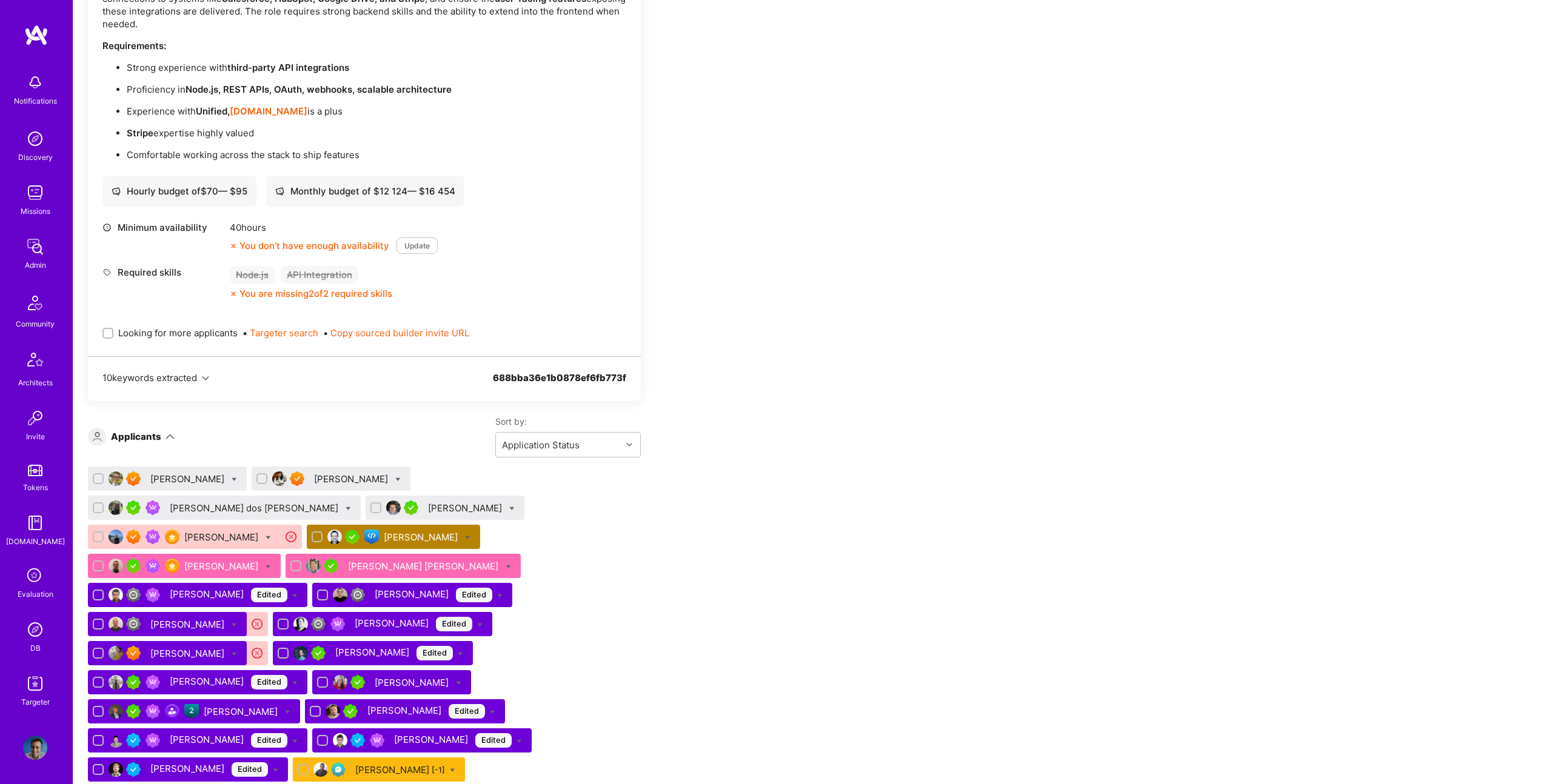
click at [266, 560] on div at bounding box center [268, 566] width 5 height 13
checkbox input "true"
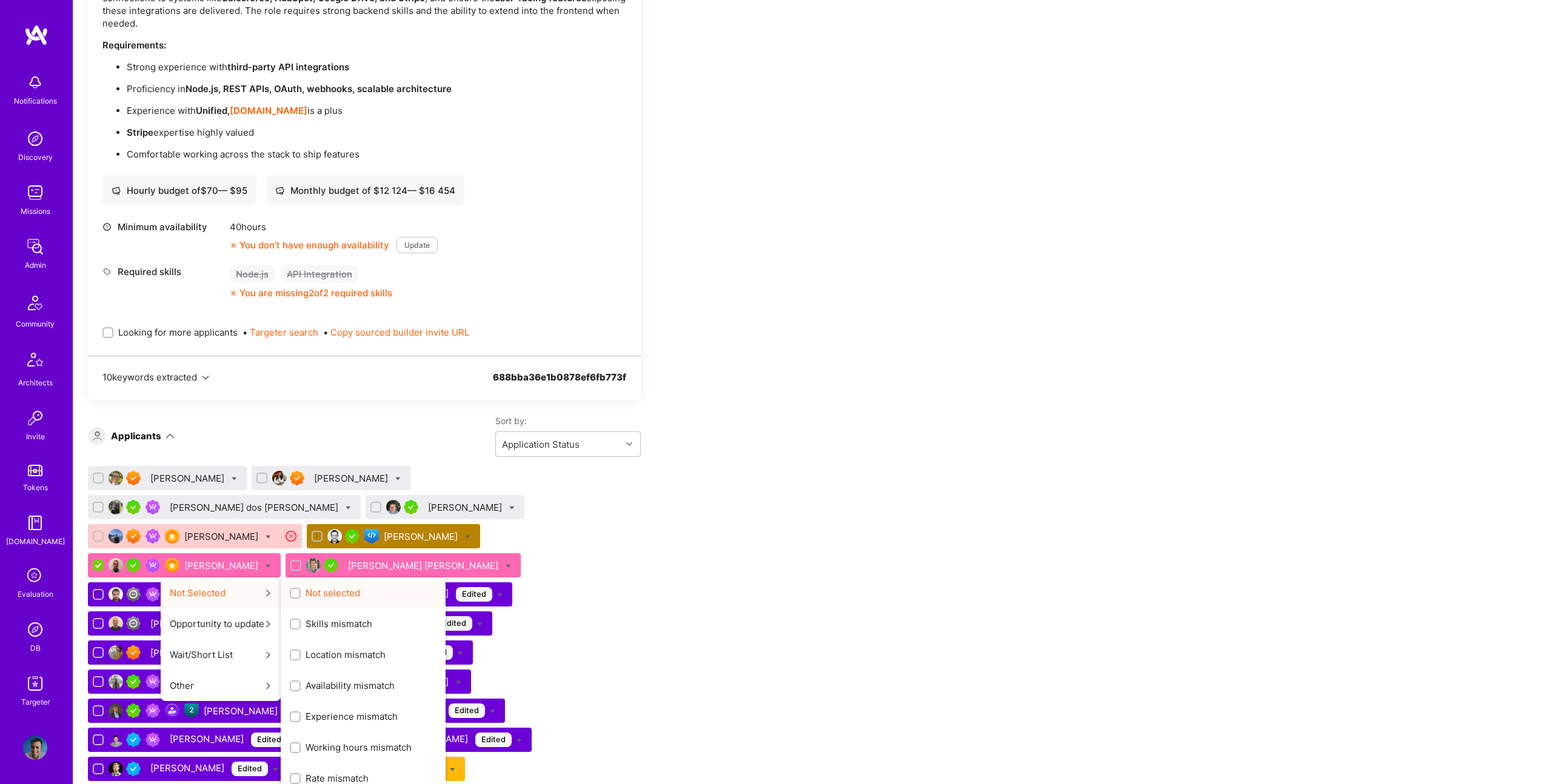
click at [335, 586] on span "Not selected" at bounding box center [333, 593] width 54 height 13
click at [301, 590] on input "Not selected" at bounding box center [296, 594] width 8 height 8
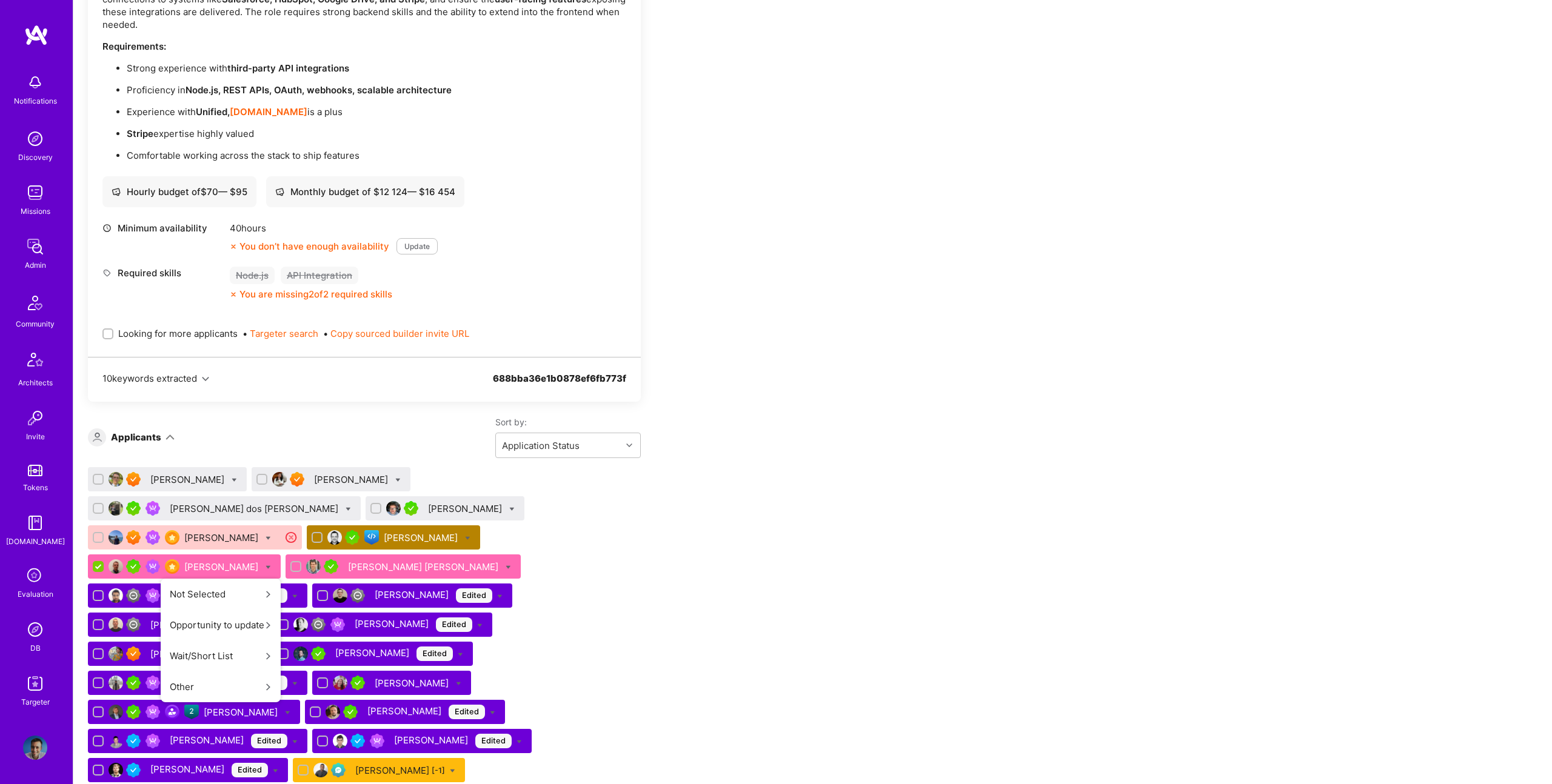
scroll to position [0, 0]
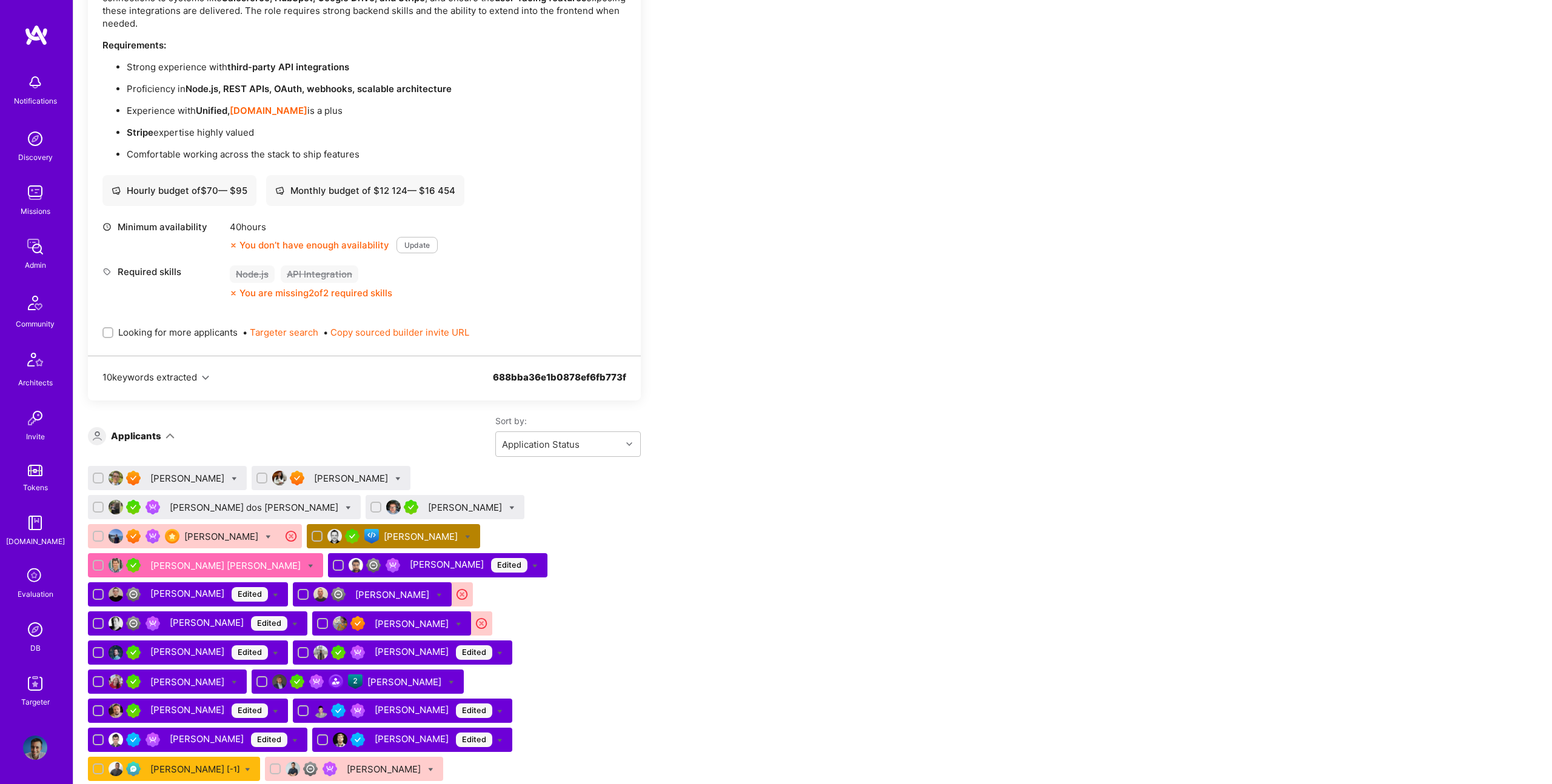
checkbox input "false"
click at [308, 564] on icon at bounding box center [311, 566] width 5 height 5
checkbox input "true"
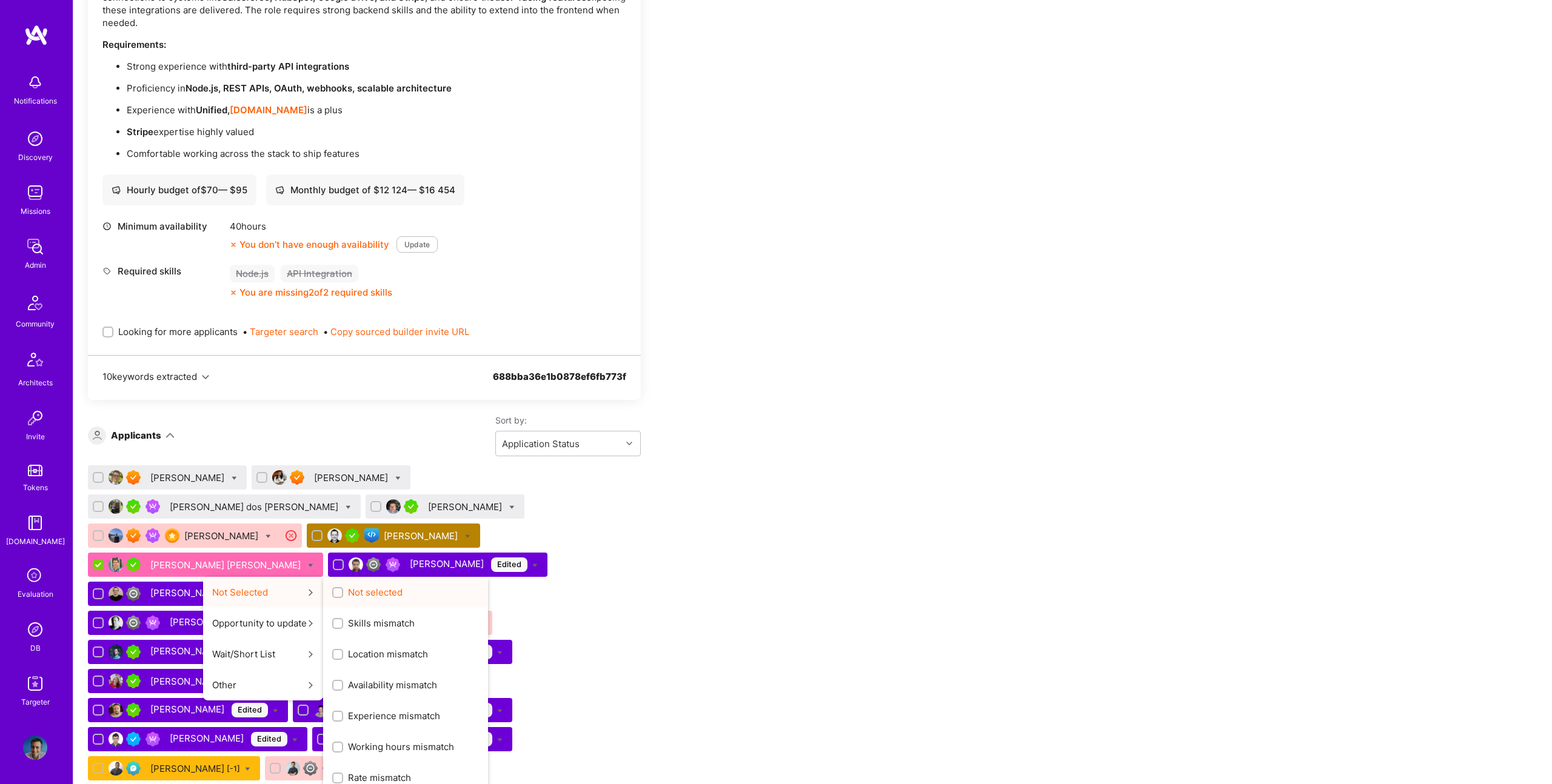
click at [348, 586] on span "Not selected" at bounding box center [375, 593] width 54 height 13
click at [335, 589] on input "Not selected" at bounding box center [338, 593] width 8 height 8
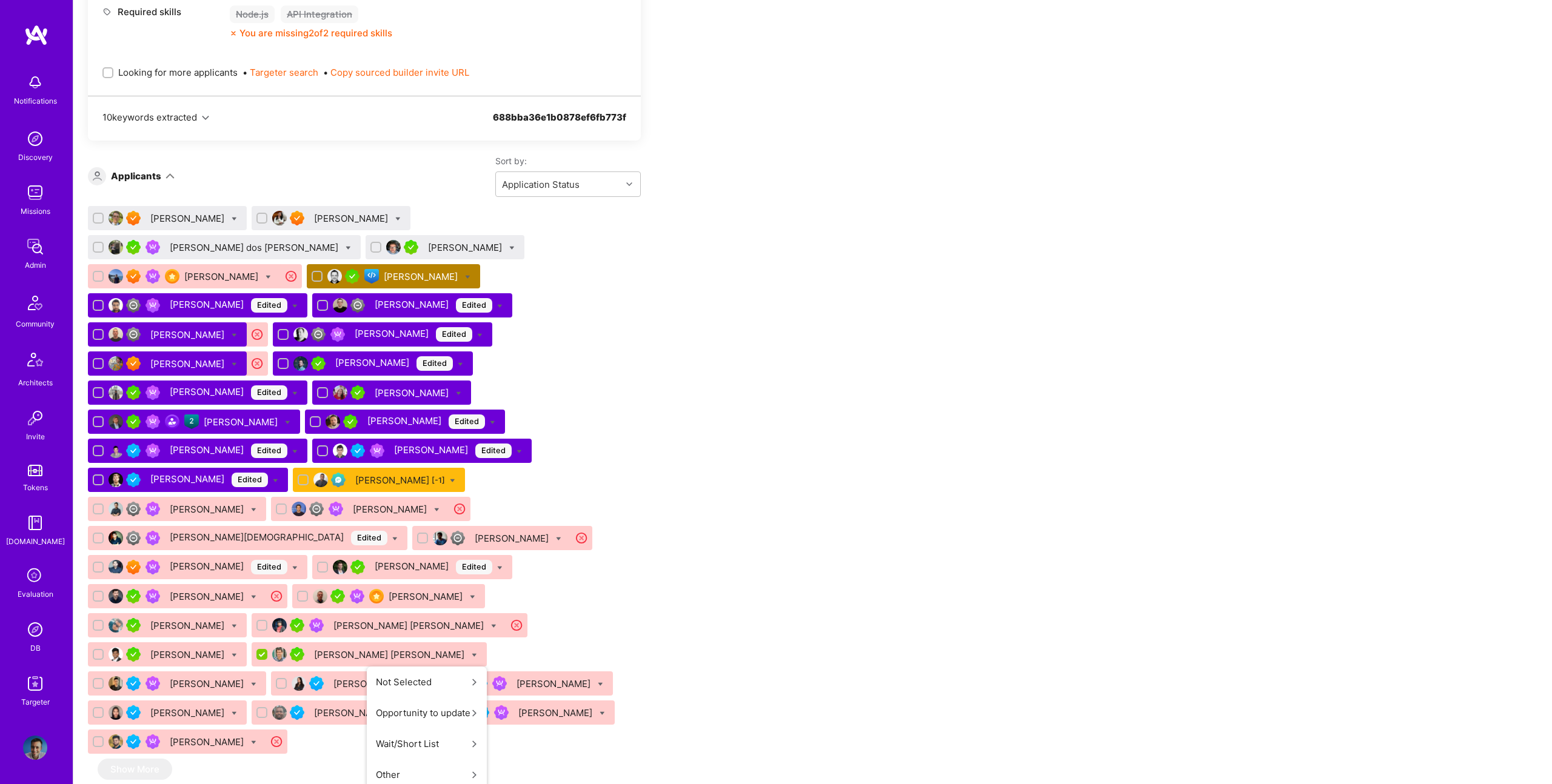
scroll to position [1554, 0]
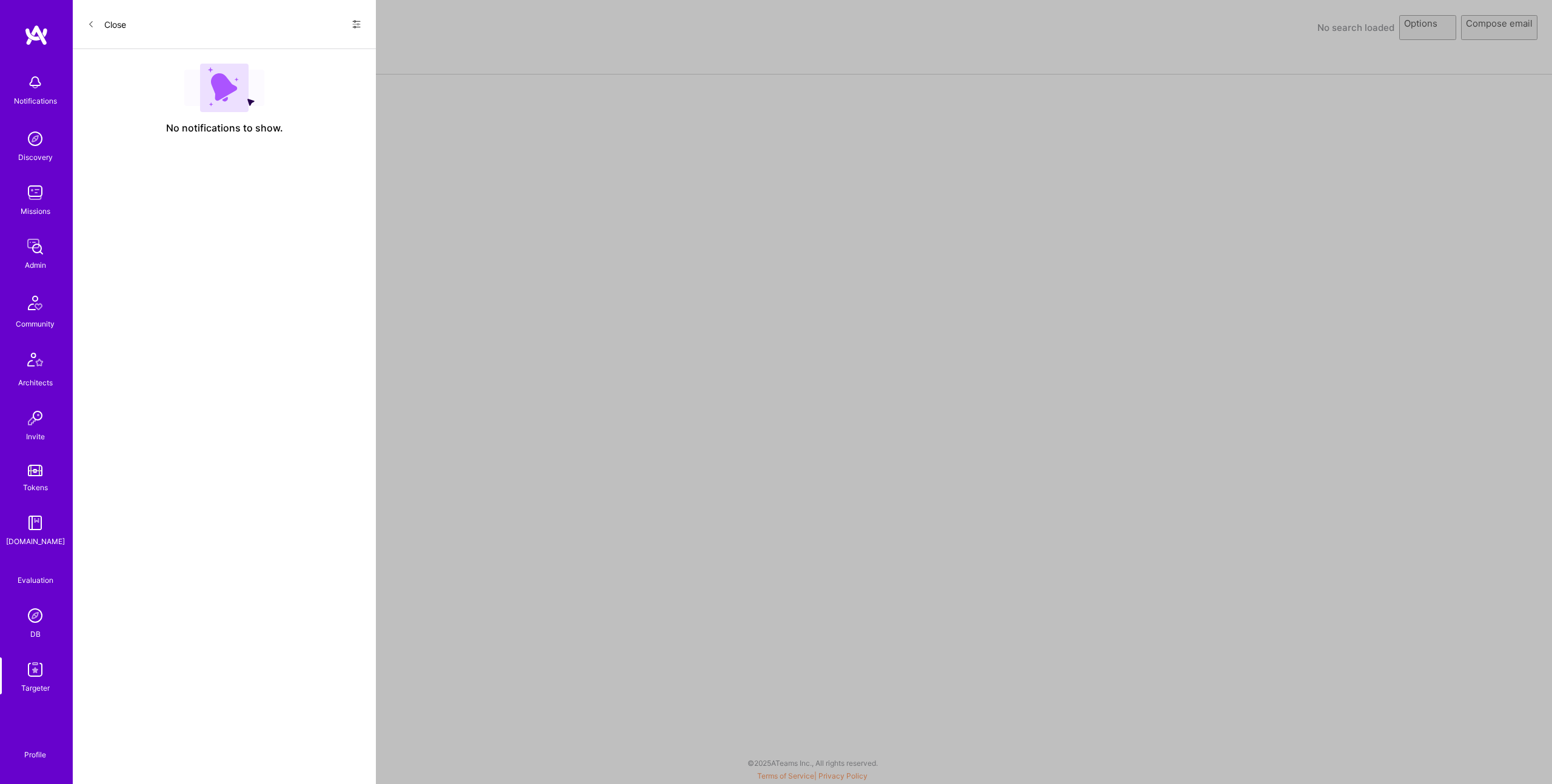
select select "rich-reachout"
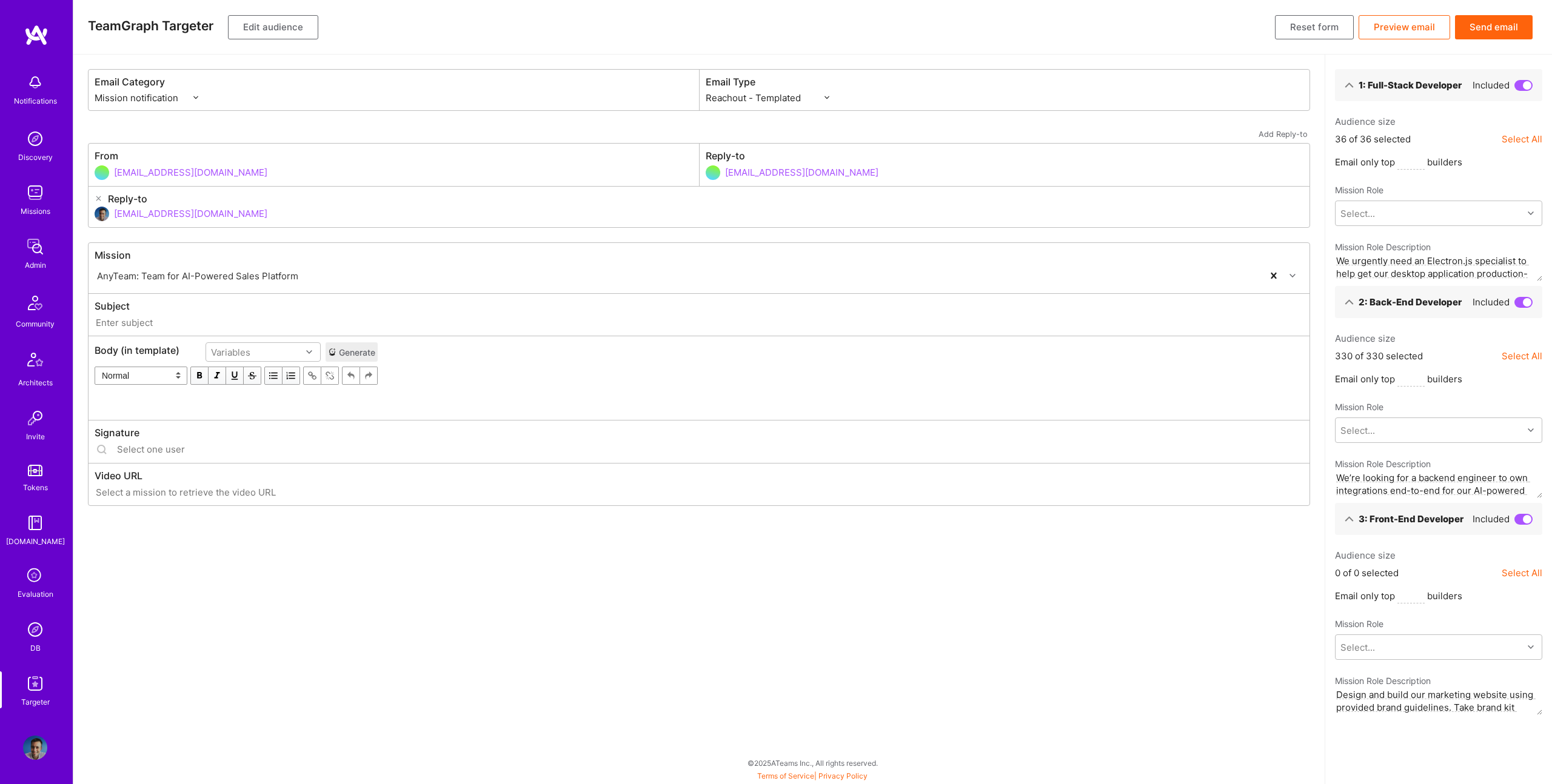
type input "[DOMAIN_NAME] // AnyTeam: Team for AI-Powered Sales Platform"
type input "[EMAIL_ADDRESS][DOMAIN_NAME]"
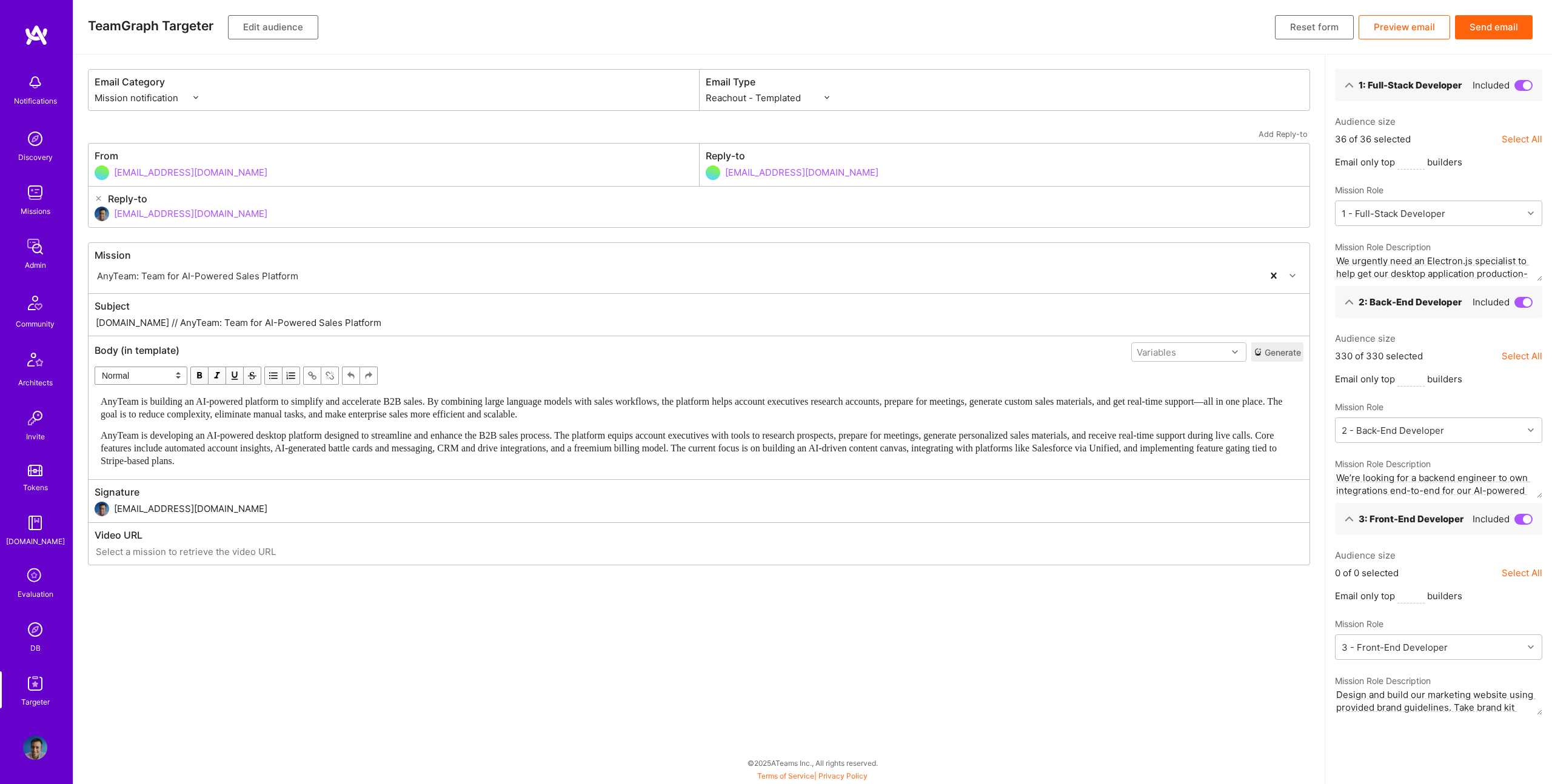
click at [405, 416] on span "AnyTeam is building an AI-powered platform to simplify and accelerate B2B sales…" at bounding box center [693, 407] width 1184 height 23
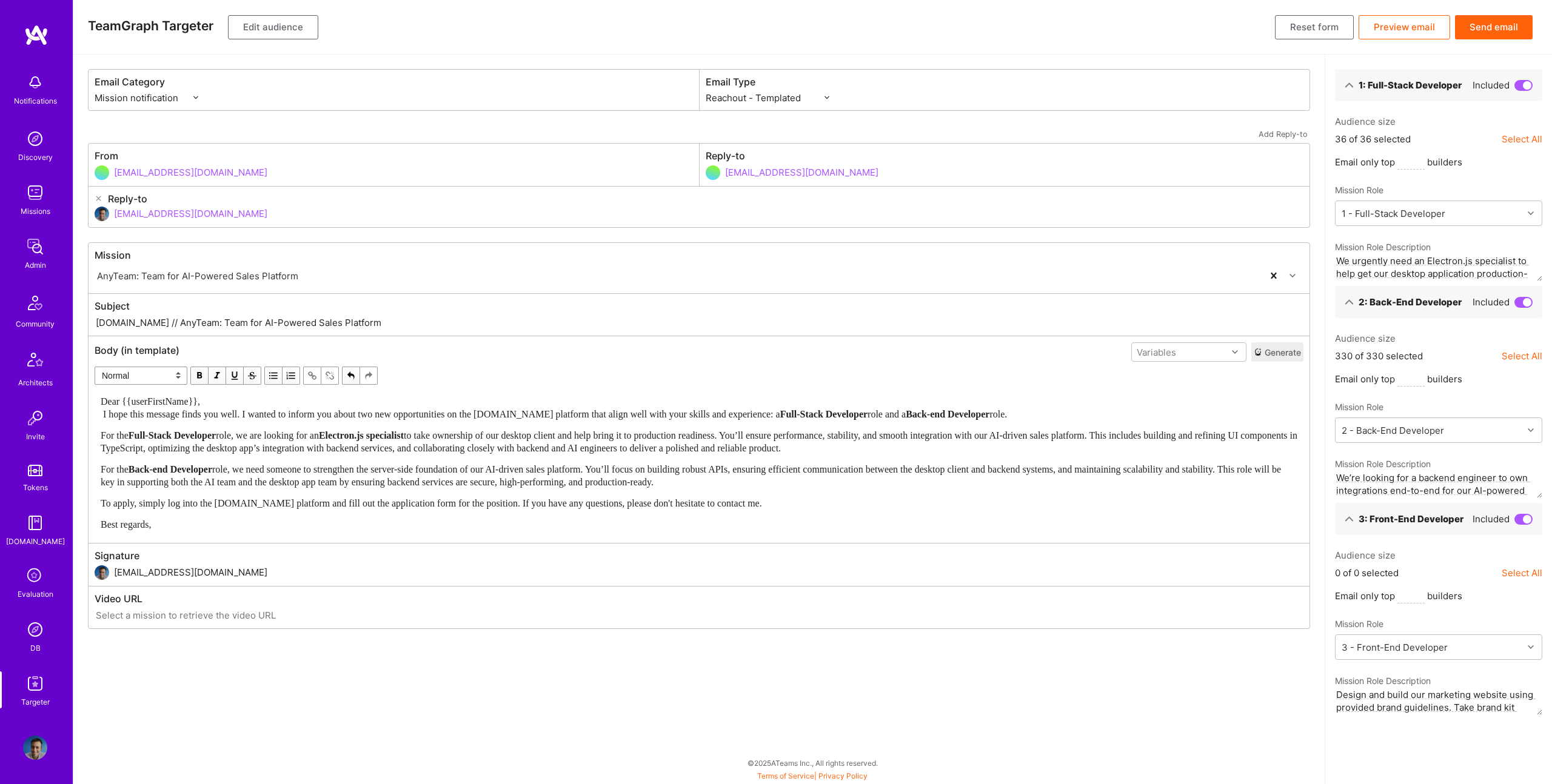
drag, startPoint x: 581, startPoint y: 392, endPoint x: 583, endPoint y: 398, distance: 6.3
click at [581, 392] on div "Dear {{userFirstName}}, I hope this message finds you well. I wanted to inform …" at bounding box center [699, 463] width 1208 height 147
click at [588, 399] on div "Dear {{userFirstName}}, I hope this message finds you well. I wanted to inform …" at bounding box center [699, 408] width 1197 height 25
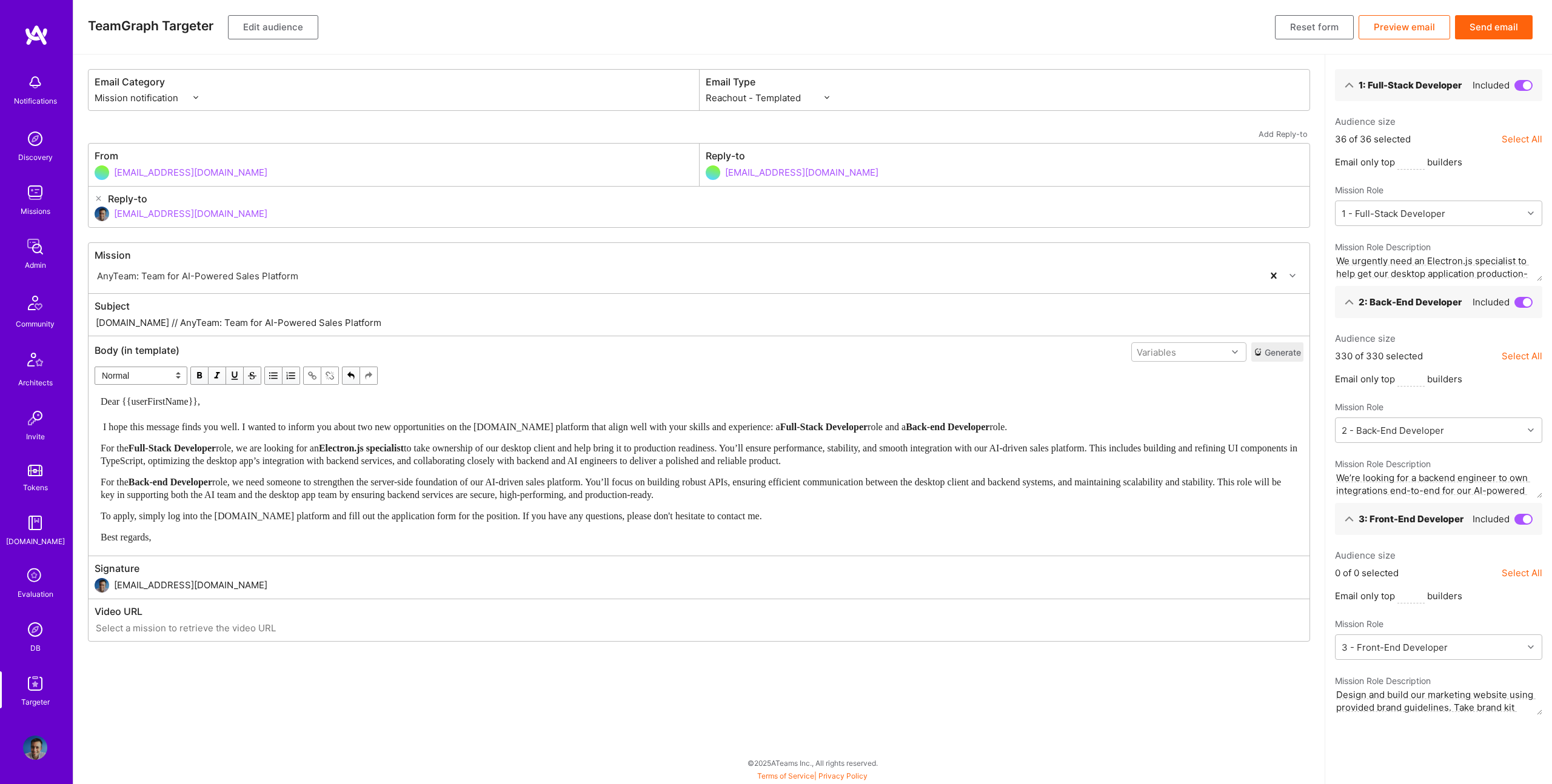
drag, startPoint x: 143, startPoint y: 323, endPoint x: 420, endPoint y: 321, distance: 277.0
click at [420, 321] on input "[DOMAIN_NAME] // AnyTeam: Team for AI-Powered Sales Platform" at bounding box center [698, 322] width 1208 height 14
paste input "Exciting developer opportunities: Full-Stack & Back-end roles available"
type input "[DOMAIN_NAME] // Exciting developer opportunities: Full-Stack & Back-end roles …"
click at [287, 27] on button "Edit audience" at bounding box center [273, 27] width 91 height 24
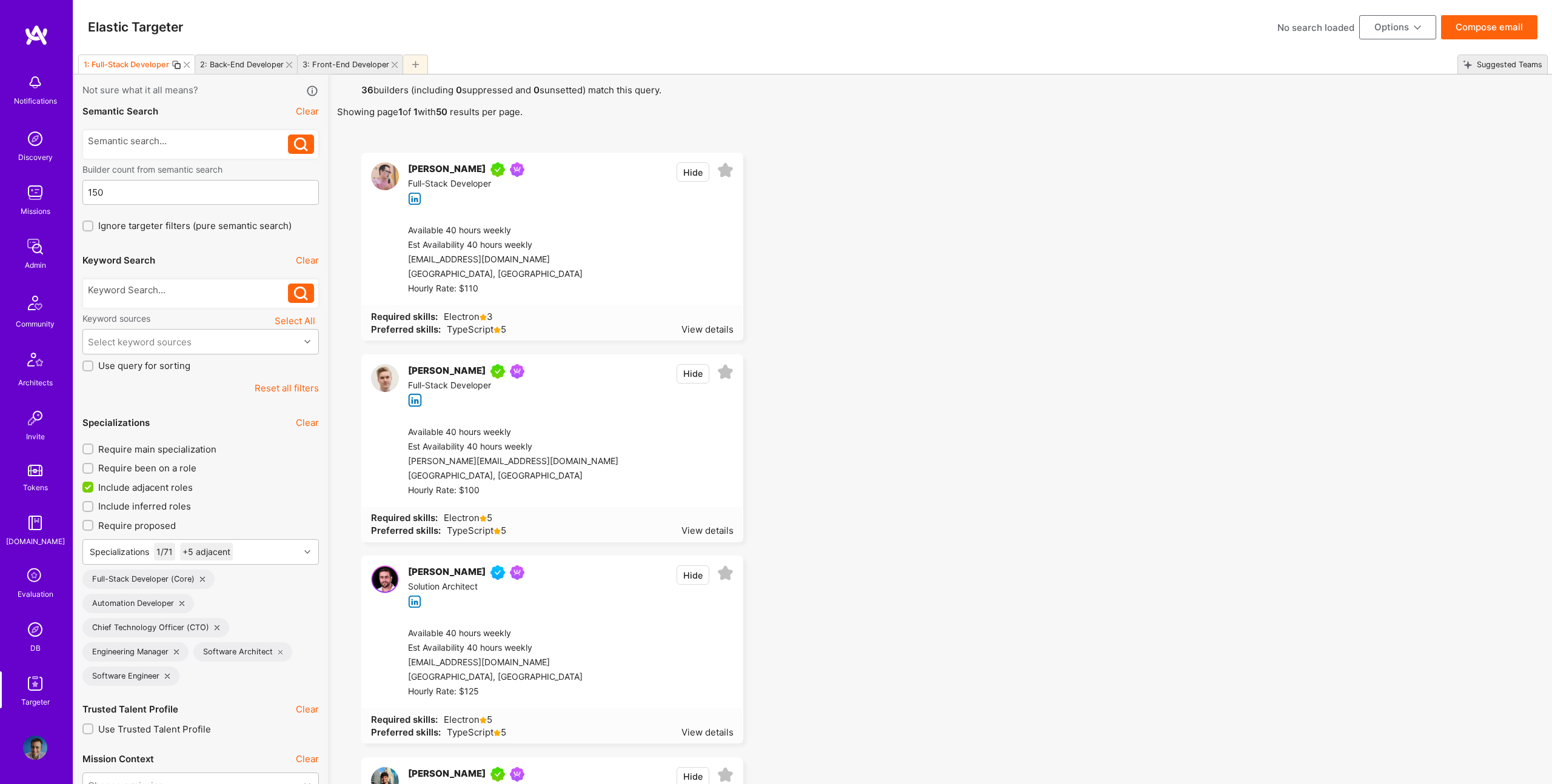
click at [392, 65] on icon at bounding box center [394, 64] width 6 height 6
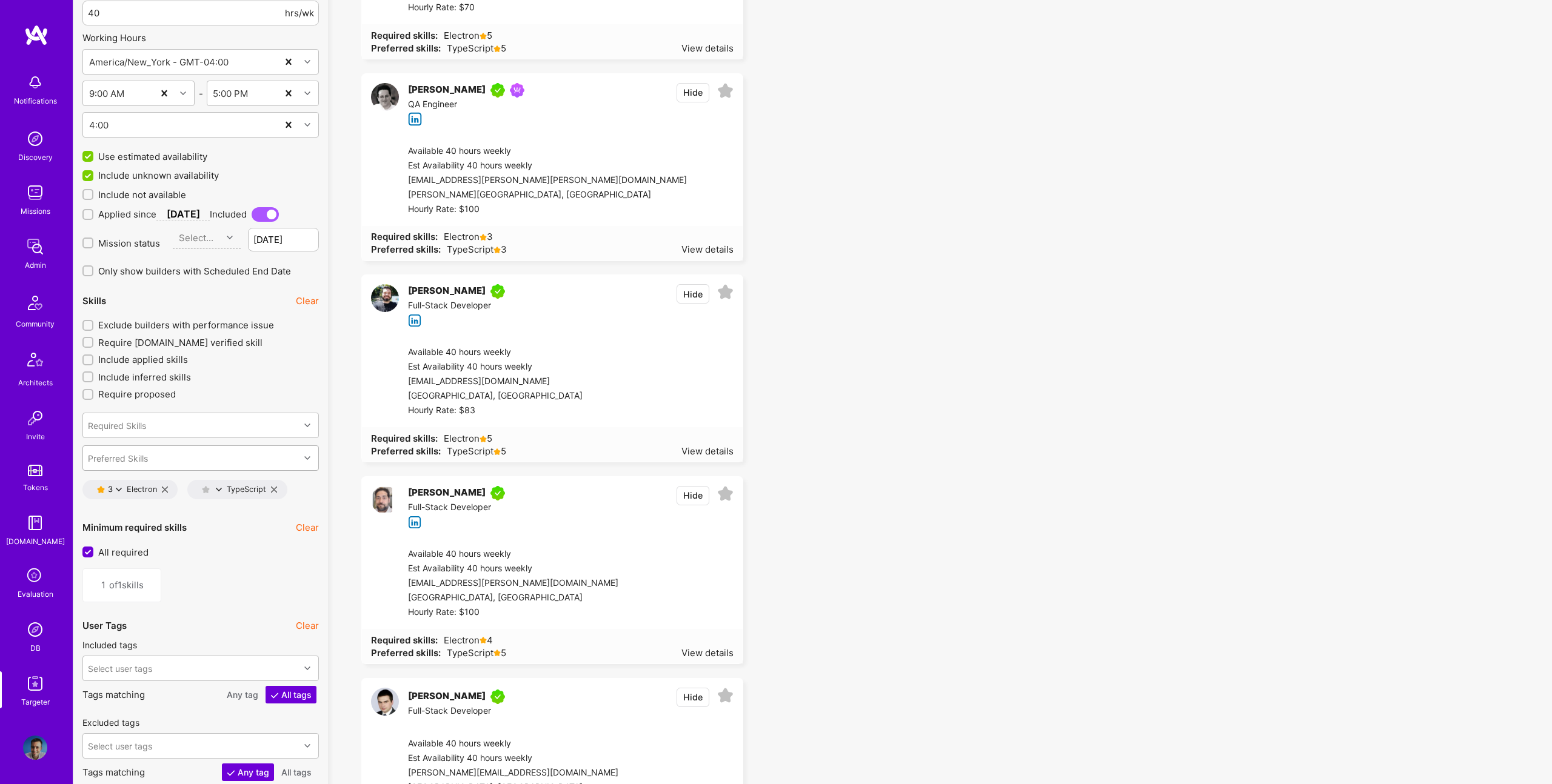
scroll to position [1515, 0]
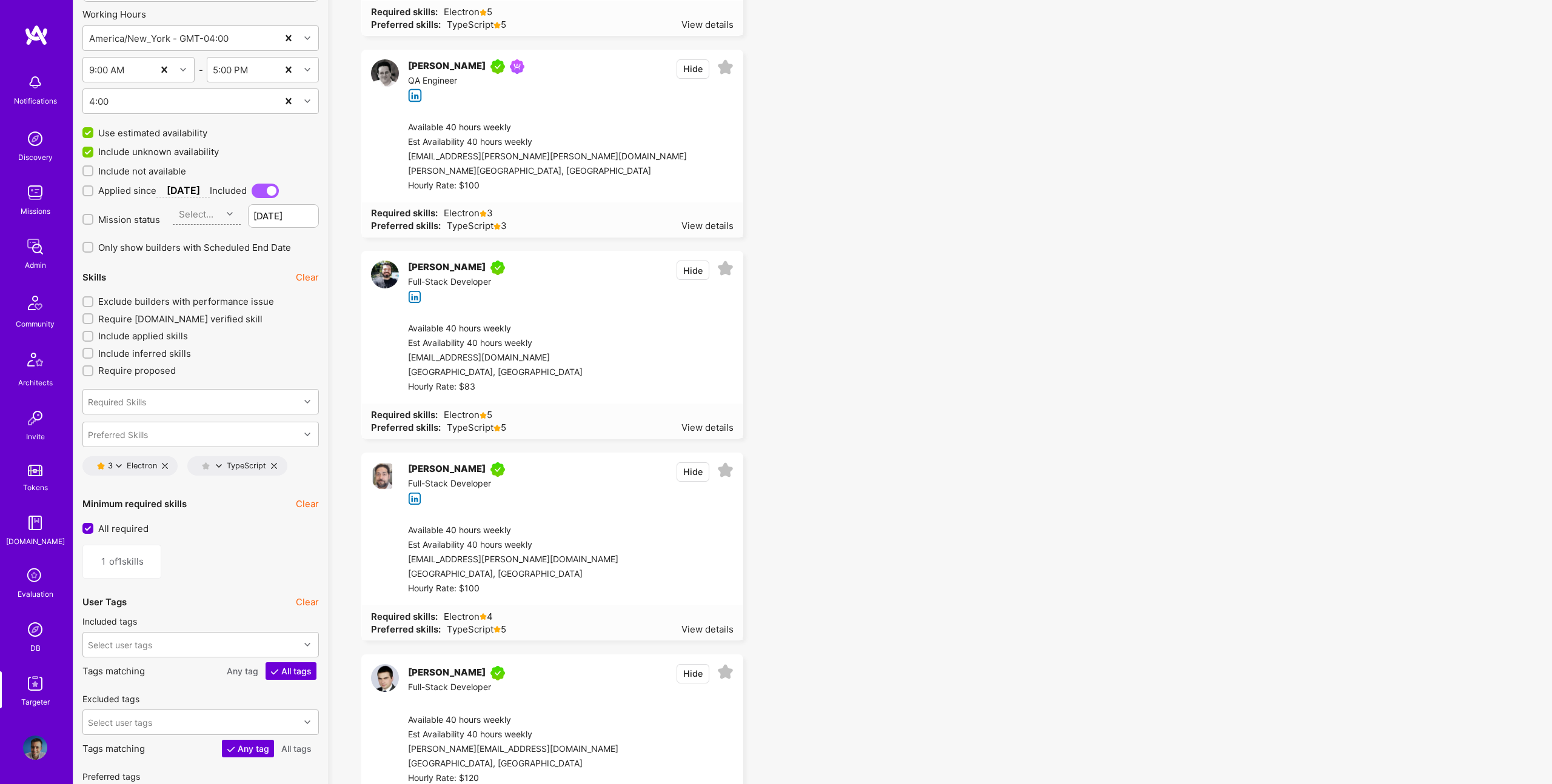
click at [117, 464] on icon at bounding box center [119, 466] width 6 height 6
click at [161, 497] on button "4 star s" at bounding box center [172, 498] width 91 height 25
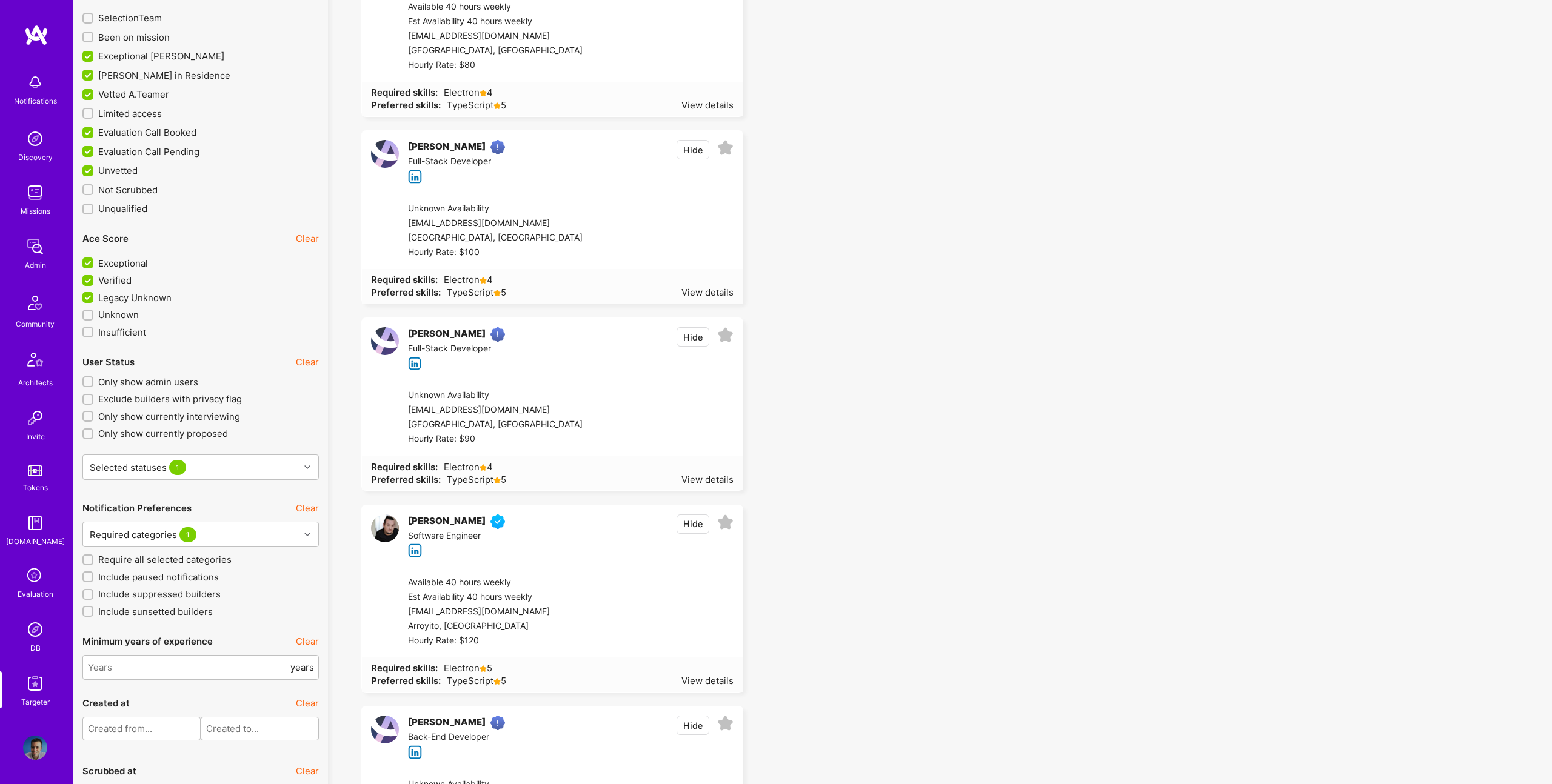
scroll to position [2608, 0]
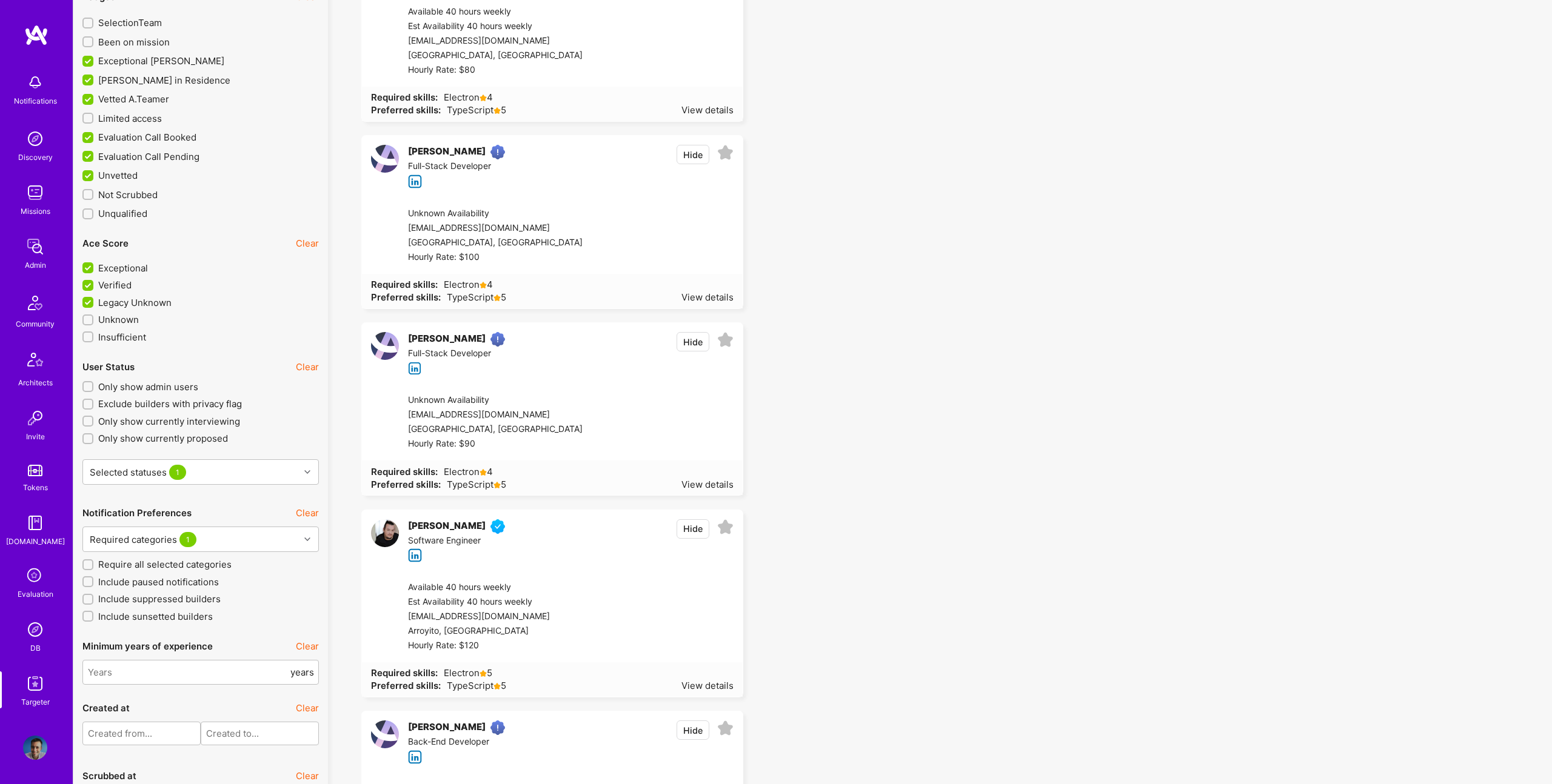
click at [132, 116] on span "Limited access" at bounding box center [130, 119] width 63 height 13
click at [93, 116] on input "Limited access" at bounding box center [89, 118] width 8 height 8
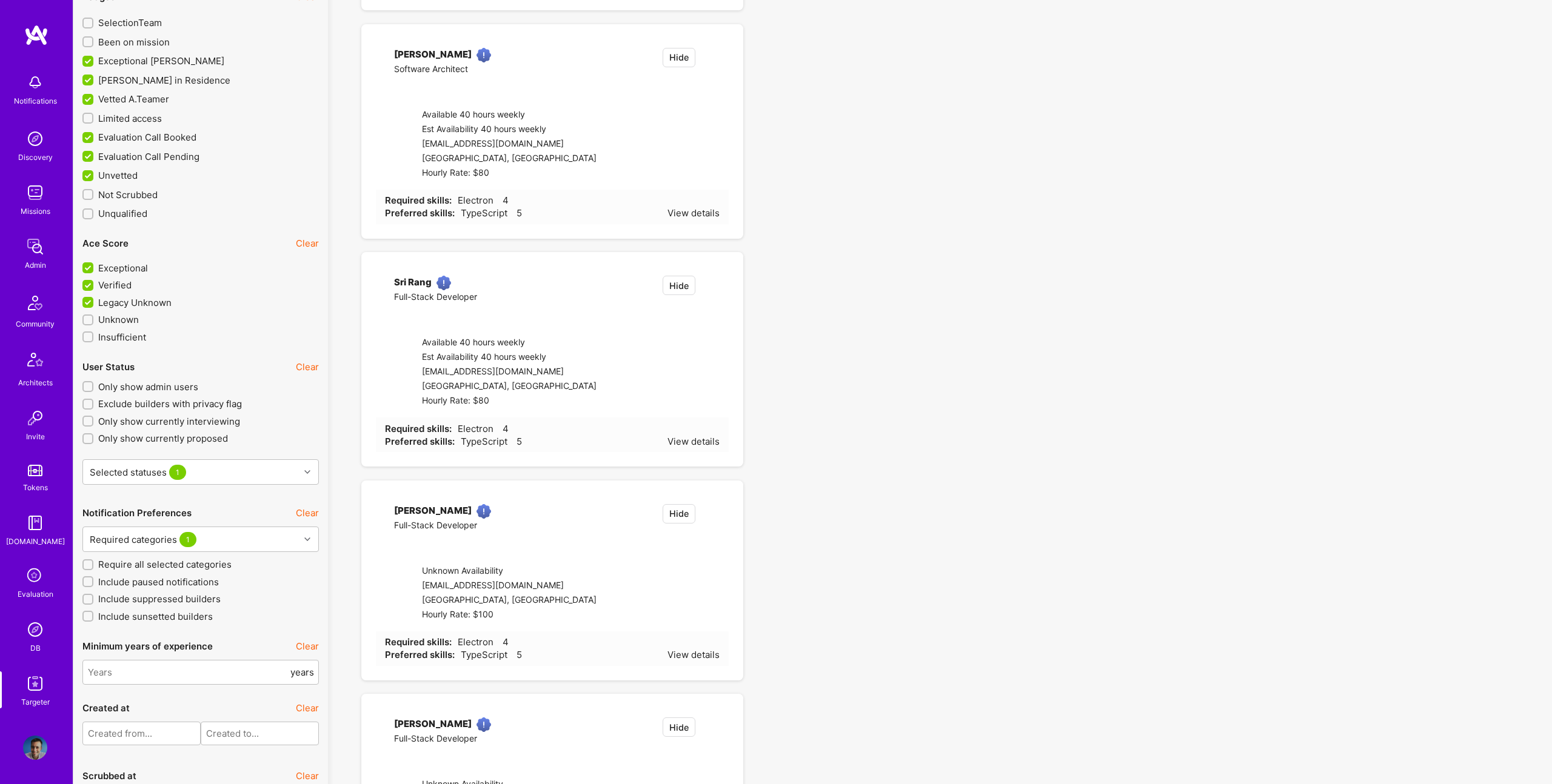
checkbox input "true"
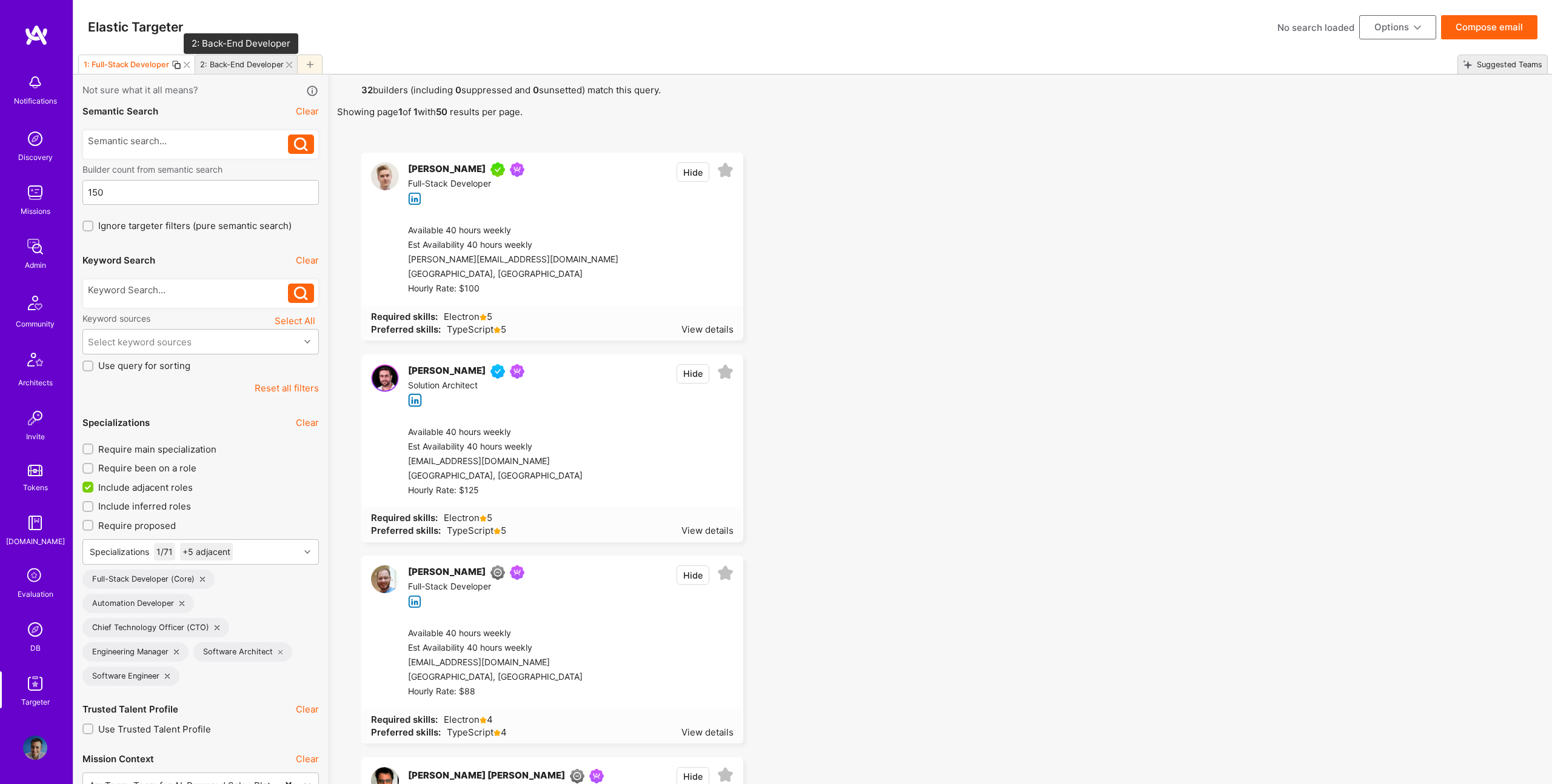
click at [230, 62] on div "2: Back-End Developer" at bounding box center [242, 64] width 83 height 9
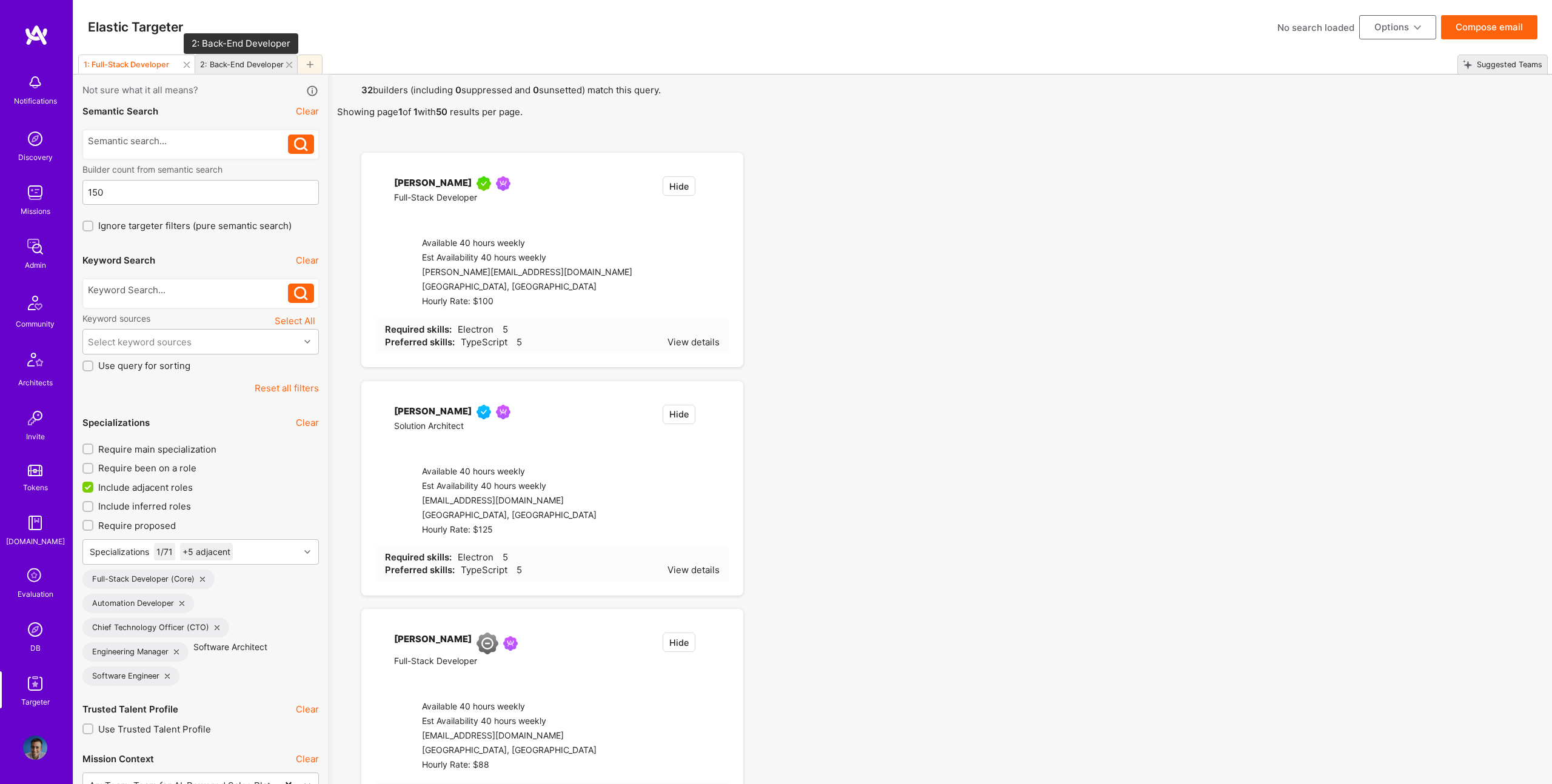
type input "2"
checkbox input "false"
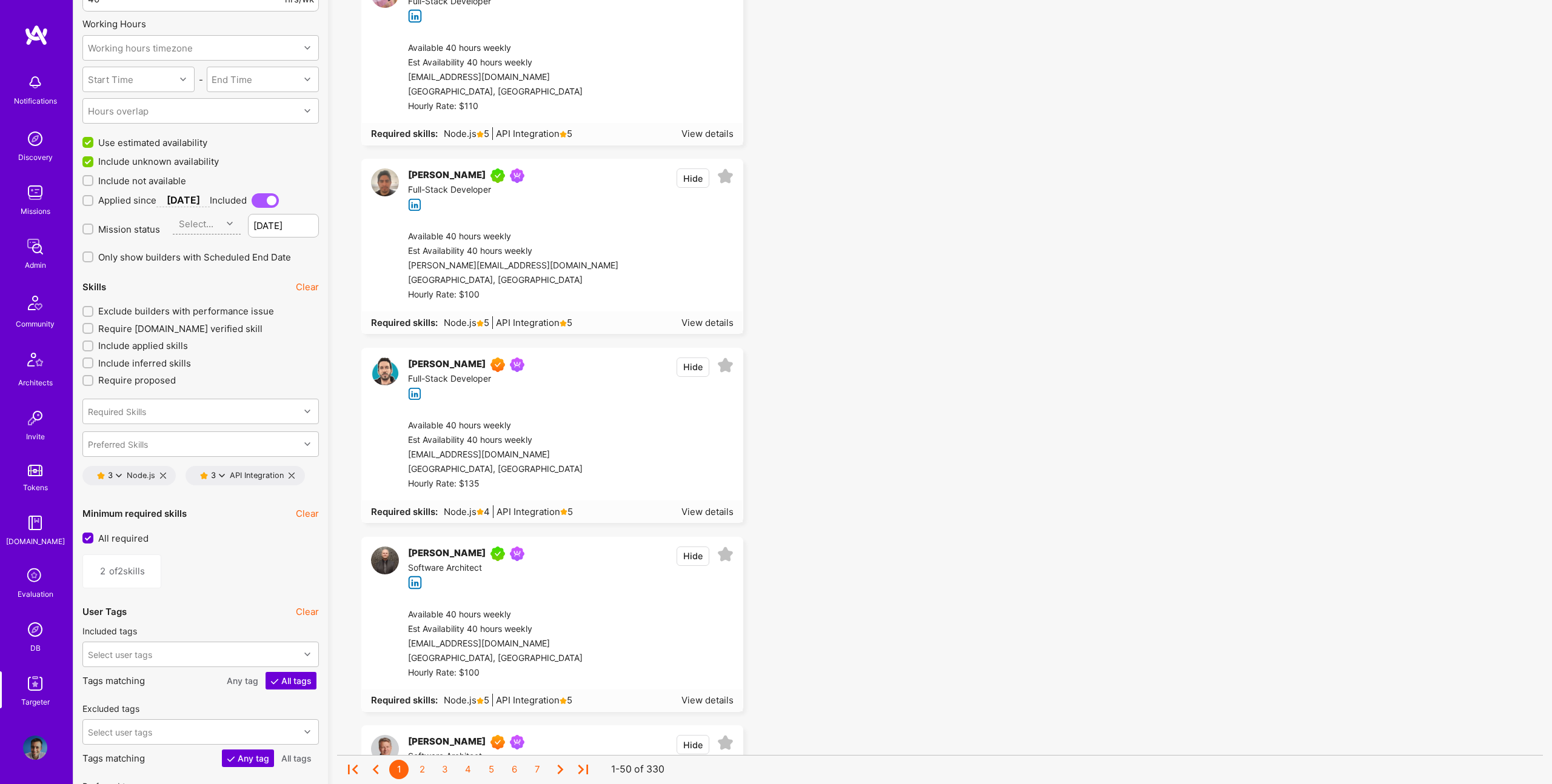
click at [116, 471] on button "3" at bounding box center [109, 476] width 24 height 10
click at [168, 482] on button "5 star s" at bounding box center [172, 482] width 91 height 25
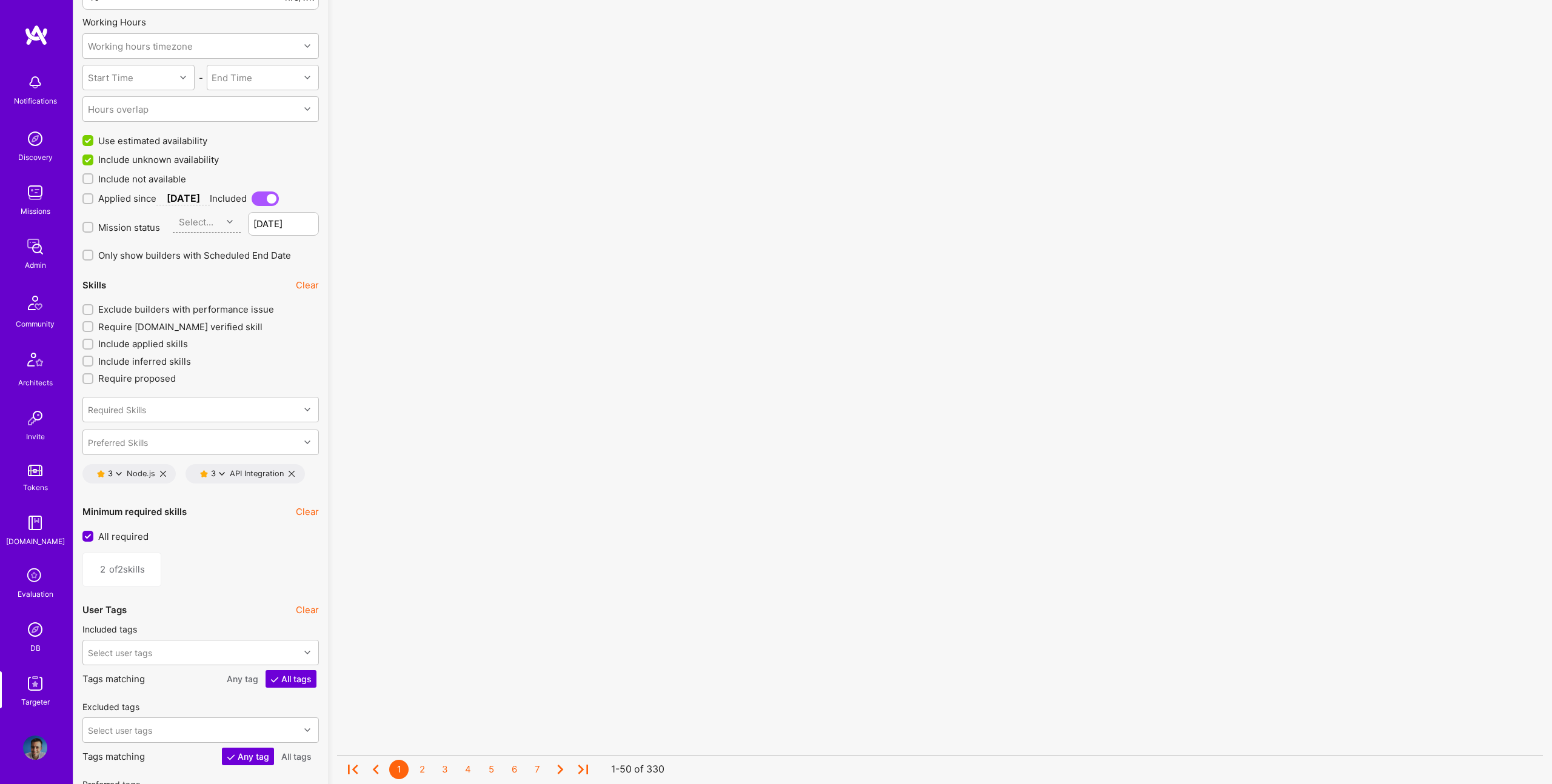
scroll to position [1504, 0]
click at [222, 477] on icon at bounding box center [221, 478] width 6 height 6
click at [253, 491] on button "5 star s" at bounding box center [275, 486] width 91 height 25
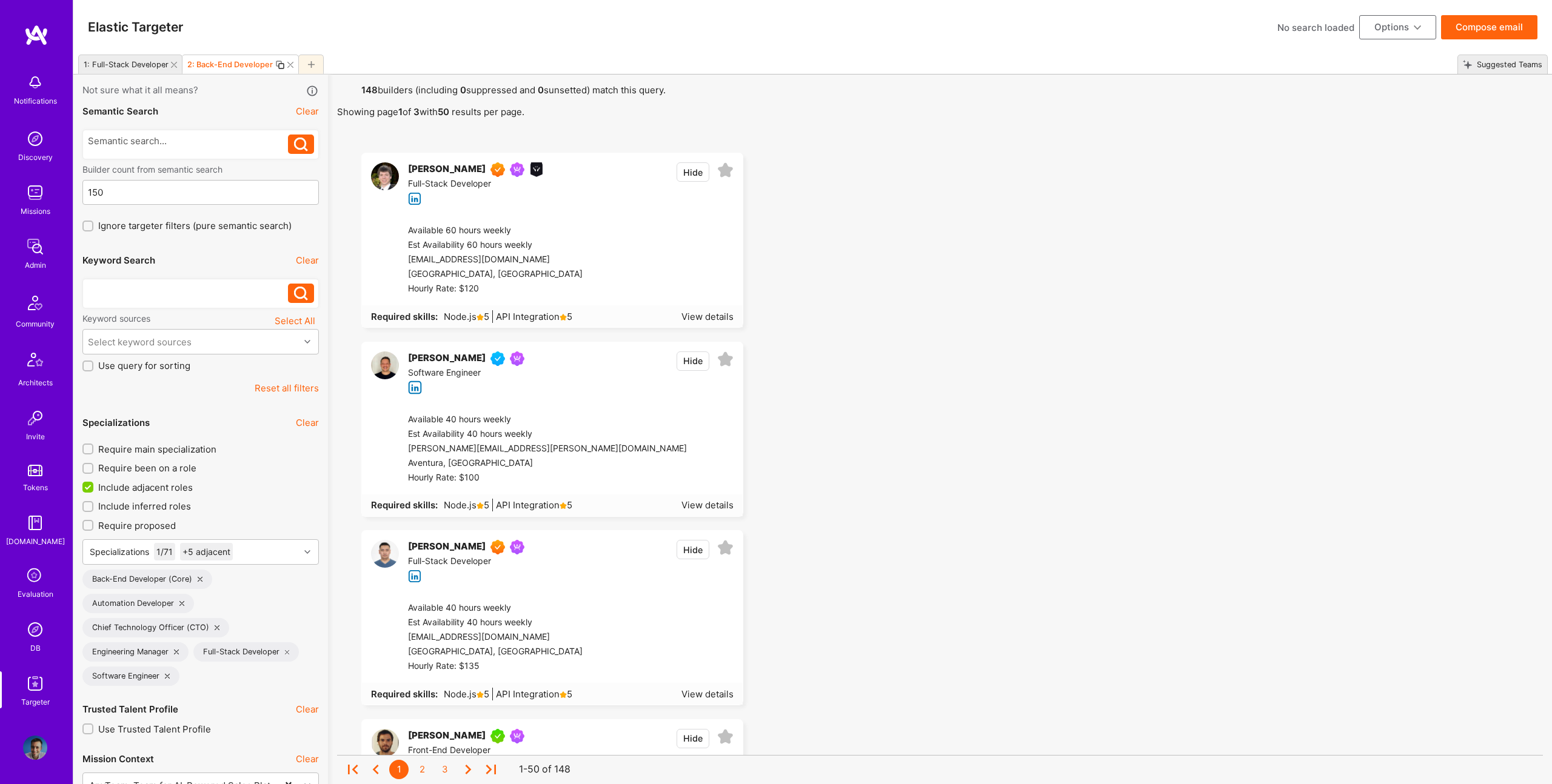
click at [138, 292] on div at bounding box center [188, 290] width 200 height 13
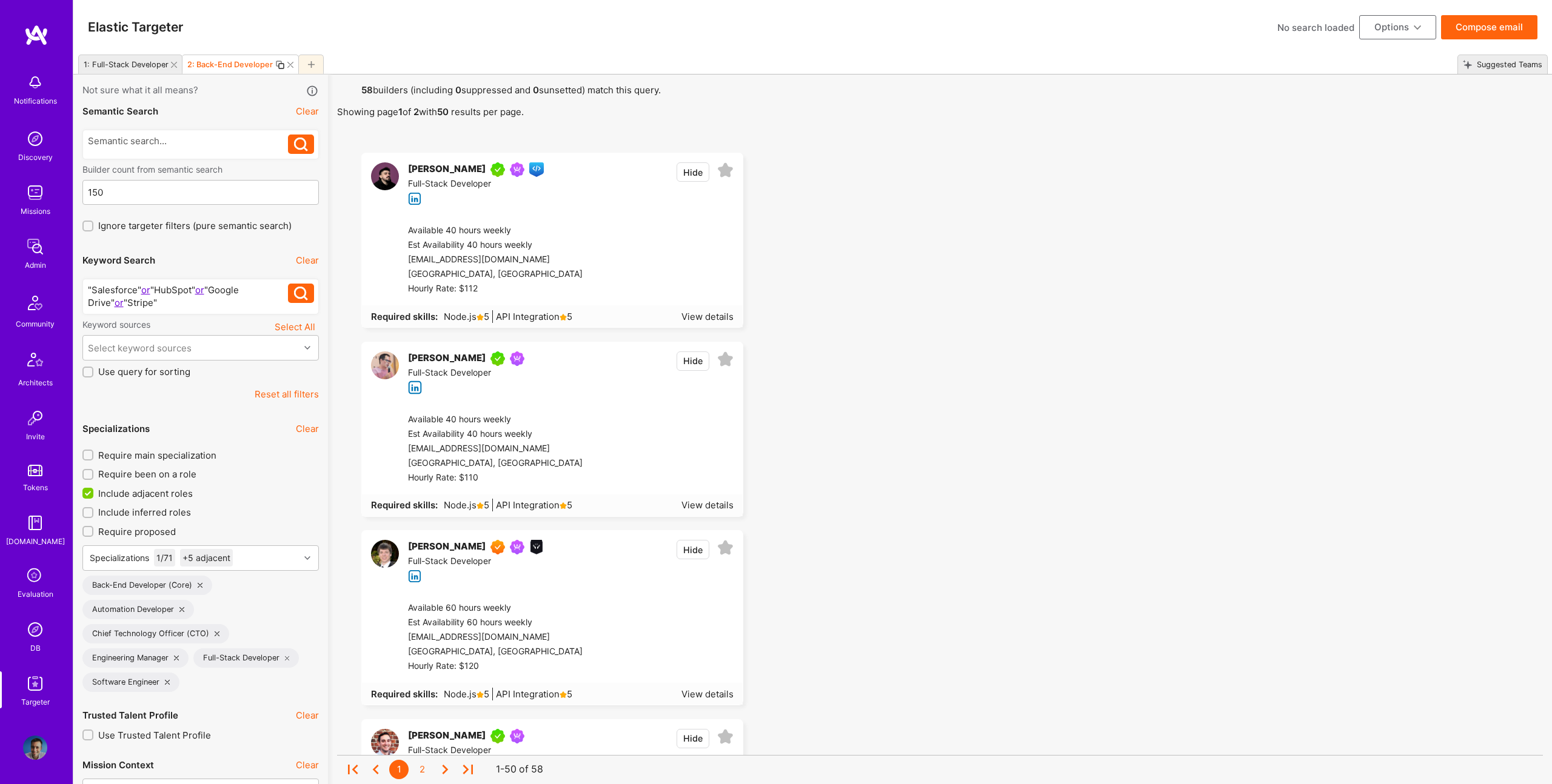
click at [1474, 27] on button "Compose email" at bounding box center [1489, 27] width 96 height 24
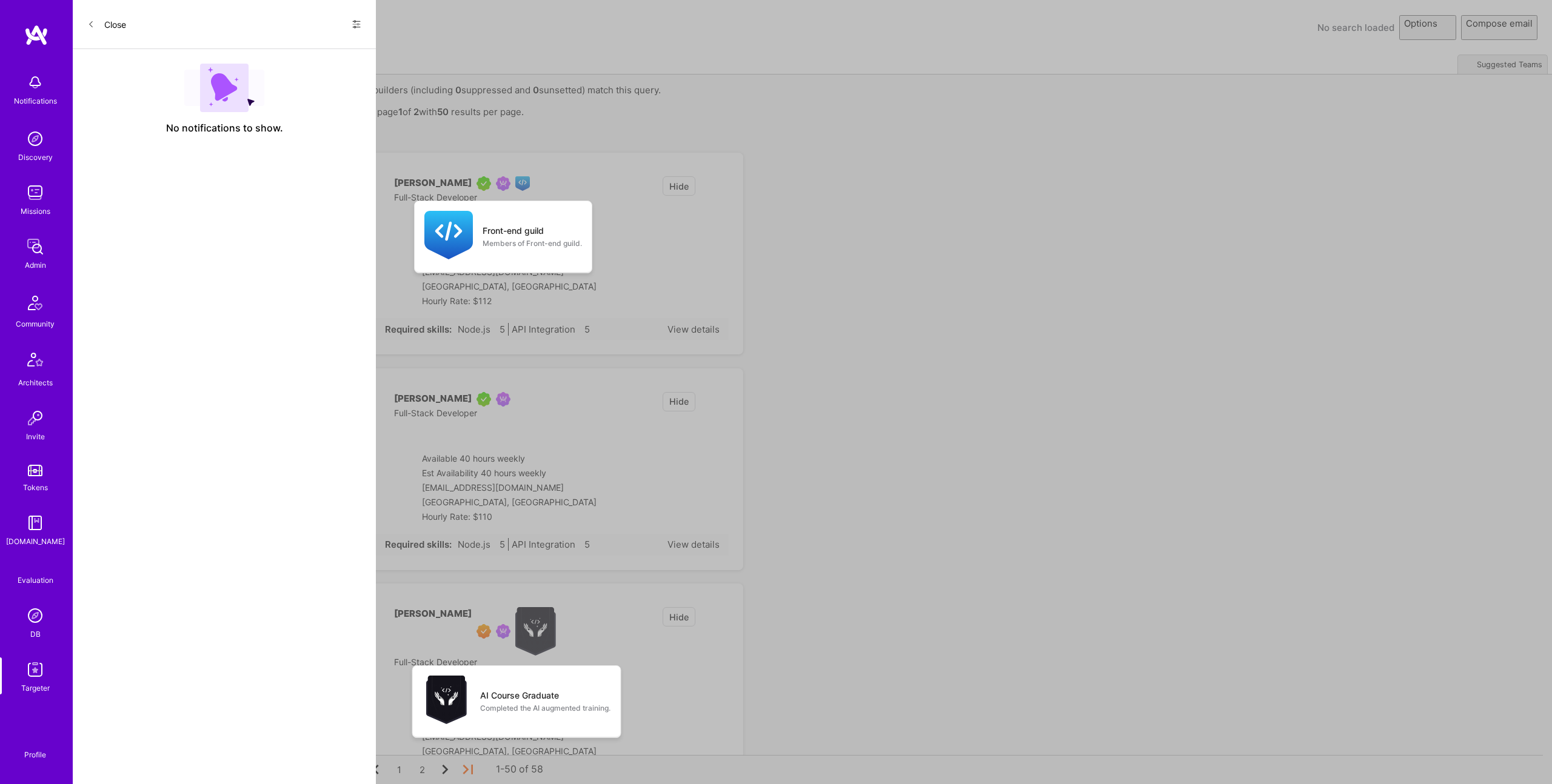
select select "rich-reachout"
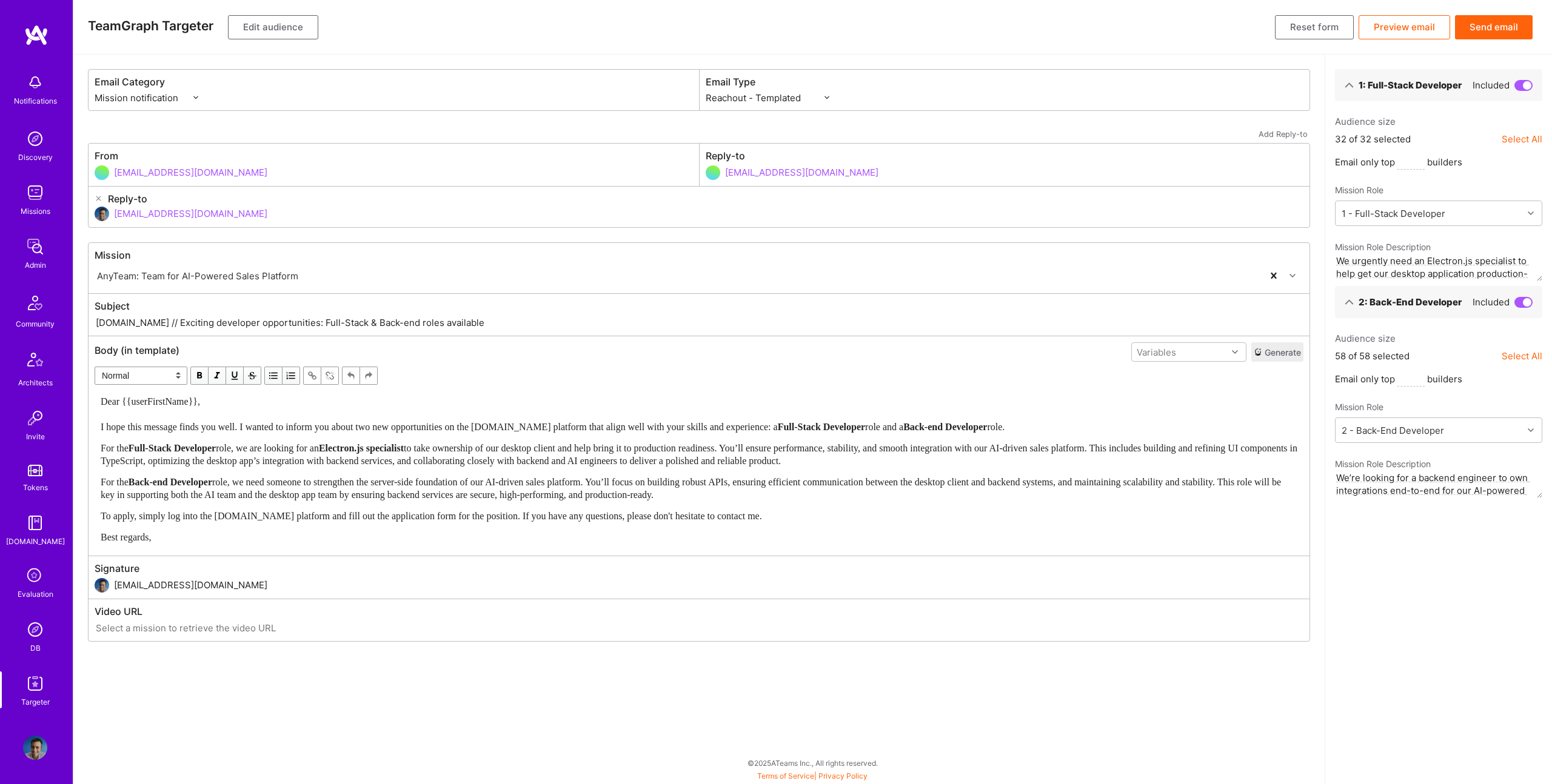
click at [656, 442] on div "For the Full-Stack Developer role, we are looking for an Electron.js specialist…" at bounding box center [699, 455] width 1197 height 25
click at [1500, 24] on button "Send email" at bounding box center [1494, 27] width 78 height 24
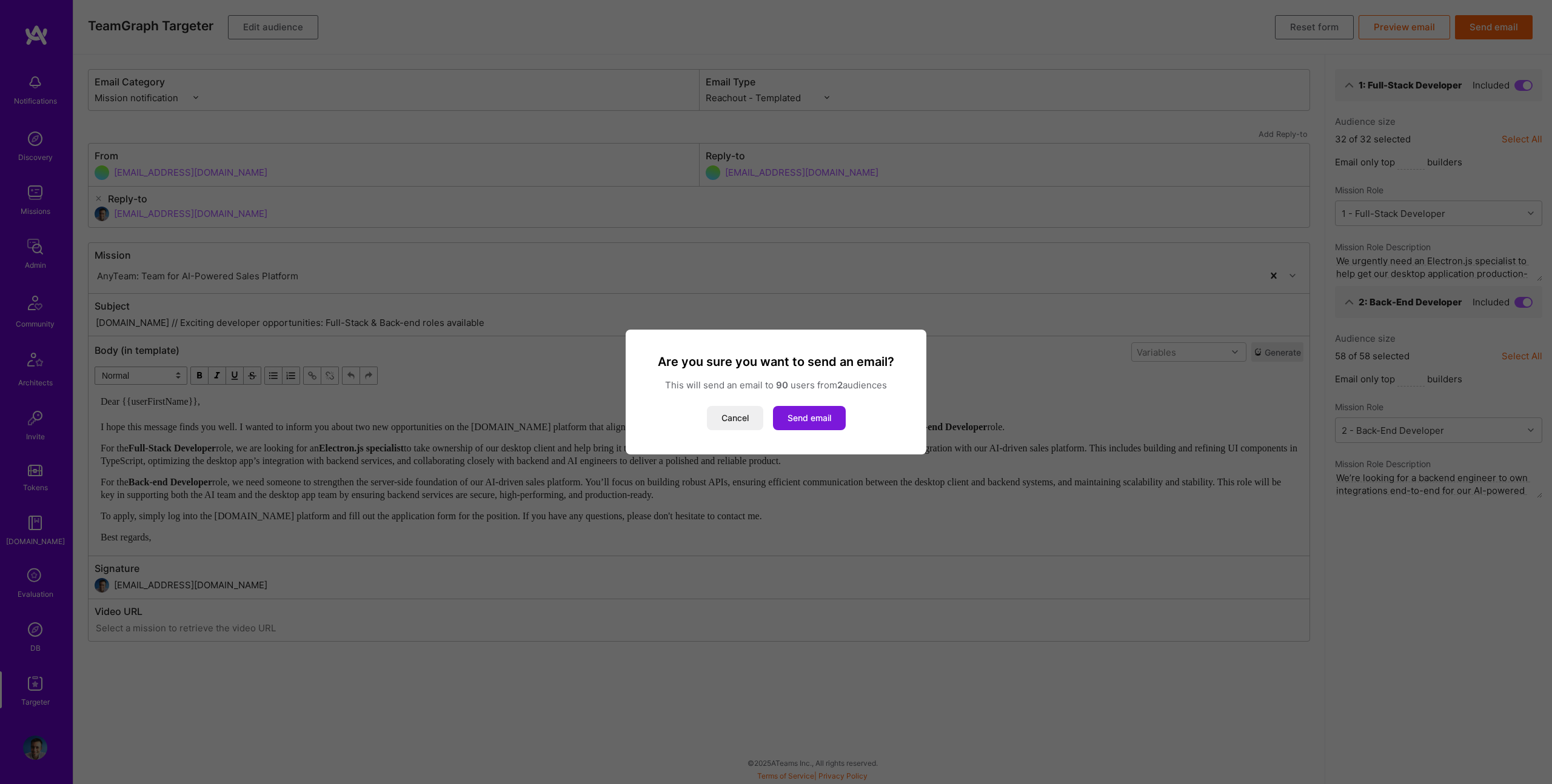
click at [819, 416] on button "Send email" at bounding box center [810, 418] width 73 height 24
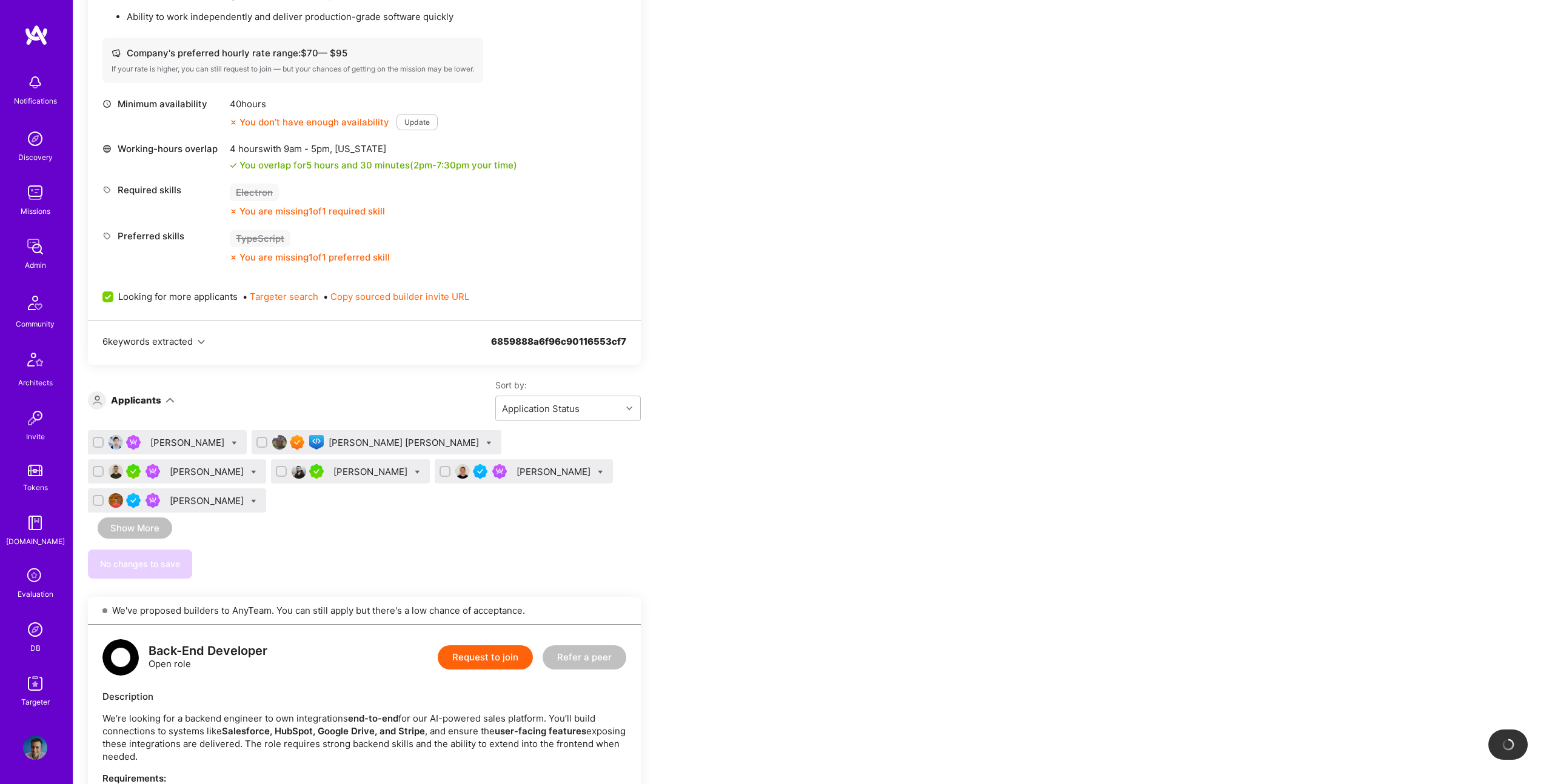
scroll to position [686, 0]
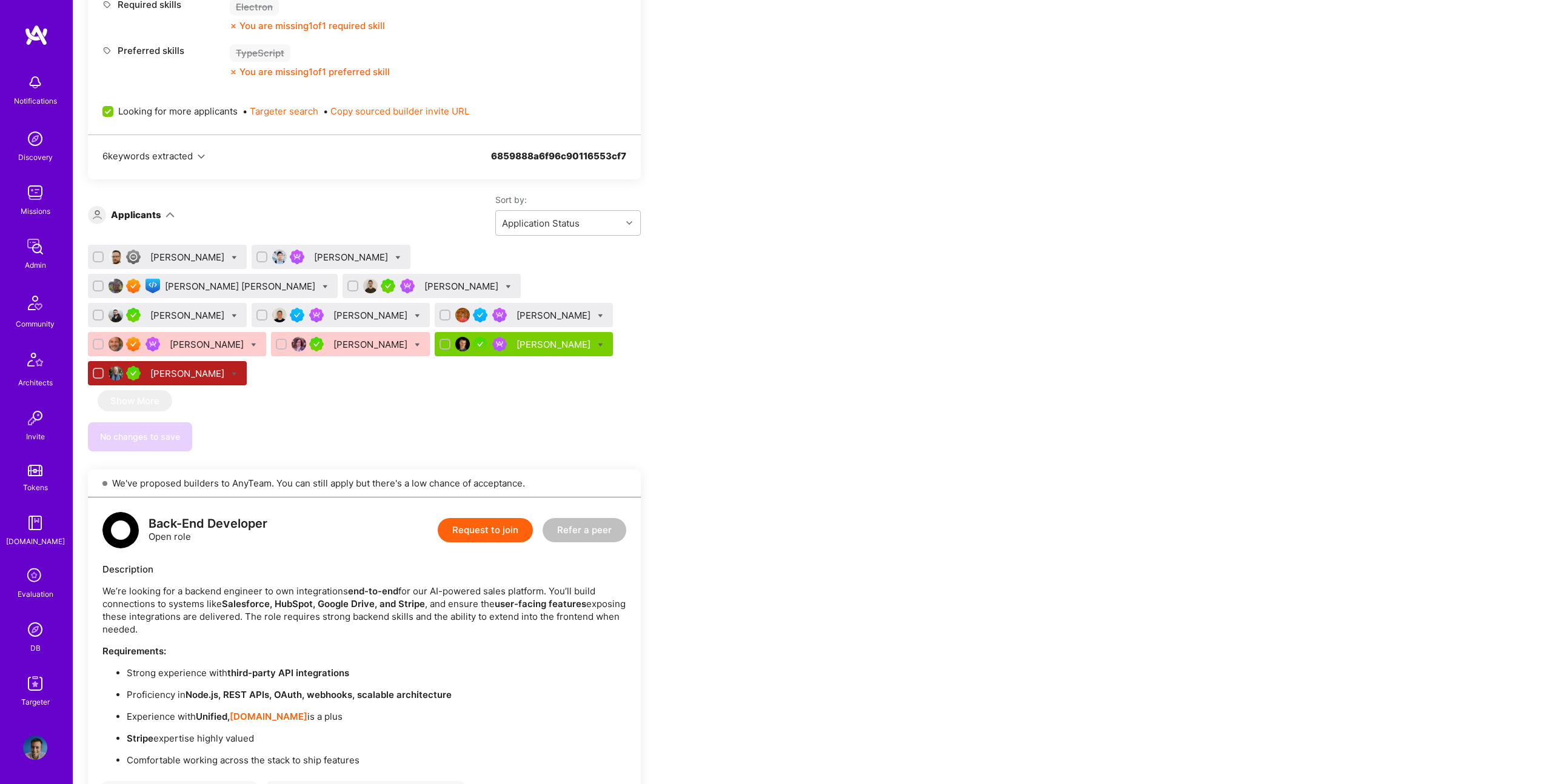
click at [237, 372] on icon at bounding box center [234, 374] width 5 height 5
checkbox input "true"
click at [545, 349] on div "[PERSON_NAME] [PERSON_NAME] [PERSON_NAME] [PERSON_NAME] [PERSON_NAME] [PERSON_N…" at bounding box center [364, 317] width 553 height 146
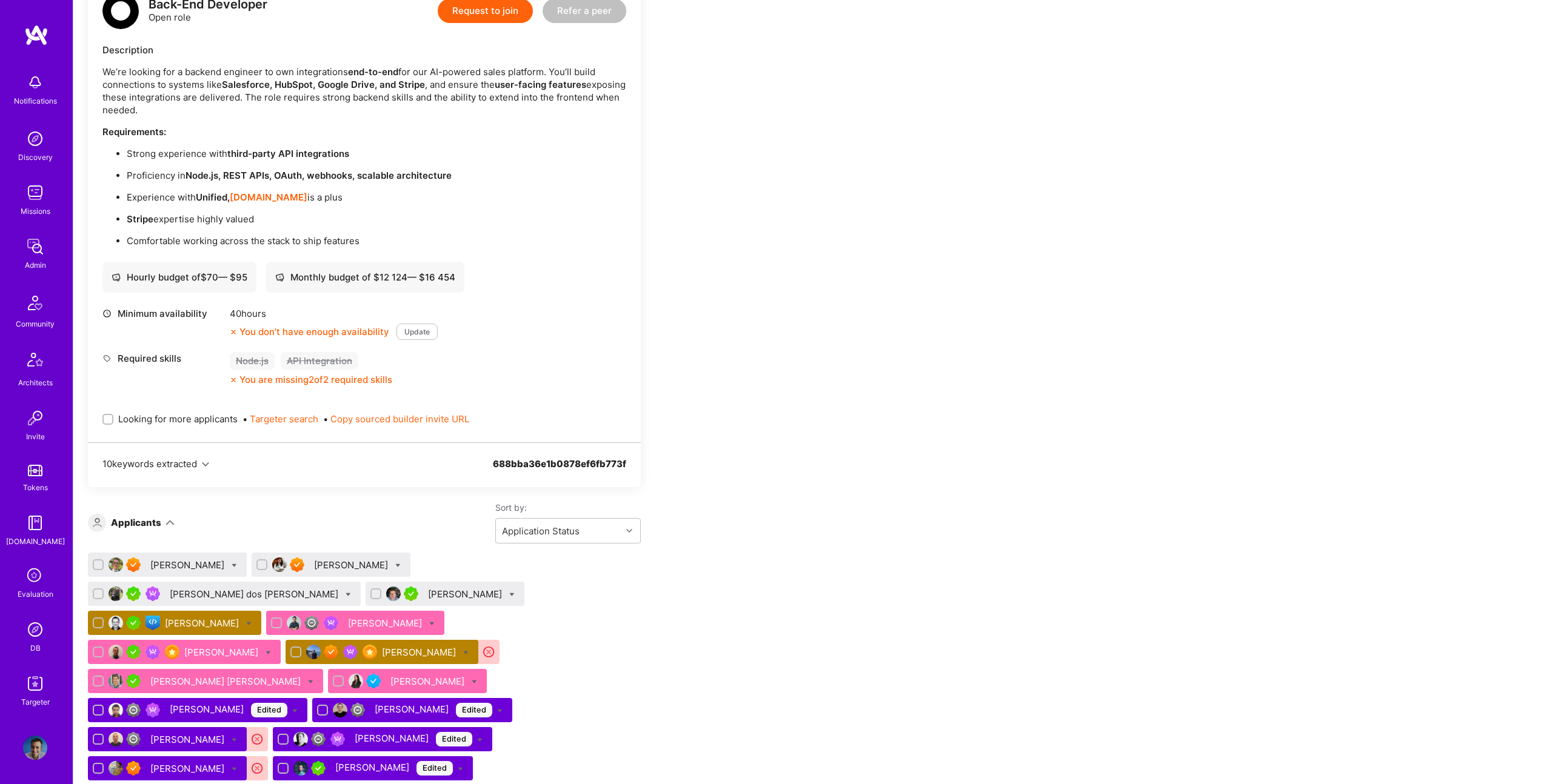
scroll to position [1435, 0]
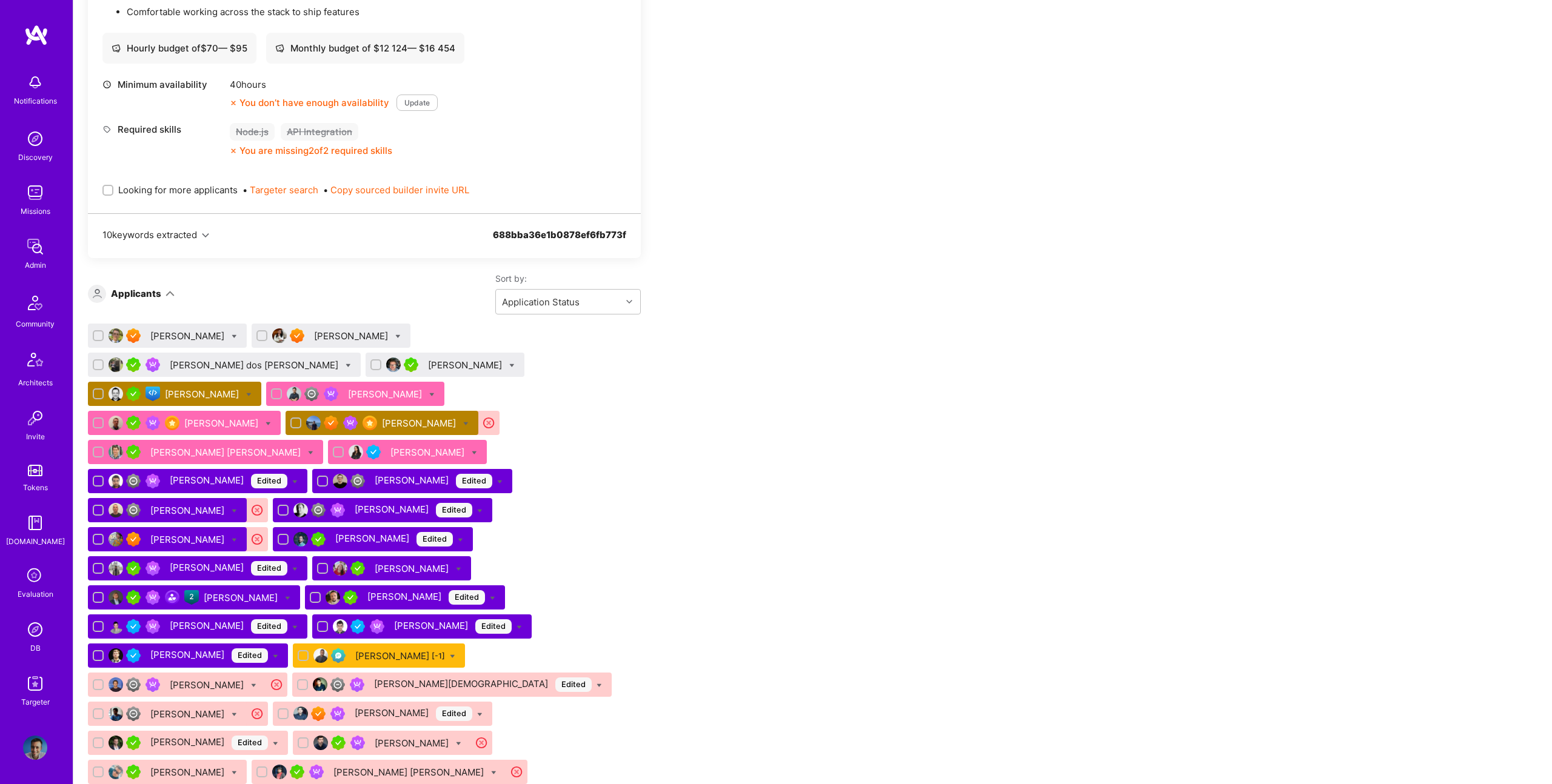
click at [252, 392] on icon at bounding box center [249, 395] width 5 height 5
checkbox input "true"
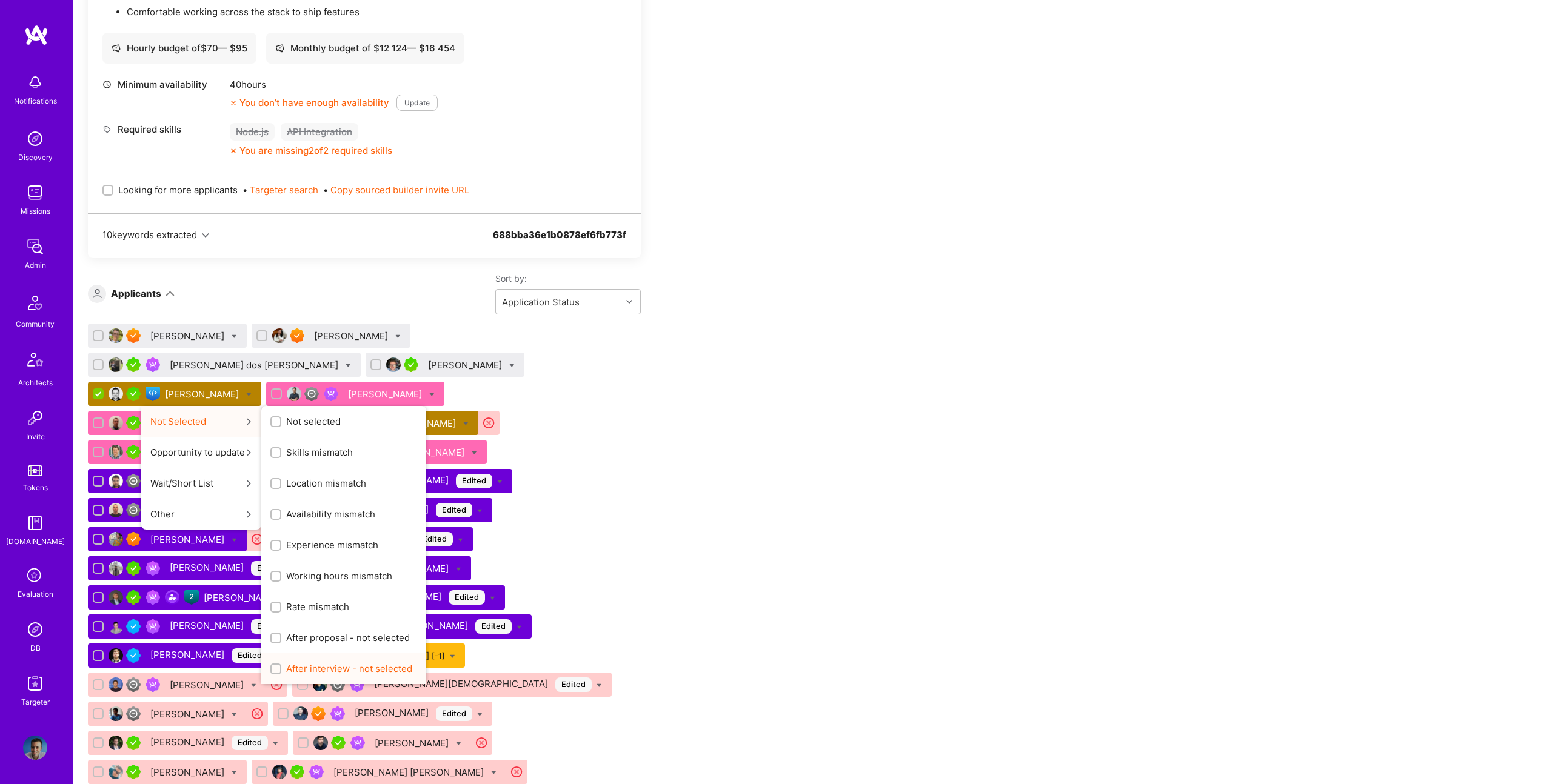
click at [412, 663] on span "After interview - not selected" at bounding box center [349, 669] width 126 height 13
click at [281, 665] on input "After interview - not selected" at bounding box center [276, 669] width 8 height 8
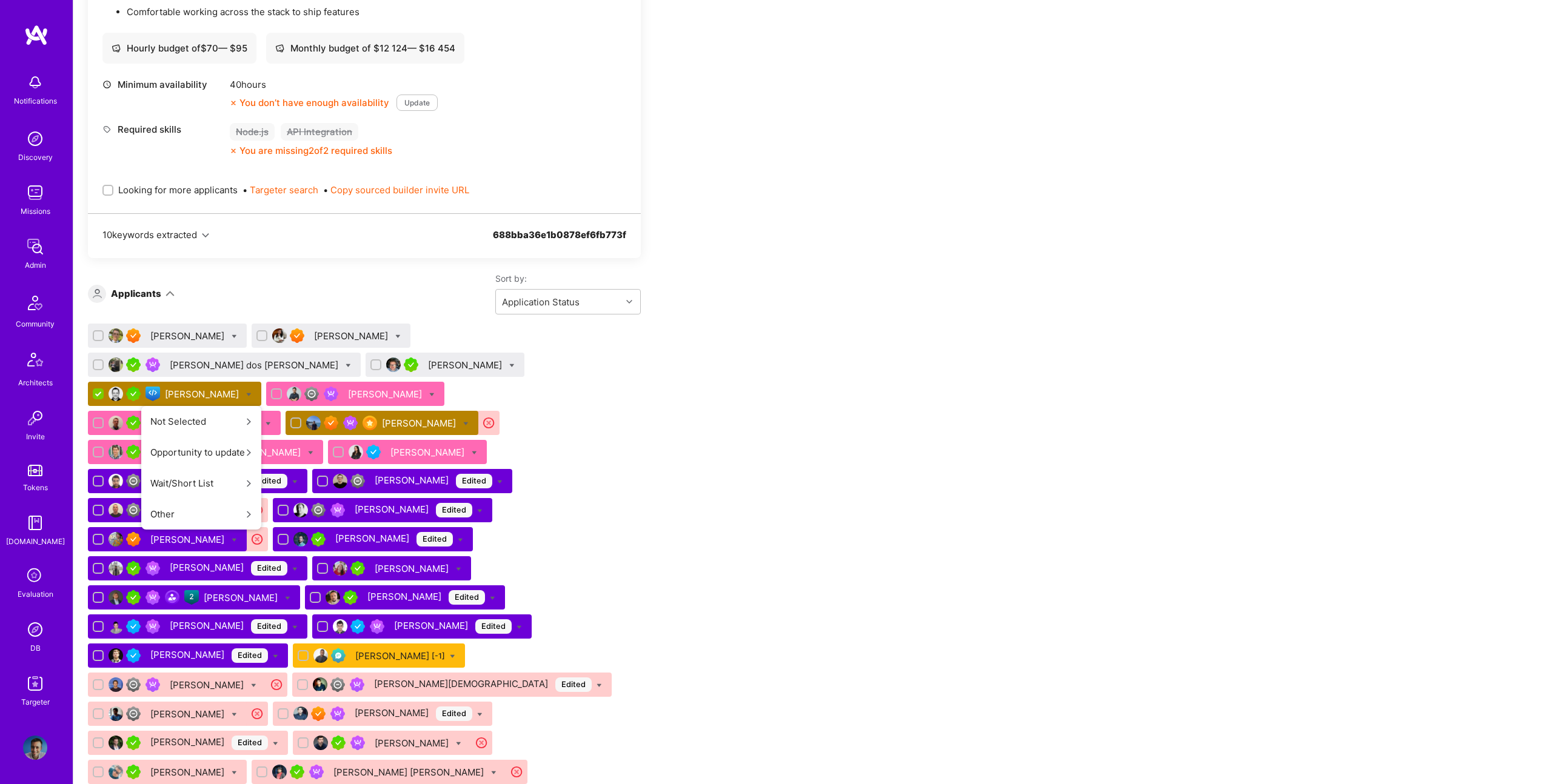
scroll to position [0, 0]
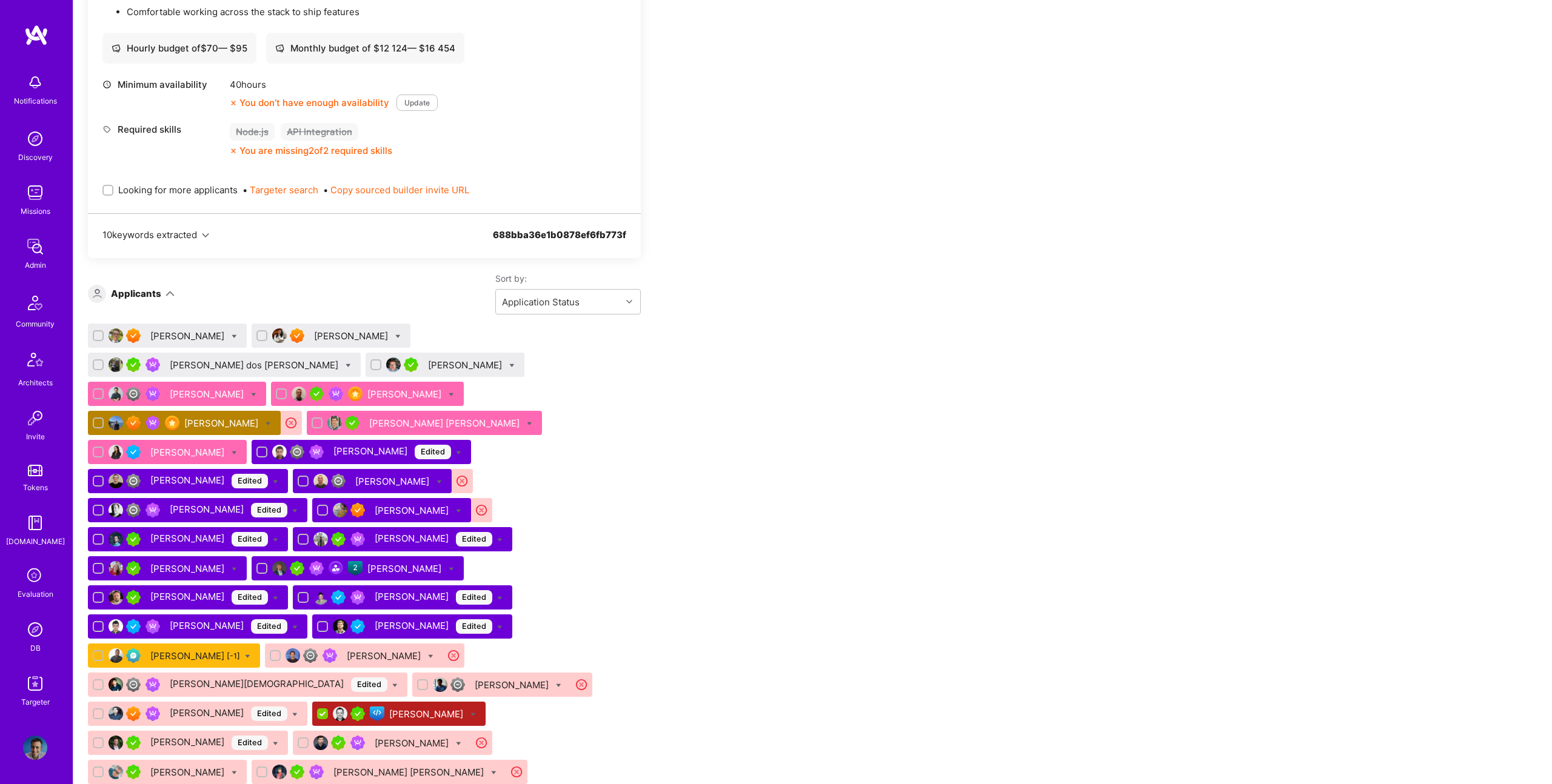
checkbox input "false"
click at [715, 387] on div "Team Members We’re actively looking for builders. This is the best time to requ…" at bounding box center [451, 788] width 728 height 3983
click at [266, 421] on icon at bounding box center [268, 424] width 5 height 5
checkbox input "true"
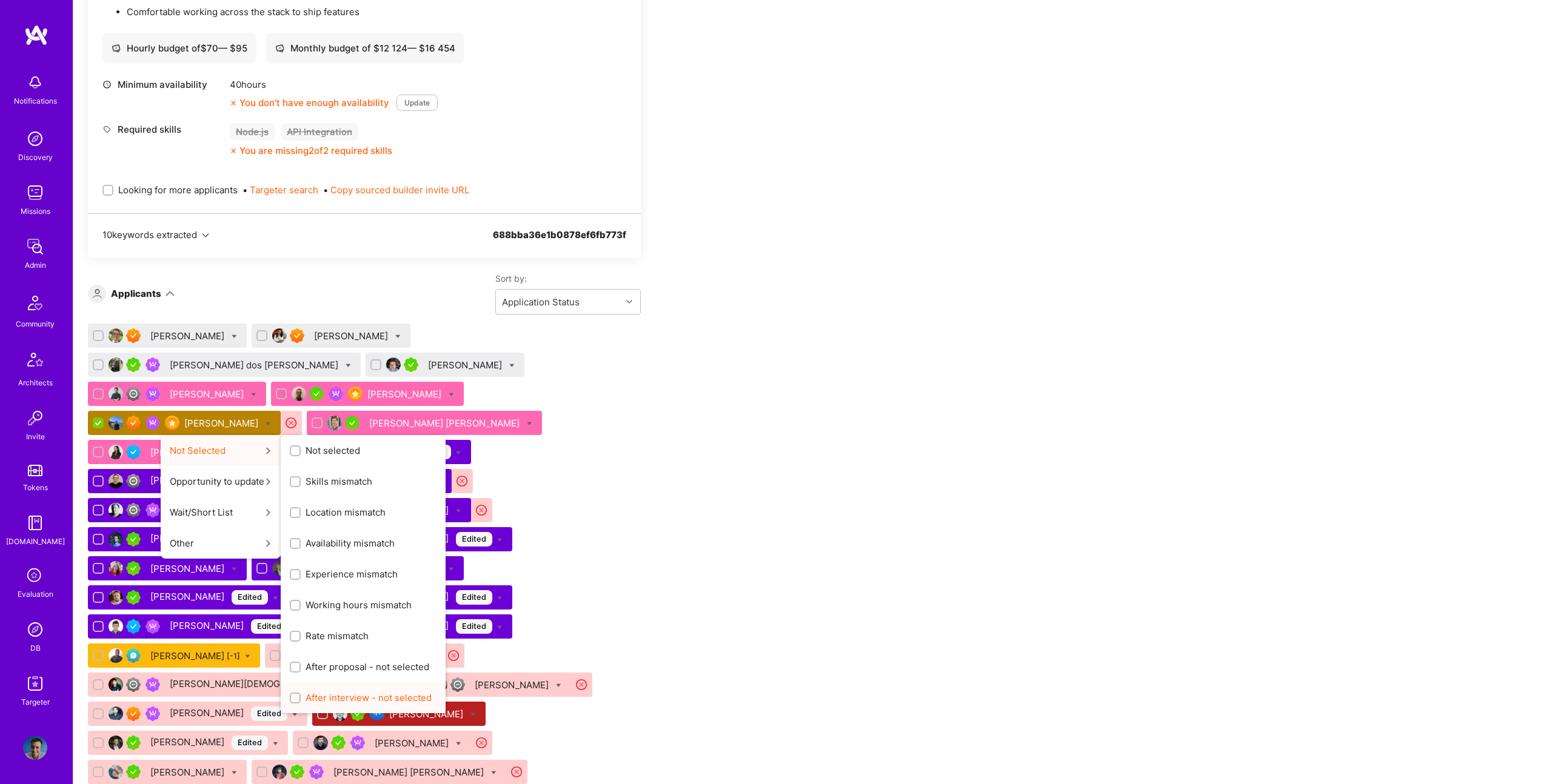
click at [368, 692] on span "After interview - not selected" at bounding box center [368, 698] width 126 height 13
click at [301, 694] on input "After interview - not selected" at bounding box center [296, 698] width 8 height 8
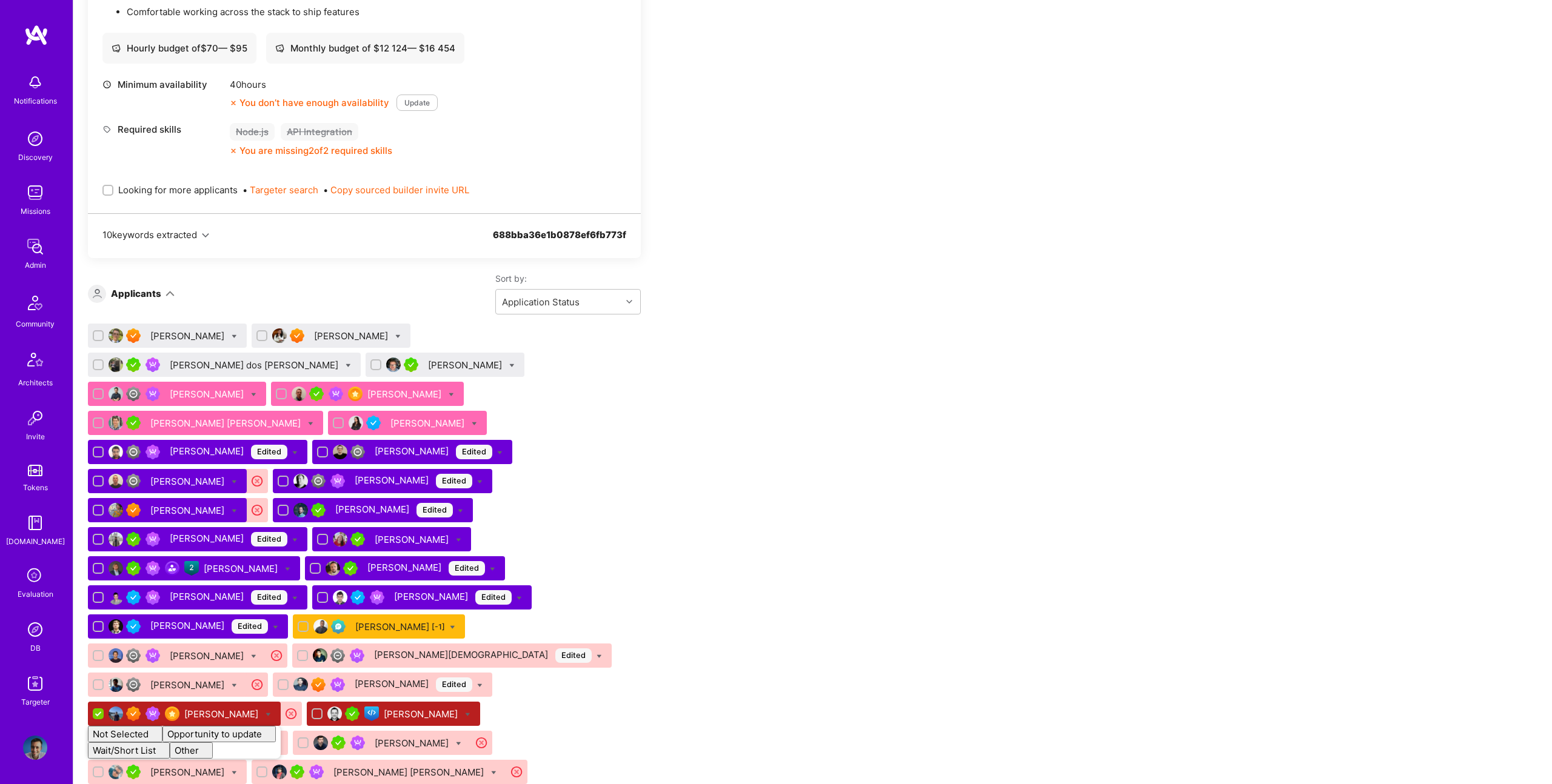
checkbox input "false"
click at [662, 413] on div "Team Members We’re actively looking for builders. This is the best time to requ…" at bounding box center [451, 788] width 728 height 3983
click at [257, 392] on icon at bounding box center [254, 395] width 5 height 5
checkbox input "true"
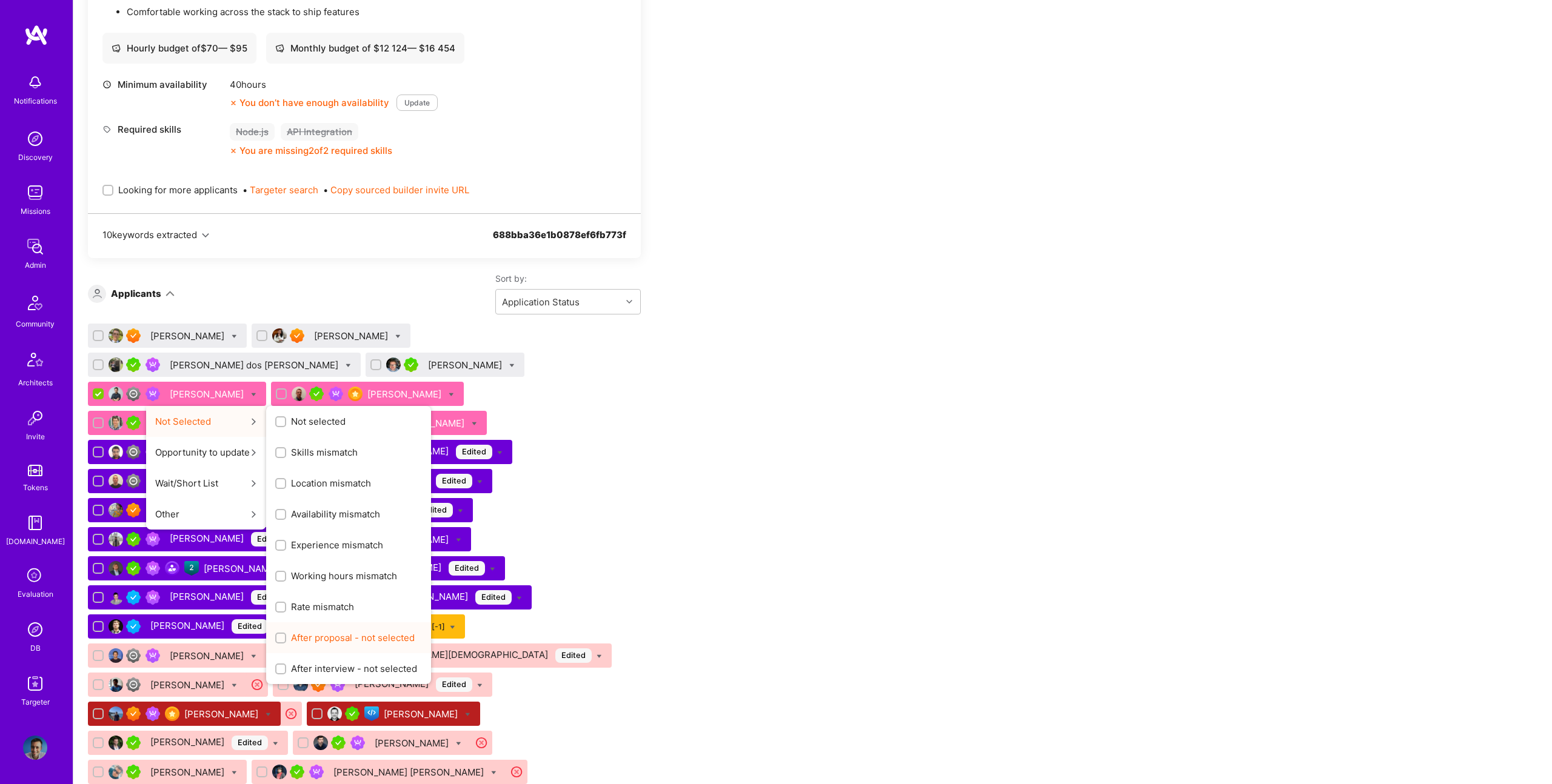
click at [414, 632] on span "After proposal - not selected" at bounding box center [353, 638] width 123 height 13
click at [286, 634] on input "After proposal - not selected" at bounding box center [281, 638] width 8 height 8
checkbox input "true"
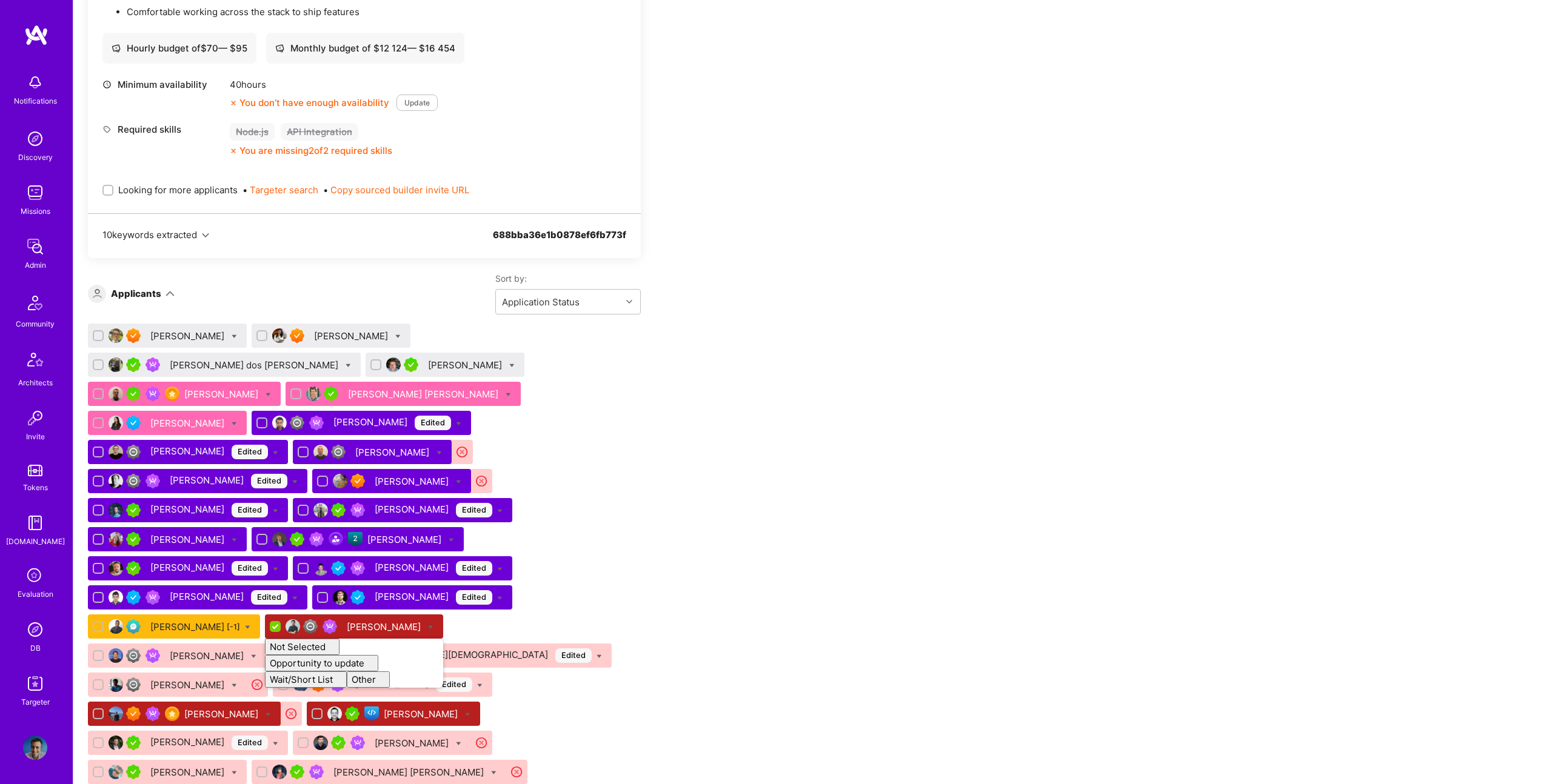
checkbox input "false"
click at [271, 392] on icon at bounding box center [268, 395] width 5 height 5
checkbox input "true"
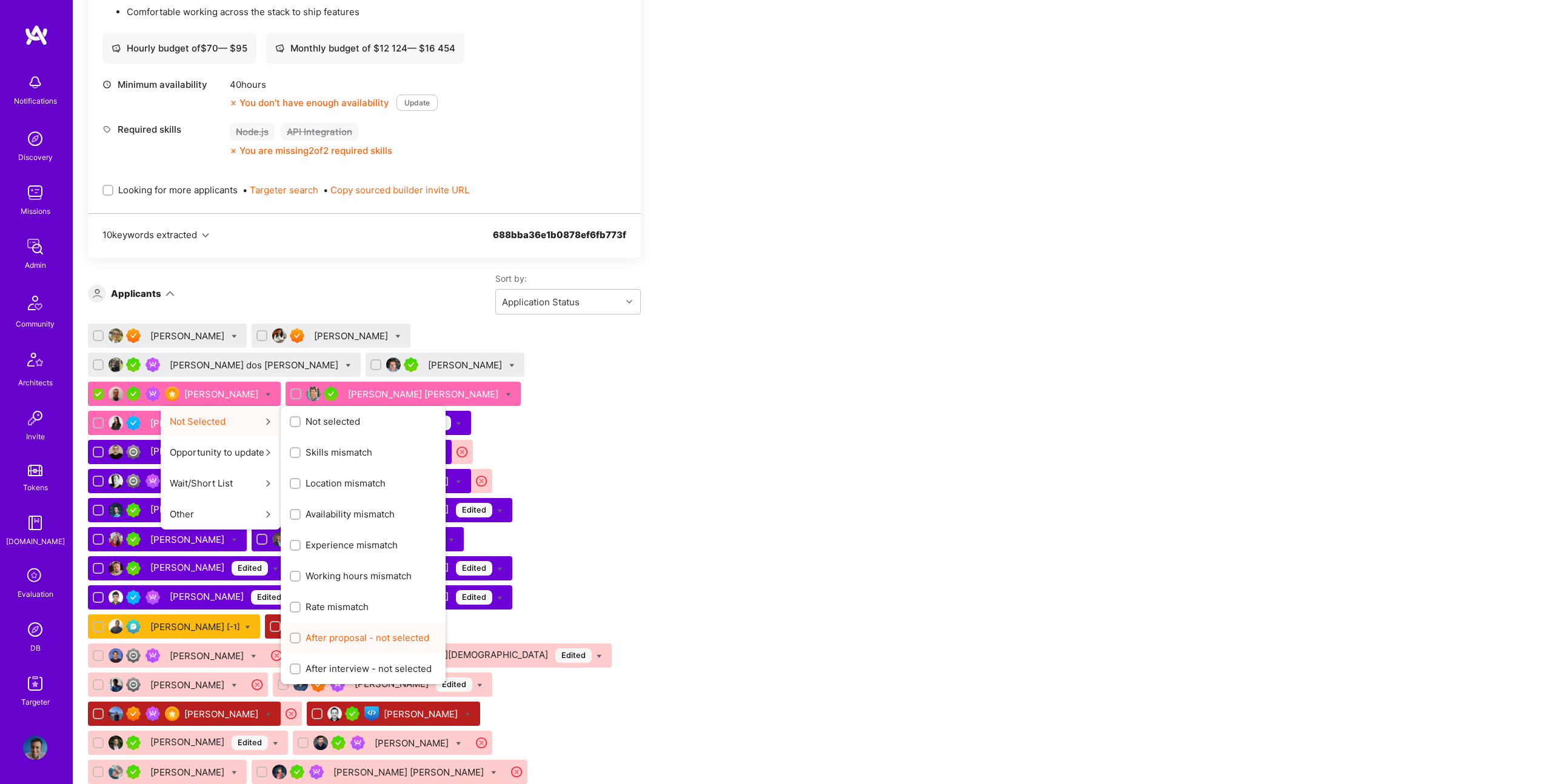
click at [429, 632] on span "After proposal - not selected" at bounding box center [367, 638] width 123 height 13
click at [301, 634] on input "After proposal - not selected" at bounding box center [296, 638] width 8 height 8
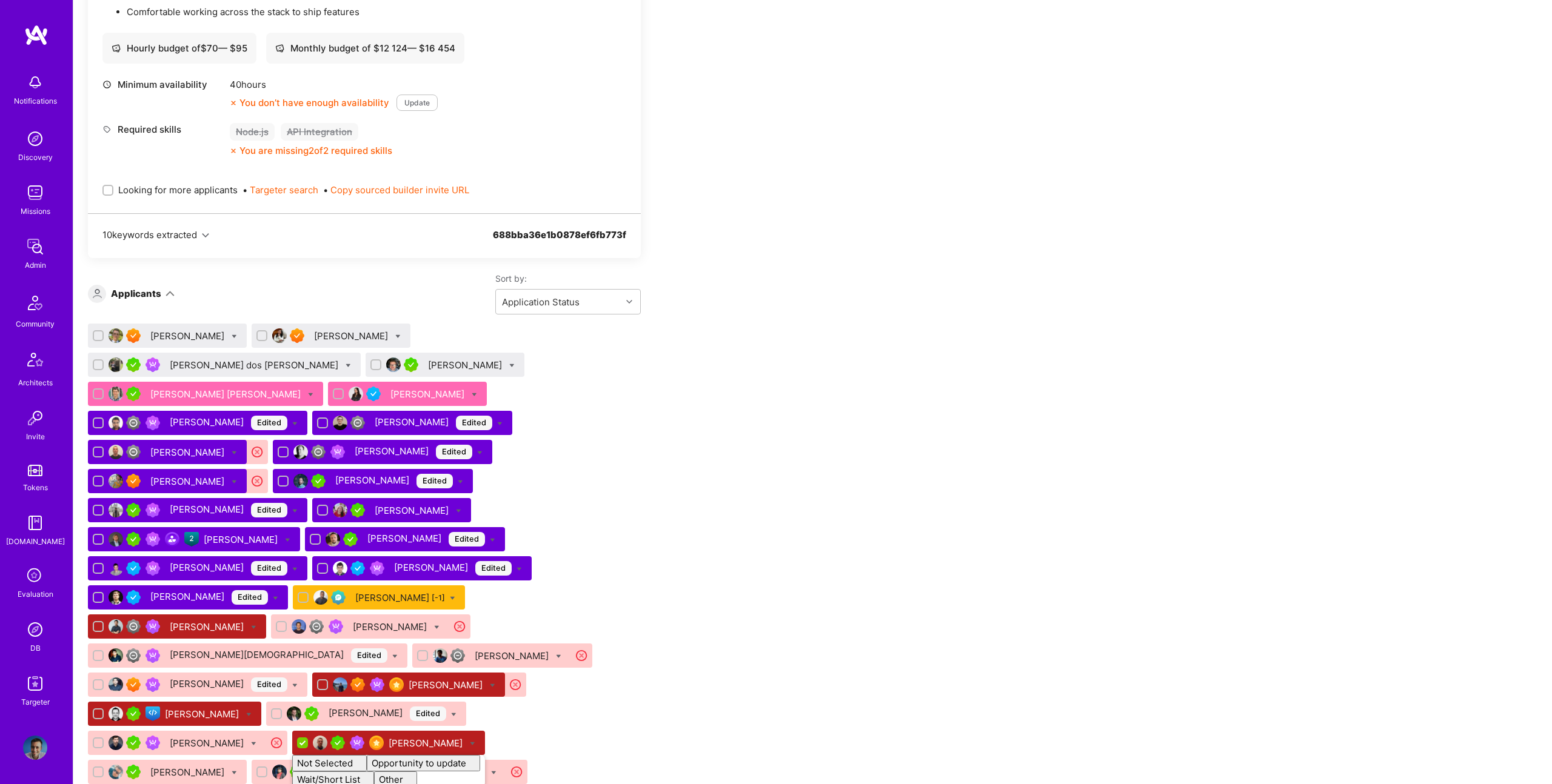
checkbox input "false"
drag, startPoint x: 736, startPoint y: 502, endPoint x: 592, endPoint y: 391, distance: 181.8
click at [314, 392] on icon at bounding box center [311, 395] width 5 height 5
checkbox input "true"
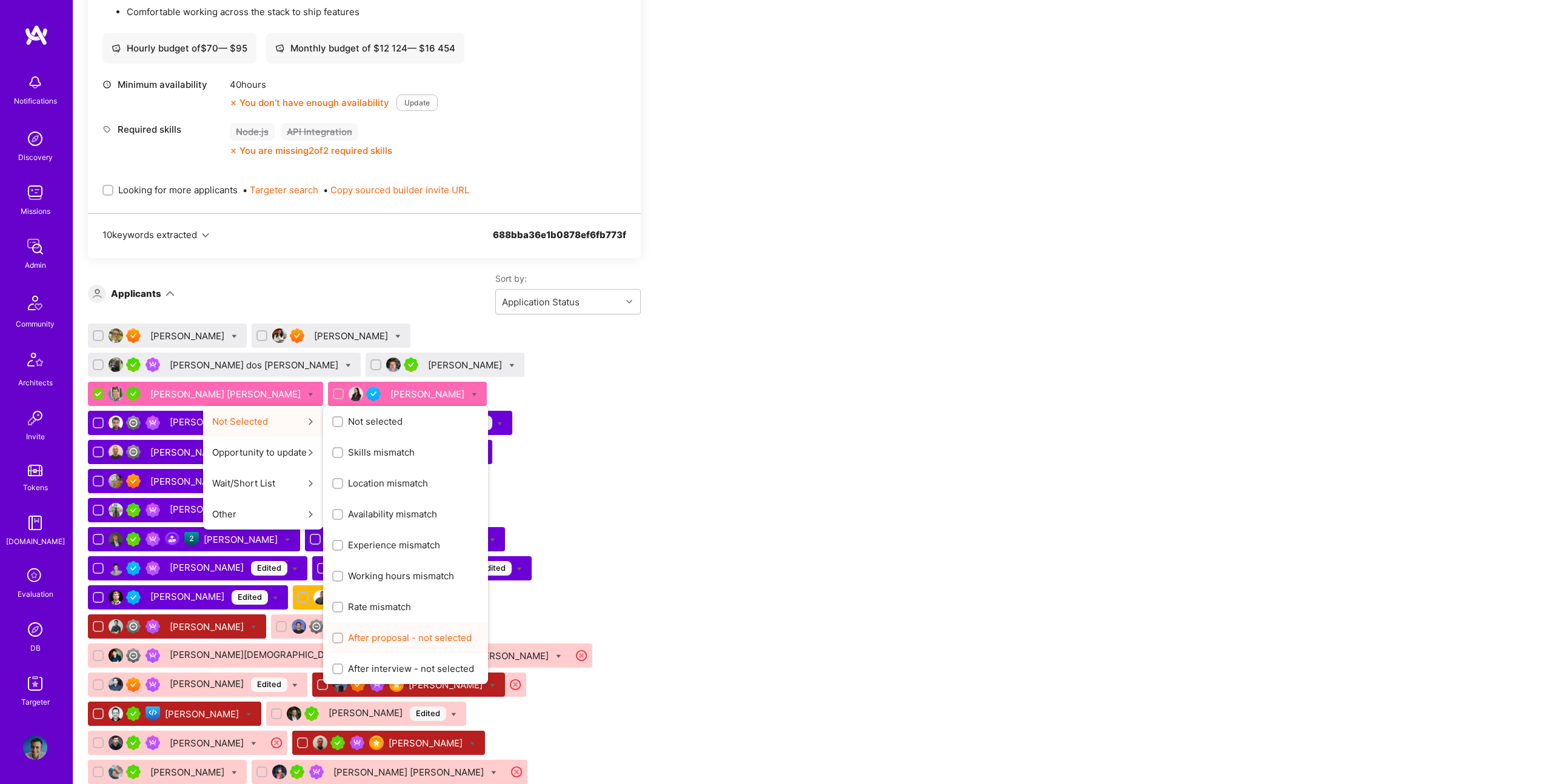
click at [488, 623] on div "After proposal - not selected" at bounding box center [405, 638] width 165 height 31
click at [471, 632] on span "After proposal - not selected" at bounding box center [410, 638] width 123 height 13
click at [344, 634] on input "After proposal - not selected" at bounding box center [338, 638] width 8 height 8
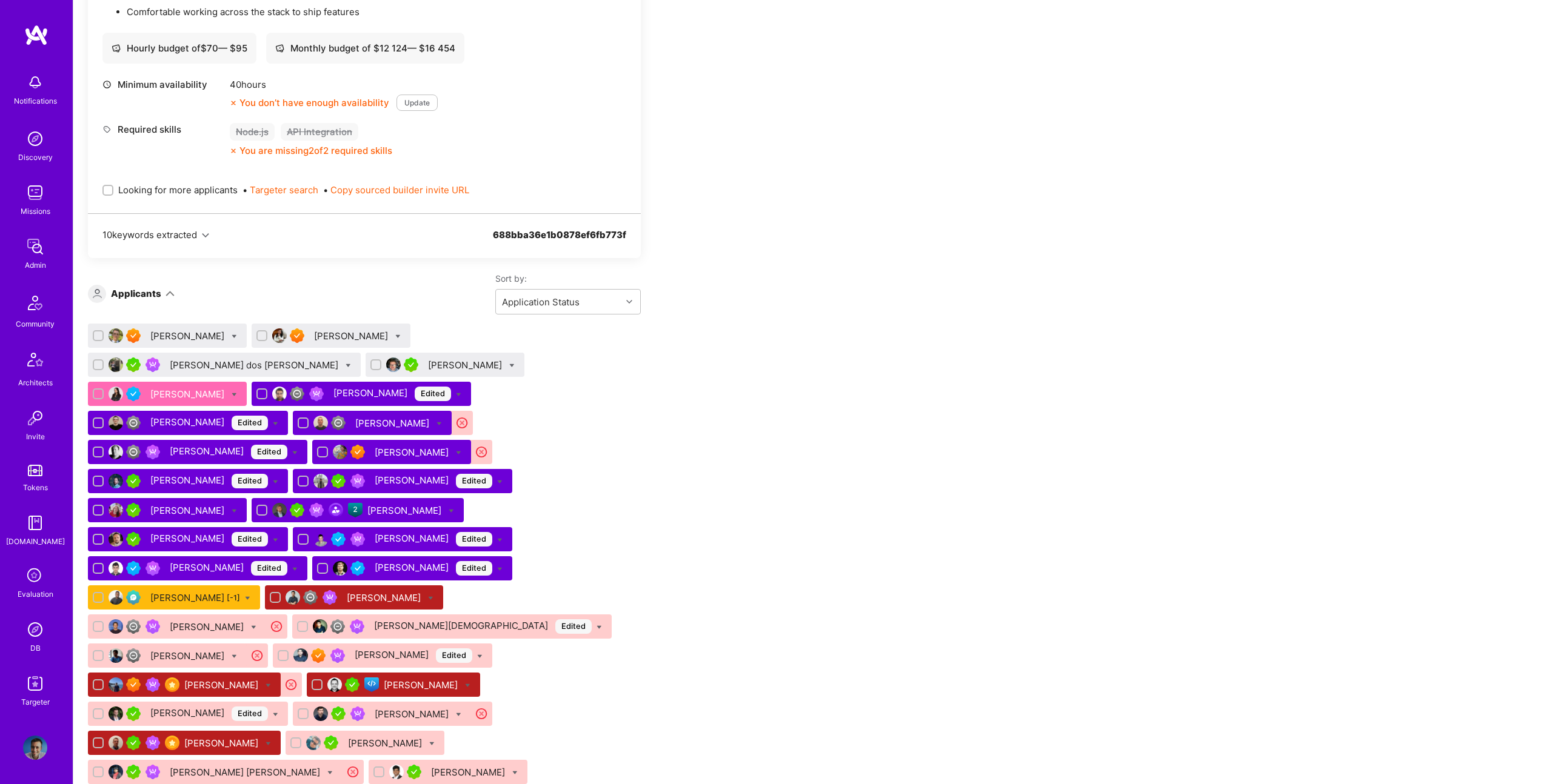
checkbox input "false"
drag, startPoint x: 668, startPoint y: 581, endPoint x: 567, endPoint y: 512, distance: 122.3
click at [237, 392] on icon at bounding box center [234, 395] width 5 height 5
checkbox input "true"
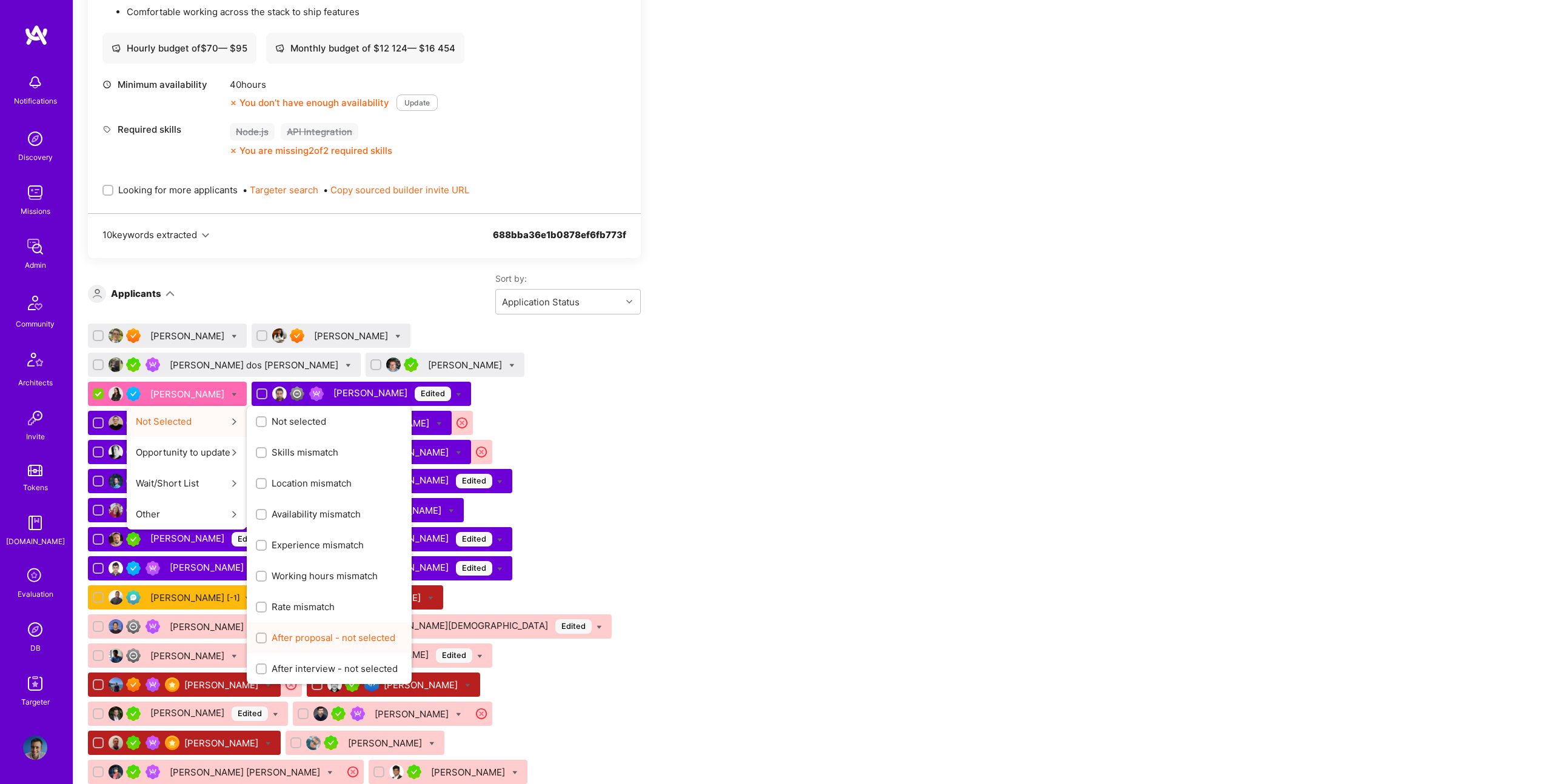
click at [395, 632] on span "After proposal - not selected" at bounding box center [334, 638] width 123 height 13
click at [267, 634] on input "After proposal - not selected" at bounding box center [262, 638] width 8 height 8
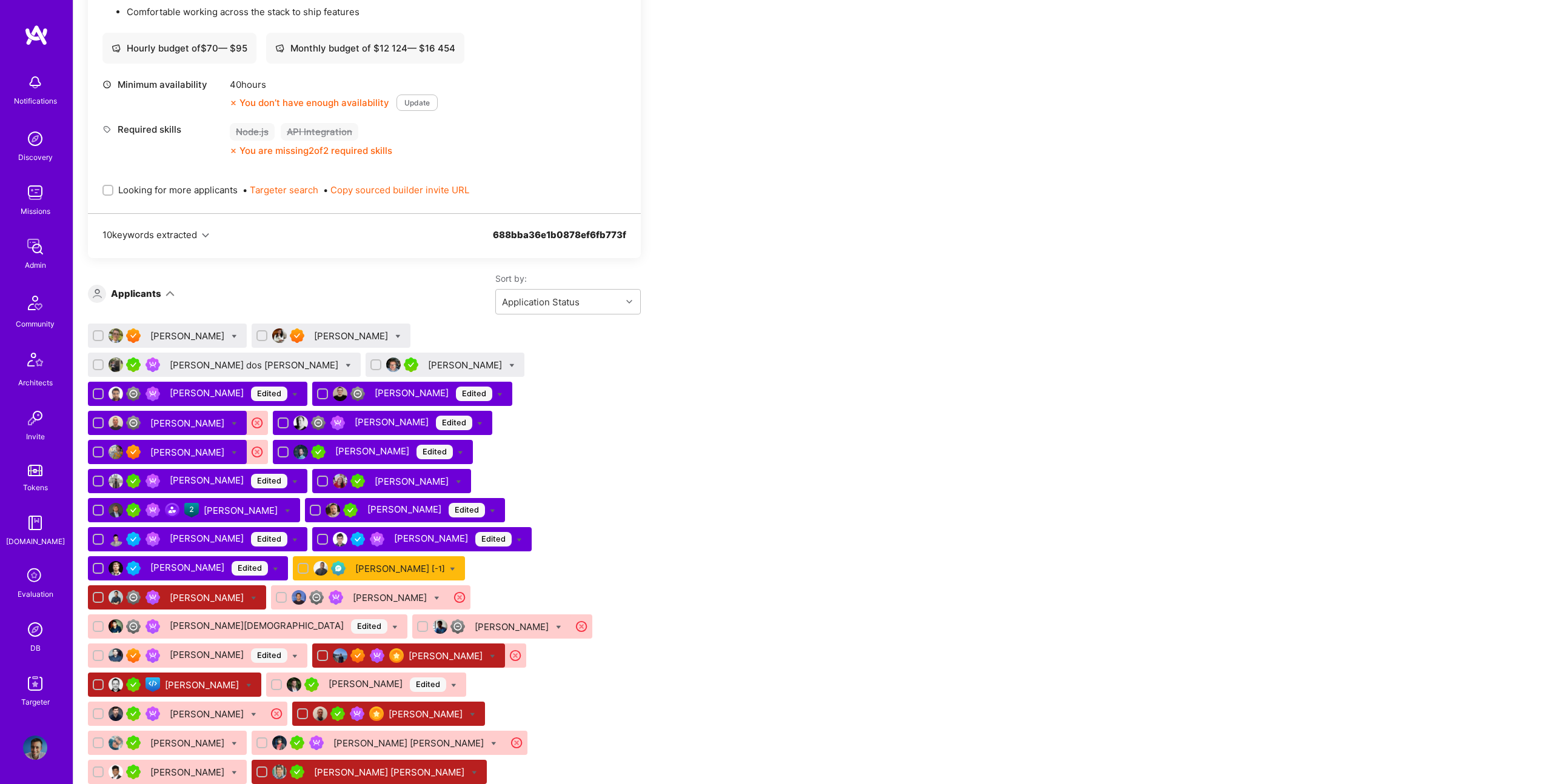
checkbox input "false"
drag, startPoint x: 729, startPoint y: 534, endPoint x: 721, endPoint y: 532, distance: 8.2
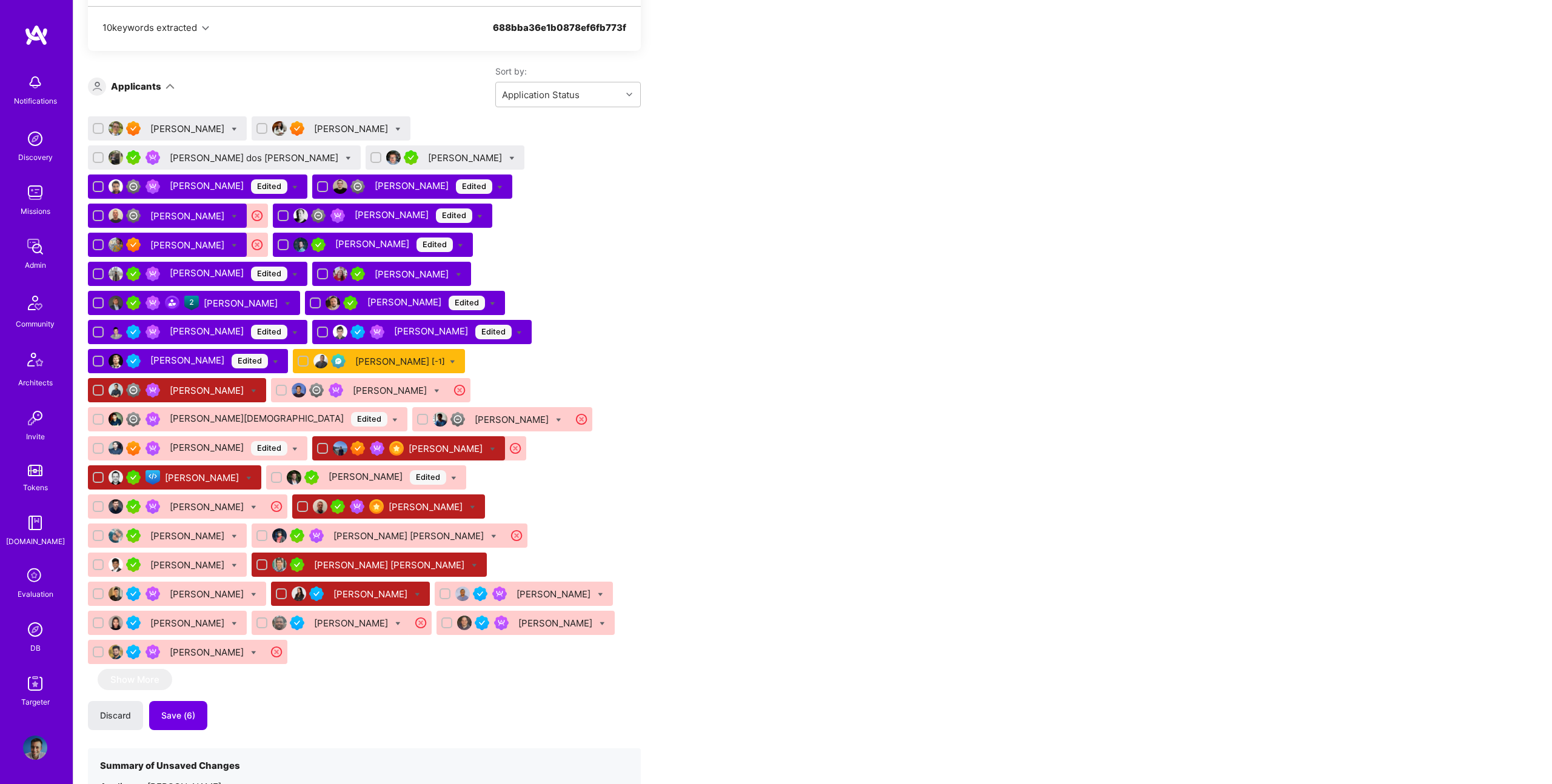
scroll to position [1643, 0]
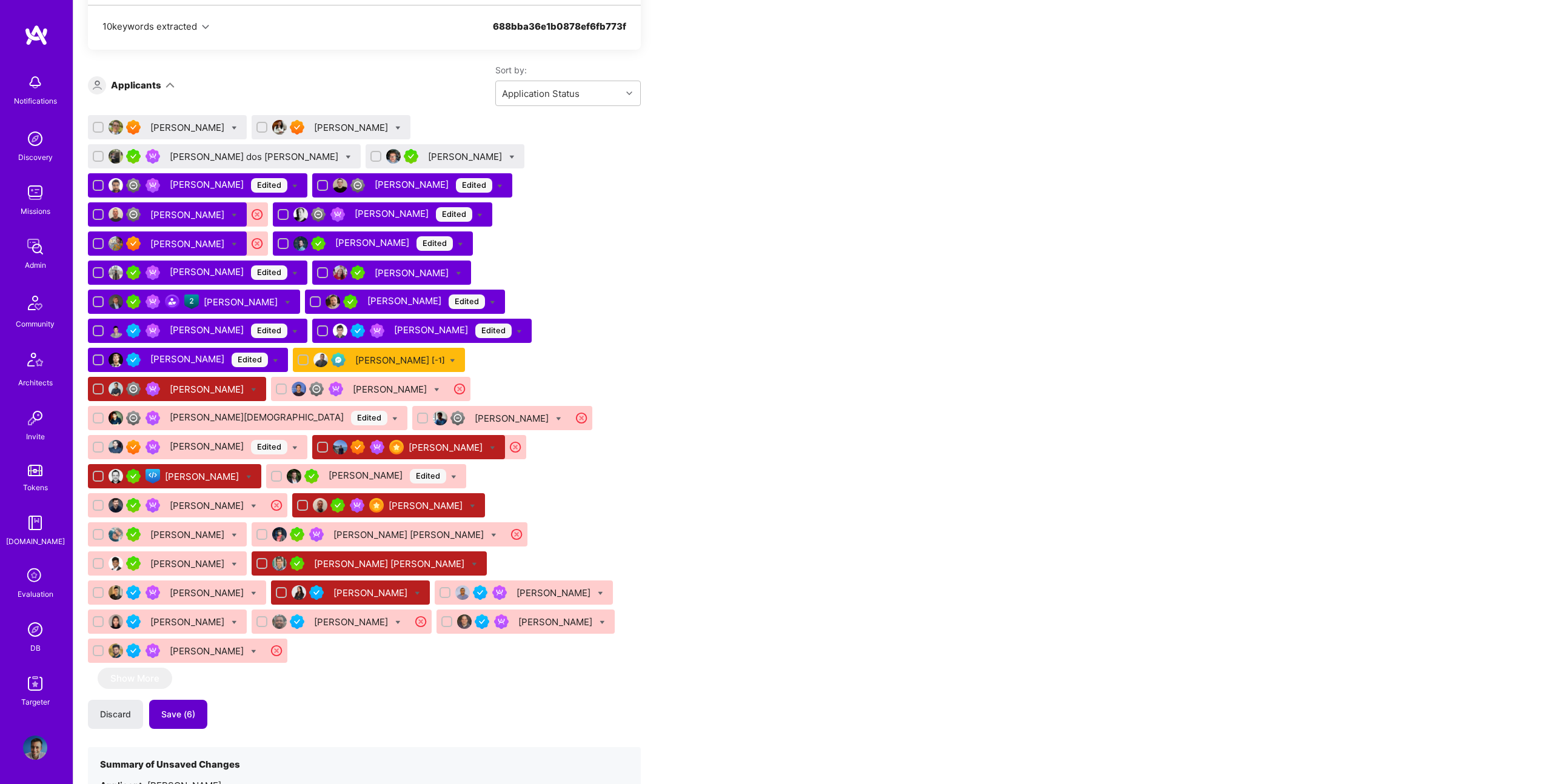
click at [184, 709] on span "Save (6)" at bounding box center [178, 714] width 34 height 12
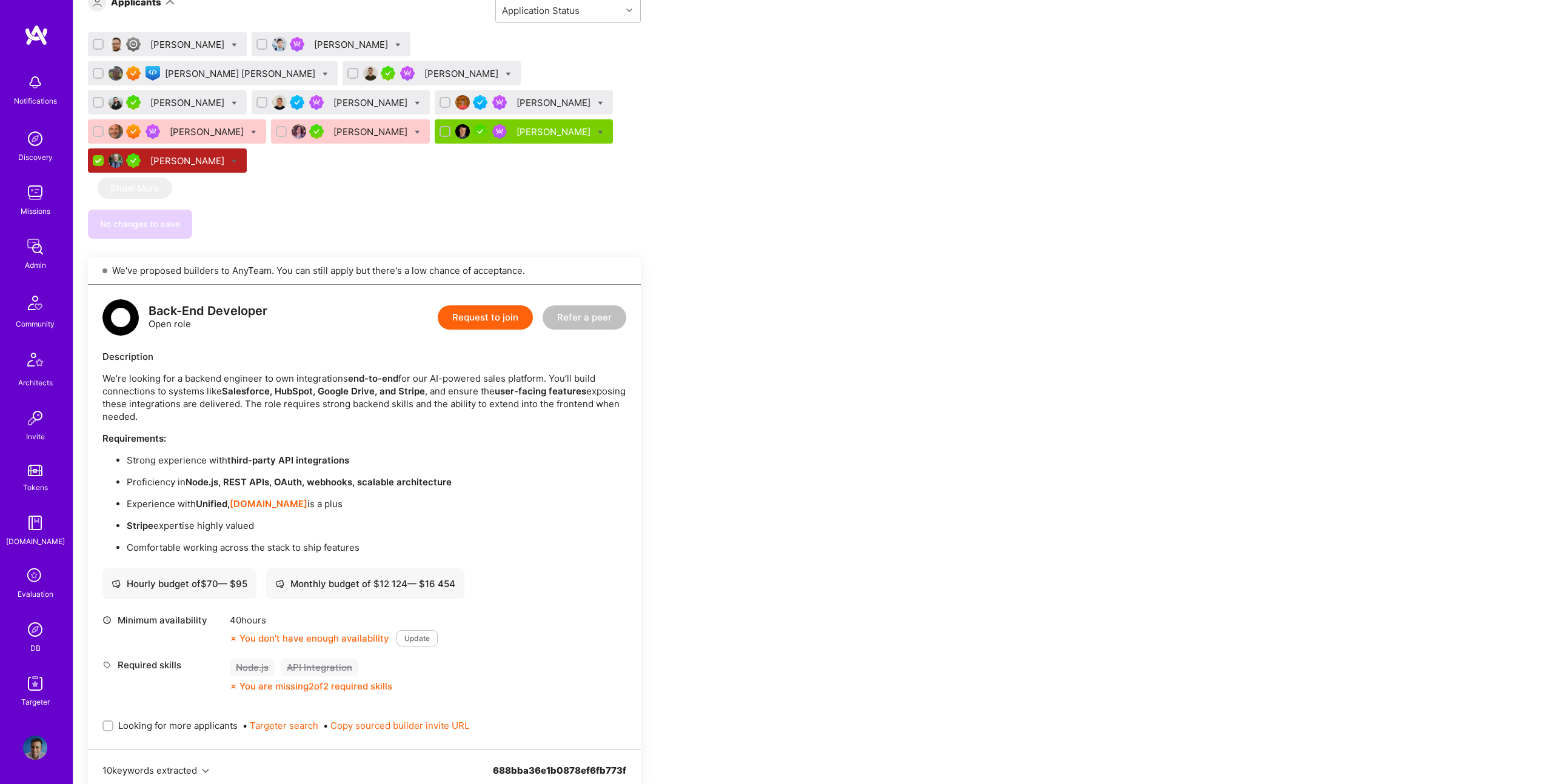
scroll to position [899, 0]
click at [246, 385] on strong "Salesforce, HubSpot, Google Drive, and Stripe" at bounding box center [324, 391] width 203 height 12
copy strong "Salesforce"
click at [292, 385] on strong "Salesforce, HubSpot, Google Drive, and Stripe" at bounding box center [324, 391] width 203 height 12
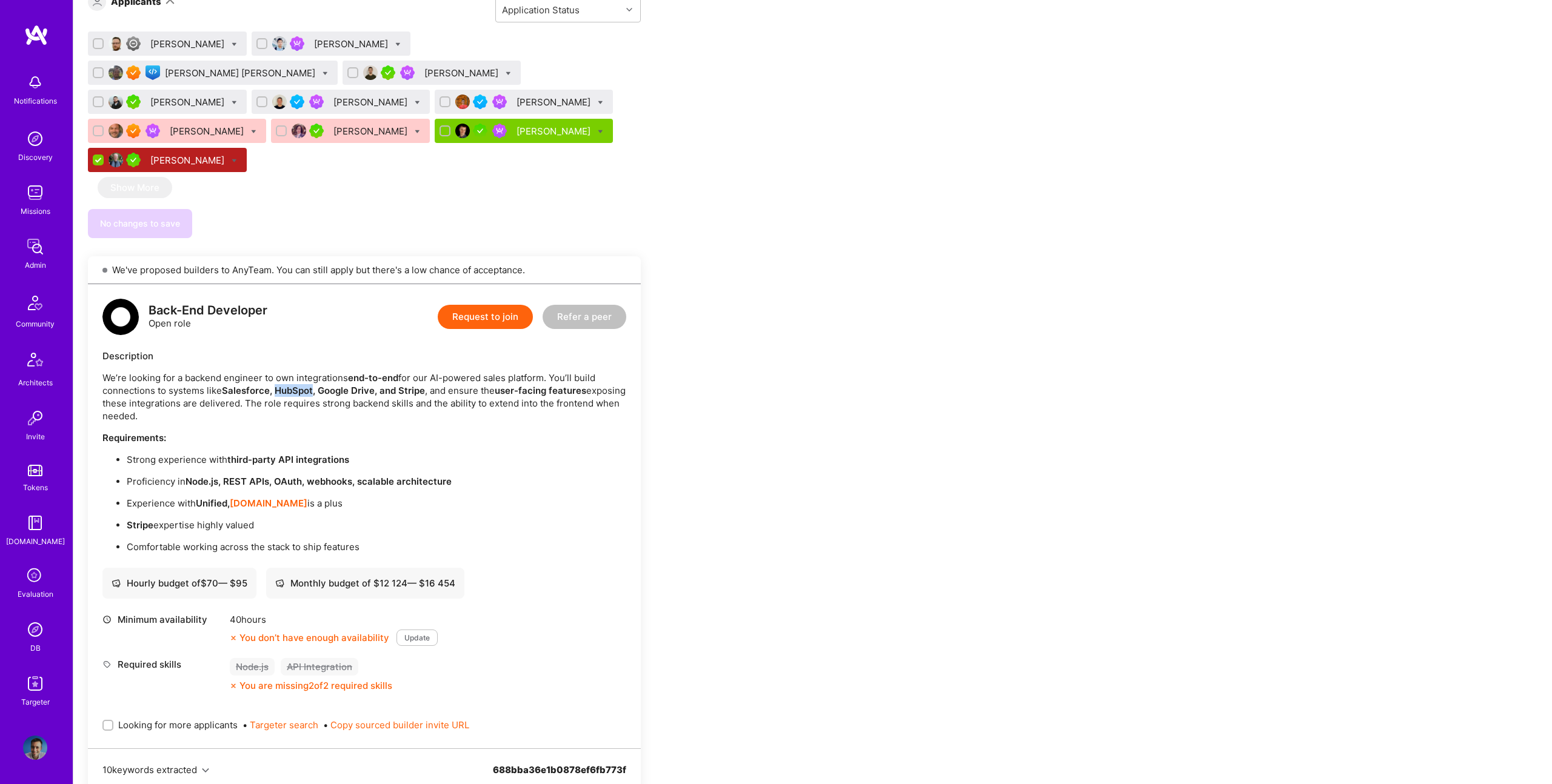
click at [292, 385] on strong "Salesforce, HubSpot, Google Drive, and Stripe" at bounding box center [324, 391] width 203 height 12
copy strong "HubSpot"
drag, startPoint x: 320, startPoint y: 362, endPoint x: 373, endPoint y: 362, distance: 53.0
click at [373, 385] on strong "Salesforce, HubSpot, Google Drive, and Stripe" at bounding box center [324, 391] width 203 height 12
copy strong "Google Drive"
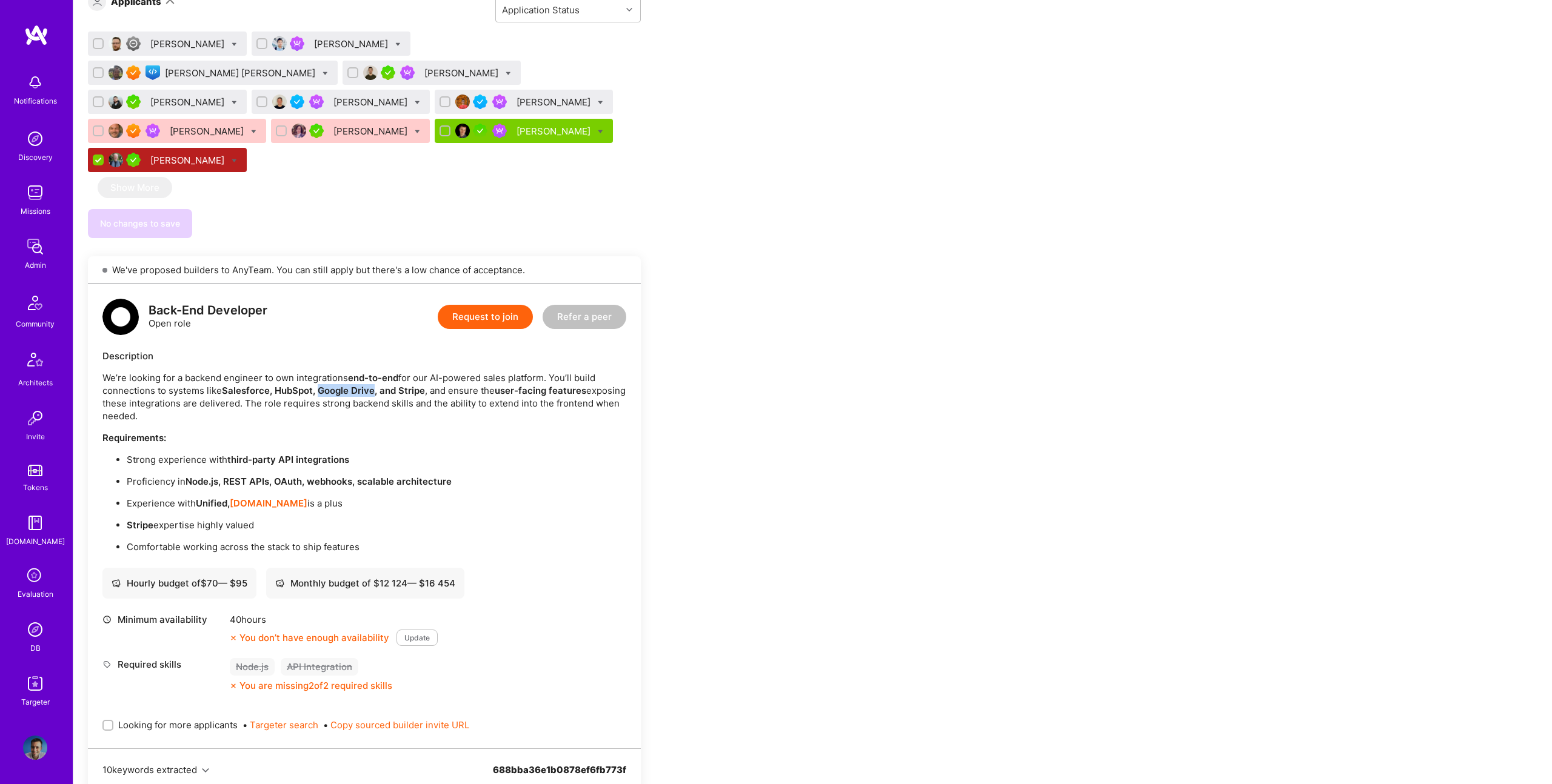
scroll to position [895, 0]
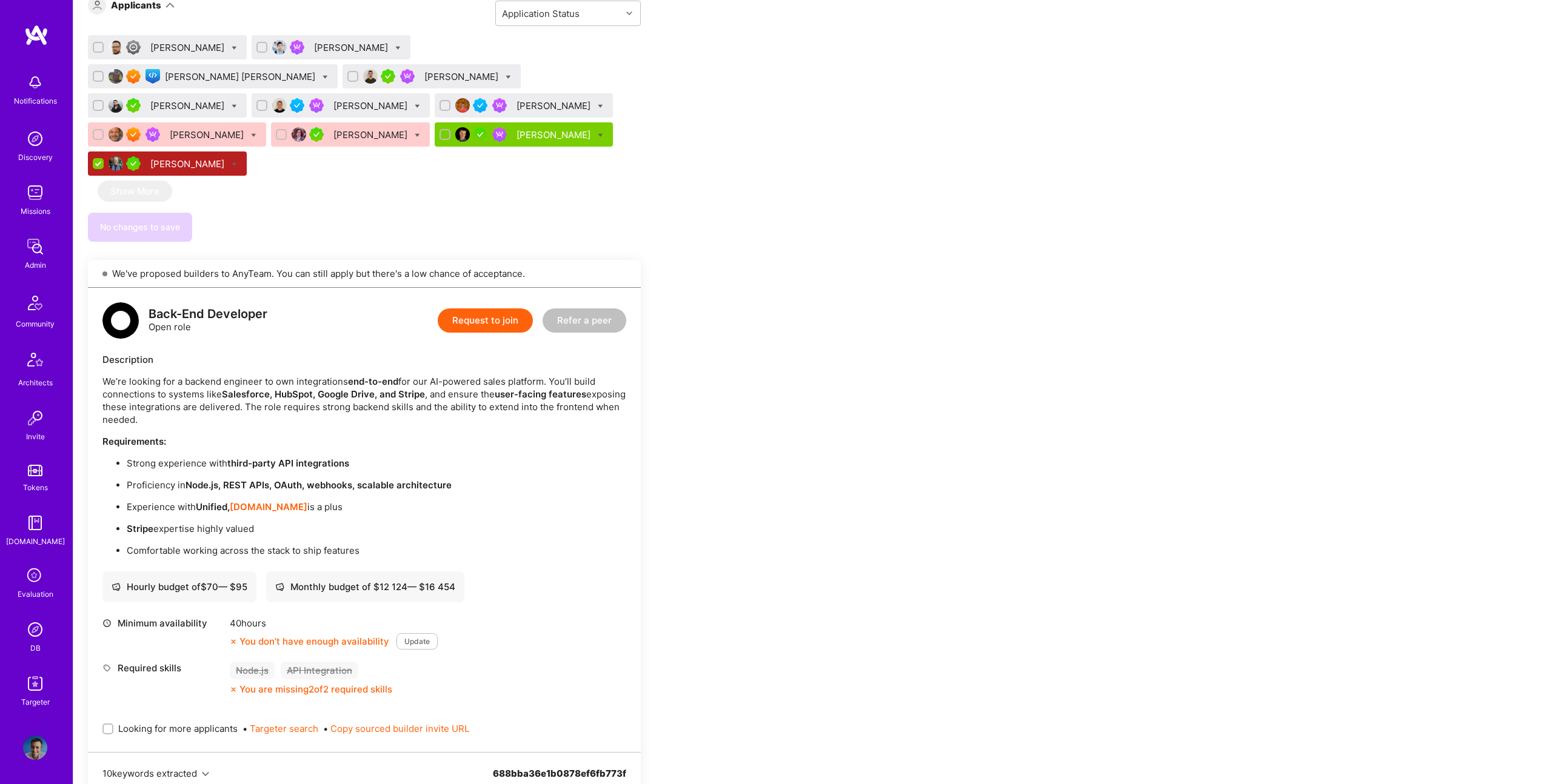
click at [394, 389] on strong "Salesforce, HubSpot, Google Drive, and Stripe" at bounding box center [324, 394] width 203 height 12
click at [400, 389] on strong "Salesforce, HubSpot, Google Drive, and Stripe" at bounding box center [324, 394] width 203 height 12
drag, startPoint x: 400, startPoint y: 364, endPoint x: 425, endPoint y: 343, distance: 32.6
click at [399, 389] on strong "Salesforce, HubSpot, Google Drive, and Stripe" at bounding box center [324, 394] width 203 height 12
copy strong "Stripe"
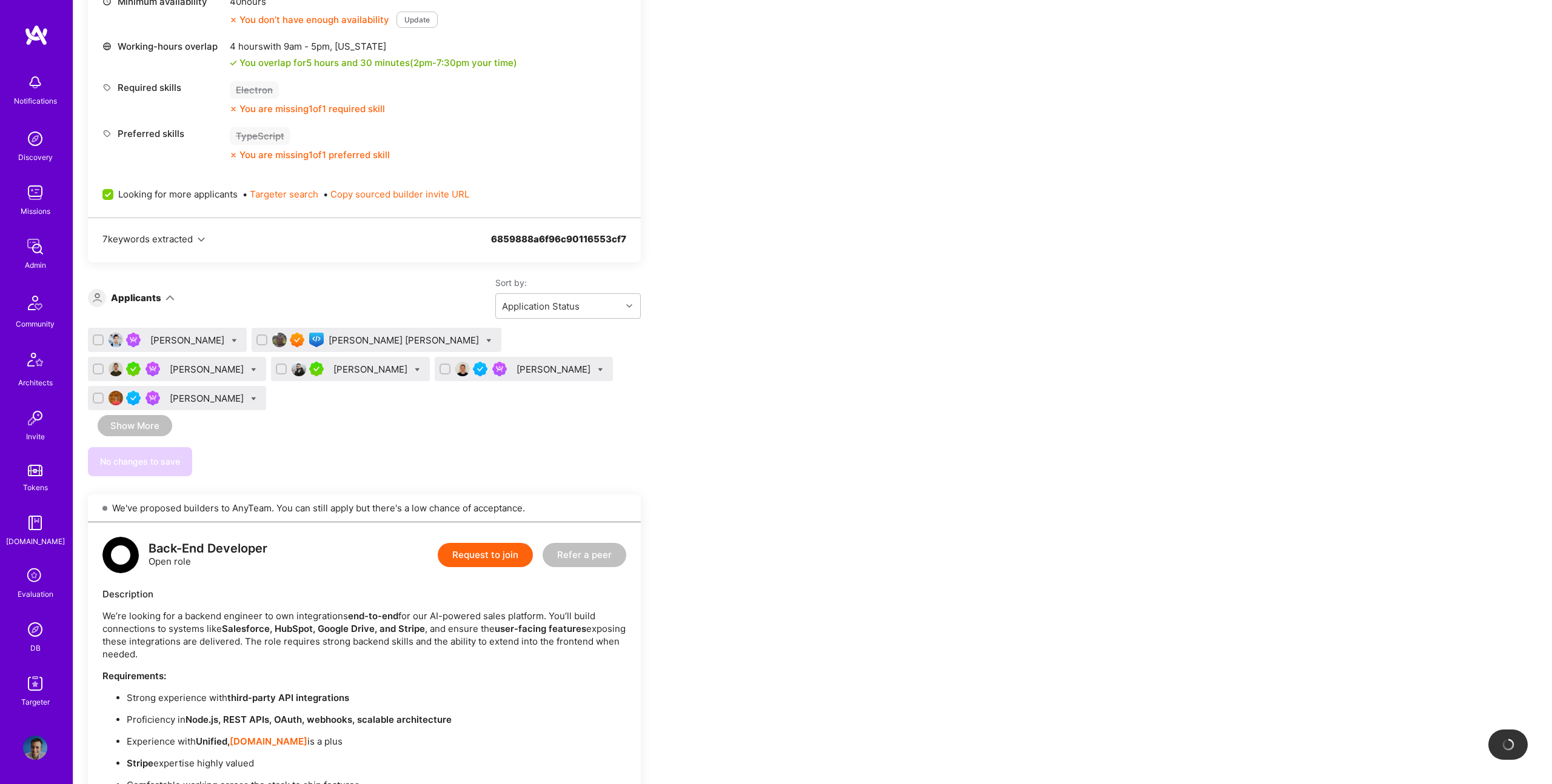
scroll to position [605, 0]
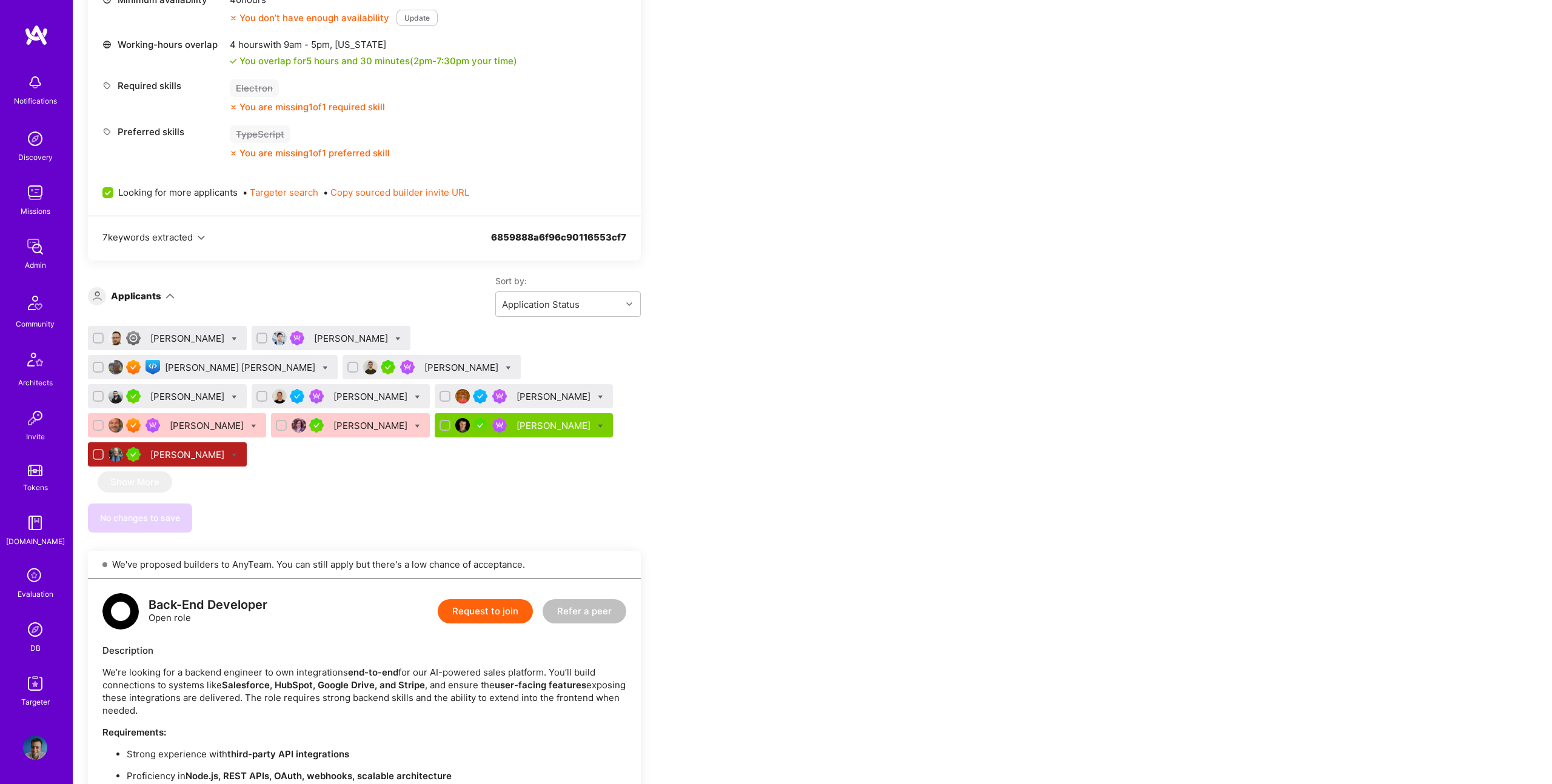
click at [247, 420] on div "[PERSON_NAME]" at bounding box center [208, 426] width 76 height 13
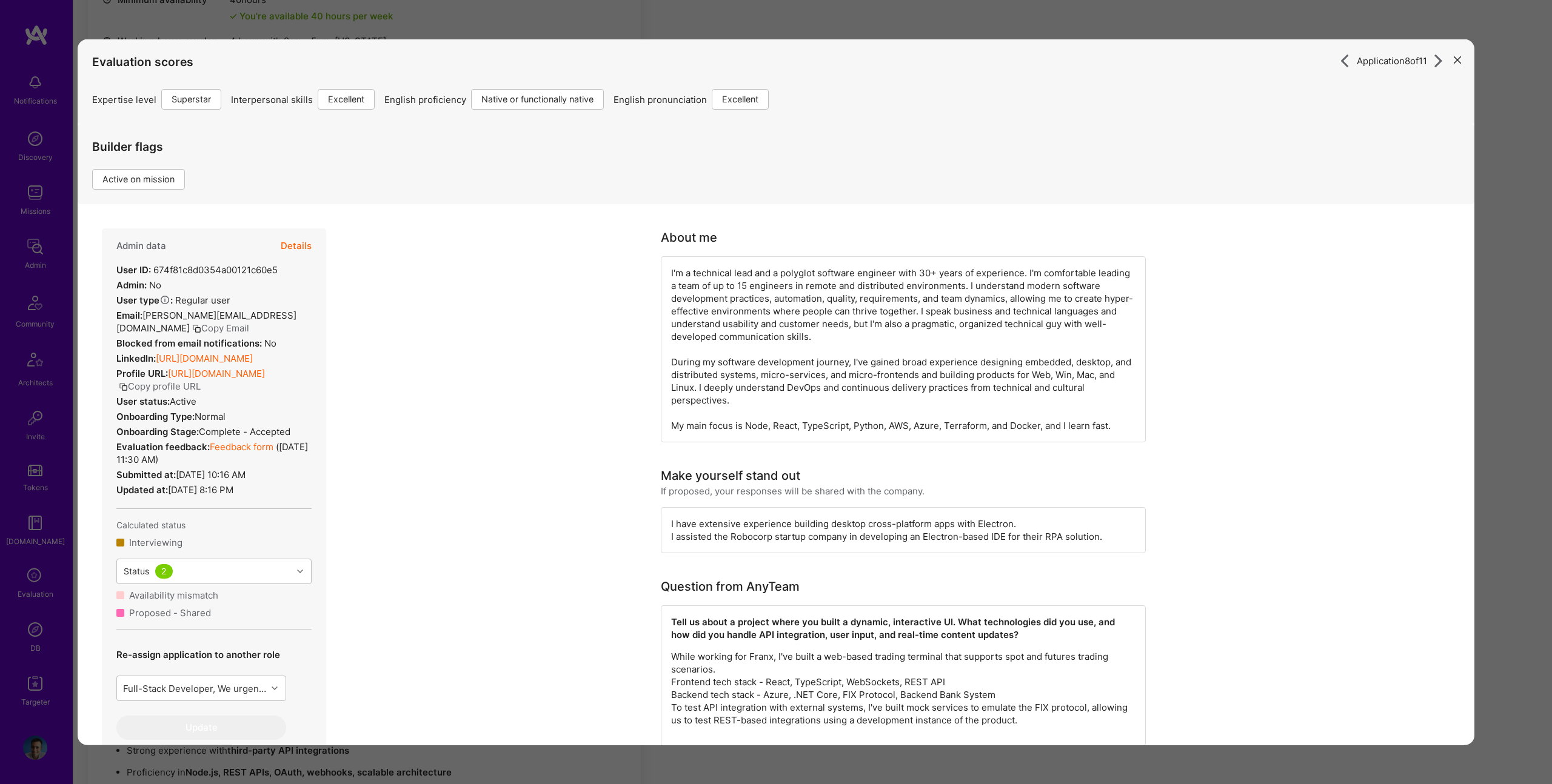
click at [281, 249] on button "Details" at bounding box center [296, 246] width 31 height 35
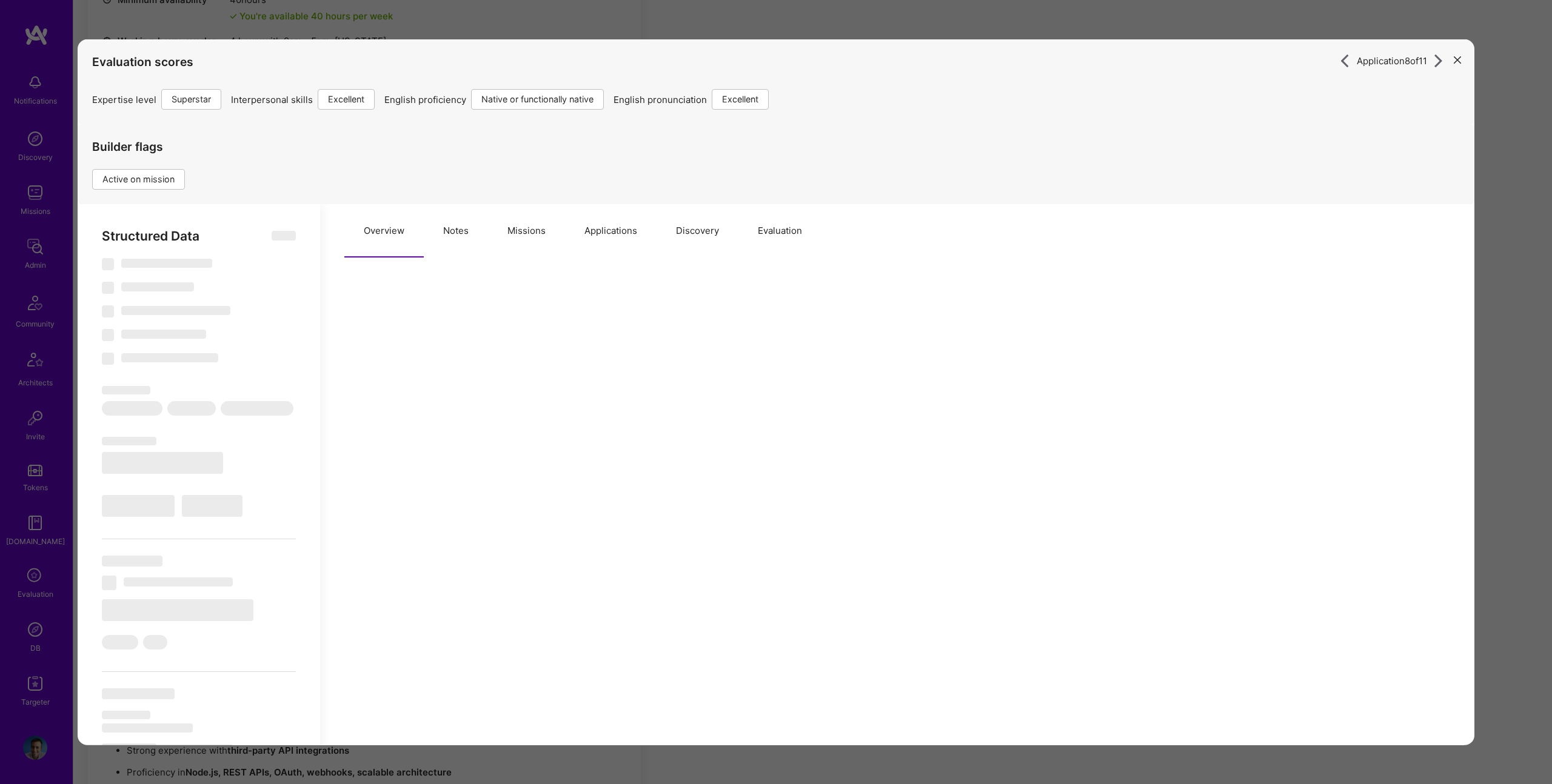
click at [587, 226] on button "Applications" at bounding box center [610, 230] width 92 height 53
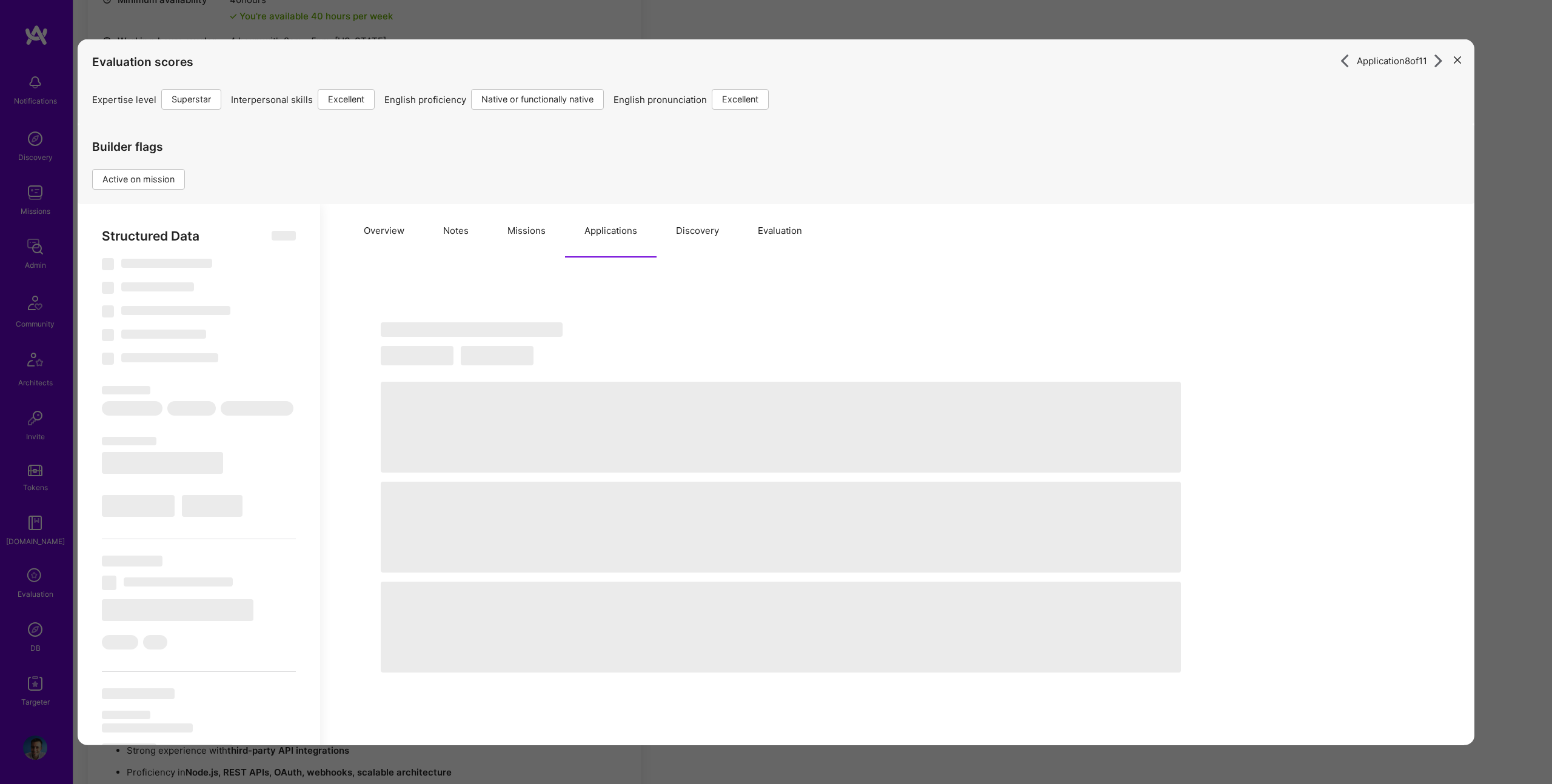
select select "Right Now"
select select "7"
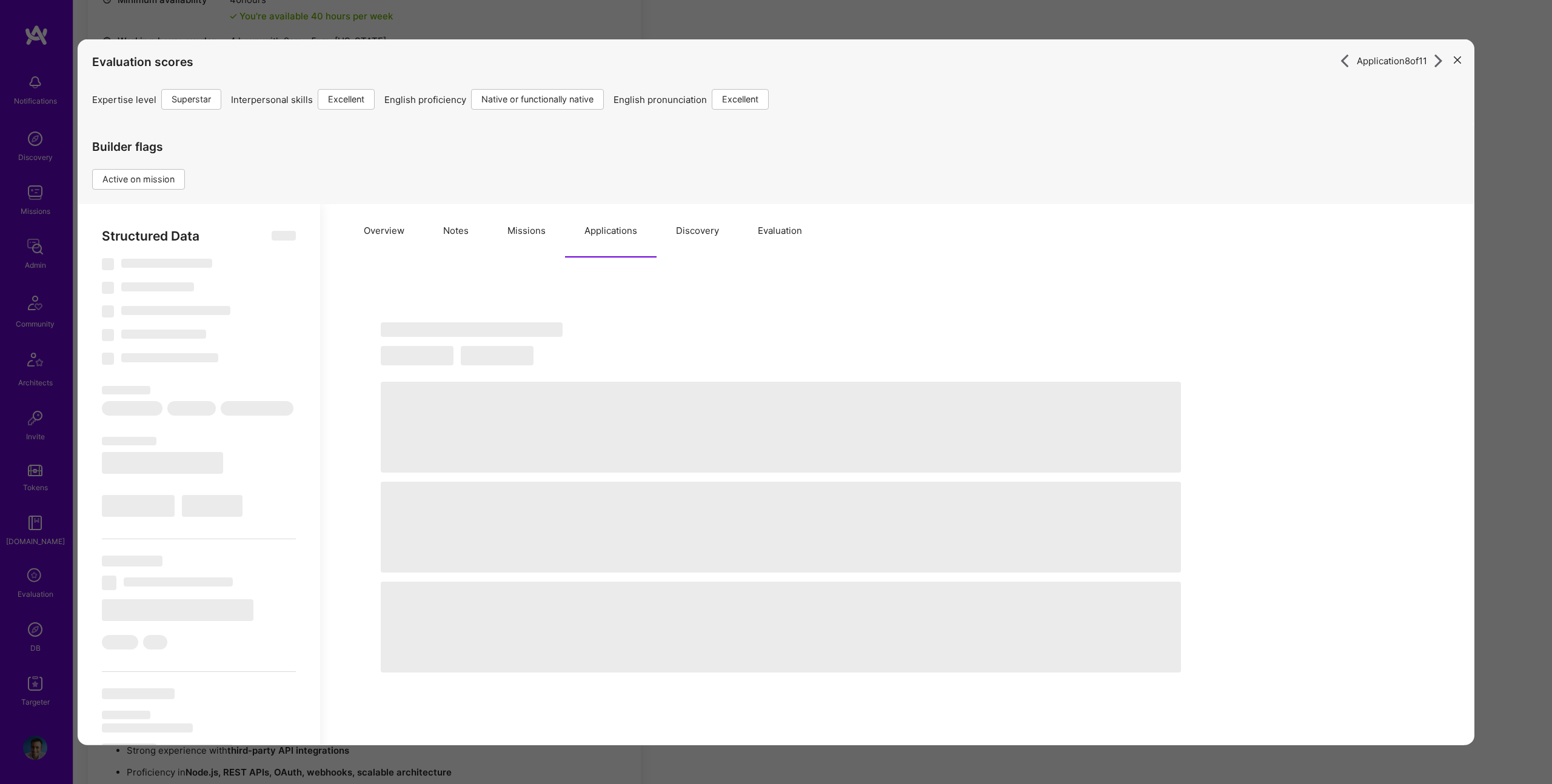
select select "NL"
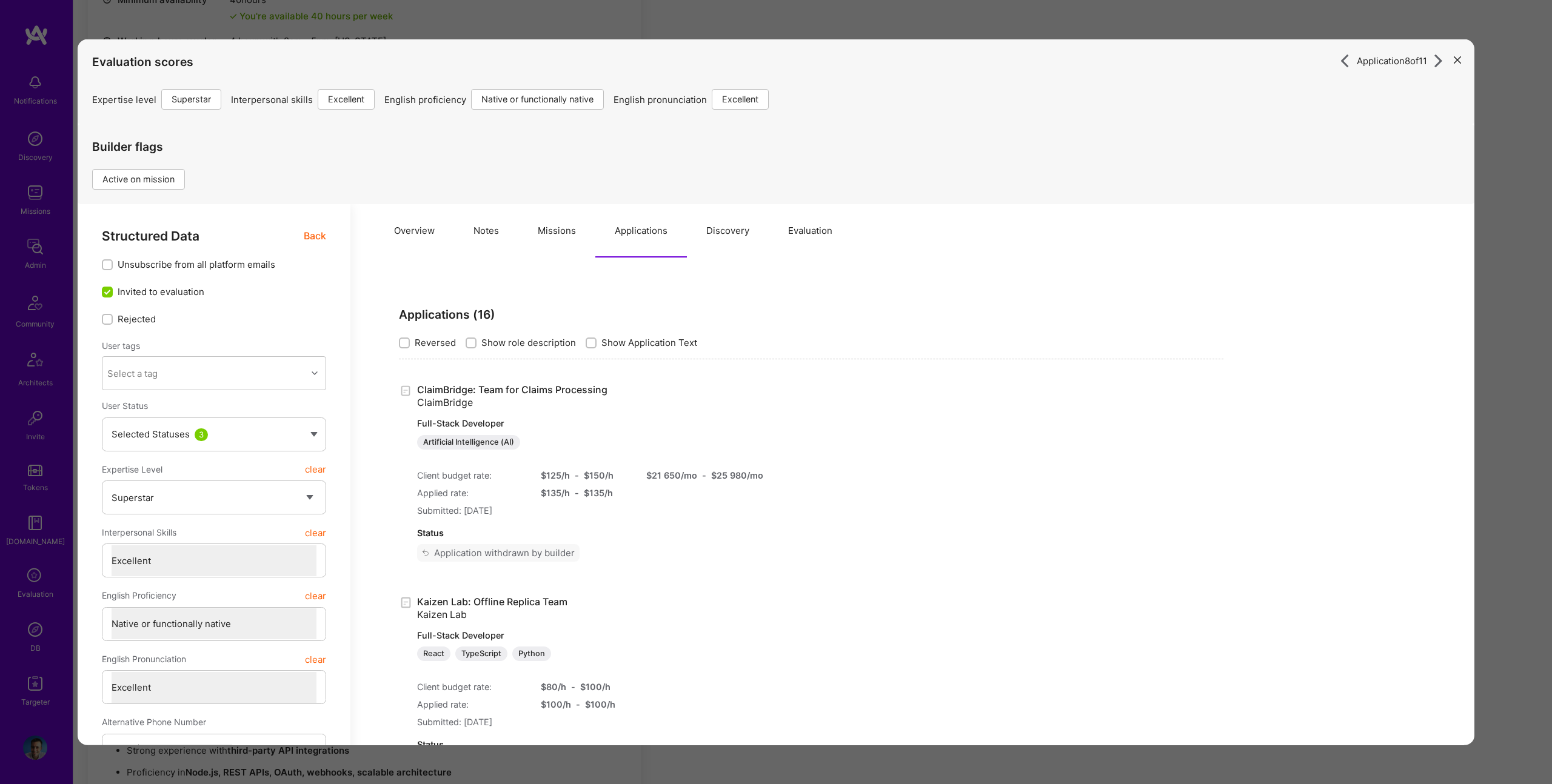
click at [536, 227] on button "Missions" at bounding box center [557, 230] width 77 height 53
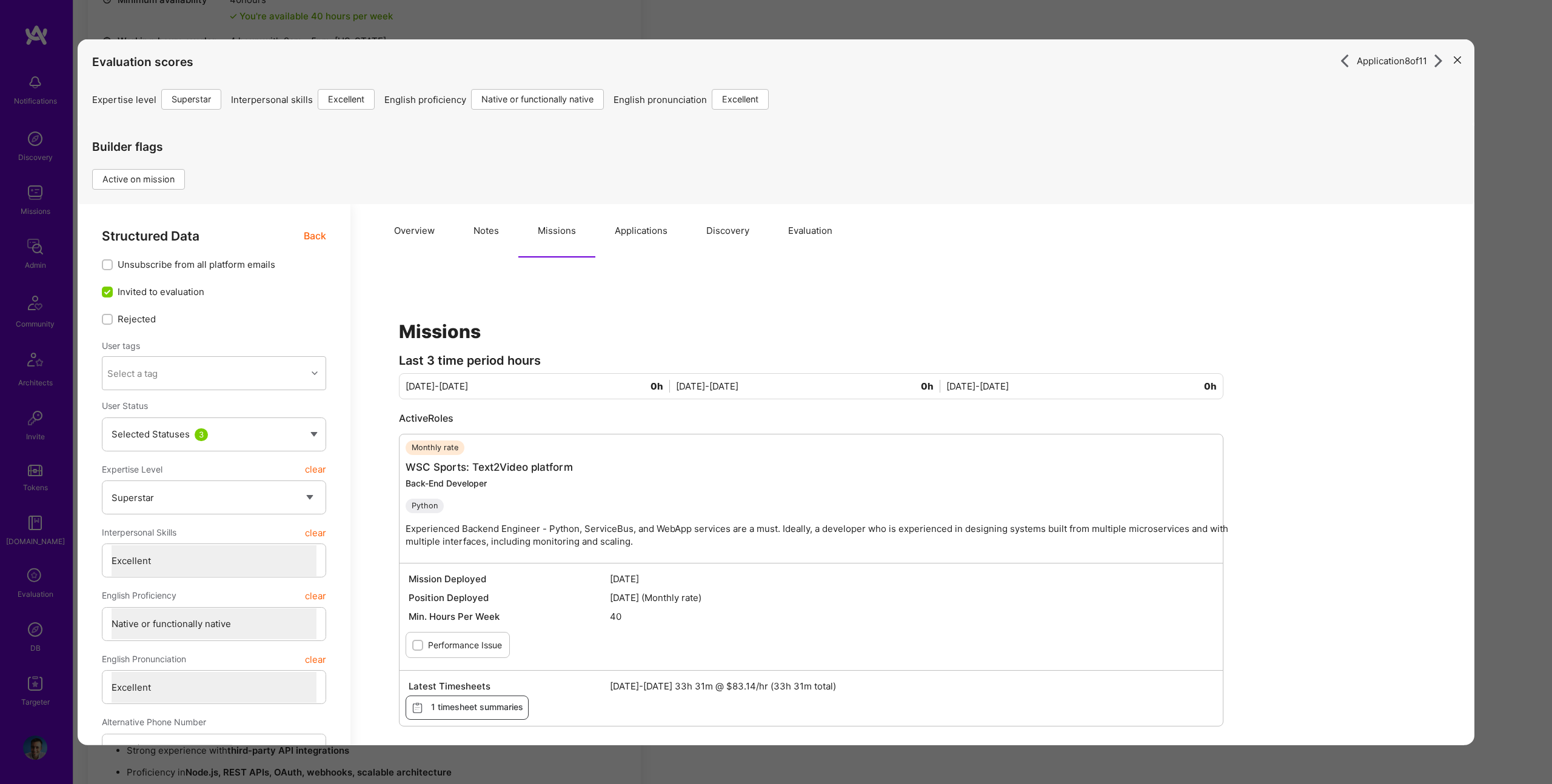
click at [616, 242] on button "Applications" at bounding box center [641, 230] width 92 height 53
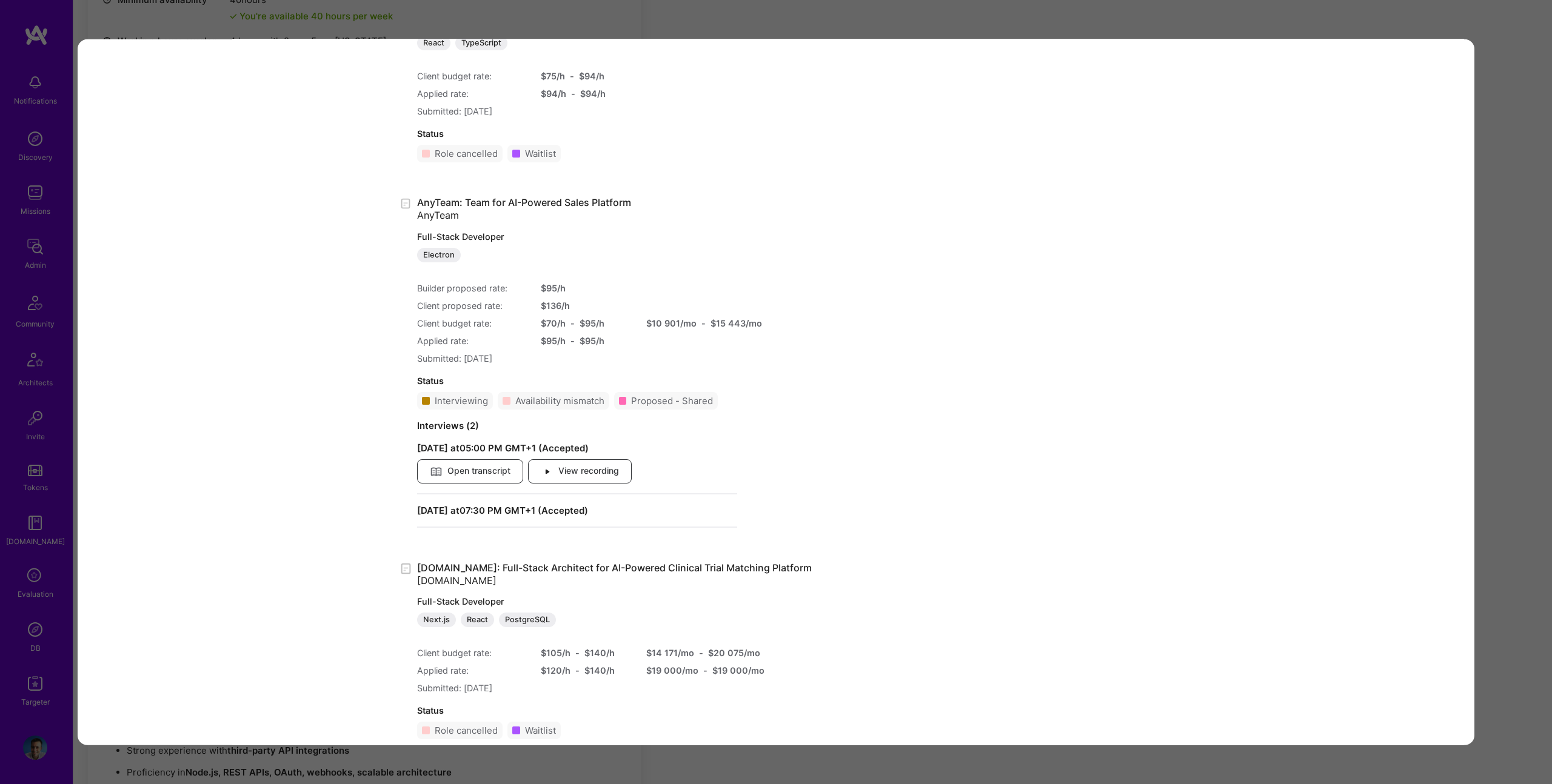
scroll to position [1899, 0]
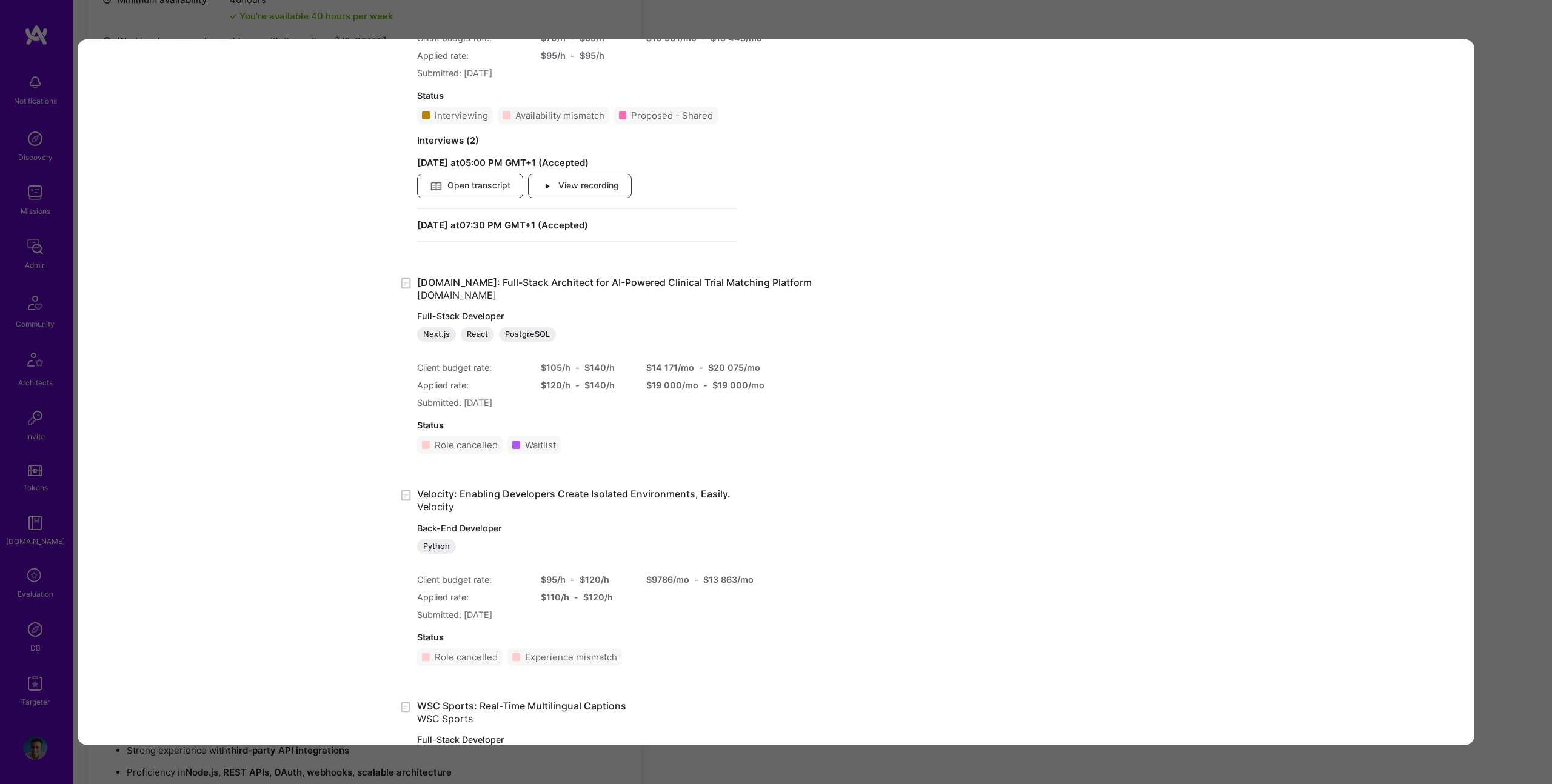
click at [1531, 189] on div "Application 8 of 11 Evaluation scores Expertise level Superstar Interpersonal s…" at bounding box center [776, 392] width 1552 height 784
